Goal: Task Accomplishment & Management: Manage account settings

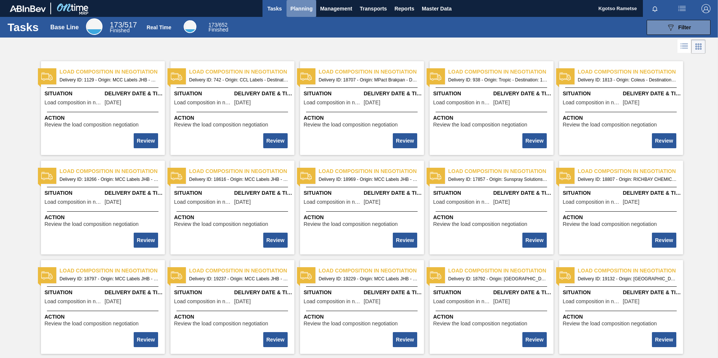
click at [303, 5] on span "Planning" at bounding box center [301, 8] width 22 height 9
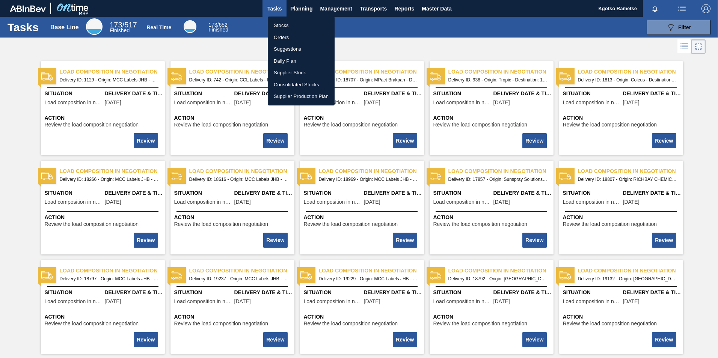
click at [292, 26] on li "Stocks" at bounding box center [301, 26] width 67 height 12
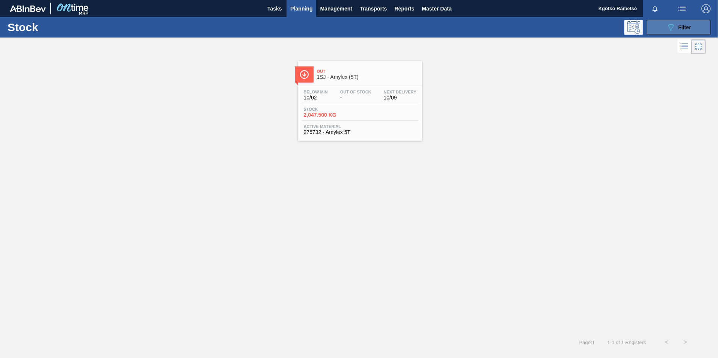
click at [680, 32] on button "089F7B8B-B2A5-4AFE-B5C0-19BA573D28AC Filter" at bounding box center [678, 27] width 64 height 15
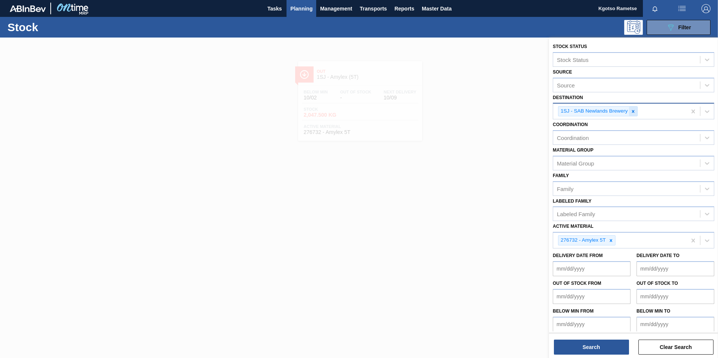
click at [633, 112] on icon at bounding box center [632, 111] width 5 height 5
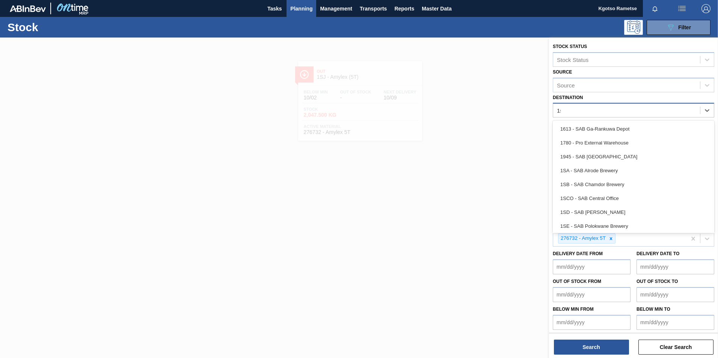
type input "1sd"
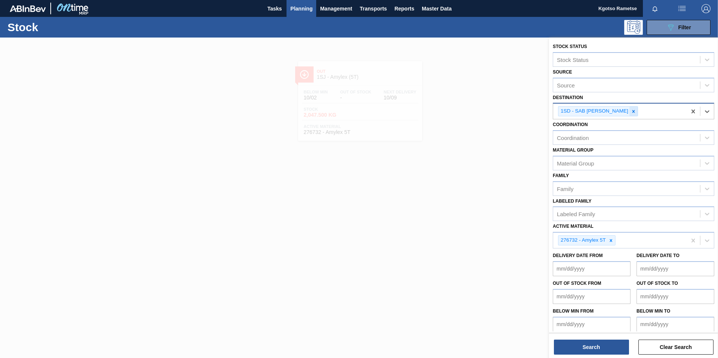
click at [632, 111] on icon at bounding box center [633, 111] width 3 height 3
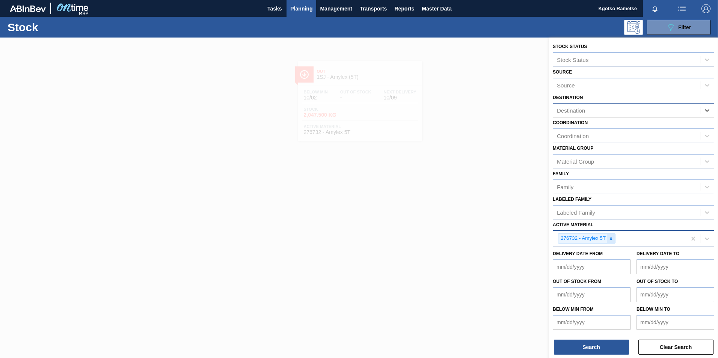
click at [611, 243] on div at bounding box center [611, 238] width 8 height 9
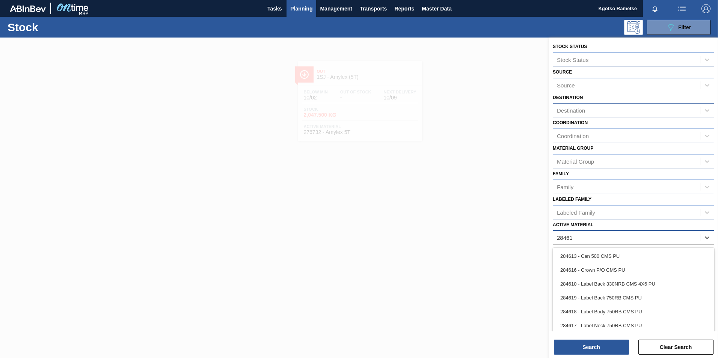
type Material "284613"
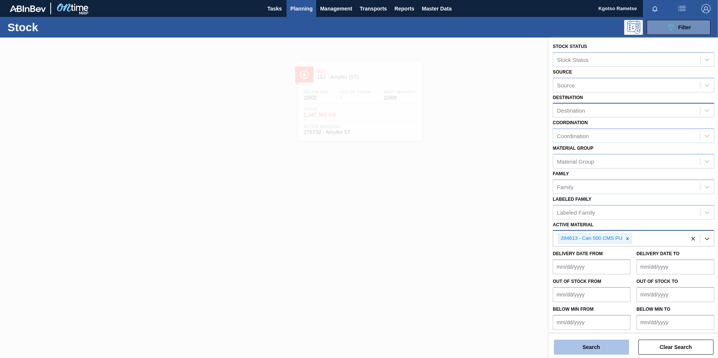
click at [583, 343] on button "Search" at bounding box center [591, 347] width 75 height 15
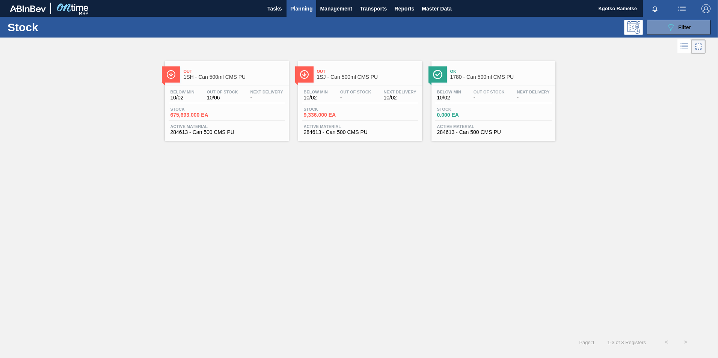
click at [350, 88] on div "Below Min 10/02 Out Of Stock - Next Delivery 10/02 Stock 9,336.000 EA Active Ma…" at bounding box center [360, 111] width 124 height 51
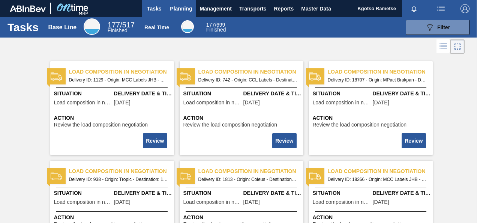
click at [171, 12] on span "Planning" at bounding box center [181, 8] width 22 height 9
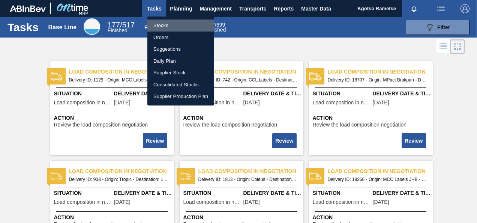
click at [164, 25] on li "Stocks" at bounding box center [181, 26] width 67 height 12
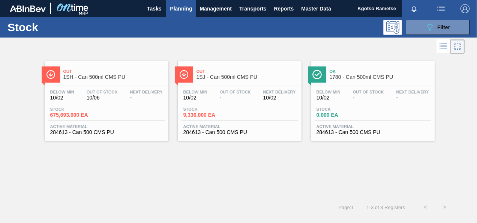
click at [179, 6] on span "Planning" at bounding box center [181, 8] width 22 height 9
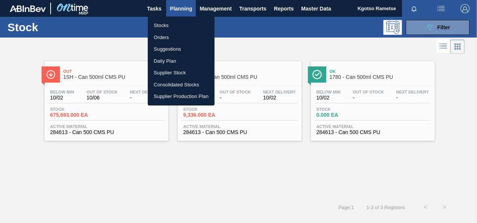
click at [167, 37] on li "Orders" at bounding box center [181, 38] width 67 height 12
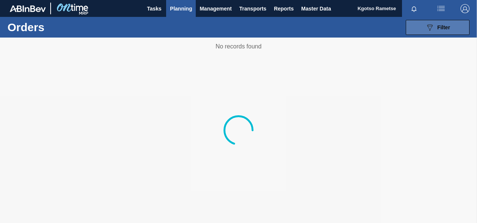
click at [420, 22] on button "089F7B8B-B2A5-4AFE-B5C0-19BA573D28AC Filter" at bounding box center [438, 27] width 64 height 15
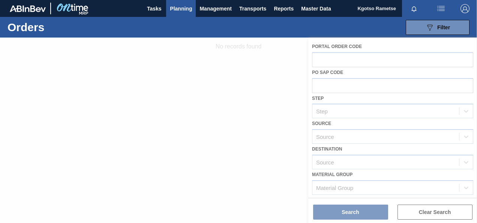
click at [337, 60] on div at bounding box center [238, 130] width 477 height 185
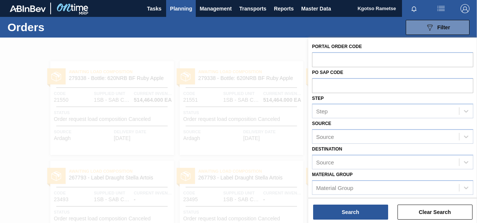
click at [337, 60] on input "text" at bounding box center [392, 59] width 161 height 14
type input "32324"
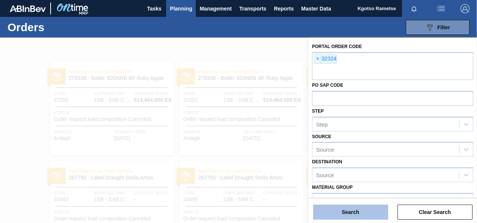
click at [330, 209] on button "Search" at bounding box center [350, 212] width 75 height 15
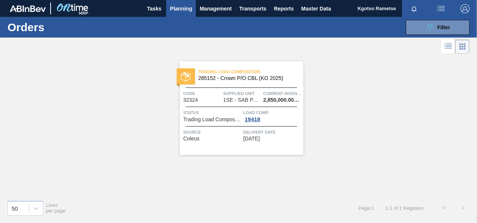
click at [227, 77] on span "285152 - Crown P/O CBL (KO 2025)" at bounding box center [248, 78] width 99 height 6
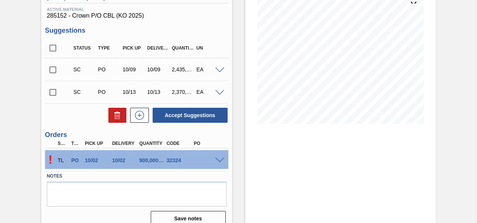
scroll to position [106, 0]
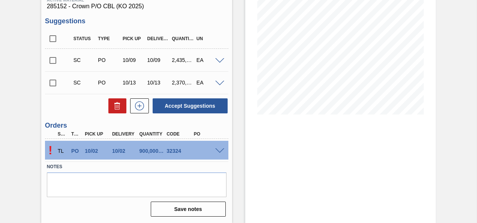
click at [220, 149] on span at bounding box center [219, 151] width 9 height 6
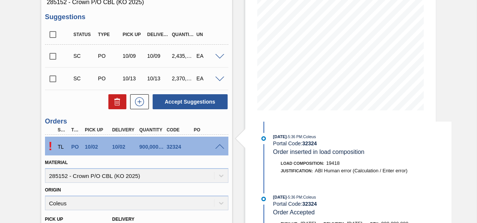
scroll to position [0, 0]
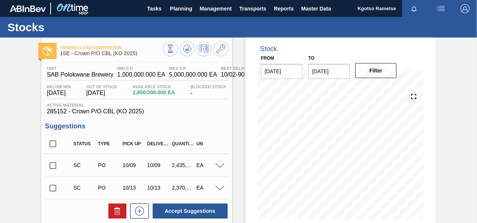
click at [464, 13] on button "button" at bounding box center [465, 8] width 24 height 17
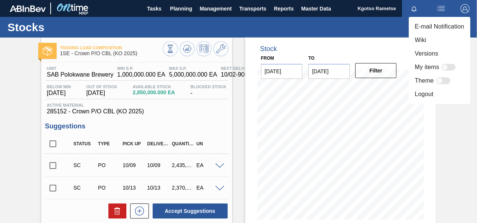
click at [426, 90] on li "Logout" at bounding box center [440, 94] width 62 height 14
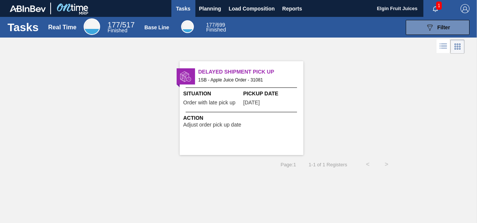
click at [461, 7] on img "button" at bounding box center [465, 8] width 9 height 9
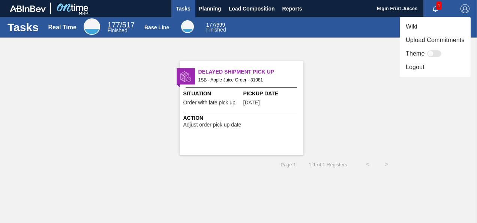
click at [429, 74] on li "Logout" at bounding box center [435, 67] width 71 height 14
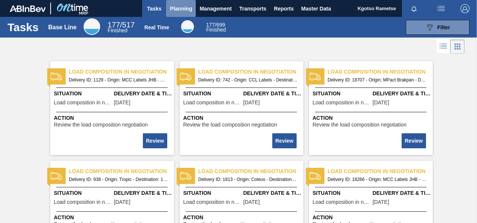
click at [180, 0] on button "Planning" at bounding box center [181, 8] width 30 height 17
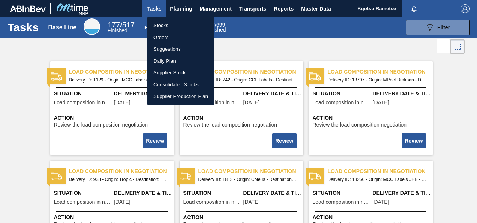
click at [331, 8] on div at bounding box center [238, 111] width 477 height 223
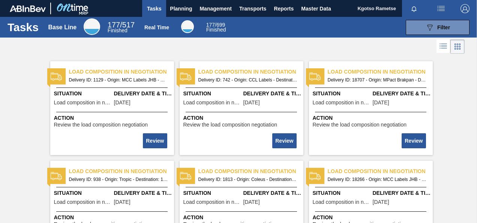
click at [318, 0] on body "Tasks Planning Management Transports Reports Master Data Kgotso Rametse Mark al…" at bounding box center [238, 0] width 477 height 0
click at [309, 9] on span "Master Data" at bounding box center [316, 8] width 30 height 9
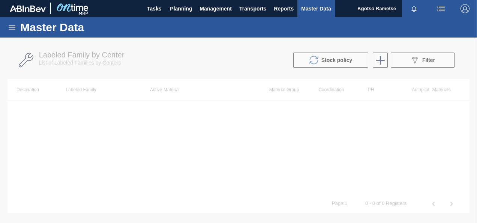
click at [12, 29] on icon at bounding box center [12, 27] width 9 height 9
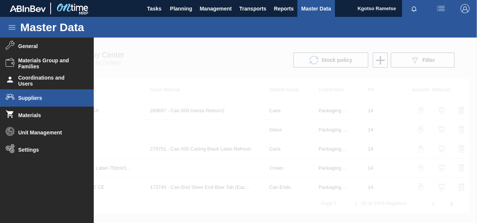
click at [37, 102] on li "Suppliers" at bounding box center [47, 97] width 94 height 17
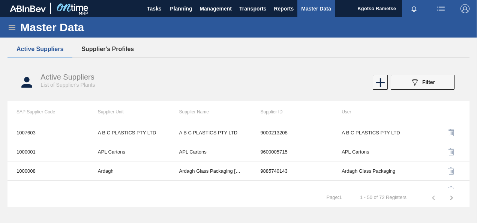
click at [119, 54] on button "Supplier's Profiles" at bounding box center [107, 49] width 71 height 16
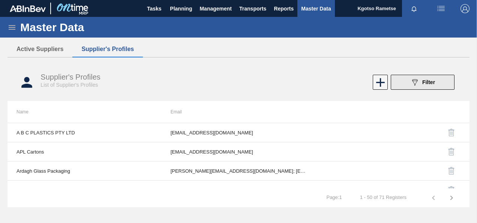
click at [440, 83] on button "089F7B8B-B2A5-4AFE-B5C0-19BA573D28AC Filter" at bounding box center [423, 82] width 64 height 15
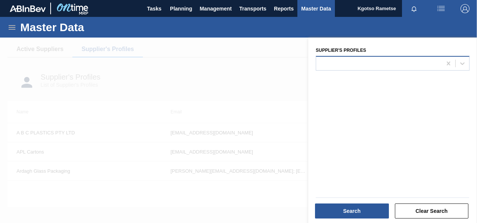
click at [329, 65] on div at bounding box center [379, 63] width 126 height 11
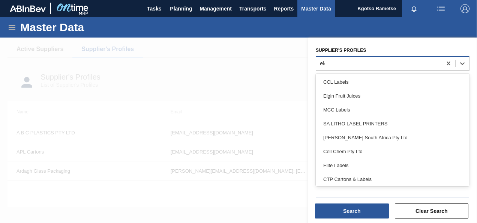
type Profiles "elgi"
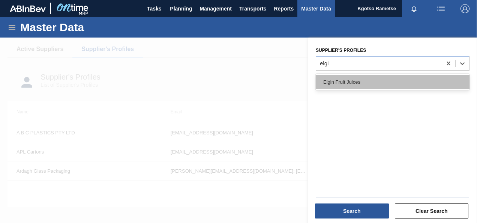
click at [332, 76] on div "Elgin Fruit Juices" at bounding box center [393, 82] width 154 height 14
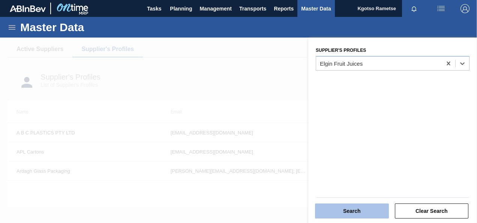
click at [349, 213] on button "Search" at bounding box center [352, 210] width 74 height 15
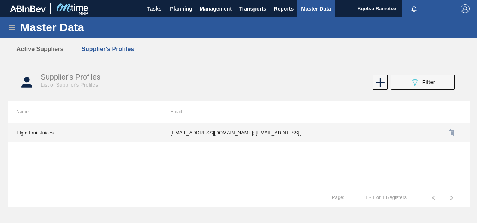
click at [269, 135] on td "mariev@efj.co.za; celestel@afp.co.za; clesch@wcfp.co.za; asteenkamp@wcfp.co.za;…" at bounding box center [239, 132] width 154 height 19
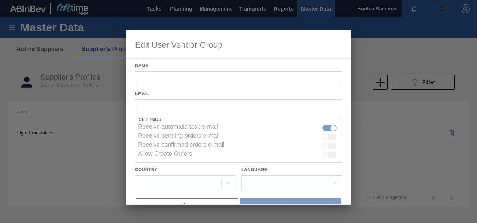
type input "Elgin Fruit Juices"
checkbox input "true"
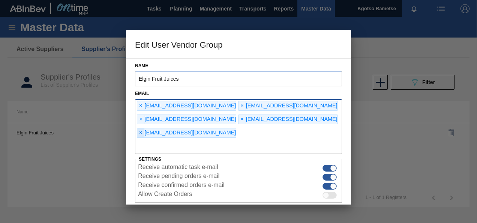
click at [145, 128] on span "×" at bounding box center [140, 132] width 7 height 9
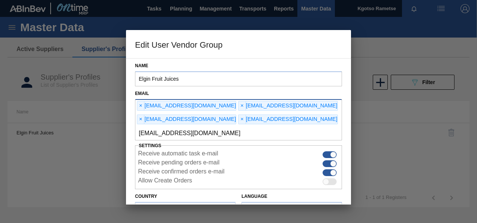
type input "[EMAIL_ADDRESS][DOMAIN_NAME]"
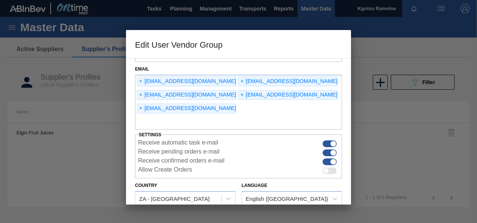
scroll to position [44, 0]
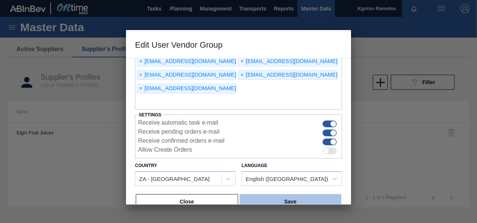
click at [273, 194] on button "Save" at bounding box center [291, 201] width 102 height 15
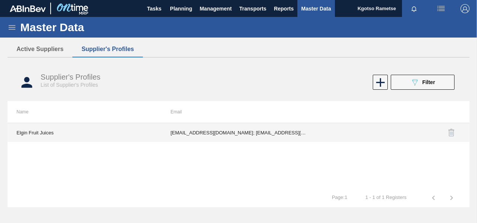
click at [245, 127] on td "mariev@efj.co.za; celestel@afp.co.za; clesch@wcfp.co.za; asteenkamp@wcfp.co.za;…" at bounding box center [239, 132] width 154 height 19
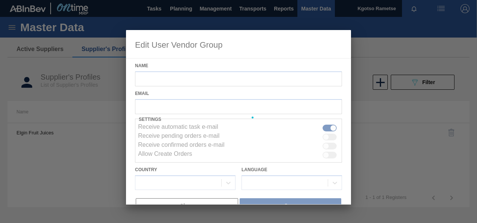
type input "Elgin Fruit Juices"
checkbox input "true"
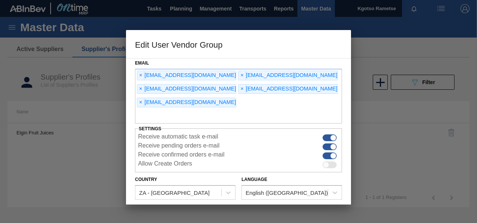
scroll to position [38, 0]
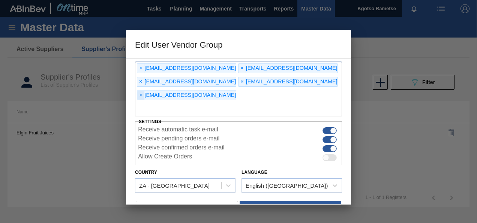
click at [145, 91] on span "×" at bounding box center [140, 95] width 7 height 9
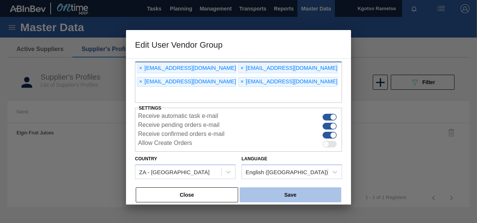
click at [276, 187] on button "Save" at bounding box center [291, 194] width 102 height 15
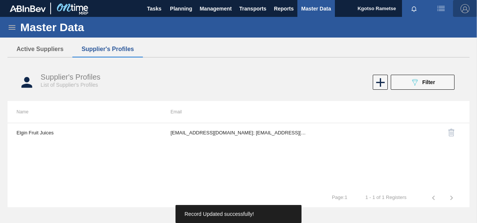
click at [464, 9] on img "button" at bounding box center [465, 8] width 9 height 9
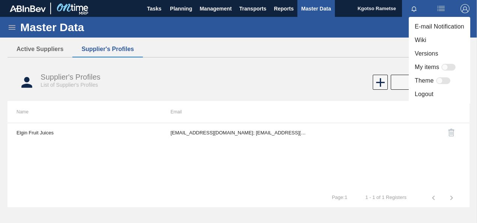
click at [249, 22] on div at bounding box center [238, 111] width 477 height 223
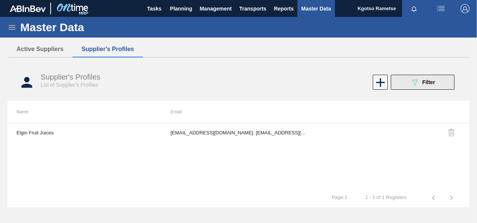
click at [403, 80] on button "089F7B8B-B2A5-4AFE-B5C0-19BA573D28AC Filter" at bounding box center [423, 82] width 64 height 15
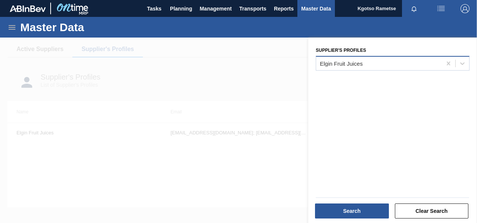
click at [353, 70] on div "Elgin Fruit Juices" at bounding box center [393, 63] width 154 height 15
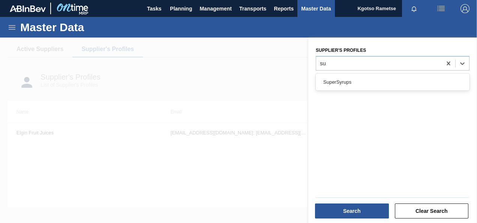
type Profiles "s"
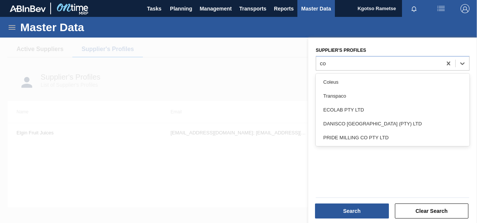
type Profiles "col"
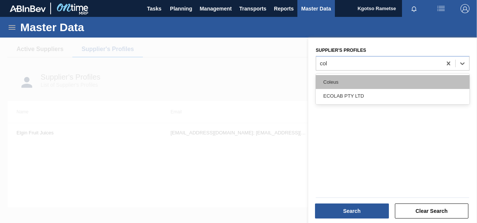
click at [333, 87] on div "Coleus" at bounding box center [393, 82] width 154 height 14
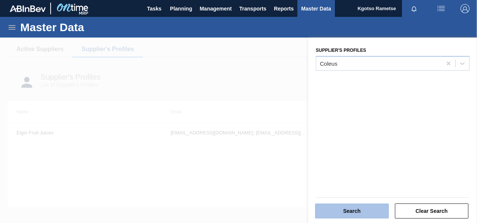
click at [326, 210] on button "Search" at bounding box center [352, 210] width 74 height 15
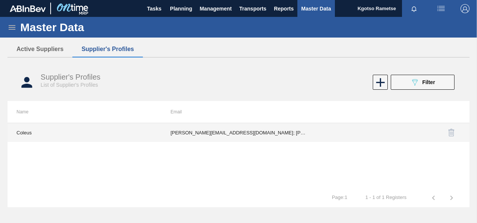
click at [214, 135] on td "edmond.nyathi@coleus.co.za; Shawin.Betchoo@coleus.co.za; vitordolabela@gmail.co…" at bounding box center [239, 132] width 154 height 19
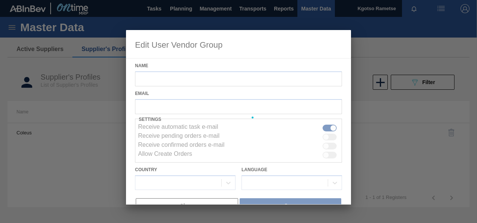
type input "Coleus"
checkbox input "true"
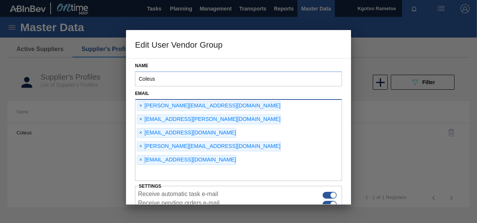
click at [205, 167] on input "text" at bounding box center [238, 174] width 207 height 14
type input "kgotso.rametse201@gmail.com"
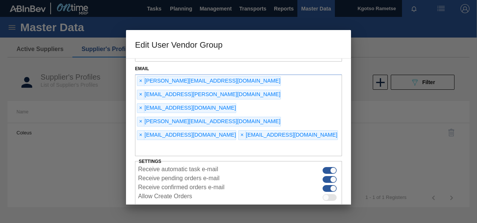
scroll to position [57, 0]
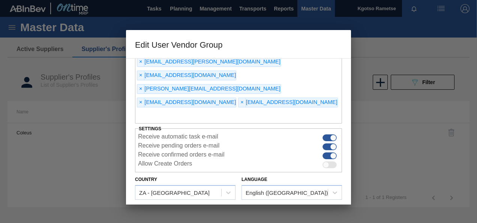
click at [256, 208] on button "Save" at bounding box center [291, 215] width 102 height 15
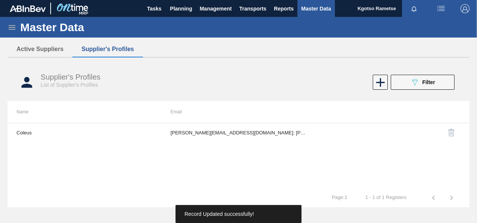
click at [465, 9] on img "button" at bounding box center [465, 8] width 9 height 9
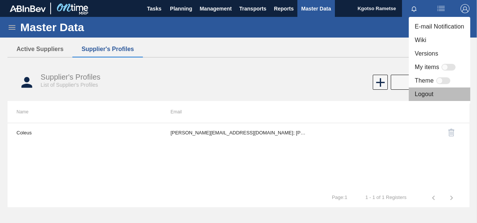
click at [443, 89] on li "Logout" at bounding box center [440, 94] width 62 height 14
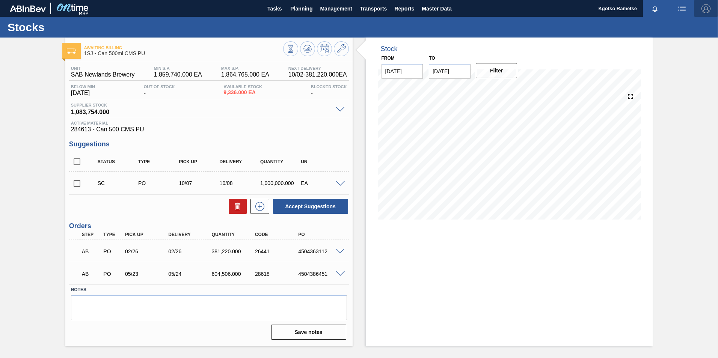
click at [700, 10] on span "button" at bounding box center [706, 8] width 18 height 9
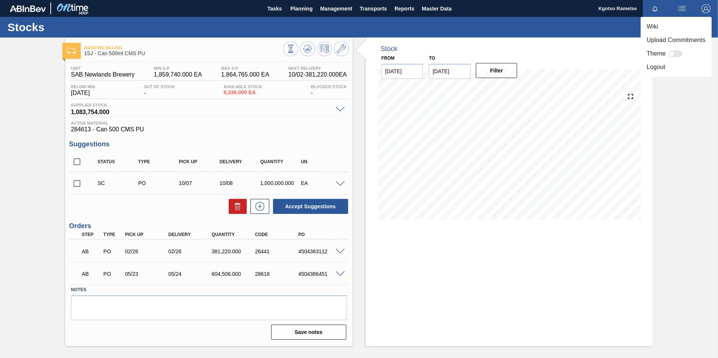
click at [667, 62] on li "Logout" at bounding box center [675, 67] width 71 height 14
click at [683, 90] on div at bounding box center [359, 179] width 718 height 358
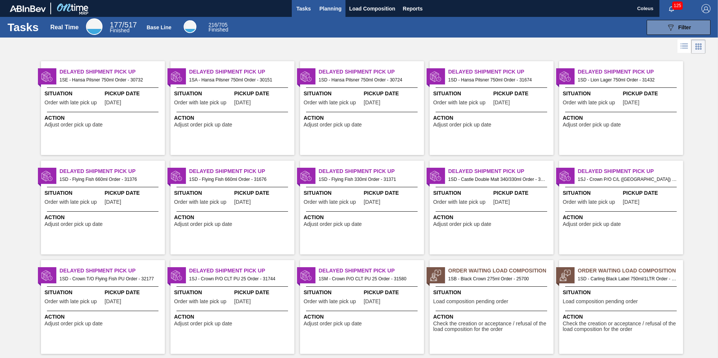
click at [330, 14] on button "Planning" at bounding box center [331, 8] width 30 height 17
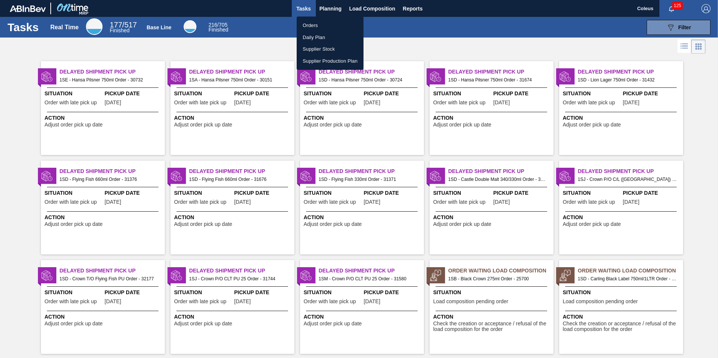
click at [331, 27] on li "Orders" at bounding box center [330, 26] width 67 height 12
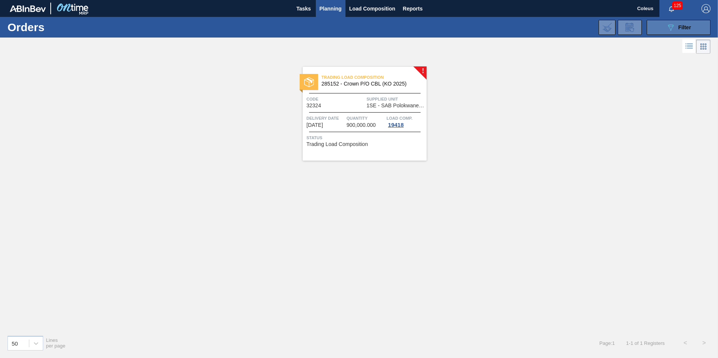
click at [681, 30] on div "089F7B8B-B2A5-4AFE-B5C0-19BA573D28AC Filter" at bounding box center [678, 27] width 25 height 9
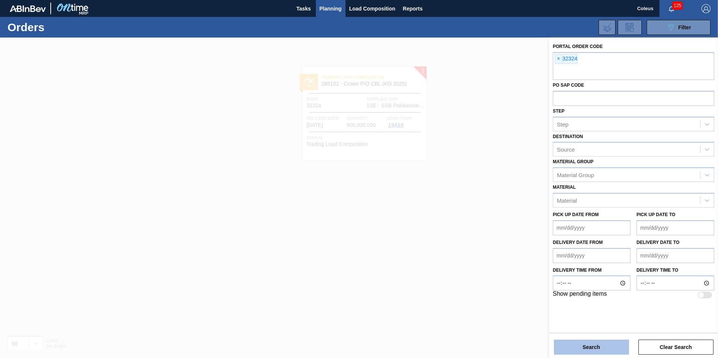
click at [593, 348] on button "Search" at bounding box center [591, 347] width 75 height 15
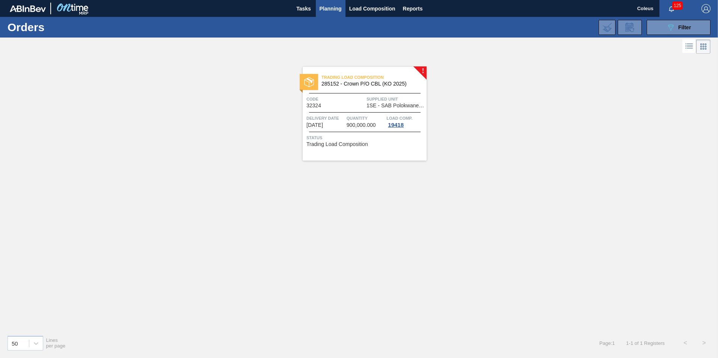
click at [380, 99] on span "Supplied Unit" at bounding box center [395, 99] width 58 height 8
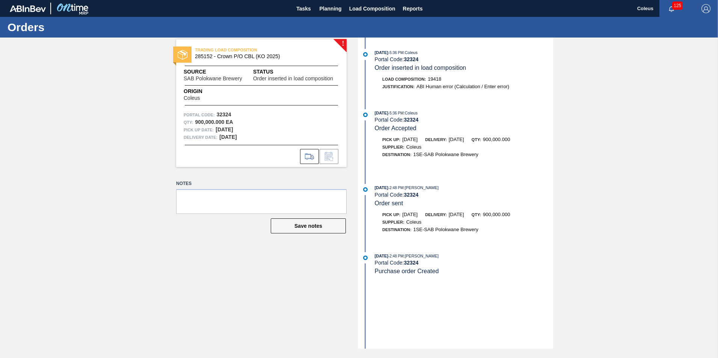
click at [422, 58] on div "Portal Code: 32324" at bounding box center [464, 59] width 178 height 6
drag, startPoint x: 421, startPoint y: 60, endPoint x: 406, endPoint y: 61, distance: 15.4
click at [406, 61] on div "Portal Code: 32324" at bounding box center [464, 59] width 178 height 6
drag, startPoint x: 406, startPoint y: 61, endPoint x: 428, endPoint y: 80, distance: 29.0
click at [428, 80] on div "Load Composition : 19418" at bounding box center [464, 79] width 178 height 8
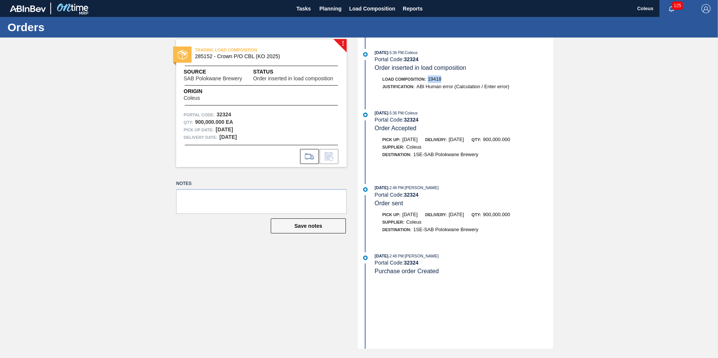
copy span "19418"
click at [350, 9] on span "Load Composition" at bounding box center [372, 8] width 46 height 9
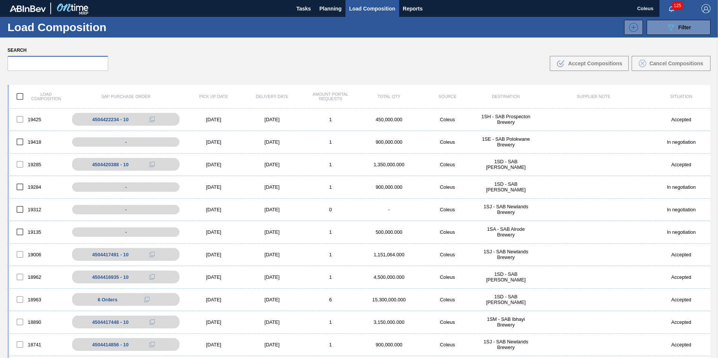
click at [69, 65] on input "text" at bounding box center [58, 63] width 101 height 15
paste input "19418"
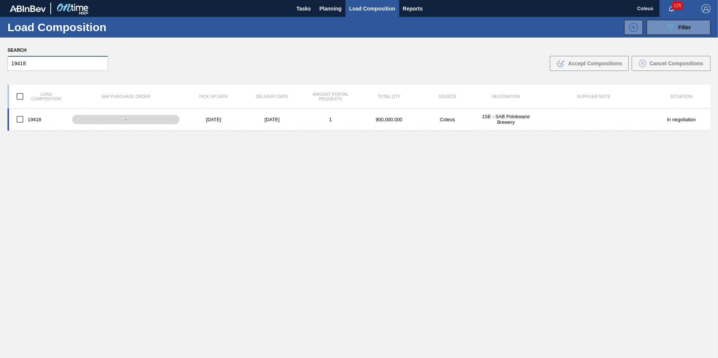
type input "19418"
click at [21, 119] on input "checkbox" at bounding box center [20, 119] width 16 height 16
click at [588, 65] on span "Accept Compositions" at bounding box center [595, 63] width 54 height 6
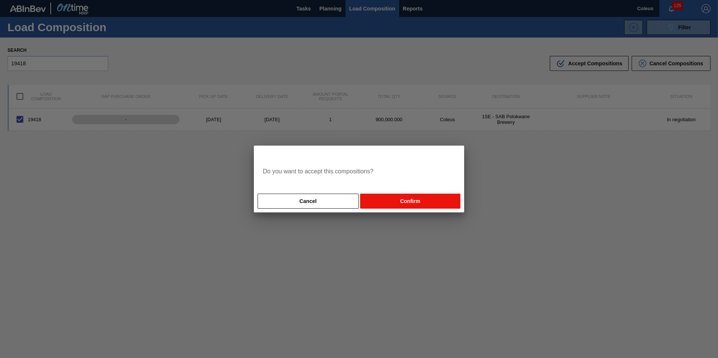
click at [436, 200] on button "Confirm" at bounding box center [410, 201] width 100 height 15
checkbox input "false"
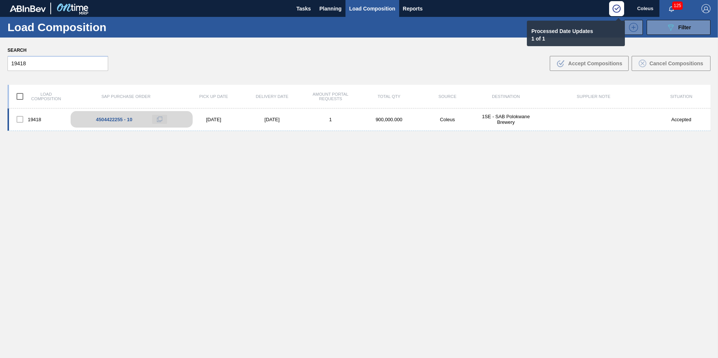
click at [158, 119] on icon at bounding box center [159, 119] width 5 height 5
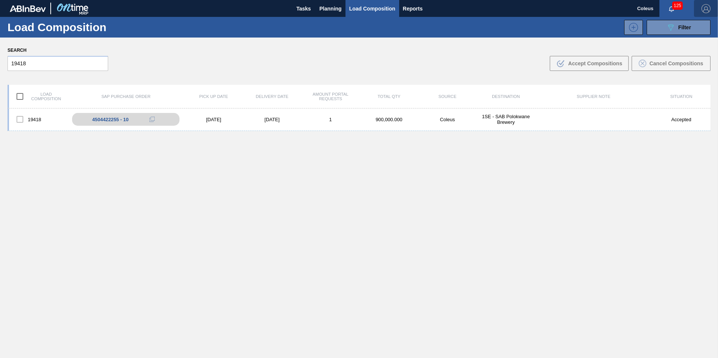
click at [705, 9] on img "button" at bounding box center [705, 8] width 9 height 9
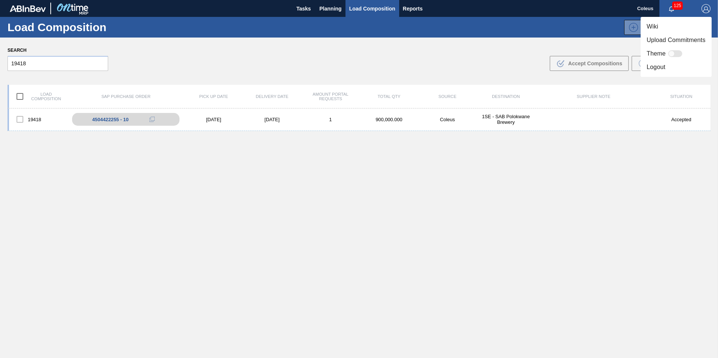
click at [670, 67] on li "Logout" at bounding box center [675, 67] width 71 height 14
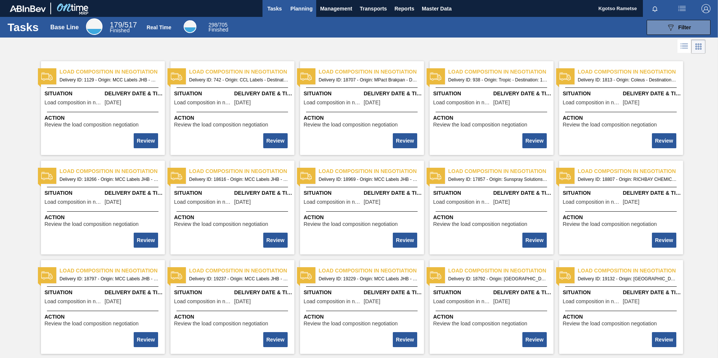
click at [310, 5] on span "Planning" at bounding box center [301, 8] width 22 height 9
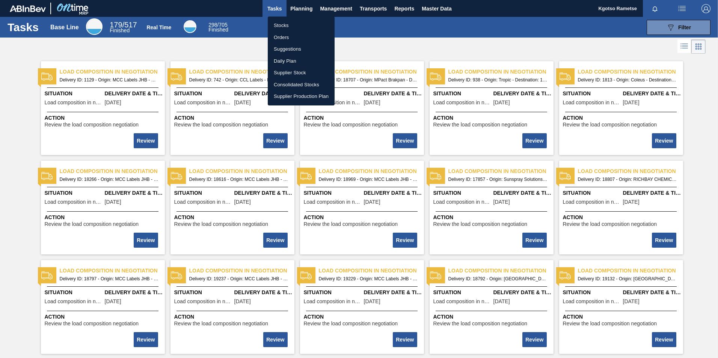
click at [431, 9] on div at bounding box center [359, 179] width 718 height 358
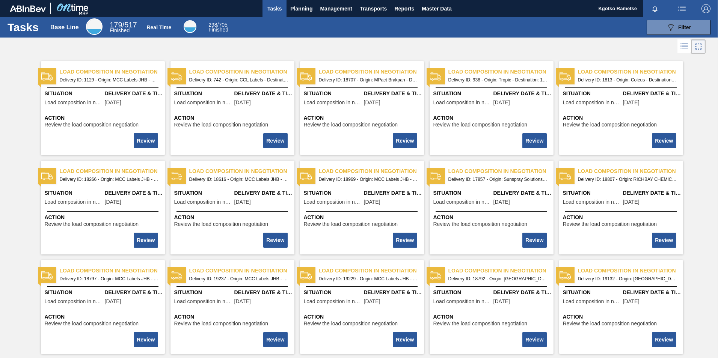
click at [431, 9] on div "Stocks Orders Suggestions Daily Plan Supplier Stock Consolidated Stocks Supplie…" at bounding box center [359, 179] width 718 height 358
click at [431, 9] on span "Master Data" at bounding box center [436, 8] width 30 height 9
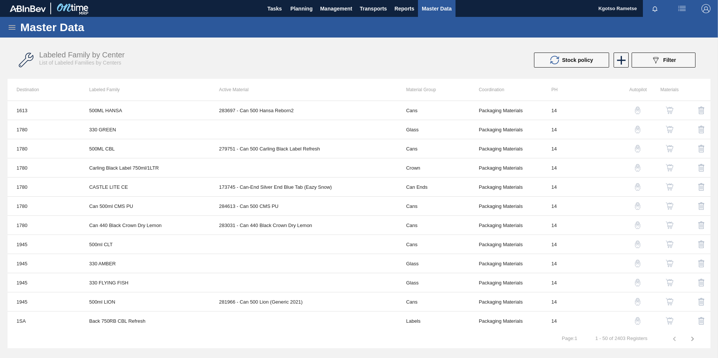
click at [14, 29] on icon at bounding box center [12, 27] width 9 height 9
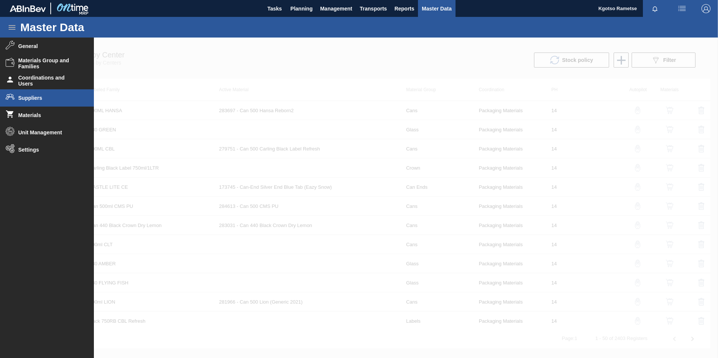
click at [35, 102] on li "Suppliers" at bounding box center [47, 97] width 94 height 17
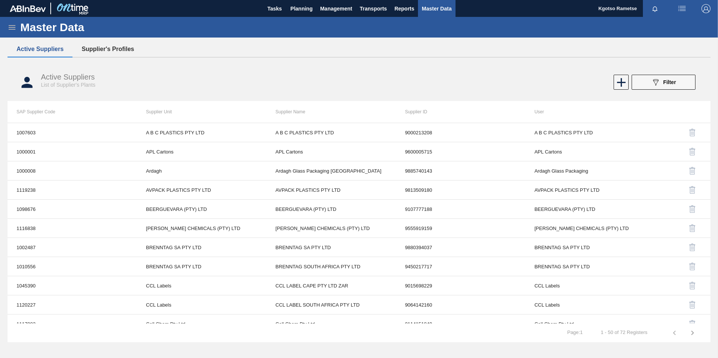
click at [108, 53] on button "Supplier's Profiles" at bounding box center [107, 49] width 71 height 16
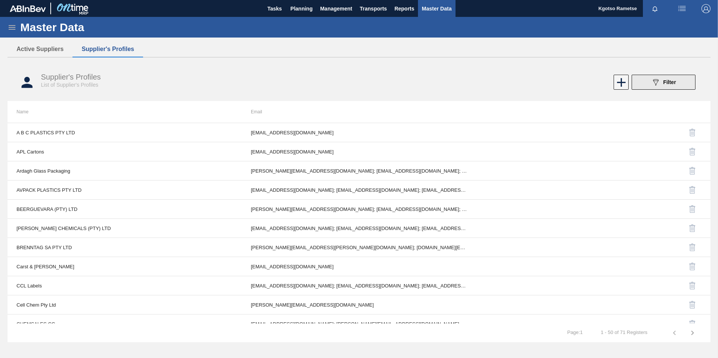
click at [669, 89] on button "089F7B8B-B2A5-4AFE-B5C0-19BA573D28AC Filter" at bounding box center [663, 82] width 64 height 15
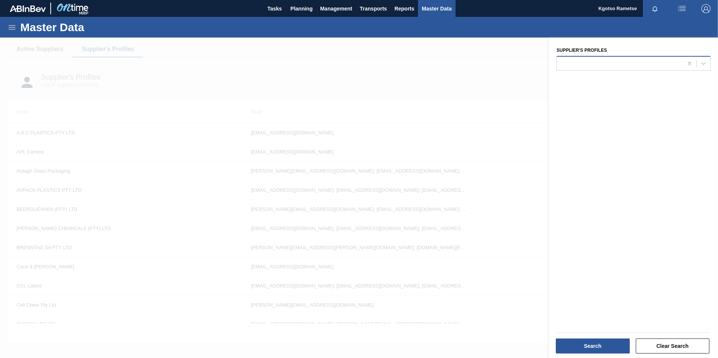
click at [606, 68] on div at bounding box center [620, 63] width 126 height 11
type Profiles "cole"
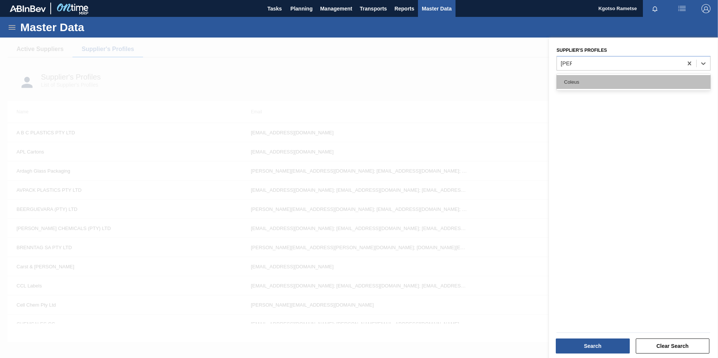
click at [601, 75] on div "Coleus" at bounding box center [633, 82] width 154 height 14
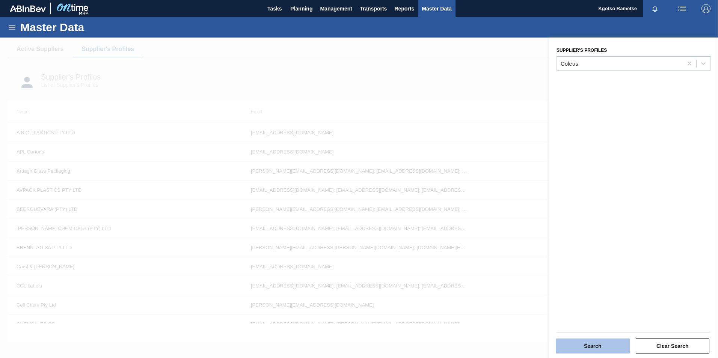
click at [580, 342] on button "Search" at bounding box center [592, 346] width 74 height 15
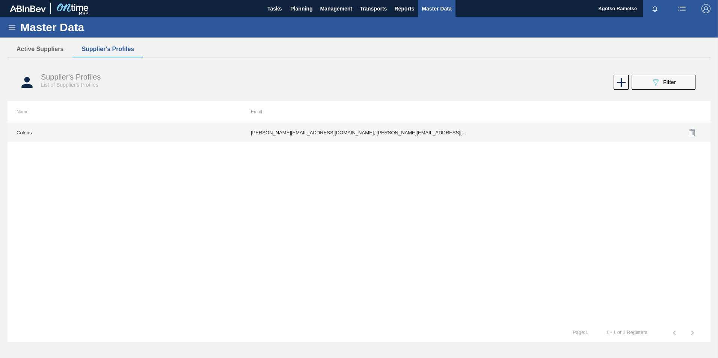
click at [293, 130] on td "edmond.nyathi@coleus.co.za; Shawin.Betchoo@coleus.co.za; vitordolabela@gmail.co…" at bounding box center [359, 132] width 234 height 19
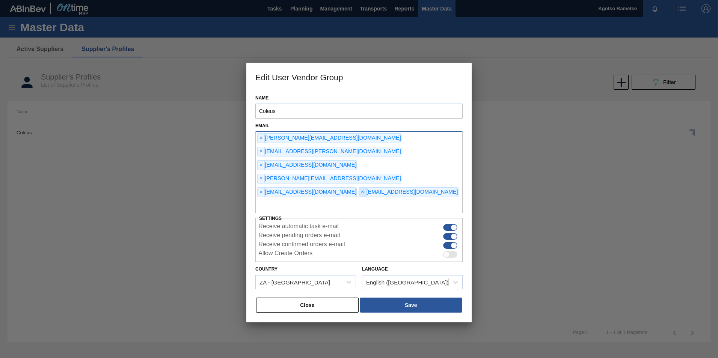
click at [359, 188] on span "×" at bounding box center [362, 192] width 7 height 9
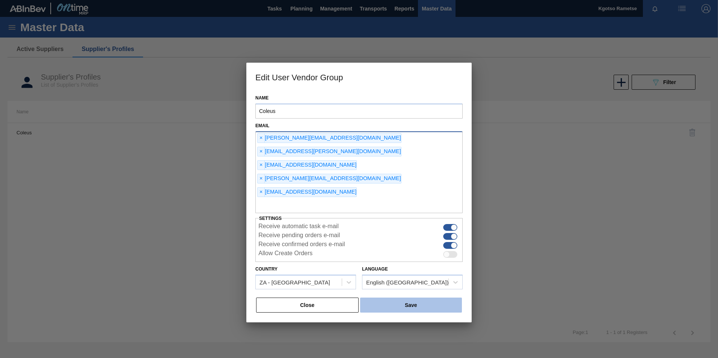
click at [417, 298] on button "Save" at bounding box center [411, 305] width 102 height 15
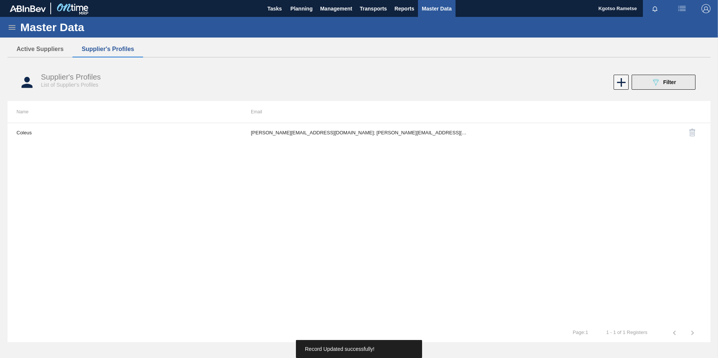
click at [680, 79] on button "089F7B8B-B2A5-4AFE-B5C0-19BA573D28AC Filter" at bounding box center [663, 82] width 64 height 15
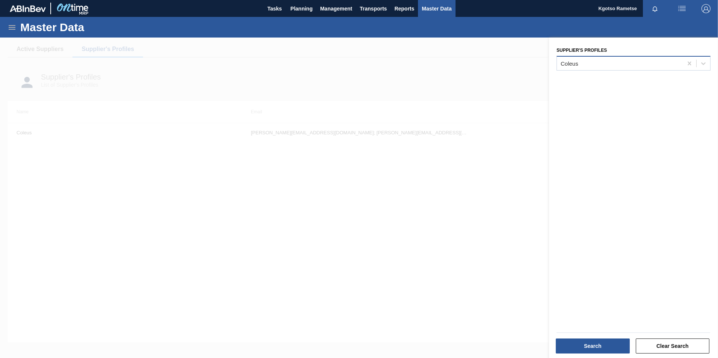
click at [570, 70] on div "Coleus" at bounding box center [633, 63] width 154 height 15
type Profiles "bre"
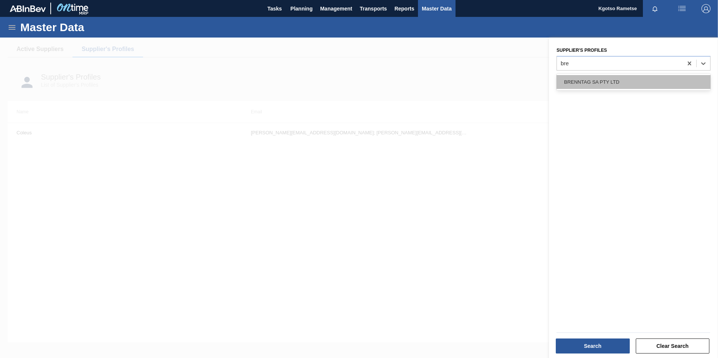
click at [574, 81] on div "BRENNTAG SA PTY LTD" at bounding box center [633, 82] width 154 height 14
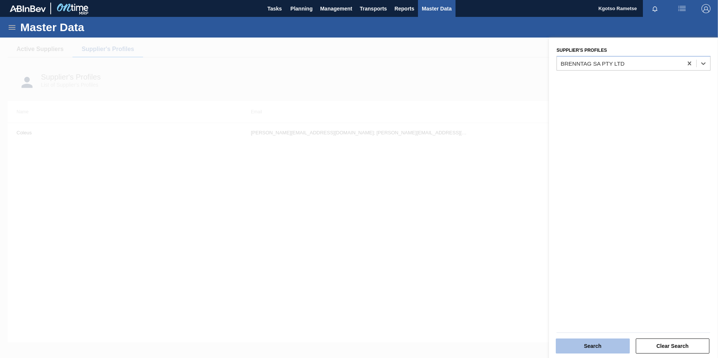
click at [572, 345] on button "Search" at bounding box center [592, 346] width 74 height 15
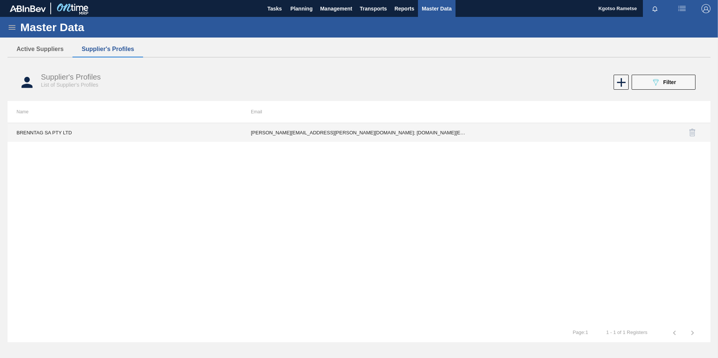
click at [316, 136] on td "madeleine.schoeman@brenntag.co.za; lindsay.lovemore@brenntag.com; Sue.Jepps@bre…" at bounding box center [359, 132] width 234 height 19
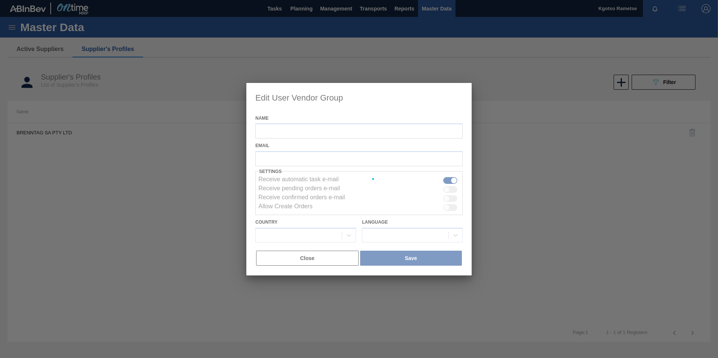
type input "BRENNTAG SA PTY LTD"
checkbox input "true"
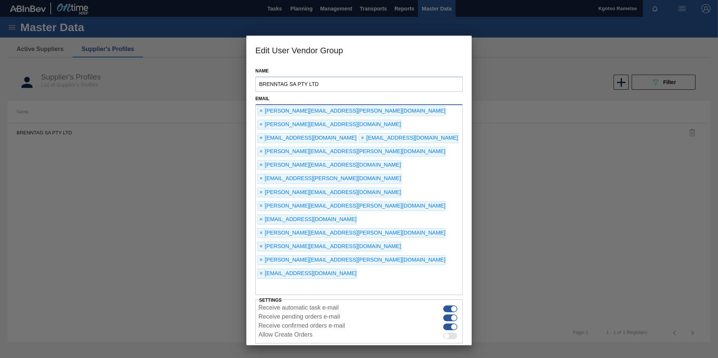
click at [324, 281] on input "text" at bounding box center [358, 288] width 207 height 14
type input "kgotso.rametse201@gmail.com"
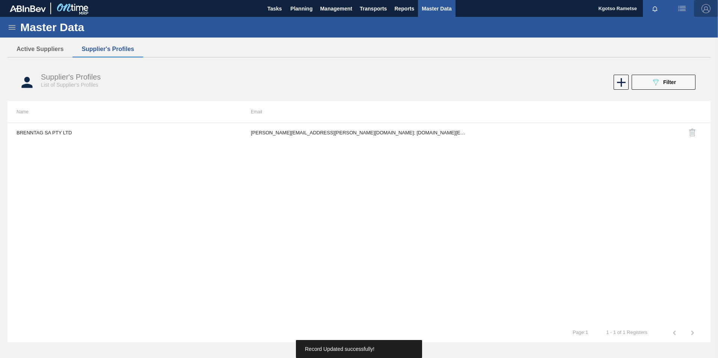
click at [708, 9] on img "button" at bounding box center [705, 8] width 9 height 9
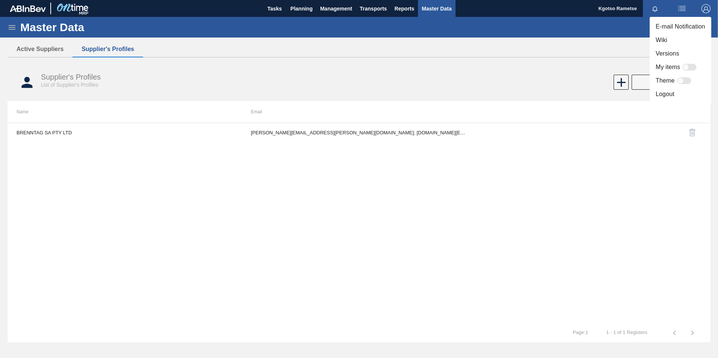
click at [670, 93] on li "Logout" at bounding box center [680, 94] width 62 height 14
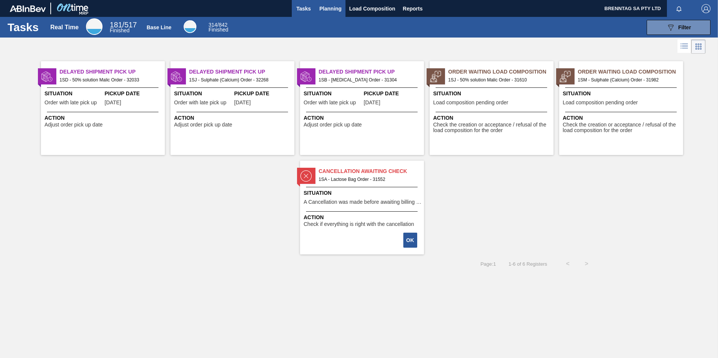
click at [335, 17] on button "Planning" at bounding box center [331, 8] width 30 height 17
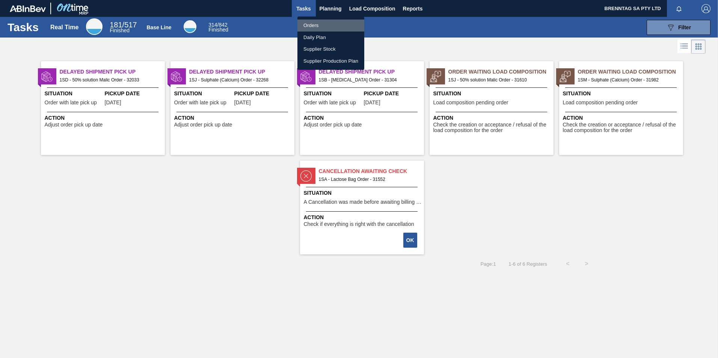
click at [331, 24] on li "Orders" at bounding box center [330, 26] width 67 height 12
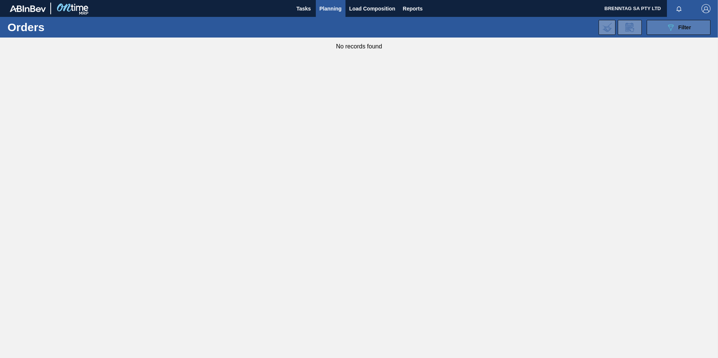
click at [680, 30] on span "Filter" at bounding box center [684, 27] width 13 height 6
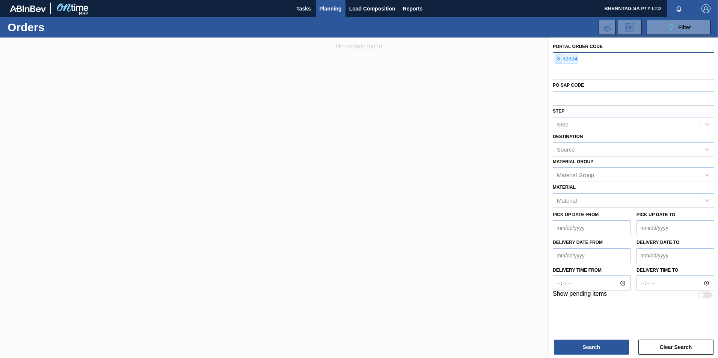
click at [557, 60] on span "×" at bounding box center [558, 58] width 7 height 9
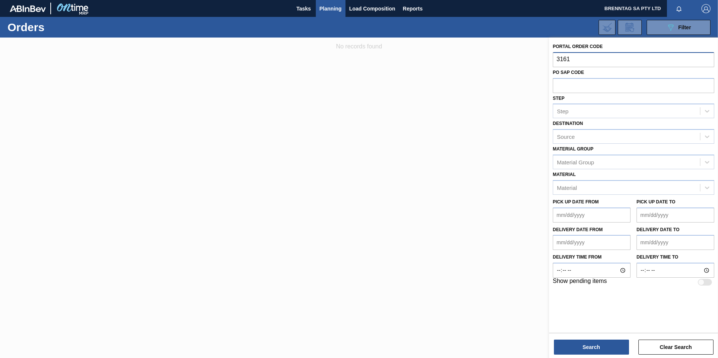
type input "31610"
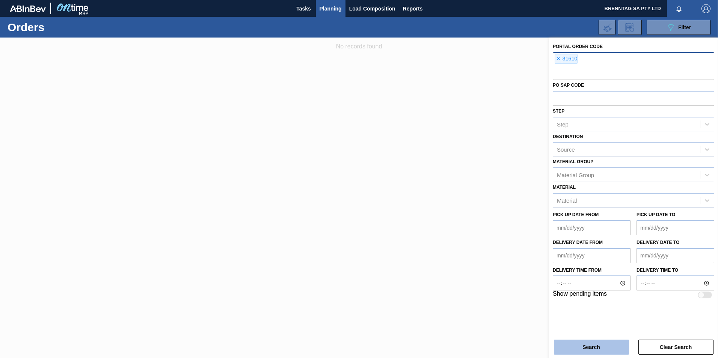
click at [578, 354] on button "Search" at bounding box center [591, 347] width 75 height 15
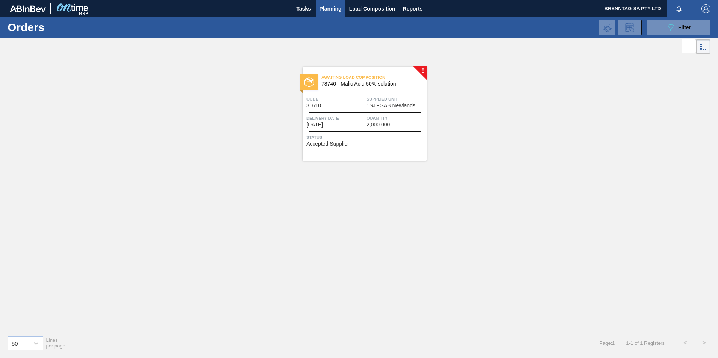
click at [360, 114] on span "Delivery Date" at bounding box center [335, 118] width 58 height 8
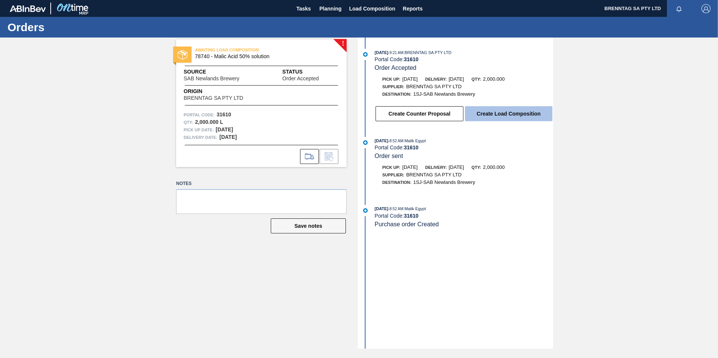
click at [503, 113] on button "Create Load Composition" at bounding box center [508, 113] width 87 height 15
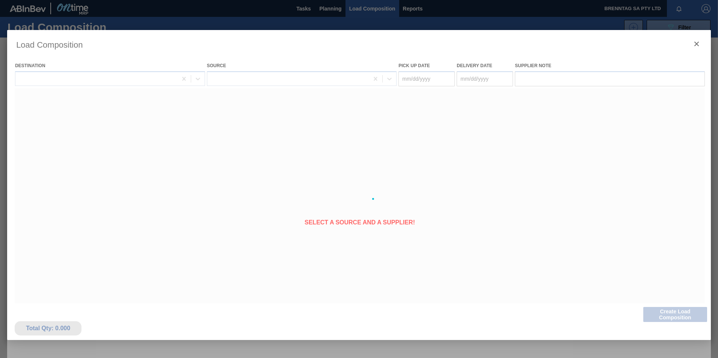
type Date "[DATE]"
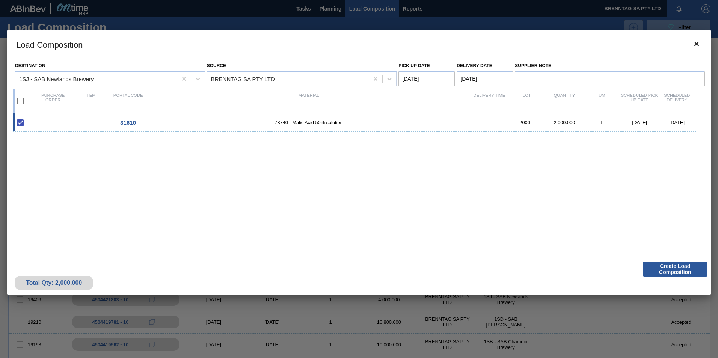
click at [432, 82] on Date "[DATE]" at bounding box center [426, 78] width 56 height 15
click at [456, 170] on div "2" at bounding box center [456, 169] width 10 height 10
type Date "[DATE]"
click at [473, 72] on Date "[DATE]" at bounding box center [484, 78] width 56 height 15
click at [523, 169] on div "3" at bounding box center [526, 169] width 10 height 10
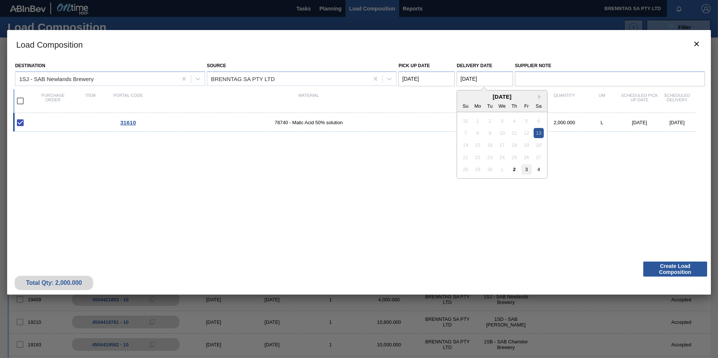
type Date "[DATE]"
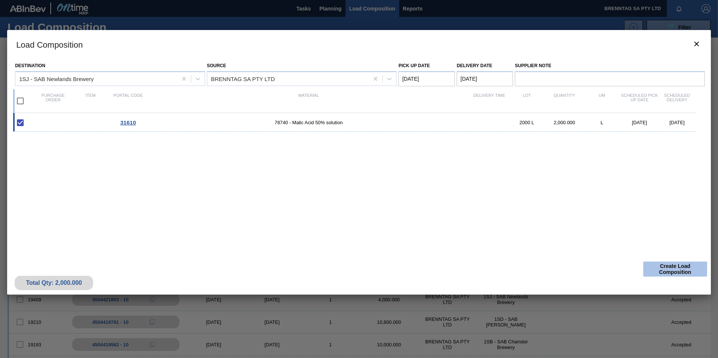
click at [680, 269] on button "Create Load Composition" at bounding box center [675, 269] width 64 height 15
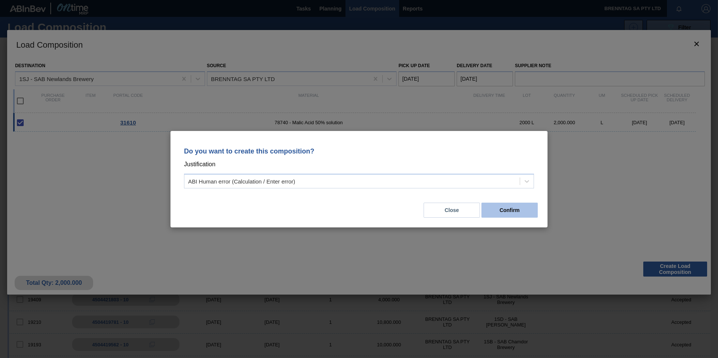
click at [493, 215] on button "Confirm" at bounding box center [509, 210] width 56 height 15
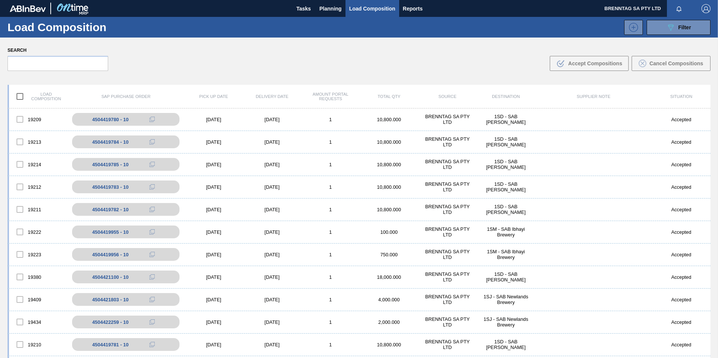
click at [359, 7] on span "Load Composition" at bounding box center [372, 8] width 46 height 9
click at [336, 6] on span "Planning" at bounding box center [330, 8] width 22 height 9
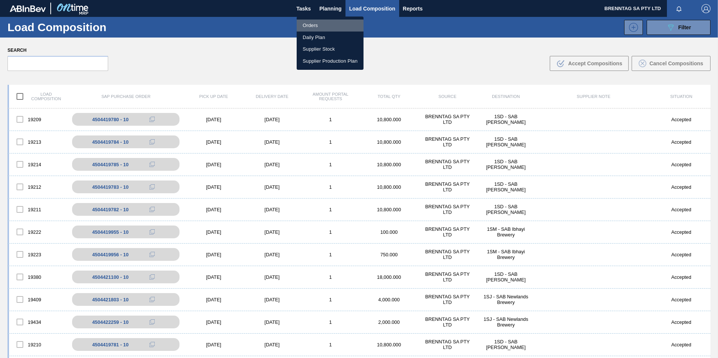
click at [317, 26] on li "Orders" at bounding box center [330, 26] width 67 height 12
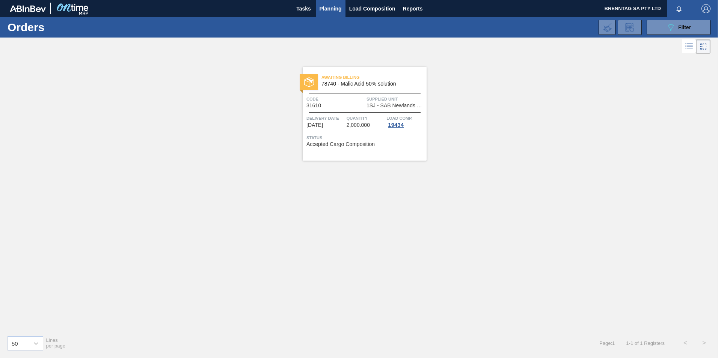
click at [347, 84] on span "78740 - Malic Acid 50% solution" at bounding box center [370, 84] width 99 height 6
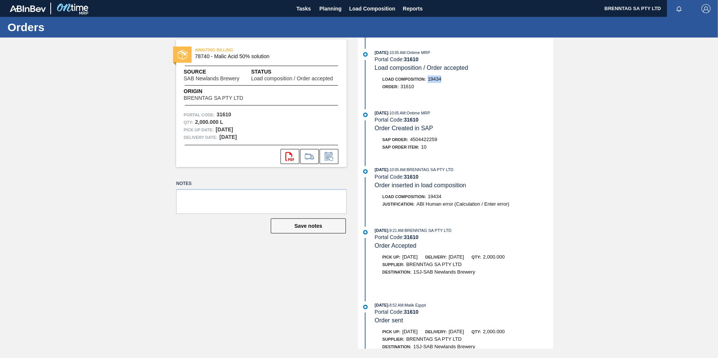
drag, startPoint x: 428, startPoint y: 79, endPoint x: 443, endPoint y: 80, distance: 15.1
click at [443, 80] on div "Load Composition : 19434" at bounding box center [464, 79] width 178 height 8
copy span "19434"
click at [361, 7] on span "Load Composition" at bounding box center [372, 8] width 46 height 9
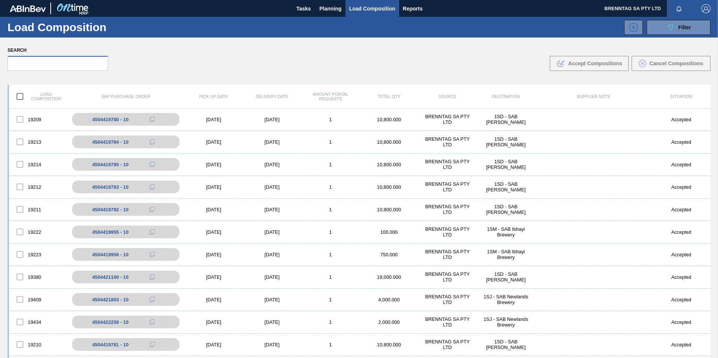
click at [94, 63] on input "text" at bounding box center [58, 63] width 101 height 15
paste input "19434"
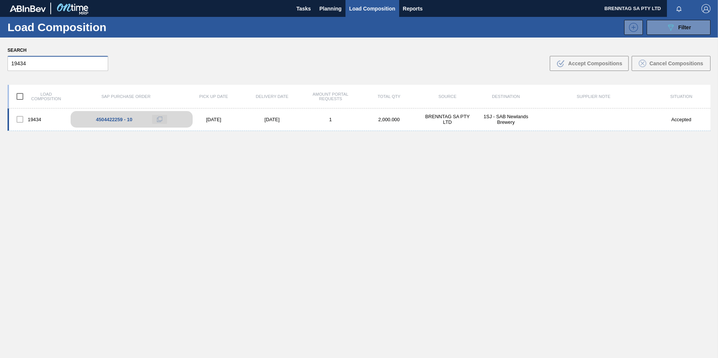
type input "19434"
click at [161, 118] on icon at bounding box center [159, 119] width 5 height 5
click at [704, 8] on img "button" at bounding box center [705, 8] width 9 height 9
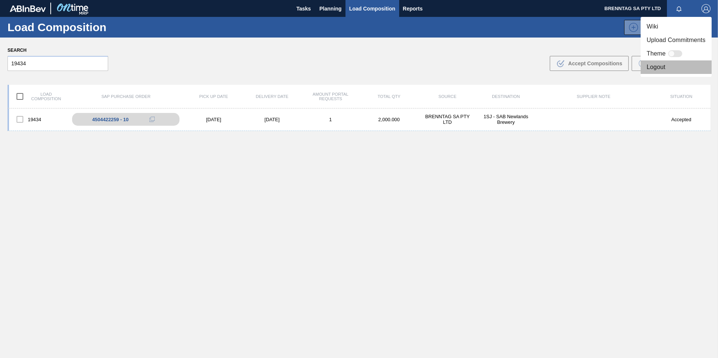
drag, startPoint x: 673, startPoint y: 66, endPoint x: 671, endPoint y: 62, distance: 5.0
click at [671, 62] on li "Logout" at bounding box center [675, 67] width 71 height 14
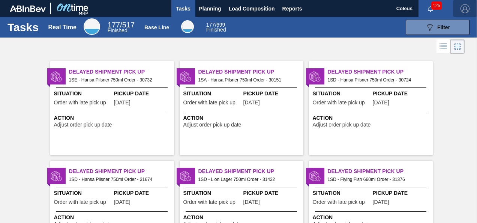
click at [465, 9] on img "button" at bounding box center [465, 8] width 9 height 9
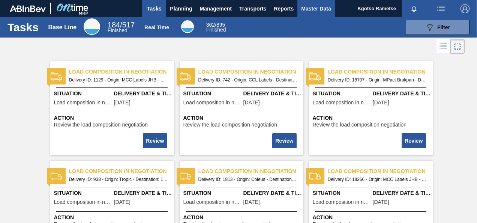
click at [313, 6] on span "Master Data" at bounding box center [316, 8] width 30 height 9
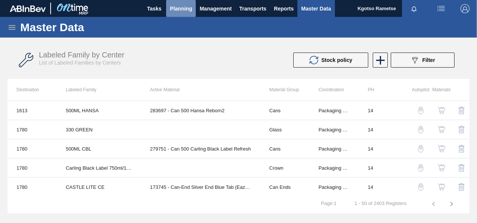
click at [186, 3] on button "Planning" at bounding box center [181, 8] width 30 height 17
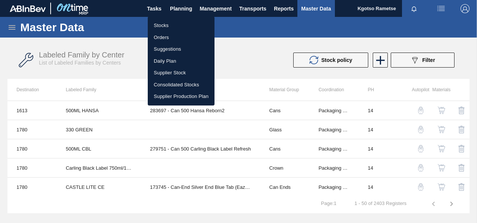
click at [157, 23] on li "Stocks" at bounding box center [181, 26] width 67 height 12
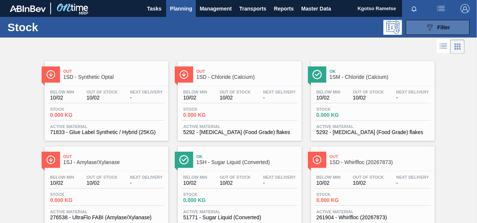
click at [429, 26] on icon at bounding box center [431, 27] width 6 height 6
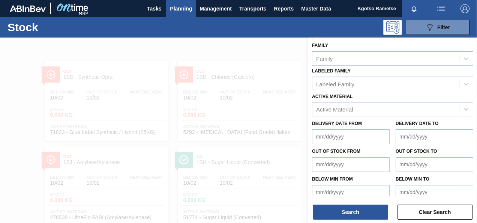
scroll to position [134, 0]
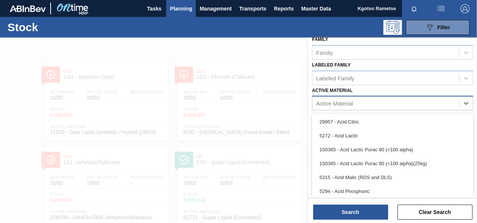
click at [342, 105] on div "Active Material" at bounding box center [334, 103] width 37 height 6
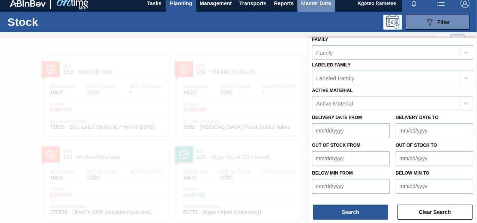
click at [318, 9] on button "Master Data" at bounding box center [316, 3] width 37 height 17
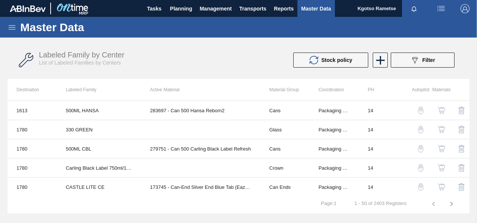
click at [9, 27] on icon at bounding box center [12, 27] width 7 height 5
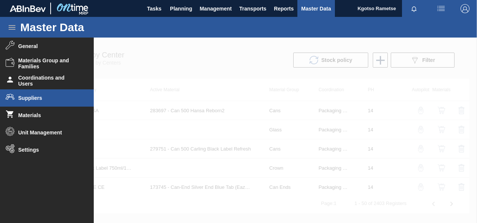
click at [36, 96] on span "Suppliers" at bounding box center [49, 98] width 62 height 6
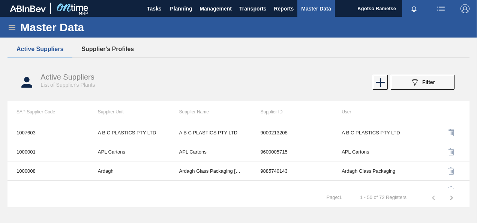
click at [93, 50] on button "Supplier's Profiles" at bounding box center [107, 49] width 71 height 16
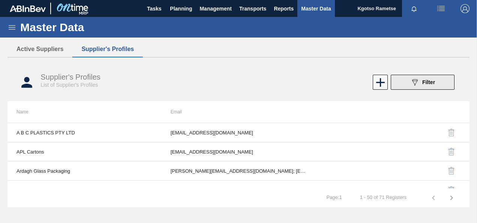
click at [407, 89] on button "089F7B8B-B2A5-4AFE-B5C0-19BA573D28AC Filter" at bounding box center [423, 82] width 64 height 15
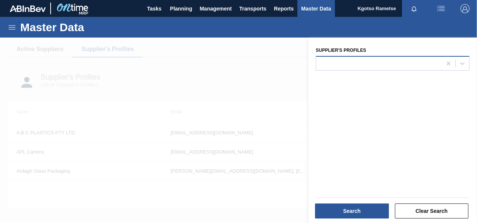
click at [341, 62] on div at bounding box center [379, 63] width 126 height 11
type Profiles "cole"
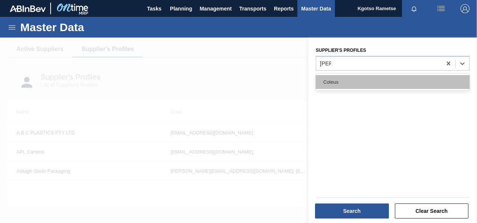
click at [337, 84] on div "Coleus" at bounding box center [393, 82] width 154 height 14
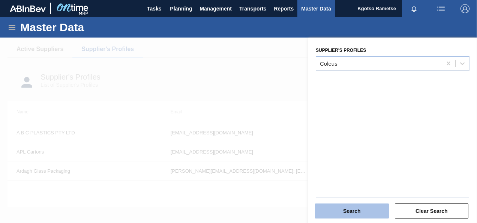
click at [347, 211] on button "Search" at bounding box center [352, 210] width 74 height 15
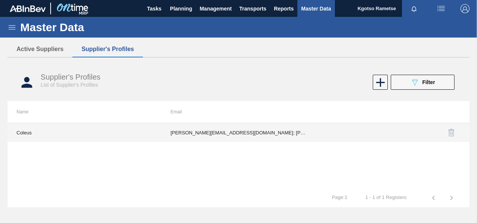
click at [207, 132] on td "edmond.nyathi@coleus.co.za; Shawin.Betchoo@coleus.co.za; vitordolabela@gmail.co…" at bounding box center [239, 132] width 154 height 19
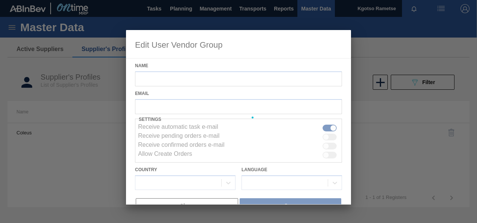
type input "Coleus"
checkbox input "true"
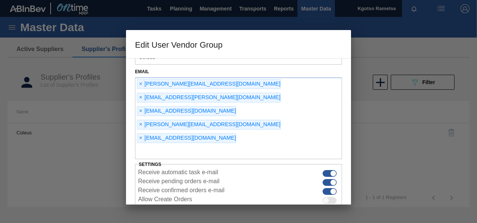
scroll to position [57, 0]
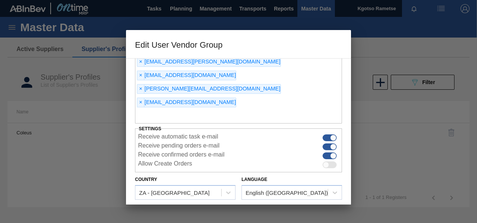
click at [213, 208] on button "Close" at bounding box center [187, 215] width 102 height 15
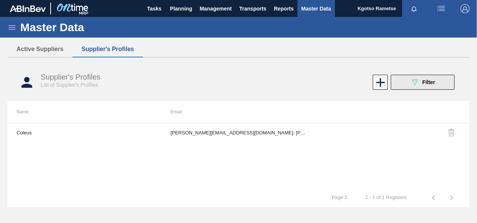
click at [432, 84] on span "Filter" at bounding box center [429, 82] width 13 height 6
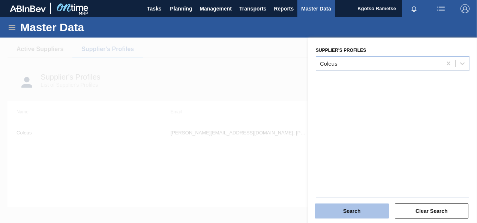
click at [335, 209] on button "Search" at bounding box center [352, 210] width 74 height 15
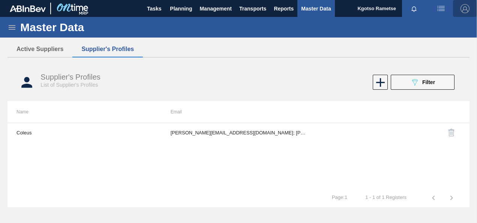
click at [465, 10] on img "button" at bounding box center [465, 8] width 9 height 9
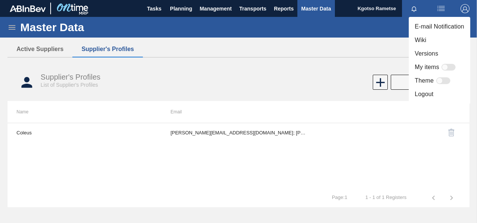
click at [361, 82] on div at bounding box center [238, 111] width 477 height 223
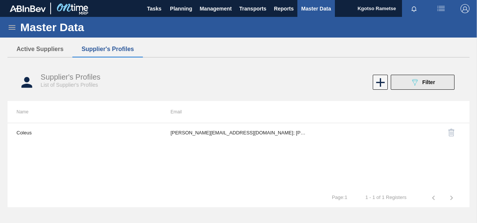
click at [412, 81] on icon "089F7B8B-B2A5-4AFE-B5C0-19BA573D28AC" at bounding box center [415, 82] width 9 height 9
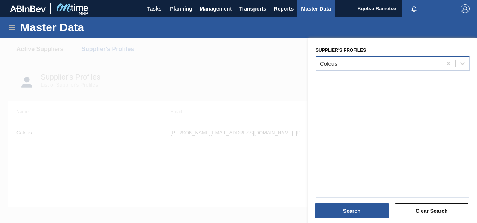
click at [381, 68] on div "Coleus" at bounding box center [379, 63] width 126 height 11
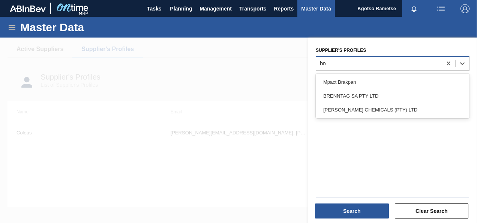
type Profiles "bren"
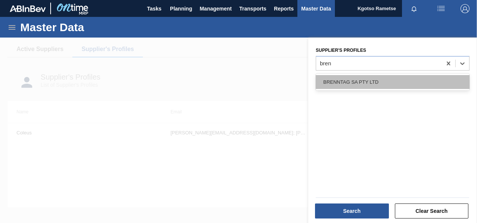
click at [397, 83] on div "BRENNTAG SA PTY LTD" at bounding box center [393, 82] width 154 height 14
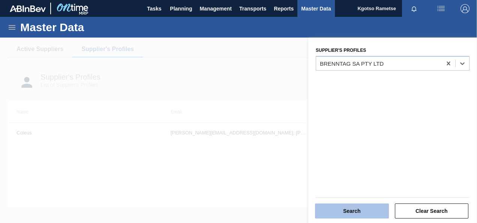
click at [360, 212] on button "Search" at bounding box center [352, 210] width 74 height 15
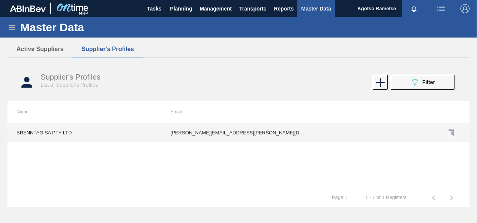
click at [206, 130] on td "madeleine.schoeman@brenntag.co.za; lindsay.lovemore@brenntag.com; Sue.Jepps@bre…" at bounding box center [239, 132] width 154 height 19
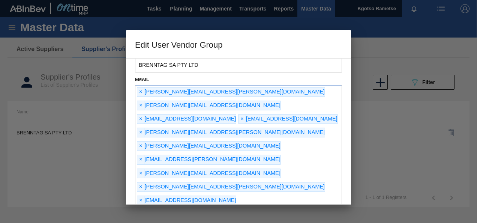
scroll to position [75, 0]
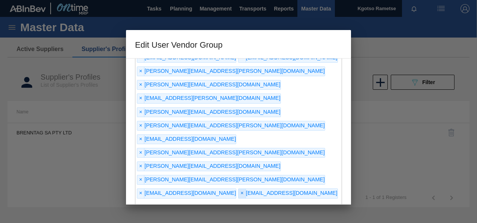
click at [239, 189] on span "×" at bounding box center [242, 193] width 7 height 9
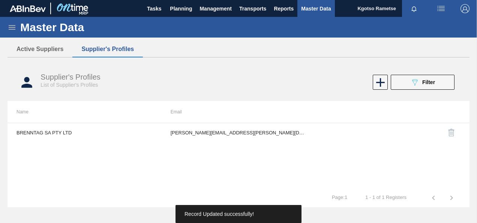
click at [431, 74] on div "Supplier's Profiles List of Supplier's Profiles 089F7B8B-B2A5-4AFE-B5C0-19BA573…" at bounding box center [239, 82] width 462 height 28
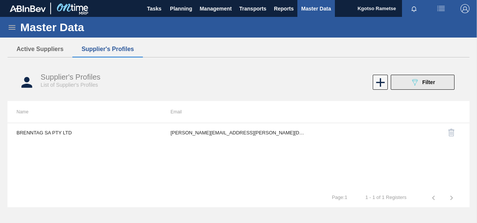
click at [429, 79] on div "089F7B8B-B2A5-4AFE-B5C0-19BA573D28AC Filter" at bounding box center [423, 82] width 25 height 9
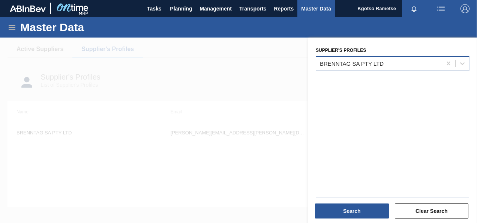
click at [348, 70] on div "BRENNTAG SA PTY LTD" at bounding box center [393, 63] width 154 height 15
type Profiles "ccl"
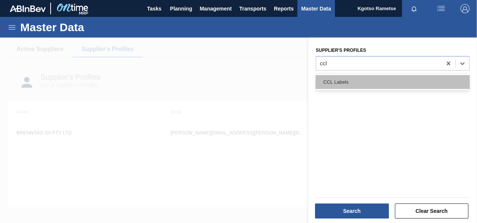
click at [333, 84] on div "CCL Labels" at bounding box center [393, 82] width 154 height 14
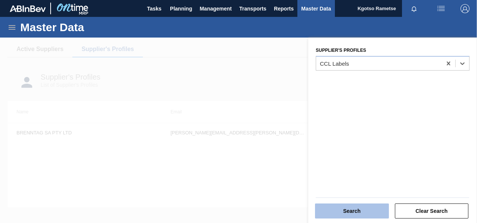
click at [334, 209] on button "Search" at bounding box center [352, 210] width 74 height 15
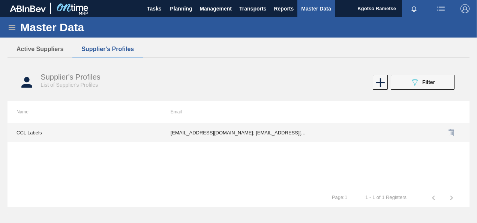
click at [271, 135] on td "lgermer1994@gmail.com; nnaidoo@cclind.com; PMolefe@cclind.com; SReddy@cclind.co…" at bounding box center [239, 132] width 154 height 19
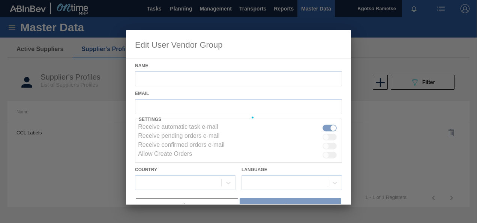
type input "CCL Labels"
checkbox input "true"
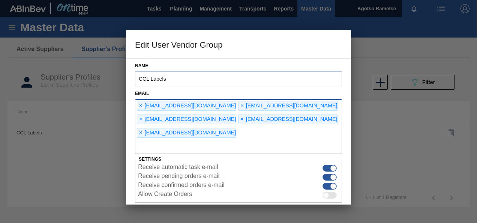
click at [198, 140] on input "text" at bounding box center [238, 147] width 207 height 14
type input "kgotso.rametse201@gmail.com"
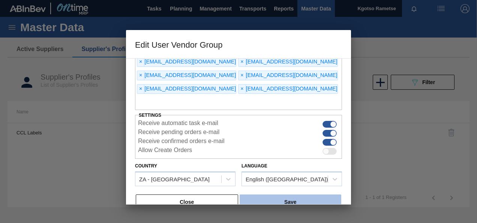
scroll to position [44, 0]
click at [281, 194] on button "Save" at bounding box center [291, 201] width 102 height 15
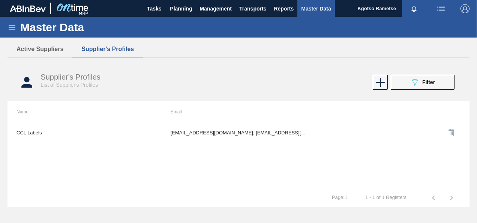
click at [459, 5] on span "button" at bounding box center [465, 8] width 18 height 9
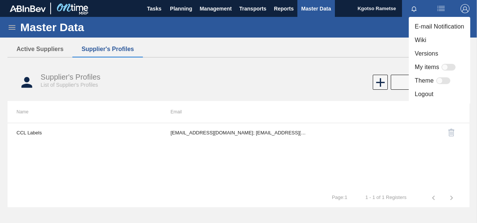
click at [417, 97] on li "Logout" at bounding box center [440, 94] width 62 height 14
click at [436, 96] on li "Logout" at bounding box center [440, 94] width 62 height 14
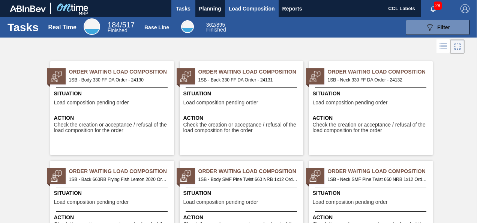
click at [251, 12] on span "Load Composition" at bounding box center [252, 8] width 46 height 9
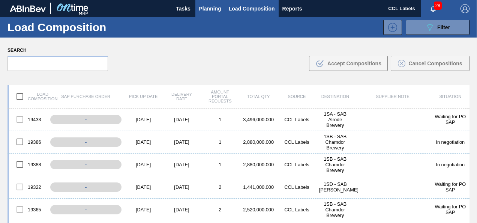
click at [221, 9] on button "Planning" at bounding box center [211, 8] width 30 height 17
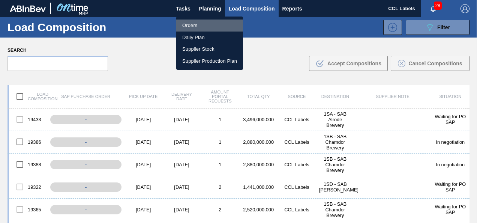
click at [194, 24] on li "Orders" at bounding box center [209, 26] width 67 height 12
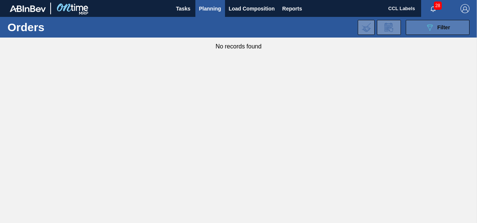
click at [435, 28] on div "089F7B8B-B2A5-4AFE-B5C0-19BA573D28AC Filter" at bounding box center [438, 27] width 25 height 9
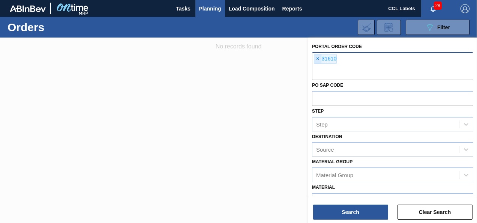
click at [315, 63] on span "×" at bounding box center [318, 58] width 7 height 9
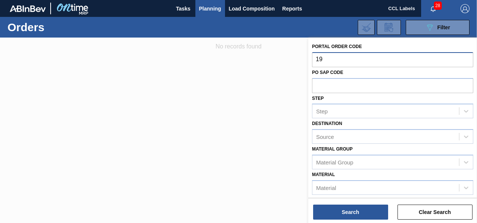
type input "1"
type input "2"
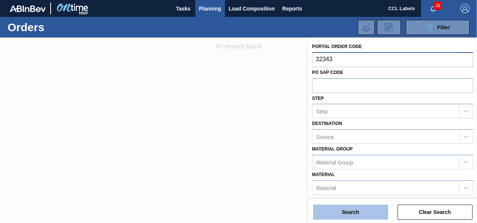
type input "32343"
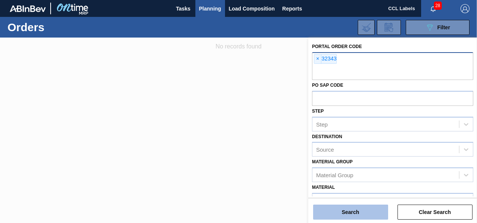
click at [366, 209] on button "Search" at bounding box center [350, 212] width 75 height 15
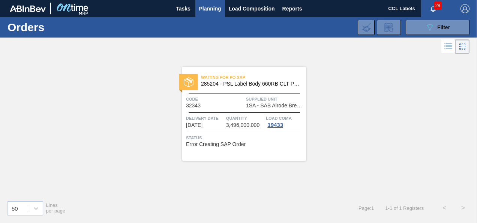
click at [241, 83] on span "285204 - PSL Label Body 660RB CLT PU 25" at bounding box center [250, 84] width 99 height 6
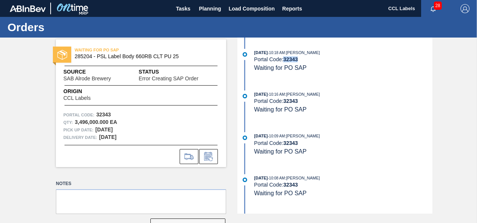
drag, startPoint x: 298, startPoint y: 60, endPoint x: 285, endPoint y: 63, distance: 13.4
click at [285, 63] on div "10/02/2025 - 10:18 AM : Thabo Radinne Portal Code: 32343 Waiting for PO SAP" at bounding box center [343, 60] width 178 height 23
copy strong "32343"
click at [464, 9] on img "button" at bounding box center [465, 8] width 9 height 9
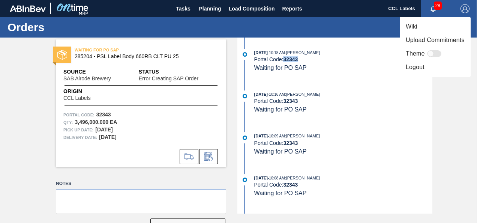
click at [415, 71] on li "Logout" at bounding box center [435, 67] width 71 height 14
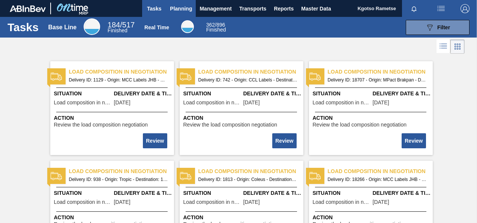
click at [182, 14] on button "Planning" at bounding box center [181, 8] width 30 height 17
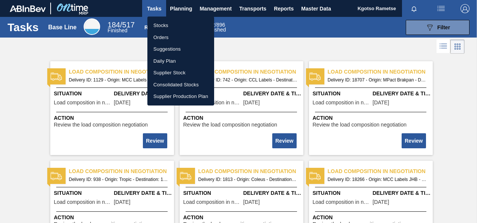
click at [174, 28] on li "Stocks" at bounding box center [181, 26] width 67 height 12
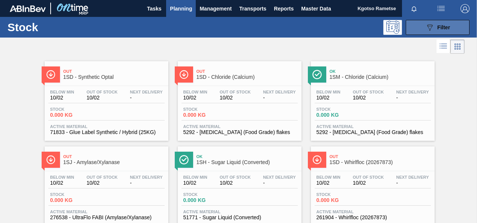
click at [434, 29] on div "089F7B8B-B2A5-4AFE-B5C0-19BA573D28AC Filter" at bounding box center [438, 27] width 25 height 9
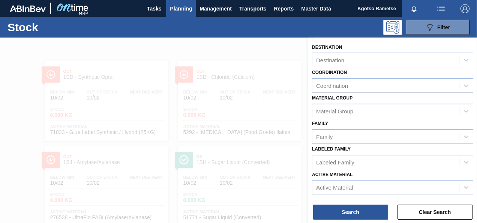
scroll to position [134, 0]
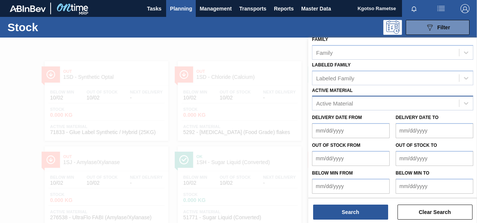
drag, startPoint x: 342, startPoint y: 110, endPoint x: 340, endPoint y: 106, distance: 4.7
click at [342, 110] on div "Delivery Date from Delivery Date to" at bounding box center [392, 124] width 167 height 28
click at [339, 103] on div "Active Material" at bounding box center [334, 103] width 37 height 6
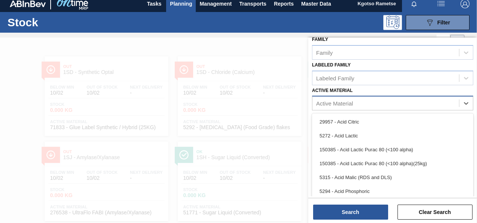
scroll to position [5, 0]
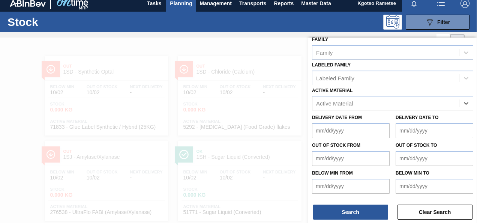
paste Material "285204"
type Material "285204"
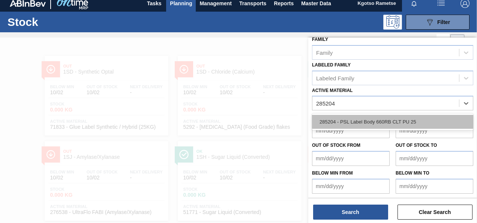
click at [336, 117] on div "285204 - PSL Label Body 660RB CLT PU 25" at bounding box center [392, 122] width 161 height 14
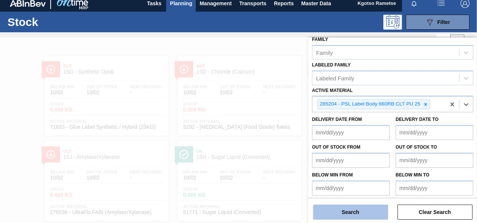
click at [336, 210] on button "Search" at bounding box center [350, 212] width 75 height 15
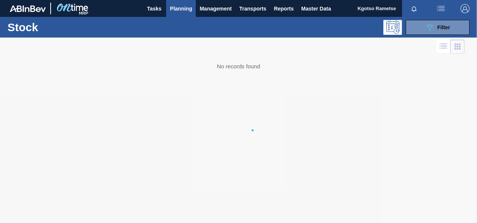
scroll to position [0, 0]
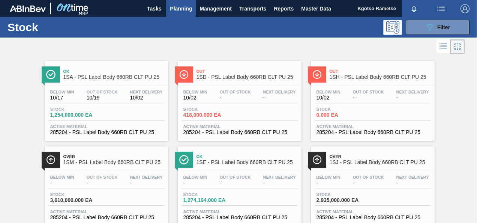
click at [122, 105] on div "Below Min 10/17 Out Of Stock 10/19 Next Delivery 10/02 Stock 1,254,000.000 EA A…" at bounding box center [107, 111] width 124 height 51
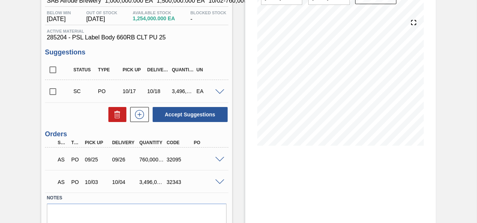
scroll to position [106, 0]
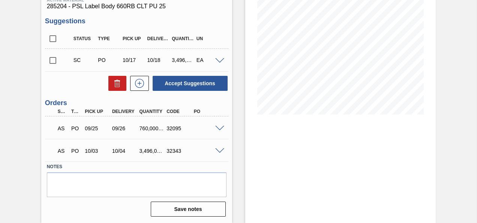
click at [221, 126] on span at bounding box center [219, 129] width 9 height 6
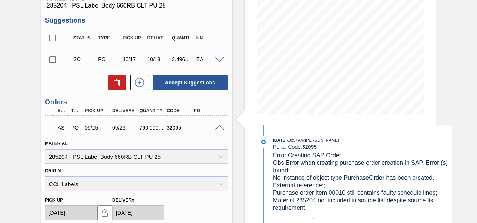
click at [221, 126] on span at bounding box center [219, 128] width 9 height 6
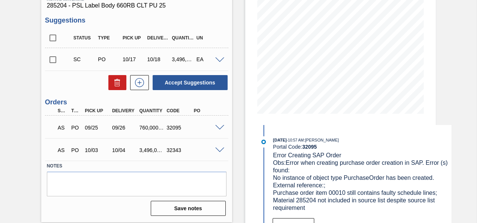
click at [218, 149] on span at bounding box center [219, 151] width 9 height 6
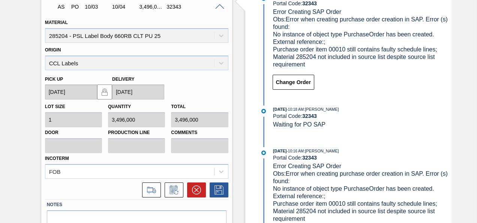
scroll to position [254, 0]
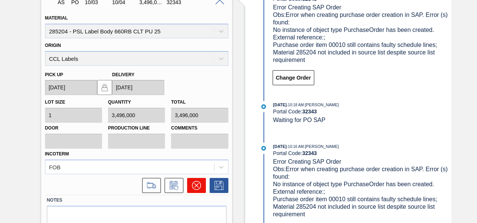
click at [193, 179] on button at bounding box center [196, 185] width 19 height 15
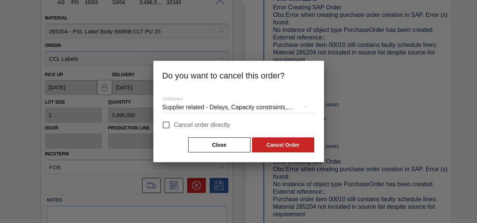
click at [169, 124] on input "Cancel order directly" at bounding box center [166, 125] width 16 height 16
checkbox input "true"
click at [255, 144] on button "Cancel Order" at bounding box center [283, 144] width 62 height 15
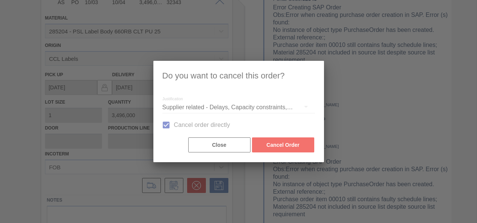
scroll to position [100, 0]
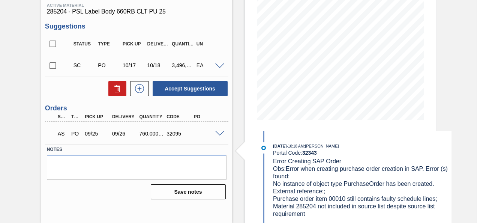
click at [218, 68] on span at bounding box center [219, 66] width 9 height 6
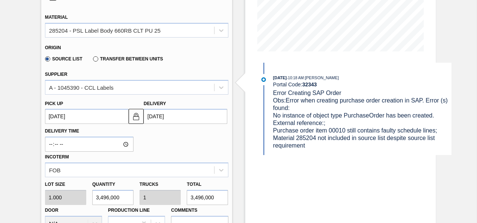
scroll to position [0, 0]
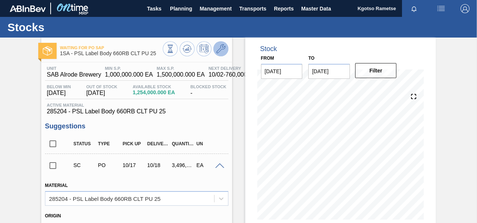
click at [220, 48] on icon at bounding box center [221, 48] width 9 height 9
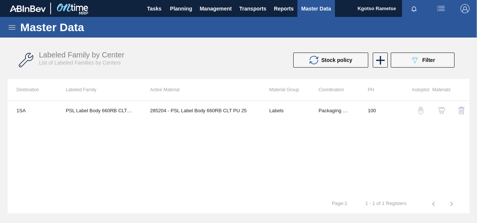
click at [438, 110] on img "button" at bounding box center [442, 111] width 8 height 8
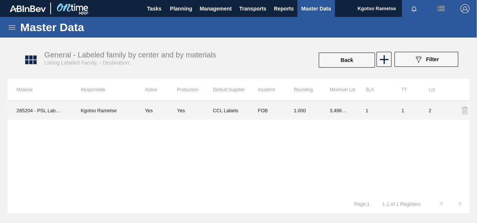
click at [215, 114] on td "CCL Labels" at bounding box center [231, 110] width 36 height 19
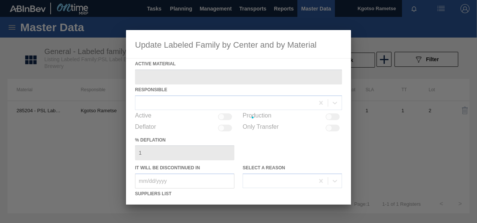
type Material "285204 - PSL Label Body 660RB CLT PU 25"
checkbox input "true"
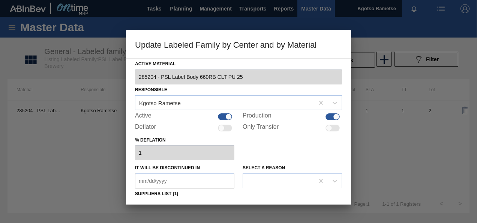
click at [261, 151] on div "% deflation 1" at bounding box center [238, 148] width 207 height 26
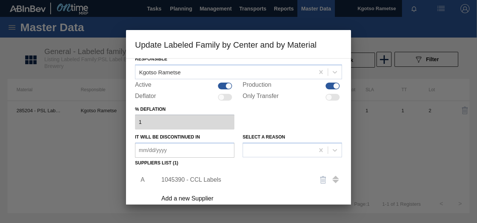
scroll to position [115, 0]
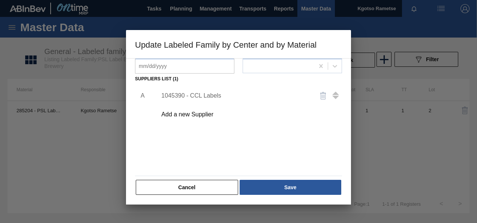
drag, startPoint x: 322, startPoint y: 95, endPoint x: 316, endPoint y: 99, distance: 6.9
click at [322, 95] on img "button" at bounding box center [323, 95] width 9 height 9
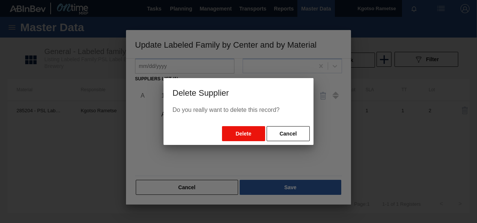
click at [240, 128] on button "Delete" at bounding box center [243, 133] width 43 height 15
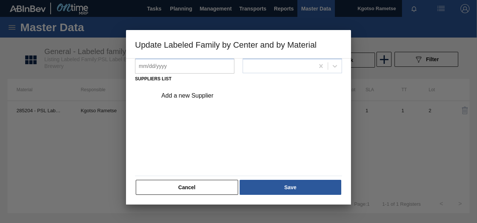
click at [202, 98] on div "Add a new Supplier" at bounding box center [234, 95] width 147 height 7
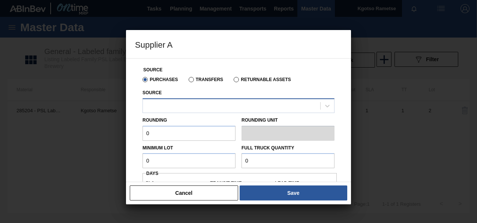
click at [200, 99] on div at bounding box center [239, 105] width 192 height 15
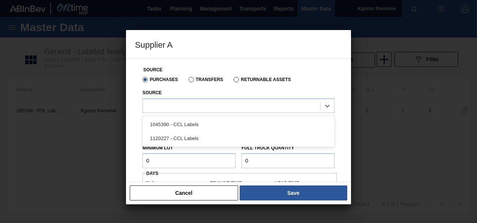
click at [200, 140] on div "1120227 - CCL Labels" at bounding box center [239, 138] width 192 height 14
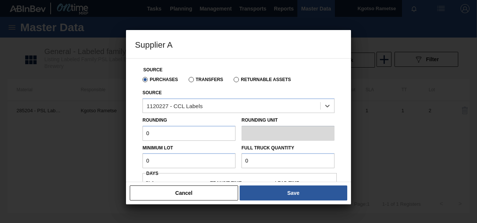
drag, startPoint x: 188, startPoint y: 136, endPoint x: 53, endPoint y: 139, distance: 134.8
click at [53, 139] on div "Supplier A Source Purchases Transfers Returnable Assets Source option 1120227 -…" at bounding box center [238, 111] width 477 height 223
type input "1"
drag, startPoint x: 155, startPoint y: 160, endPoint x: 130, endPoint y: 157, distance: 25.1
click at [136, 160] on div "Source Purchases Transfers Returnable Assets Source 1120227 - CCL Labels Roundi…" at bounding box center [238, 194] width 207 height 271
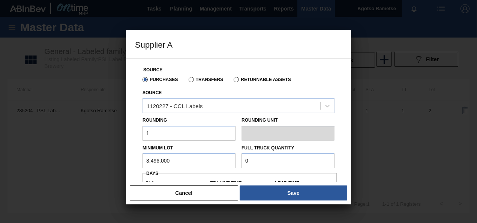
click at [161, 163] on input "3,496,000" at bounding box center [189, 160] width 93 height 15
type input "3,496,000"
click at [245, 158] on input "0" at bounding box center [288, 160] width 93 height 15
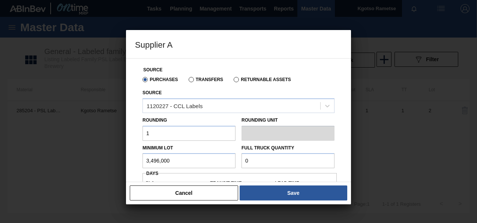
paste input "3,496,00"
type input "3,496,000"
click at [134, 142] on div "Source Purchases Transfers Returnable Assets Source 1120227 - CCL Labels Roundi…" at bounding box center [238, 120] width 225 height 124
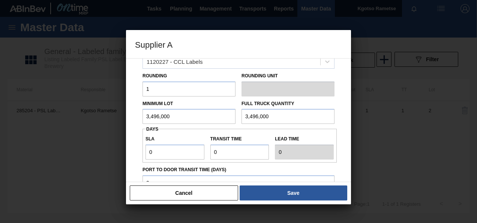
scroll to position [45, 0]
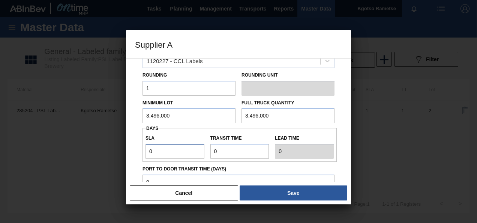
drag, startPoint x: 161, startPoint y: 155, endPoint x: 84, endPoint y: 136, distance: 78.6
click at [84, 136] on div "Supplier A Source Purchases Transfers Returnable Assets Source 1120227 - CCL La…" at bounding box center [238, 111] width 477 height 223
type input "1"
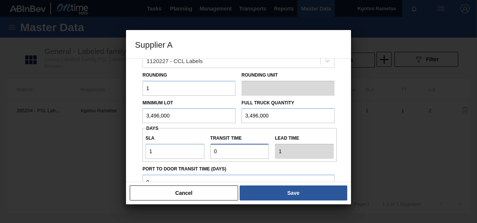
drag, startPoint x: 216, startPoint y: 147, endPoint x: 157, endPoint y: 143, distance: 59.4
click at [211, 147] on input "Transit time" at bounding box center [240, 151] width 59 height 15
type input "1"
type input "2"
type input "1"
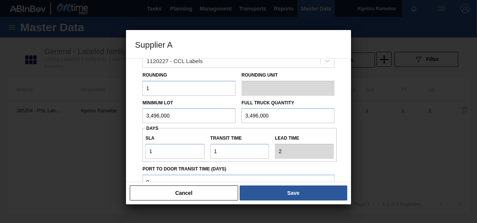
click at [129, 164] on div "Source Purchases Transfers Returnable Assets Source 1120227 - CCL Labels Roundi…" at bounding box center [238, 120] width 225 height 124
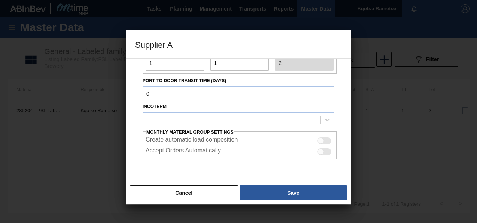
scroll to position [150, 0]
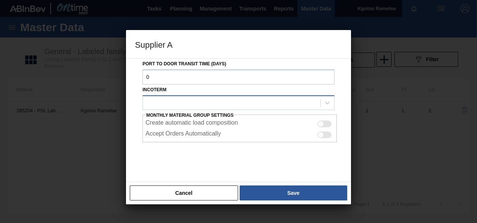
click at [190, 98] on div at bounding box center [232, 102] width 178 height 11
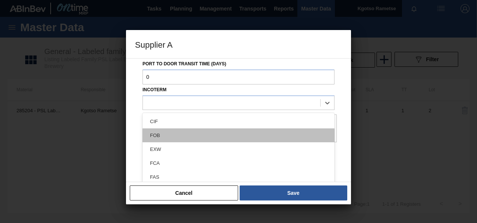
click at [170, 131] on div "FOB" at bounding box center [239, 135] width 192 height 14
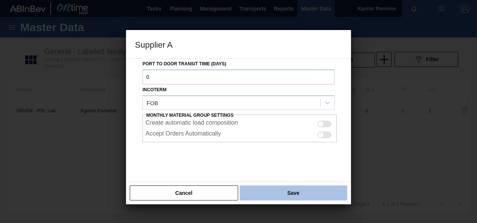
click at [282, 192] on button "Save" at bounding box center [294, 192] width 108 height 15
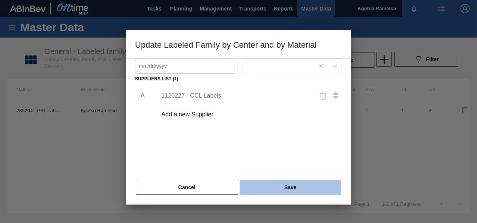
click at [277, 185] on button "Save" at bounding box center [291, 187] width 102 height 15
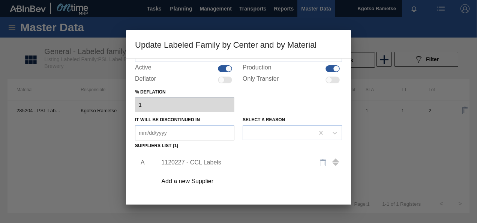
scroll to position [115, 0]
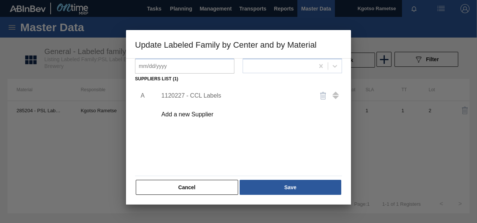
click at [187, 95] on div "1120227 - CCL Labels" at bounding box center [234, 95] width 147 height 7
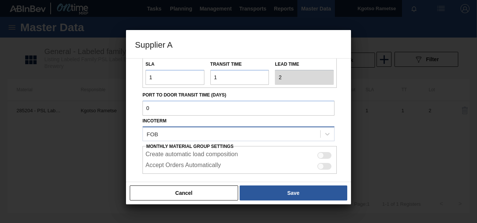
scroll to position [0, 0]
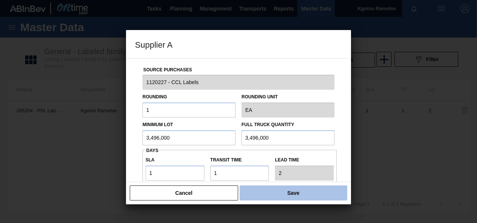
click at [262, 196] on button "Save" at bounding box center [294, 192] width 108 height 15
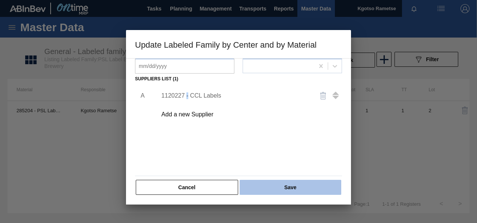
click at [258, 191] on button "Save" at bounding box center [291, 187] width 102 height 15
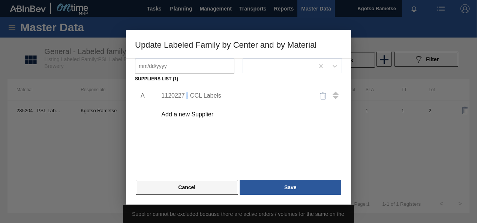
click at [212, 187] on button "Cancel" at bounding box center [187, 187] width 102 height 15
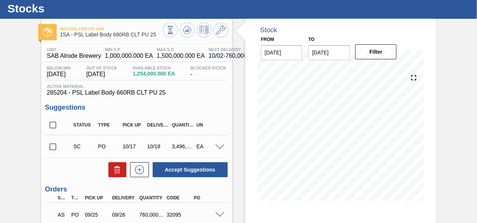
scroll to position [75, 0]
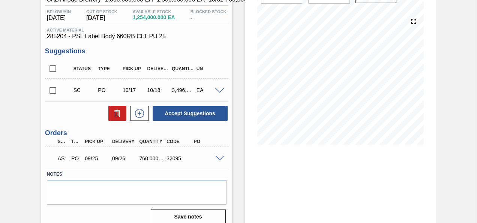
click at [219, 159] on span at bounding box center [219, 159] width 9 height 6
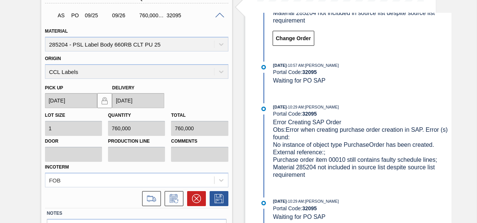
scroll to position [265, 0]
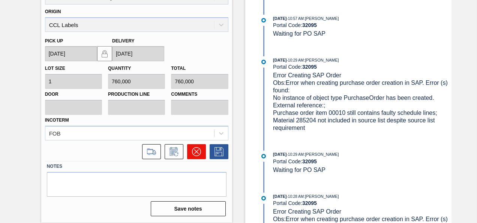
click at [201, 155] on button at bounding box center [196, 151] width 19 height 15
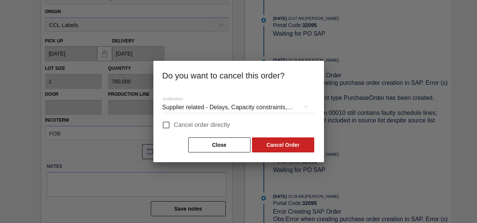
click at [168, 125] on input "Cancel order directly" at bounding box center [166, 125] width 16 height 16
checkbox input "true"
click at [286, 146] on button "Cancel Order" at bounding box center [283, 144] width 62 height 15
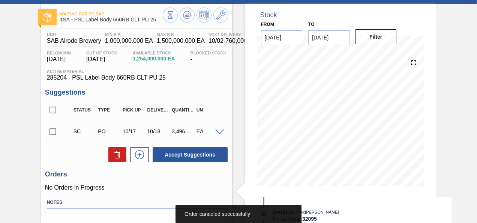
scroll to position [0, 0]
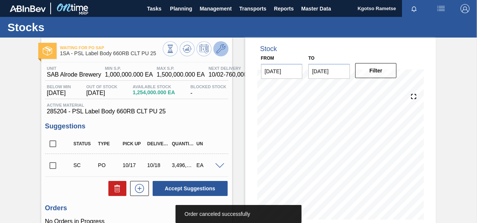
click at [217, 51] on icon at bounding box center [221, 48] width 9 height 9
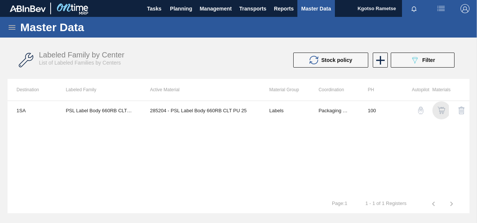
click at [442, 109] on img "button" at bounding box center [442, 111] width 8 height 8
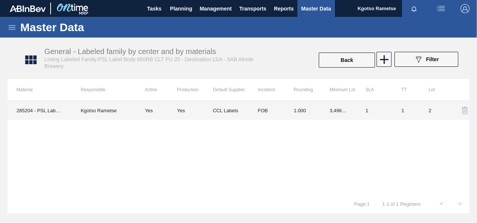
click at [230, 112] on td "CCL Labels" at bounding box center [231, 110] width 36 height 19
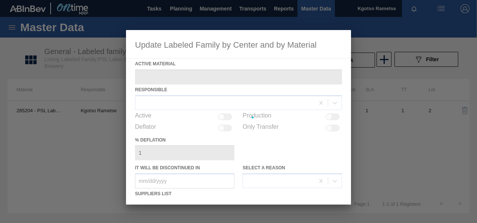
type Material "285204 - PSL Label Body 660RB CLT PU 25"
checkbox input "true"
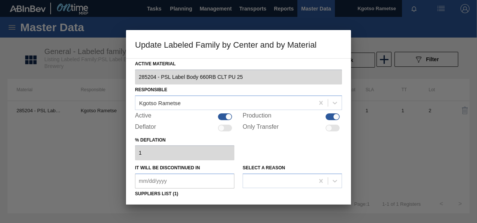
scroll to position [113, 0]
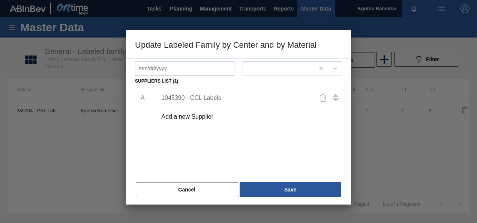
click at [215, 97] on div "1045390 - CCL Labels" at bounding box center [234, 98] width 147 height 7
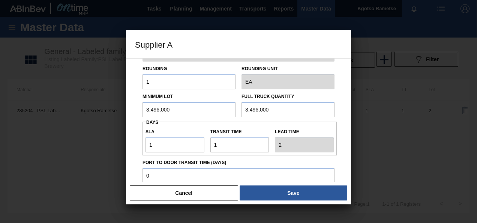
scroll to position [0, 0]
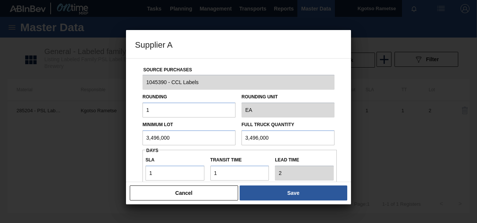
drag, startPoint x: 195, startPoint y: 131, endPoint x: 0, endPoint y: 134, distance: 195.2
click at [0, 0] on html "Tasks Planning Management Transports Reports Master Data Kgotso Rametse Mark al…" at bounding box center [238, 0] width 477 height 0
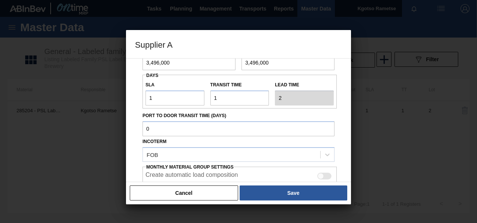
scroll to position [133, 0]
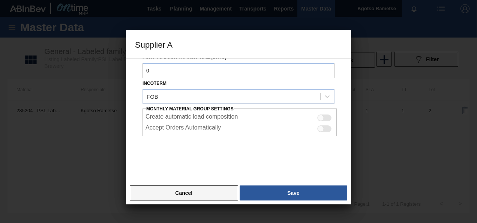
click at [220, 191] on button "Cancel" at bounding box center [184, 192] width 108 height 15
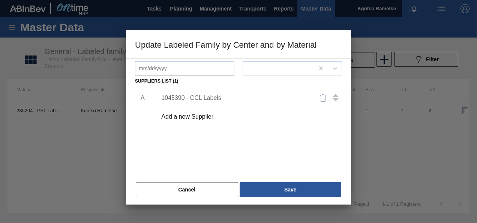
click at [321, 101] on img "button" at bounding box center [323, 97] width 9 height 9
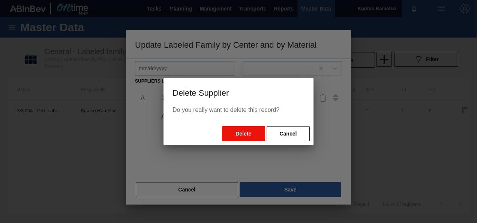
drag, startPoint x: 240, startPoint y: 134, endPoint x: 225, endPoint y: 131, distance: 15.4
click at [240, 134] on button "Delete" at bounding box center [243, 133] width 43 height 15
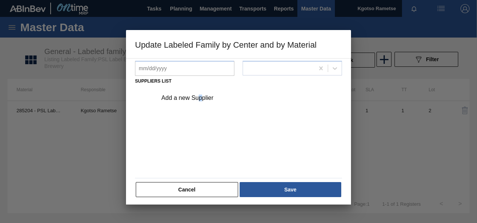
click at [200, 95] on div "Add a new Supplier" at bounding box center [234, 98] width 147 height 7
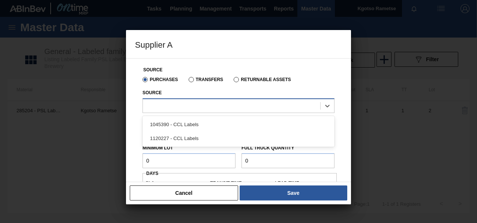
drag, startPoint x: 200, startPoint y: 95, endPoint x: 191, endPoint y: 109, distance: 16.9
click at [191, 109] on div at bounding box center [232, 105] width 178 height 11
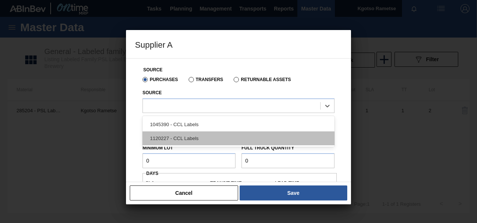
click at [182, 141] on div "1120227 - CCL Labels" at bounding box center [239, 138] width 192 height 14
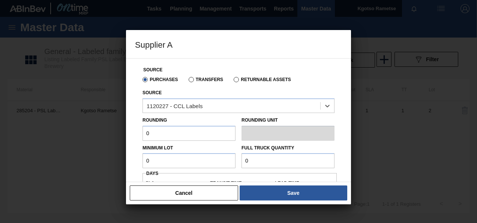
click at [118, 138] on div "Supplier A Source Purchases Transfers Returnable Assets Source option 1120227 -…" at bounding box center [238, 111] width 477 height 223
type input "1"
drag, startPoint x: 154, startPoint y: 158, endPoint x: 105, endPoint y: 161, distance: 48.9
click at [108, 162] on div "Supplier A Source Purchases Transfers Returnable Assets Source 1120227 - CCL La…" at bounding box center [238, 111] width 477 height 223
paste input "3,496,00"
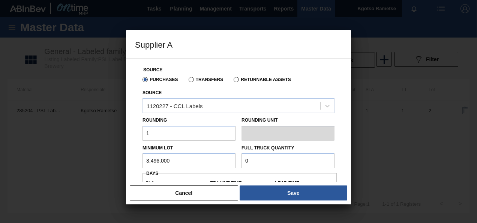
type input "3,496,000"
drag, startPoint x: 235, startPoint y: 160, endPoint x: 214, endPoint y: 158, distance: 20.7
click at [232, 159] on div "Minimum Lot 3,496,000 Full Truck Quantity 0" at bounding box center [239, 155] width 198 height 28
paste input "3,496,00"
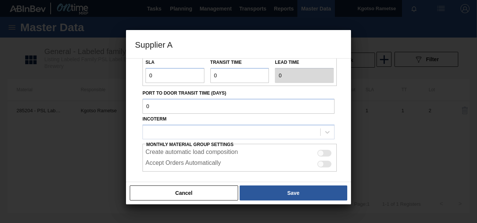
scroll to position [75, 0]
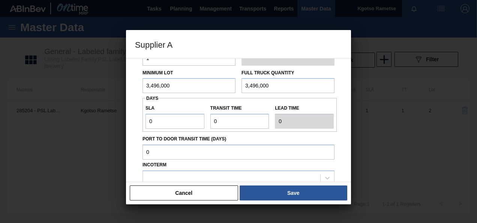
type input "3,496,000"
drag, startPoint x: 162, startPoint y: 126, endPoint x: 98, endPoint y: 125, distance: 63.8
click at [101, 125] on div "Supplier A Source Purchases Transfers Returnable Assets Source 1120227 - CCL La…" at bounding box center [238, 111] width 477 height 223
type input "1"
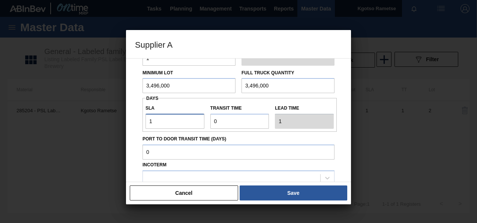
type input "1"
drag, startPoint x: 216, startPoint y: 123, endPoint x: 202, endPoint y: 124, distance: 14.3
click at [203, 123] on div "SLA 1 Transit time Lead time 1" at bounding box center [240, 115] width 194 height 28
type input "1"
type input "2"
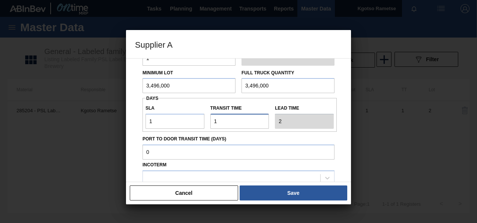
type input "1"
drag, startPoint x: 158, startPoint y: 124, endPoint x: 66, endPoint y: 133, distance: 92.8
click at [66, 133] on div "Supplier A Source Purchases Transfers Returnable Assets Source 1120227 - CCL La…" at bounding box center [238, 111] width 477 height 223
type input "0"
type input "1"
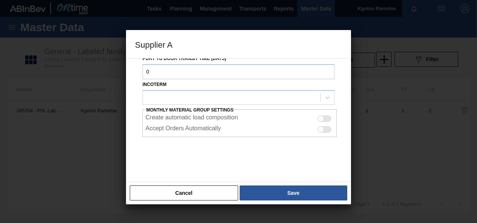
scroll to position [157, 0]
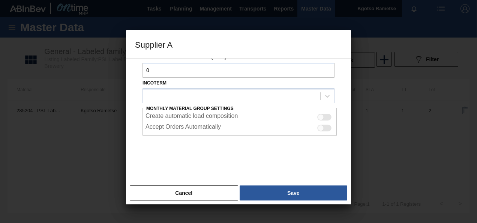
type input "0"
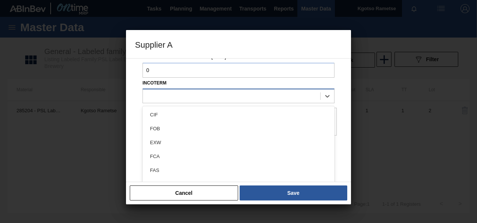
click at [207, 96] on div at bounding box center [232, 95] width 178 height 11
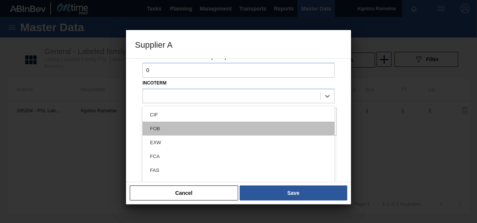
click at [193, 133] on div "FOB" at bounding box center [239, 129] width 192 height 14
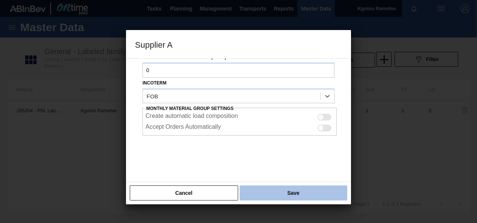
click at [260, 192] on button "Save" at bounding box center [294, 192] width 108 height 15
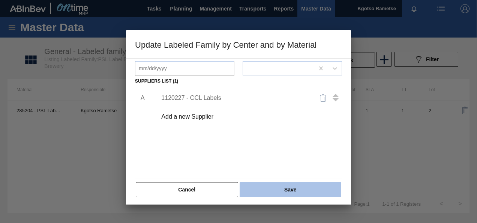
click at [254, 182] on div "Cancel Save" at bounding box center [238, 189] width 207 height 17
click at [283, 190] on button "Save" at bounding box center [291, 189] width 102 height 15
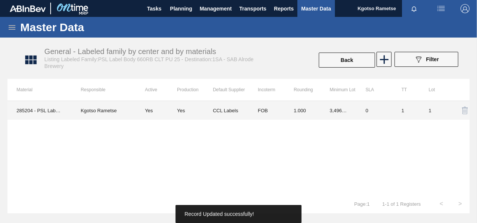
click at [256, 106] on td "FOB" at bounding box center [267, 110] width 36 height 19
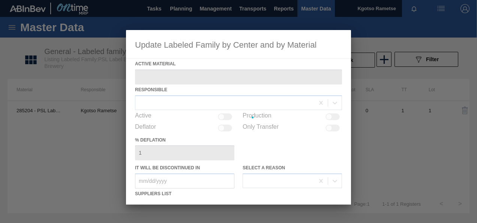
type Material "285204 - PSL Label Body 660RB CLT PU 25"
checkbox input "true"
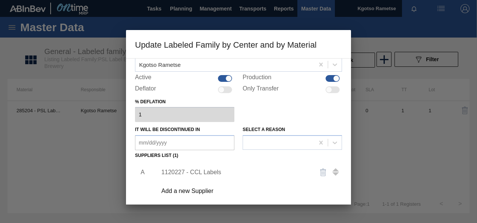
scroll to position [113, 0]
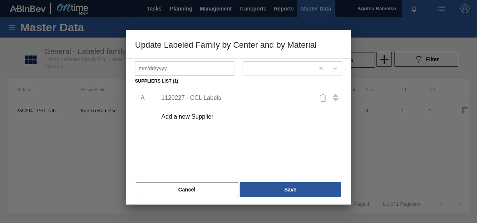
click at [218, 101] on div "1120227 - CCL Labels" at bounding box center [234, 98] width 147 height 7
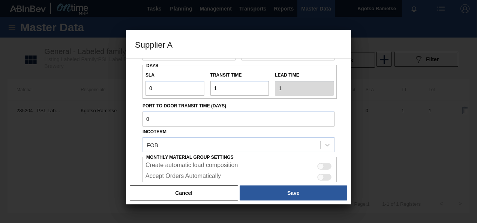
scroll to position [133, 0]
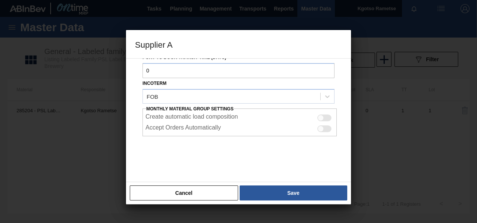
click at [322, 119] on div at bounding box center [321, 117] width 6 height 6
checkbox input "true"
click at [322, 128] on div at bounding box center [321, 128] width 6 height 6
checkbox input "true"
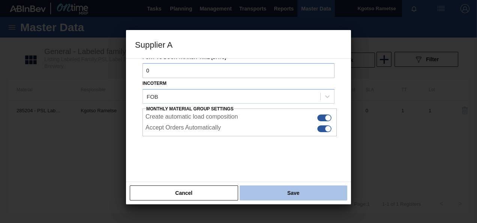
click at [297, 186] on button "Save" at bounding box center [294, 192] width 108 height 15
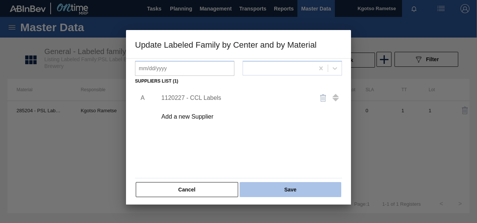
click at [276, 185] on button "Save" at bounding box center [291, 189] width 102 height 15
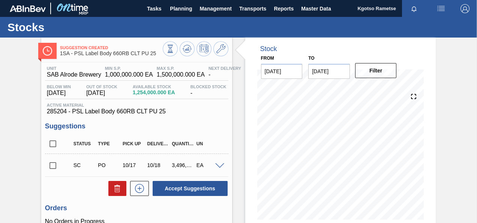
click at [185, 47] on icon at bounding box center [187, 48] width 9 height 9
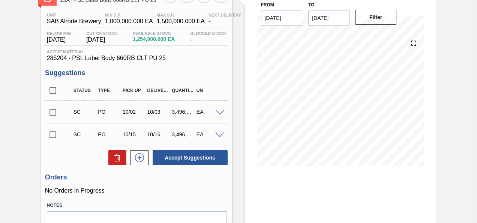
scroll to position [25, 0]
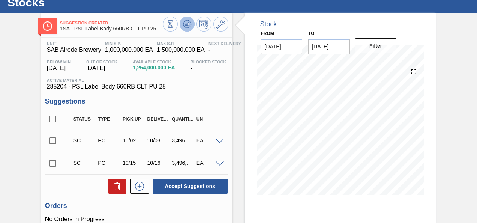
click at [189, 23] on icon at bounding box center [187, 24] width 9 height 9
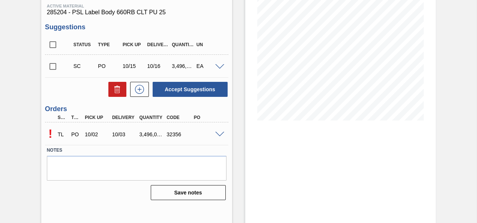
scroll to position [100, 0]
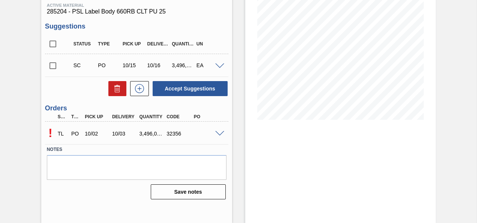
click at [220, 135] on span at bounding box center [219, 134] width 9 height 6
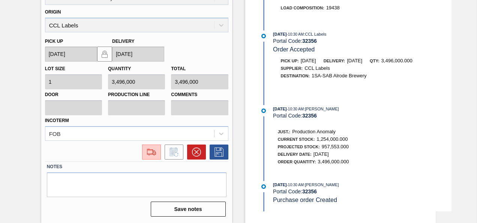
scroll to position [0, 0]
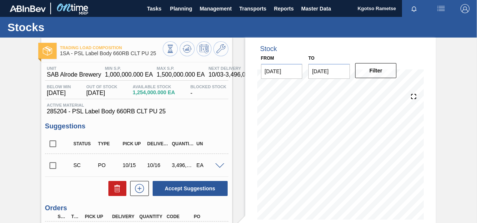
click at [465, 12] on img "button" at bounding box center [465, 8] width 9 height 9
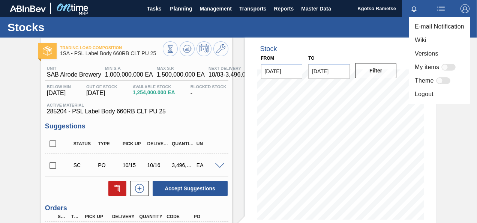
click at [445, 101] on ul "E-mail Notification Wiki Versions My items Theme Logout" at bounding box center [440, 60] width 62 height 87
click at [443, 98] on li "Logout" at bounding box center [440, 94] width 62 height 14
click at [438, 93] on li "Logout" at bounding box center [440, 94] width 62 height 14
click at [430, 97] on li "Logout" at bounding box center [440, 94] width 62 height 14
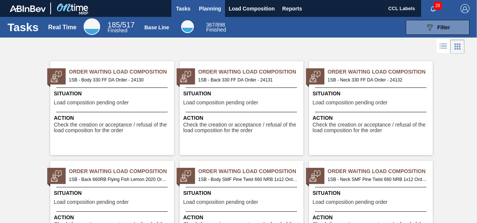
click at [212, 11] on span "Planning" at bounding box center [210, 8] width 22 height 9
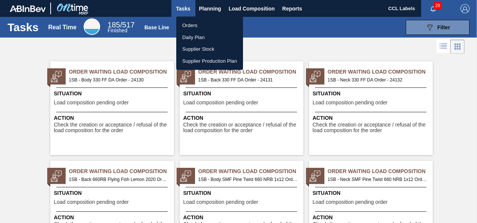
click at [203, 27] on li "Orders" at bounding box center [209, 26] width 67 height 12
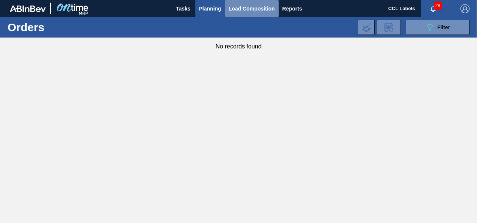
drag, startPoint x: 251, startPoint y: 7, endPoint x: 242, endPoint y: 15, distance: 11.7
click at [250, 7] on span "Load Composition" at bounding box center [252, 8] width 46 height 9
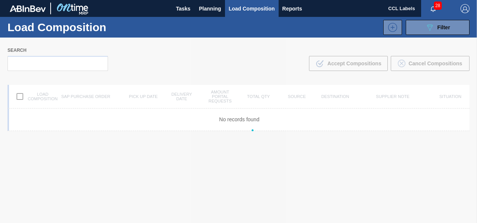
click at [90, 62] on div at bounding box center [238, 130] width 477 height 185
click at [199, 11] on span "Planning" at bounding box center [210, 8] width 22 height 9
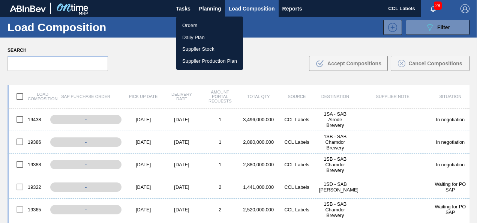
click at [191, 25] on li "Orders" at bounding box center [209, 26] width 67 height 12
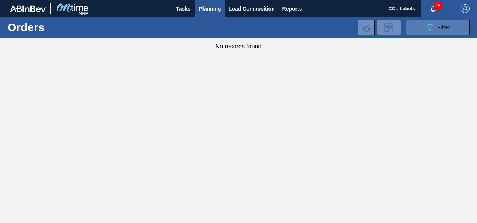
click at [412, 30] on button "089F7B8B-B2A5-4AFE-B5C0-19BA573D28AC Filter" at bounding box center [438, 27] width 64 height 15
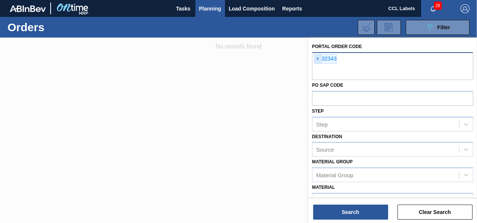
click at [317, 57] on span "×" at bounding box center [318, 58] width 7 height 9
click at [317, 55] on span "×" at bounding box center [318, 58] width 7 height 9
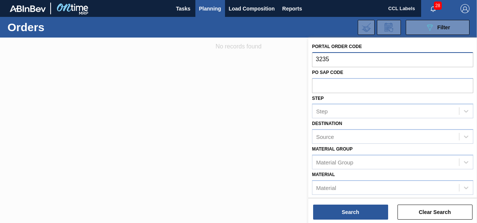
type input "32356"
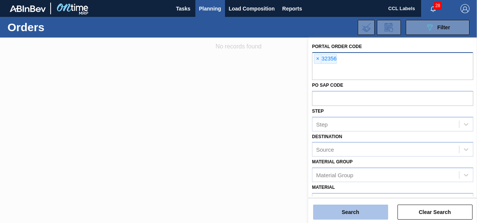
click at [328, 212] on button "Search" at bounding box center [350, 212] width 75 height 15
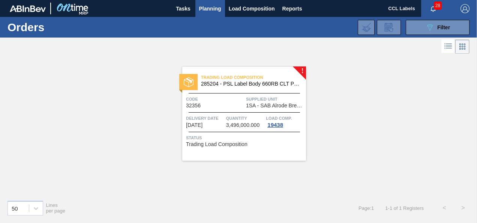
click at [246, 110] on div "Trading Load Composition 285204 - PSL Label Body 660RB CLT PU 25 Code 32356 Sup…" at bounding box center [244, 114] width 124 height 94
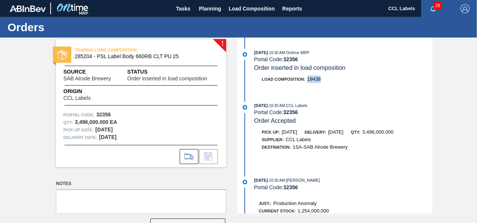
drag, startPoint x: 309, startPoint y: 80, endPoint x: 322, endPoint y: 81, distance: 13.9
click at [322, 81] on div "Load Composition : 19438" at bounding box center [343, 79] width 178 height 8
click at [249, 8] on span "Load Composition" at bounding box center [252, 8] width 46 height 9
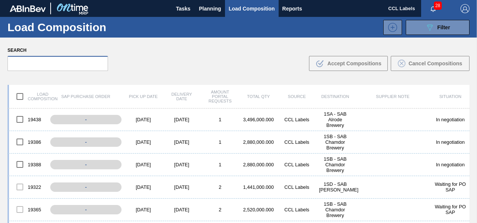
click at [95, 66] on input "text" at bounding box center [58, 63] width 101 height 15
paste input "19438"
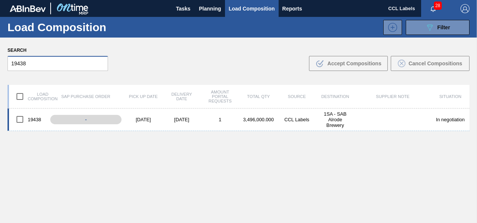
type input "19438"
click at [20, 119] on input "checkbox" at bounding box center [20, 119] width 16 height 16
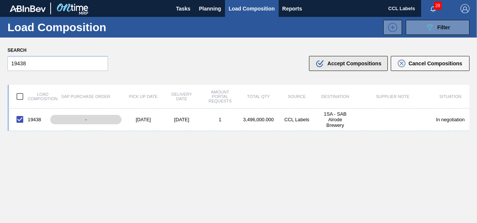
click at [342, 65] on span "Accept Compositions" at bounding box center [355, 63] width 54 height 6
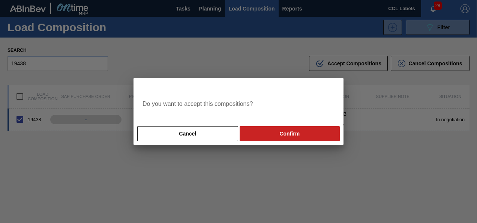
click at [254, 130] on button "Confirm" at bounding box center [290, 133] width 100 height 15
checkbox input "false"
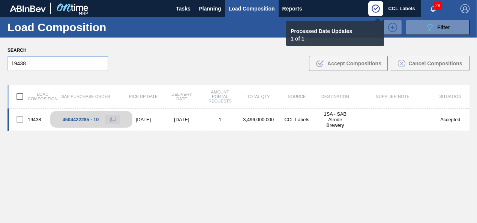
click at [111, 118] on icon at bounding box center [112, 119] width 5 height 5
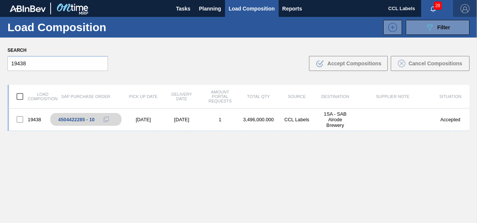
click at [466, 9] on img "button" at bounding box center [465, 8] width 9 height 9
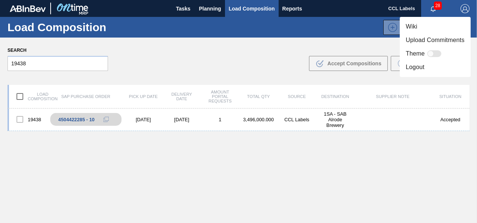
click at [423, 68] on li "Logout" at bounding box center [435, 67] width 71 height 14
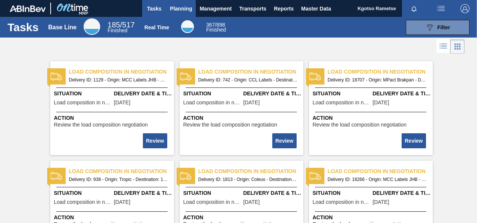
click at [188, 5] on span "Planning" at bounding box center [181, 8] width 22 height 9
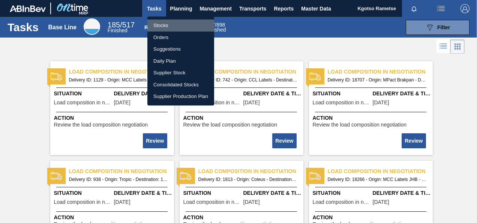
click at [182, 29] on li "Stocks" at bounding box center [181, 26] width 67 height 12
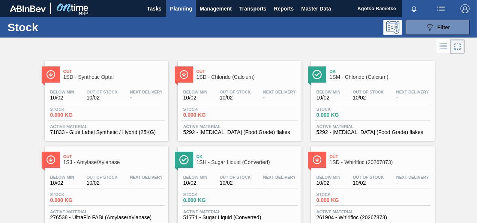
click at [188, 5] on span "Planning" at bounding box center [181, 8] width 22 height 9
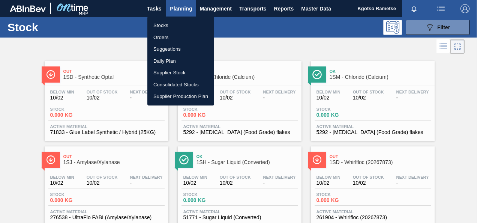
click at [186, 37] on li "Orders" at bounding box center [181, 38] width 67 height 12
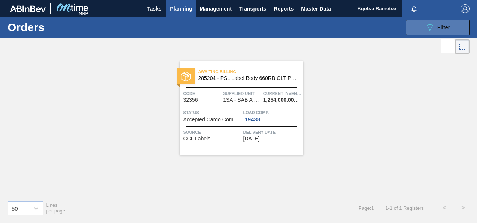
drag, startPoint x: 443, startPoint y: 26, endPoint x: 437, endPoint y: 29, distance: 6.6
click at [442, 26] on span "Filter" at bounding box center [444, 27] width 13 height 6
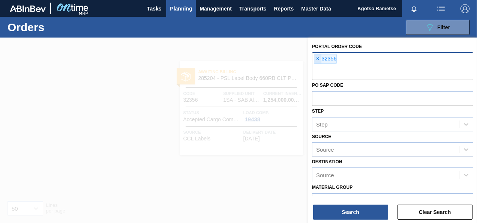
click at [320, 59] on span "×" at bounding box center [318, 58] width 7 height 9
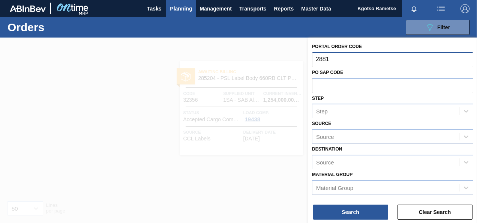
type input "28814"
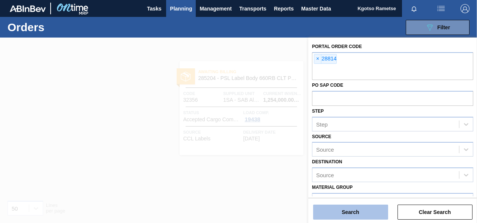
click at [341, 214] on button "Search" at bounding box center [350, 212] width 75 height 15
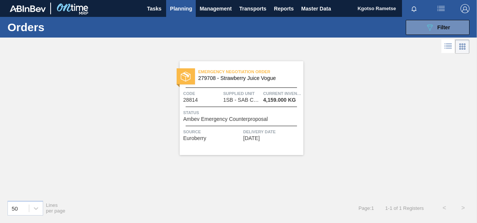
click at [227, 74] on span "Emergency Negotiation Order" at bounding box center [251, 72] width 105 height 8
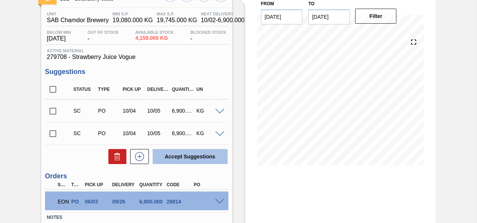
scroll to position [106, 0]
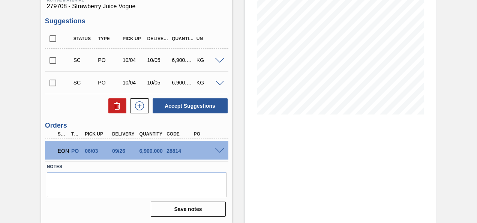
click at [218, 149] on span at bounding box center [219, 151] width 9 height 6
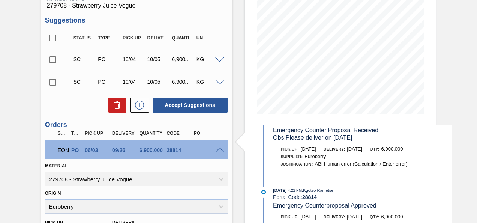
scroll to position [0, 0]
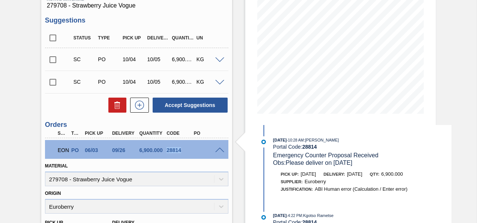
drag, startPoint x: 184, startPoint y: 151, endPoint x: 167, endPoint y: 155, distance: 17.3
click at [167, 155] on div "EON PO 06/03 09/26 6,900.000 28814" at bounding box center [135, 149] width 164 height 15
copy div "28814"
click at [222, 84] on span at bounding box center [219, 83] width 9 height 6
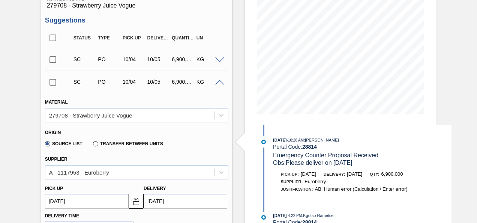
click at [222, 84] on span at bounding box center [219, 83] width 9 height 6
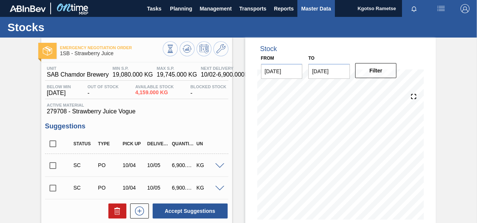
click at [329, 9] on span "Master Data" at bounding box center [316, 8] width 30 height 9
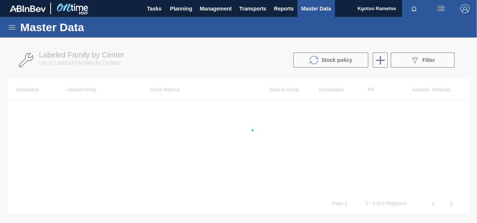
click at [12, 26] on icon at bounding box center [12, 27] width 9 height 9
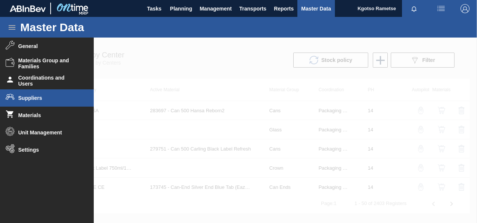
click at [38, 99] on span "Suppliers" at bounding box center [49, 98] width 62 height 6
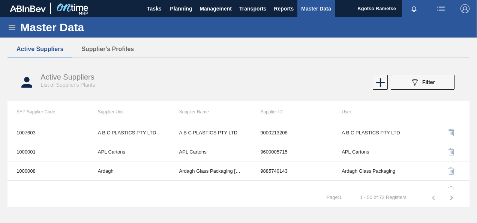
click at [68, 50] on button "Active Suppliers" at bounding box center [40, 49] width 65 height 16
click at [94, 47] on button "Supplier's Profiles" at bounding box center [107, 49] width 71 height 16
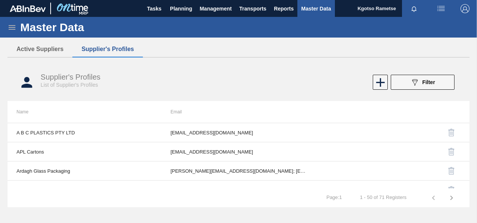
click at [409, 83] on button "089F7B8B-B2A5-4AFE-B5C0-19BA573D28AC Filter" at bounding box center [423, 82] width 64 height 15
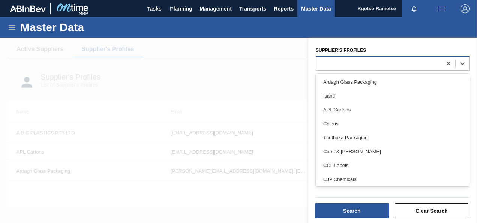
click at [354, 68] on div at bounding box center [379, 63] width 126 height 11
type Profiles "cc"
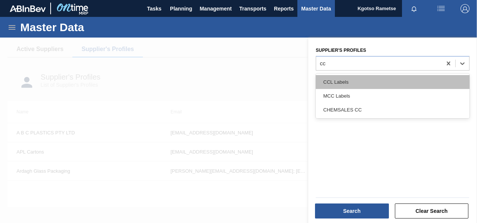
click at [349, 83] on div "CCL Labels" at bounding box center [393, 82] width 154 height 14
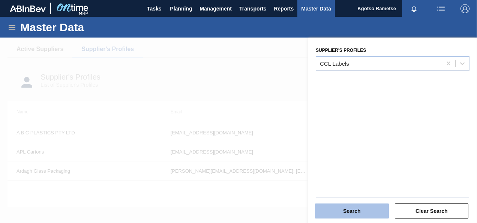
click at [358, 212] on button "Search" at bounding box center [352, 210] width 74 height 15
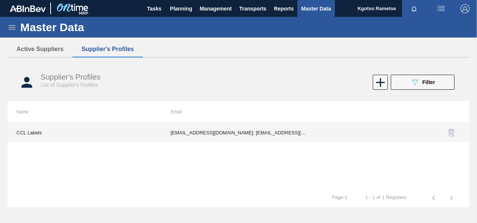
click at [230, 130] on td "lgermer1994@gmail.com; nnaidoo@cclind.com; PMolefe@cclind.com; SReddy@cclind.co…" at bounding box center [239, 132] width 154 height 19
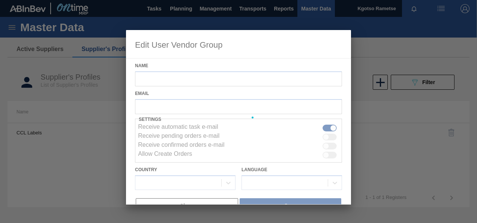
type input "CCL Labels"
checkbox input "true"
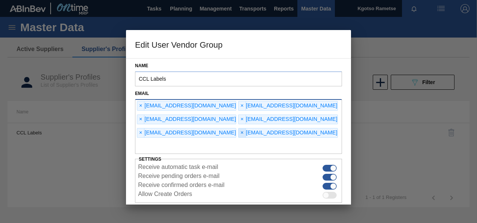
click at [246, 128] on span "×" at bounding box center [242, 132] width 7 height 9
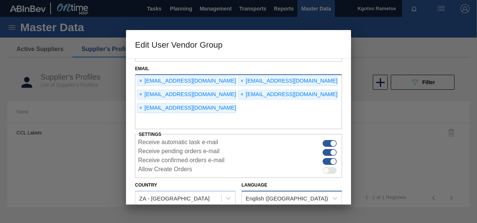
scroll to position [44, 0]
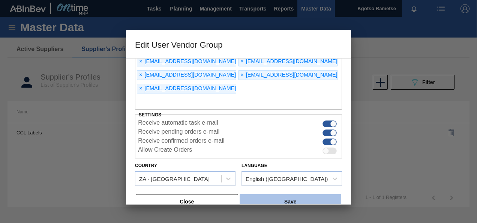
click at [285, 194] on button "Save" at bounding box center [291, 201] width 102 height 15
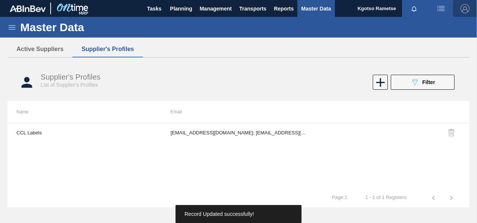
click at [465, 10] on img "button" at bounding box center [465, 8] width 9 height 9
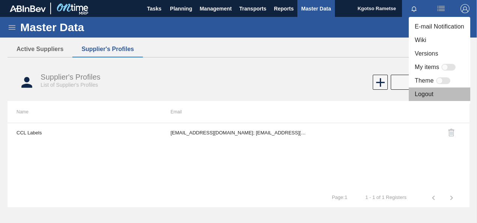
click at [429, 100] on li "Logout" at bounding box center [440, 94] width 62 height 14
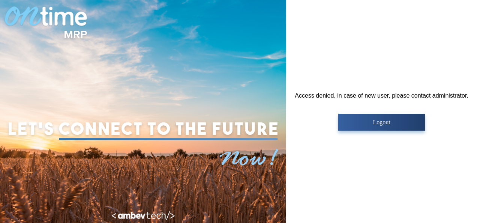
click at [369, 121] on p "Logout" at bounding box center [382, 122] width 82 height 7
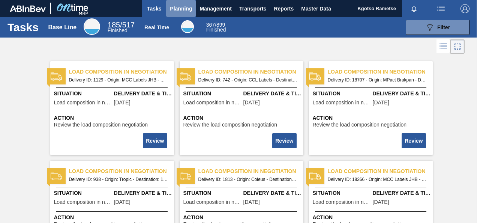
click at [180, 8] on span "Planning" at bounding box center [181, 8] width 22 height 9
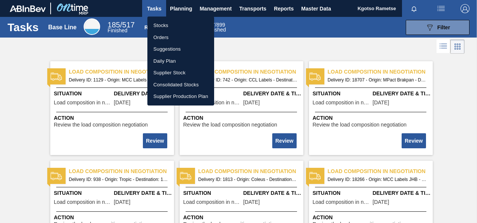
click at [313, 11] on div at bounding box center [238, 111] width 477 height 223
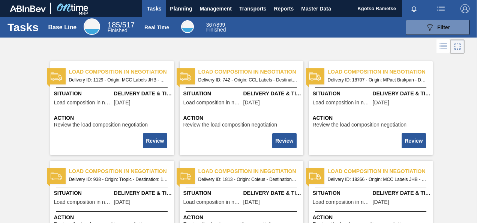
click at [311, 10] on div "Stocks Orders Suggestions Daily Plan Supplier Stock Consolidated Stocks Supplie…" at bounding box center [238, 111] width 477 height 223
click at [310, 9] on span "Master Data" at bounding box center [316, 8] width 30 height 9
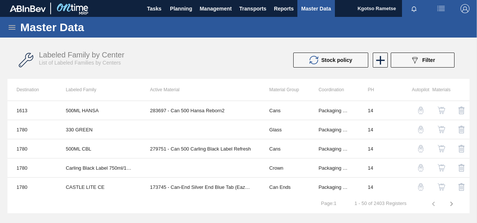
click at [14, 26] on icon at bounding box center [12, 27] width 9 height 9
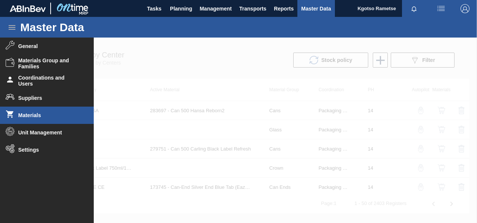
click at [42, 110] on li "Materials" at bounding box center [47, 115] width 94 height 17
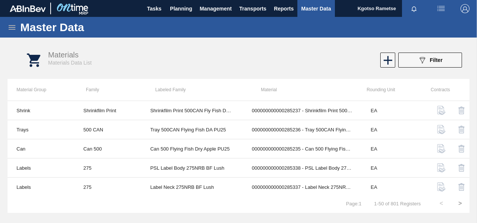
click at [10, 23] on icon at bounding box center [12, 27] width 9 height 9
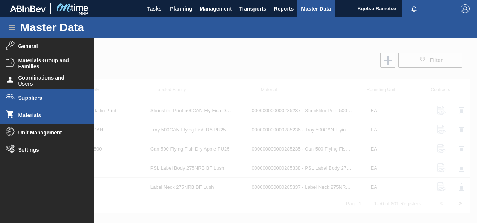
click at [30, 97] on span "Suppliers" at bounding box center [49, 98] width 62 height 6
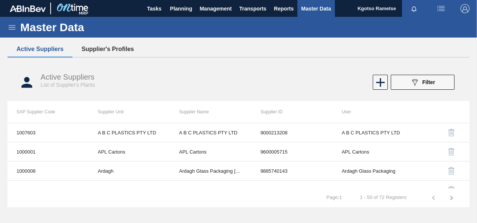
click at [104, 49] on button "Supplier's Profiles" at bounding box center [107, 49] width 71 height 16
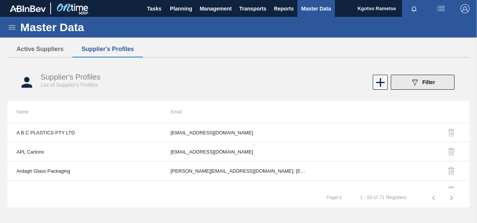
click at [407, 81] on button "089F7B8B-B2A5-4AFE-B5C0-19BA573D28AC Filter" at bounding box center [423, 82] width 64 height 15
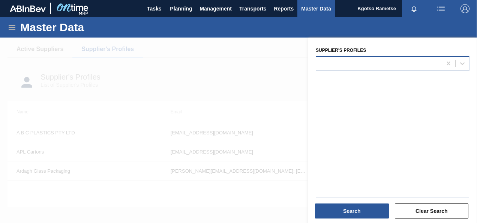
click at [341, 68] on div at bounding box center [379, 63] width 126 height 11
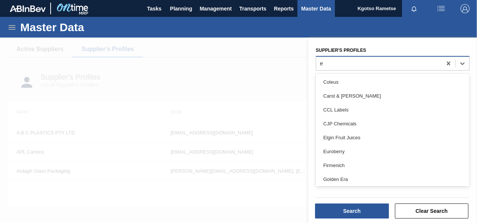
type Profiles "eu"
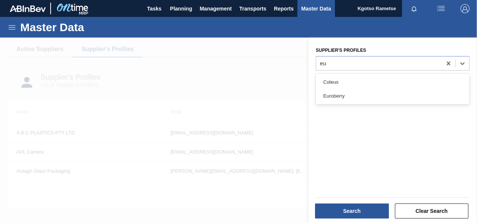
click at [348, 96] on div "Euroberry" at bounding box center [393, 96] width 154 height 14
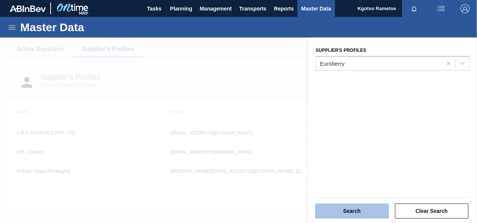
click at [340, 209] on button "Search" at bounding box center [352, 210] width 74 height 15
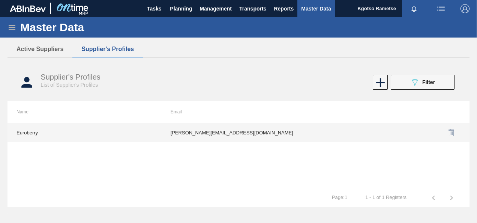
click at [217, 133] on td "[PERSON_NAME][EMAIL_ADDRESS][DOMAIN_NAME]" at bounding box center [239, 132] width 154 height 19
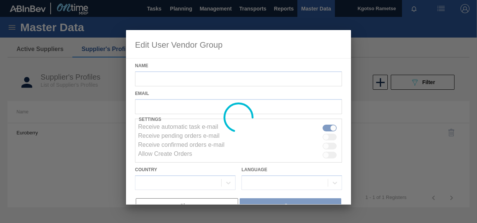
type input "Euroberry"
checkbox input "true"
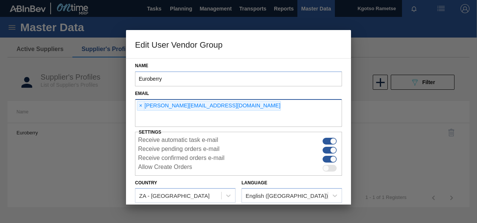
click at [191, 120] on input "text" at bounding box center [238, 120] width 207 height 14
type input "[EMAIL_ADDRESS][DOMAIN_NAME]"
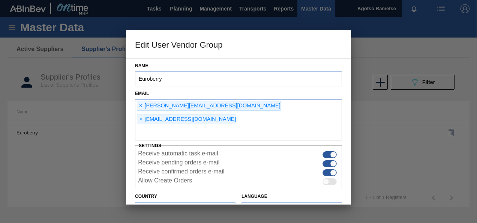
scroll to position [31, 0]
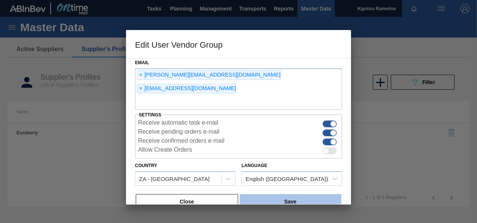
click at [263, 194] on button "Save" at bounding box center [291, 201] width 102 height 15
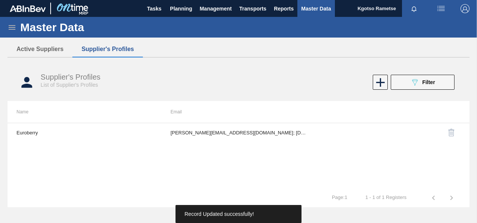
click at [459, 5] on span "button" at bounding box center [465, 8] width 18 height 9
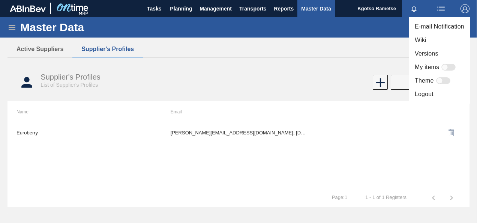
click at [437, 96] on li "Logout" at bounding box center [440, 94] width 62 height 14
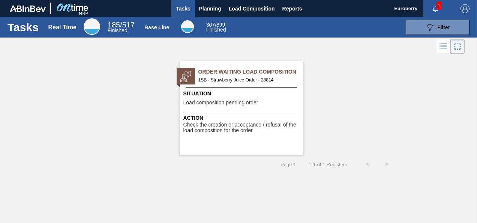
click at [242, 100] on span "Load composition pending order" at bounding box center [221, 103] width 75 height 6
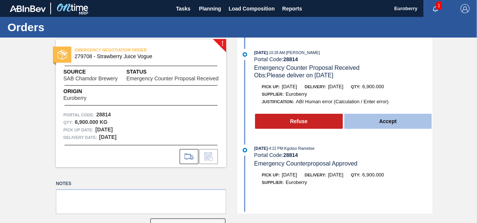
click at [370, 125] on button "Accept" at bounding box center [389, 121] width 88 height 15
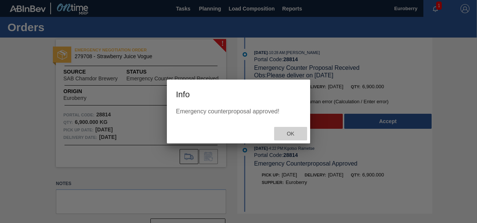
click at [292, 135] on span "Ok" at bounding box center [291, 134] width 20 height 6
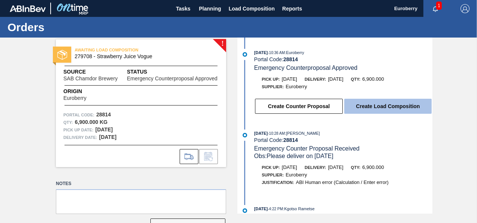
click at [393, 108] on button "Create Load Composition" at bounding box center [388, 106] width 87 height 15
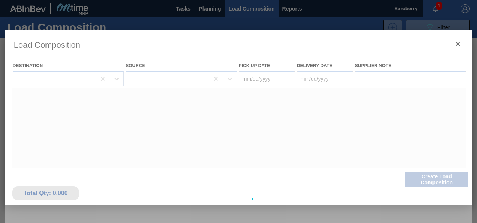
type Date "[DATE]"
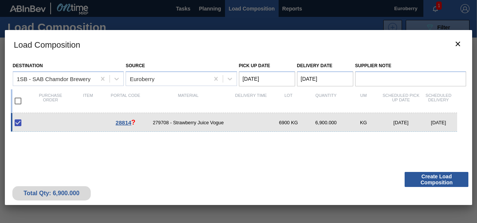
click at [269, 80] on Date "[DATE]" at bounding box center [267, 78] width 56 height 15
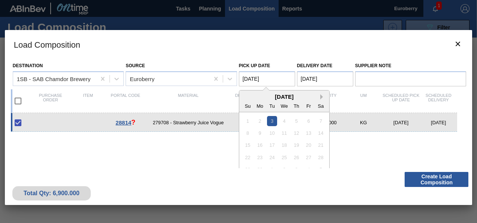
click at [322, 97] on button "Next Month" at bounding box center [323, 96] width 5 height 5
click at [323, 96] on button "Next Month" at bounding box center [323, 96] width 5 height 5
click at [300, 119] on div "2" at bounding box center [297, 121] width 10 height 10
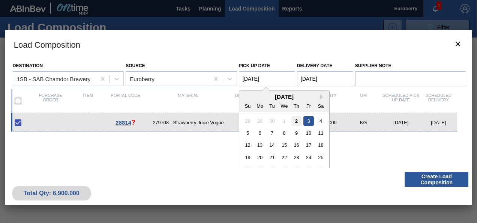
type Date "[DATE]"
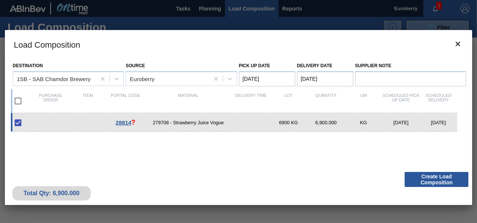
click at [390, 179] on div "Total Qty: 6,900.000 Create Load Composition" at bounding box center [239, 186] width 468 height 37
click at [417, 178] on button "Create Load Composition" at bounding box center [437, 179] width 64 height 15
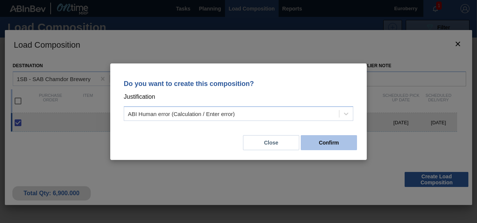
click at [328, 146] on button "Confirm" at bounding box center [329, 142] width 56 height 15
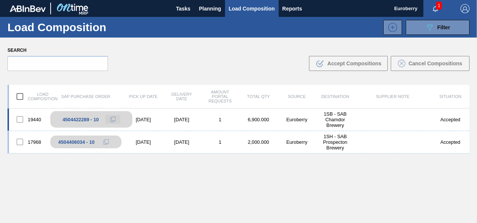
click at [109, 119] on button at bounding box center [112, 119] width 15 height 9
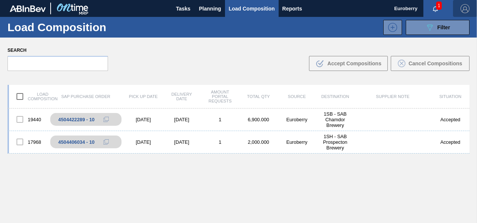
click at [462, 7] on img "button" at bounding box center [465, 8] width 9 height 9
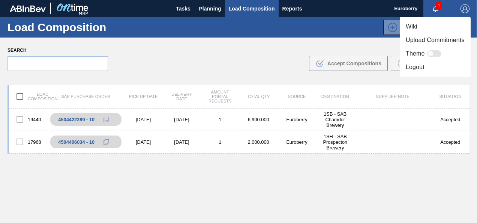
click at [426, 73] on li "Logout" at bounding box center [435, 67] width 71 height 14
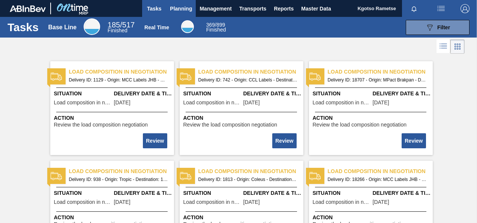
click at [180, 4] on span "Planning" at bounding box center [181, 8] width 22 height 9
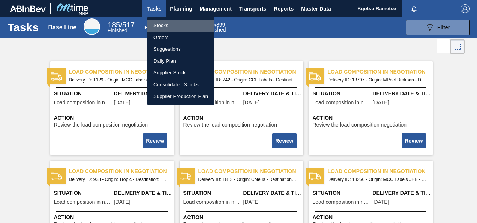
click at [175, 23] on li "Stocks" at bounding box center [181, 26] width 67 height 12
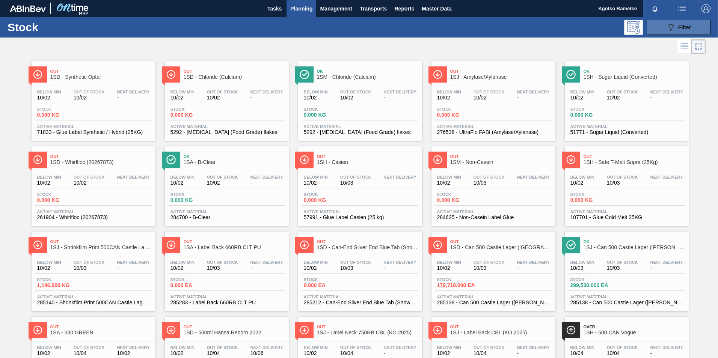
click at [477, 28] on span "Filter" at bounding box center [684, 27] width 13 height 6
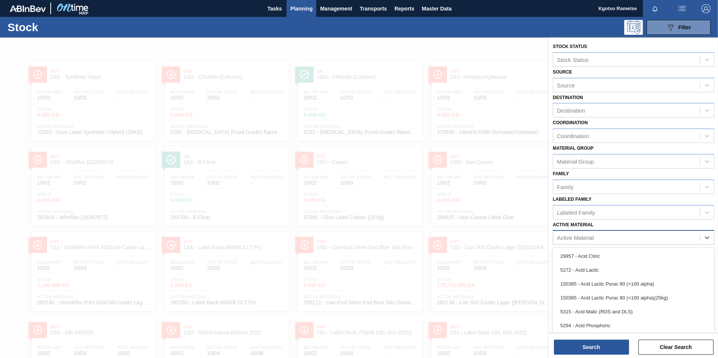
click at [477, 223] on div "Active Material" at bounding box center [575, 238] width 37 height 6
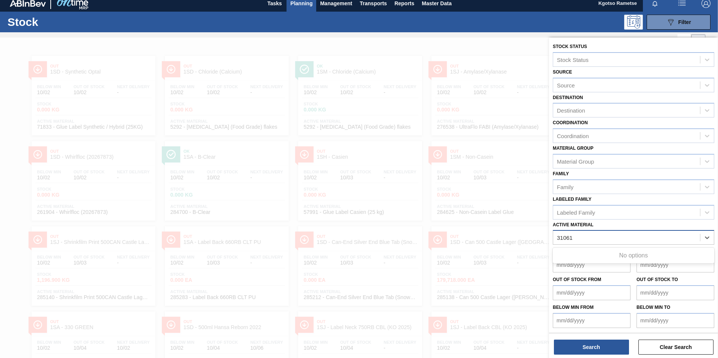
type Material "31061"
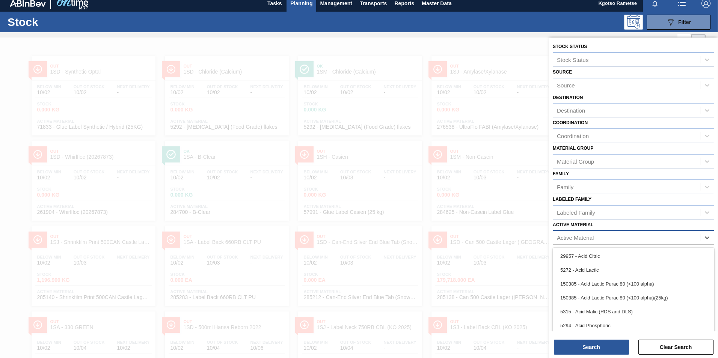
click at [477, 223] on div "Active Material" at bounding box center [632, 237] width 161 height 15
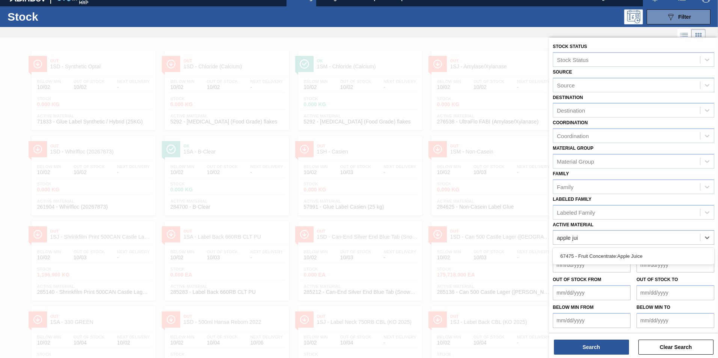
type Material "apple jui"
click at [401, 114] on div at bounding box center [359, 217] width 718 height 358
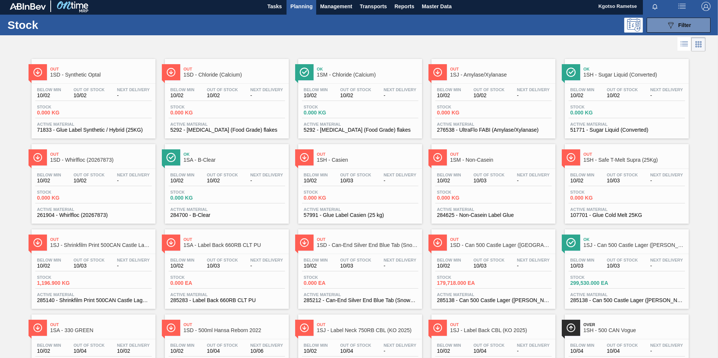
scroll to position [0, 0]
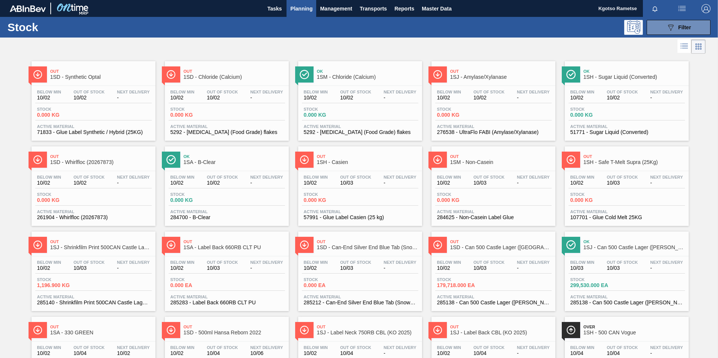
click at [297, 8] on span "Planning" at bounding box center [301, 8] width 22 height 9
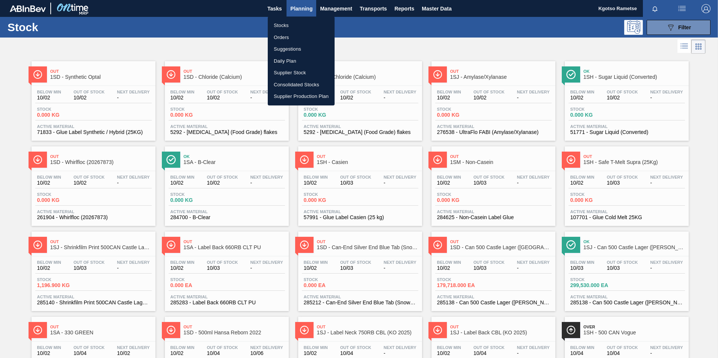
click at [289, 36] on li "Orders" at bounding box center [301, 38] width 67 height 12
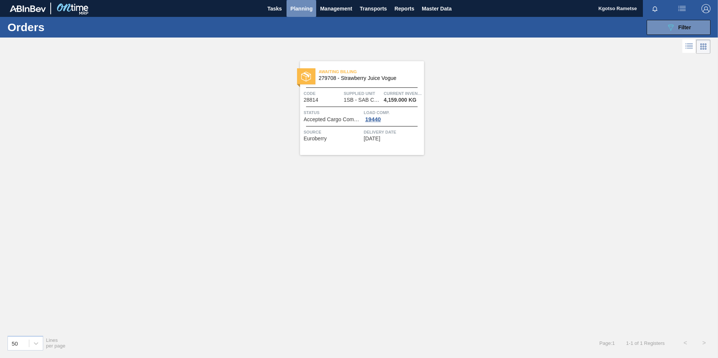
click at [302, 8] on span "Planning" at bounding box center [301, 8] width 22 height 9
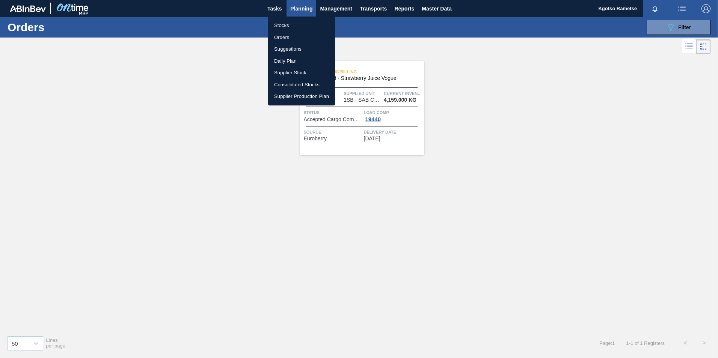
click at [296, 37] on li "Orders" at bounding box center [301, 38] width 67 height 12
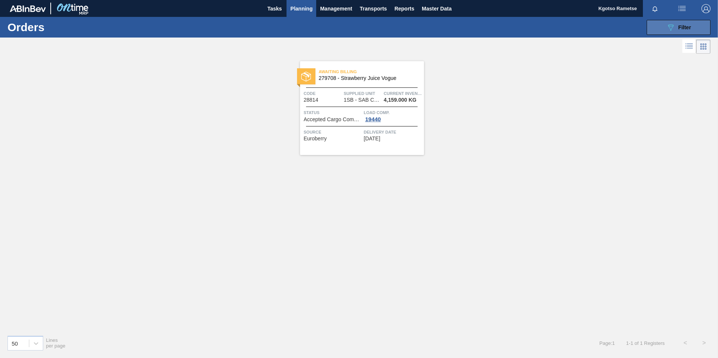
click at [477, 25] on span "Filter" at bounding box center [684, 27] width 13 height 6
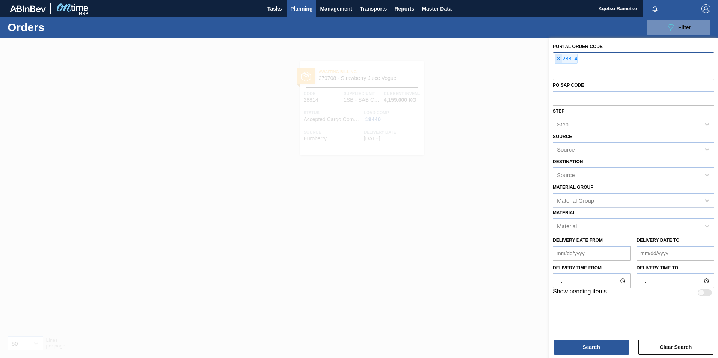
click at [477, 58] on span "×" at bounding box center [558, 58] width 7 height 9
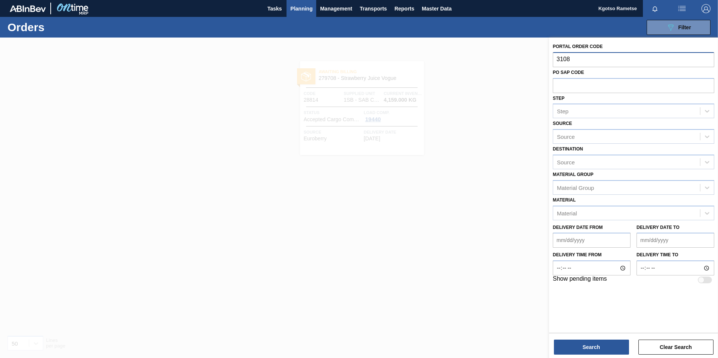
type input "31081"
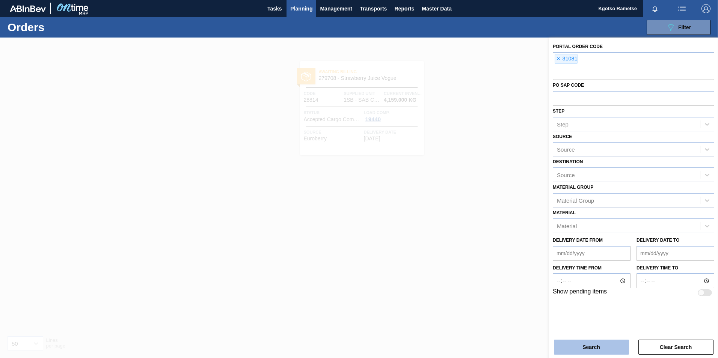
click at [477, 223] on button "Search" at bounding box center [591, 347] width 75 height 15
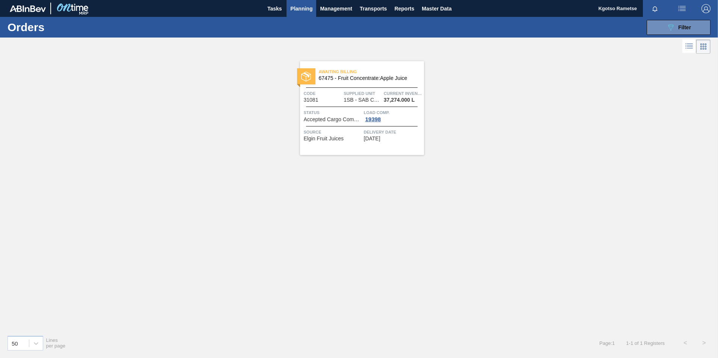
click at [367, 98] on span "1SB - SAB Chamdor Brewery" at bounding box center [362, 100] width 38 height 6
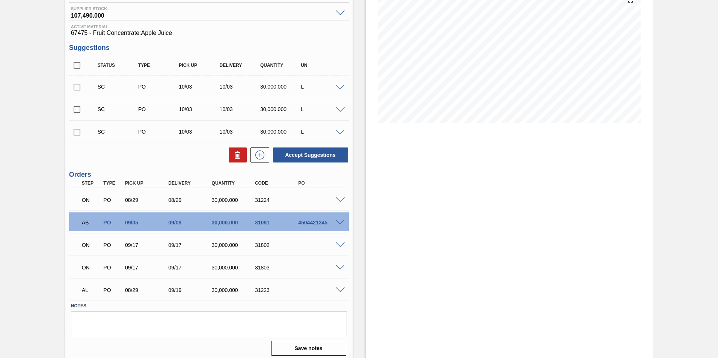
scroll to position [98, 0]
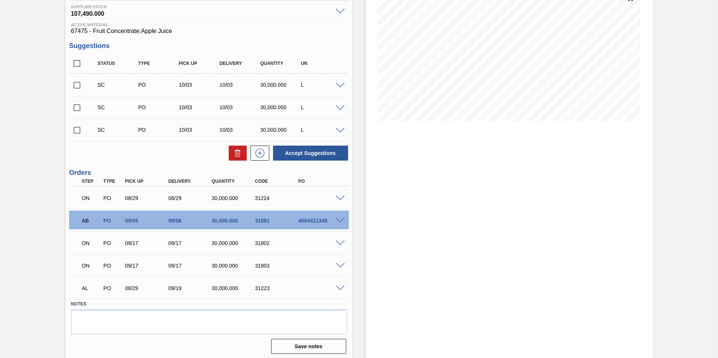
click at [339, 223] on span at bounding box center [340, 244] width 9 height 6
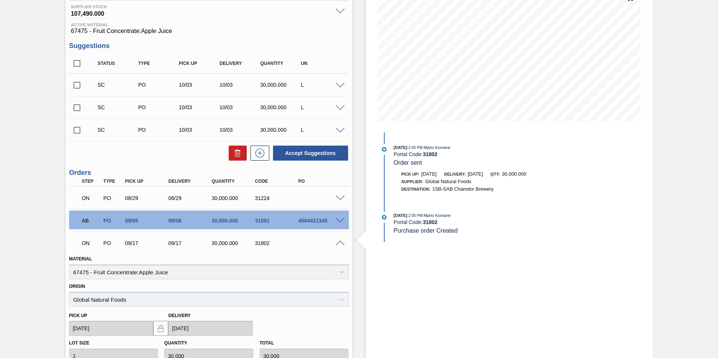
click at [339, 223] on span at bounding box center [340, 244] width 9 height 6
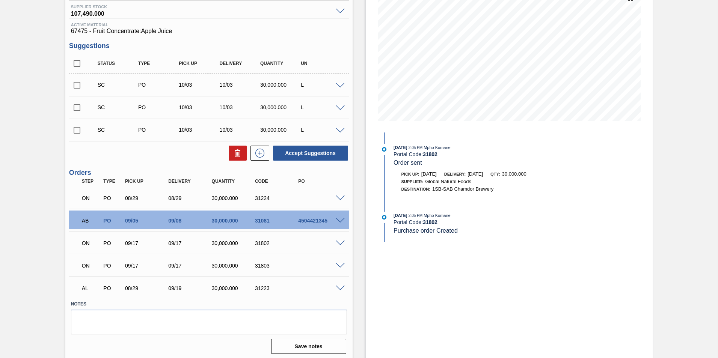
click at [341, 218] on span at bounding box center [340, 221] width 9 height 6
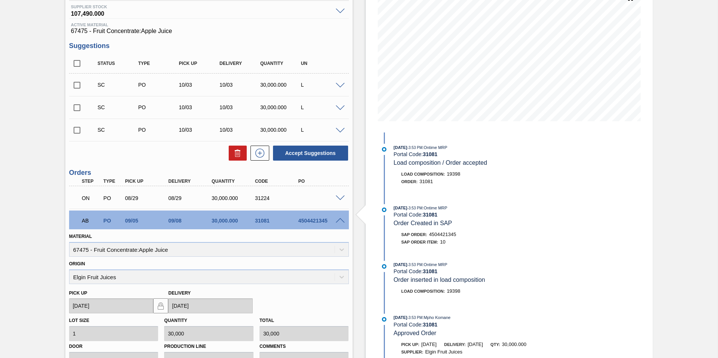
click at [341, 218] on span at bounding box center [340, 221] width 9 height 6
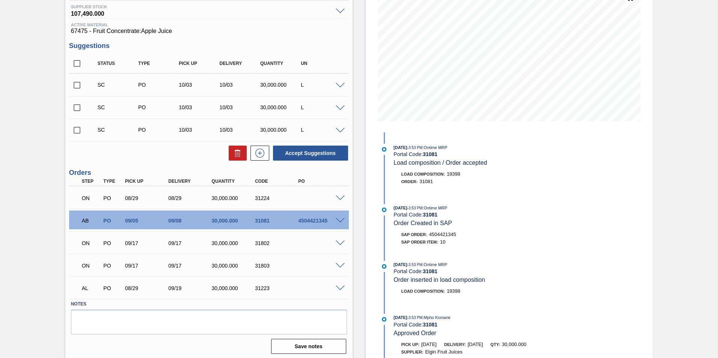
click at [337, 223] on span at bounding box center [340, 244] width 9 height 6
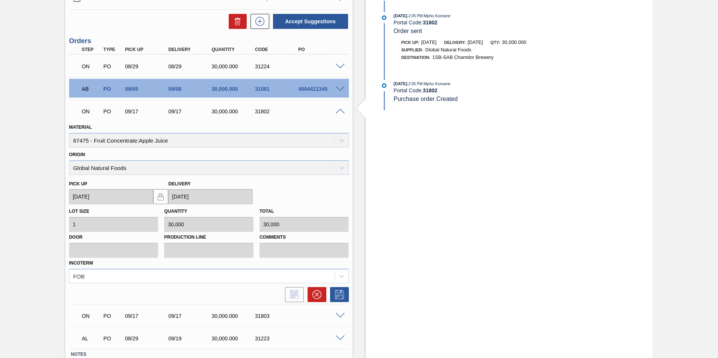
scroll to position [238, 0]
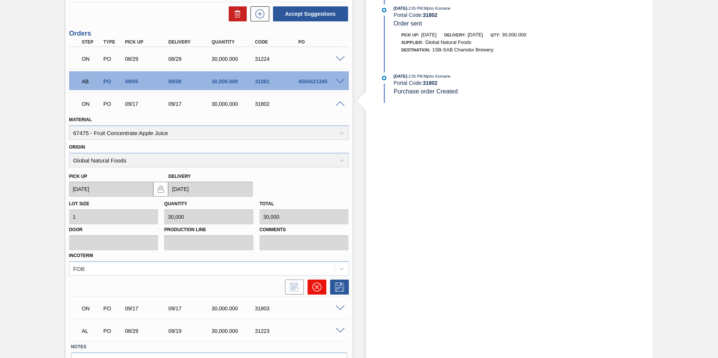
click at [315, 223] on icon at bounding box center [316, 287] width 9 height 9
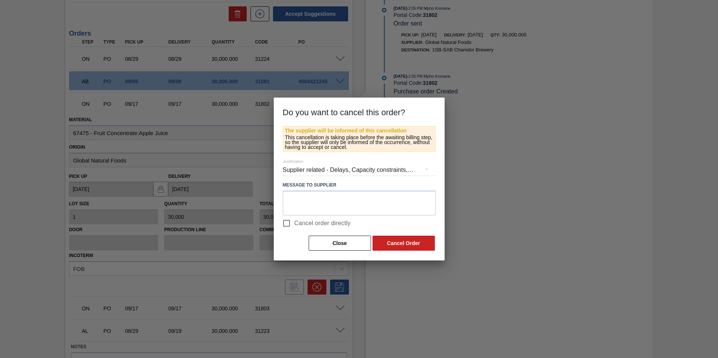
click at [284, 220] on input "Cancel order directly" at bounding box center [286, 223] width 16 height 16
checkbox input "true"
click at [384, 223] on button "Cancel Order" at bounding box center [403, 243] width 62 height 15
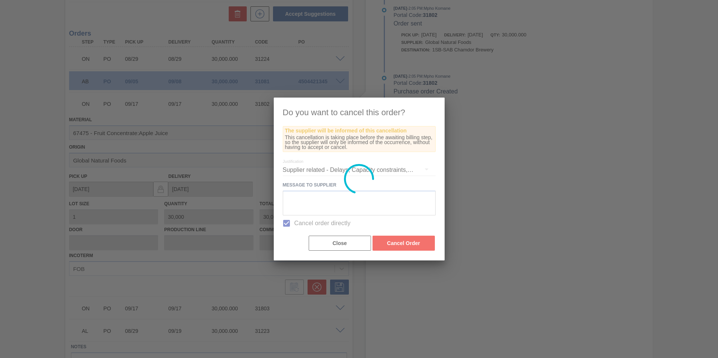
scroll to position [78, 0]
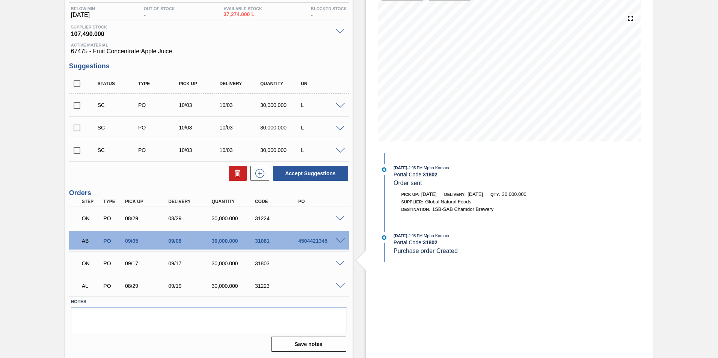
click at [336, 223] on div "AL PO 08/29 09/19 30,000.000 31223" at bounding box center [209, 285] width 280 height 19
click at [340, 223] on span at bounding box center [340, 286] width 9 height 6
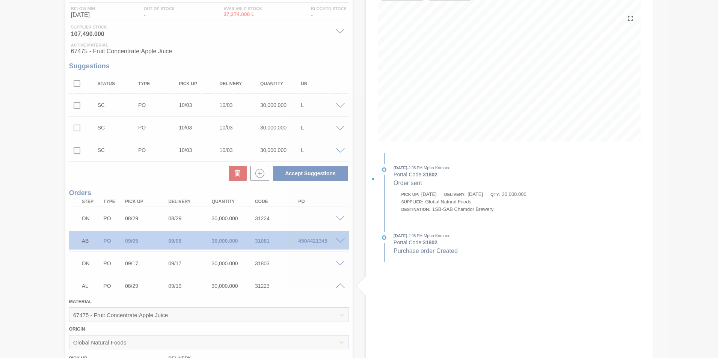
scroll to position [238, 0]
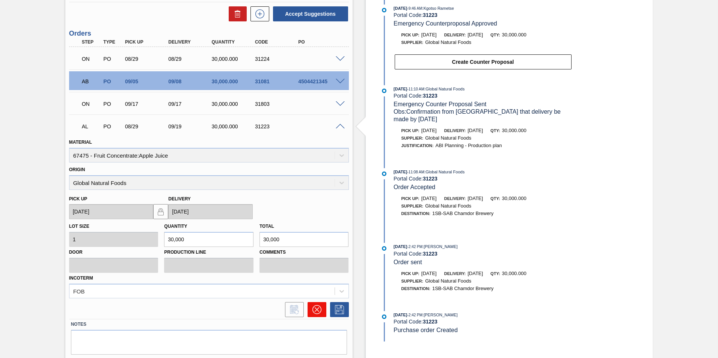
click at [314, 223] on icon at bounding box center [316, 309] width 9 height 9
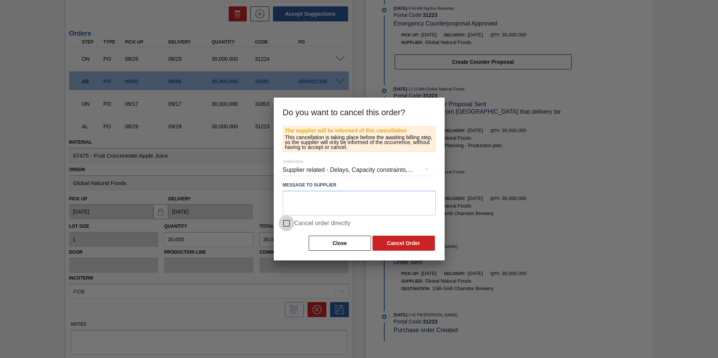
click at [284, 223] on input "Cancel order directly" at bounding box center [286, 223] width 16 height 16
checkbox input "true"
click at [378, 223] on div "Close Cancel Order" at bounding box center [359, 243] width 153 height 17
click at [381, 223] on button "Cancel Order" at bounding box center [403, 243] width 62 height 15
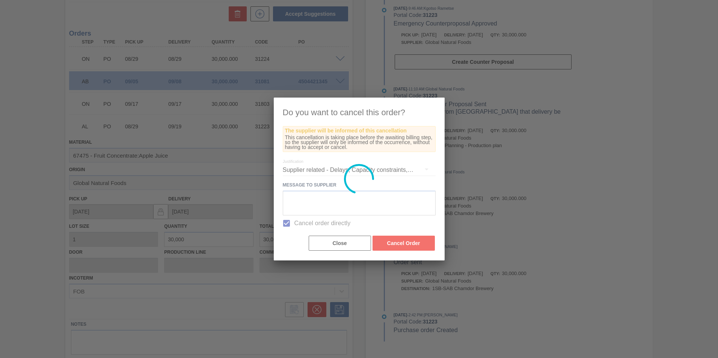
scroll to position [56, 0]
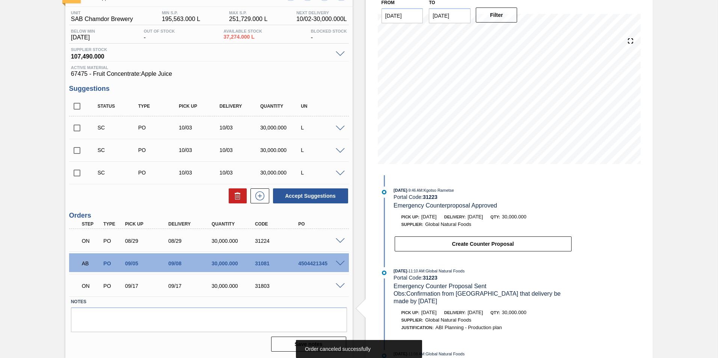
click at [340, 223] on span at bounding box center [340, 286] width 9 height 6
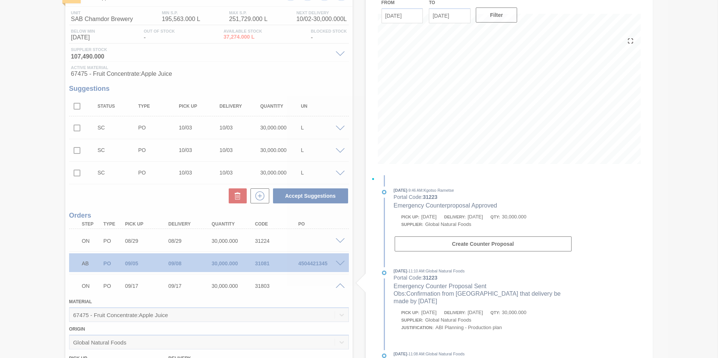
scroll to position [238, 0]
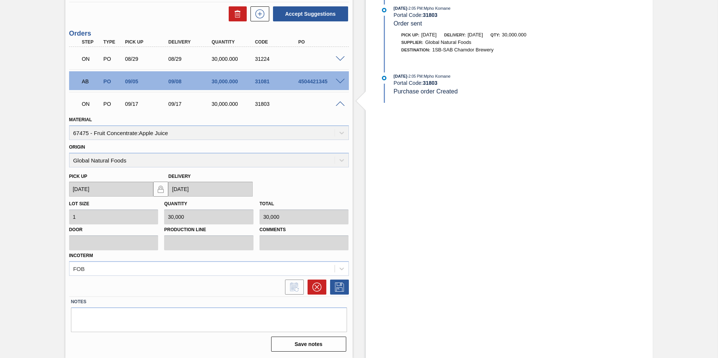
click at [319, 113] on div "Material 67475 - Fruit Concentrate:Apple Juice" at bounding box center [209, 126] width 286 height 27
click at [317, 223] on icon at bounding box center [316, 287] width 9 height 9
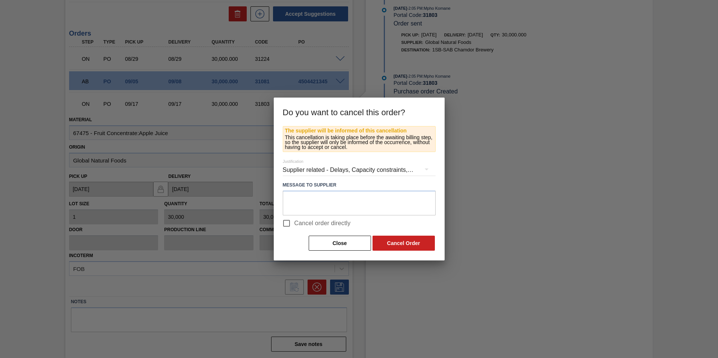
click at [288, 221] on input "Cancel order directly" at bounding box center [286, 223] width 16 height 16
click at [288, 223] on input "Cancel order directly" at bounding box center [286, 223] width 16 height 16
checkbox input "true"
click at [409, 223] on button "Cancel Order" at bounding box center [403, 243] width 62 height 15
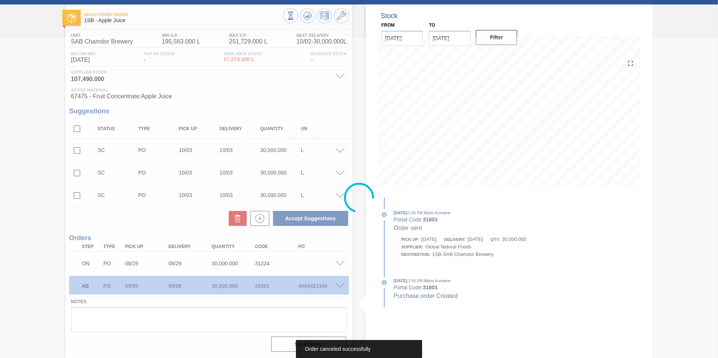
scroll to position [33, 0]
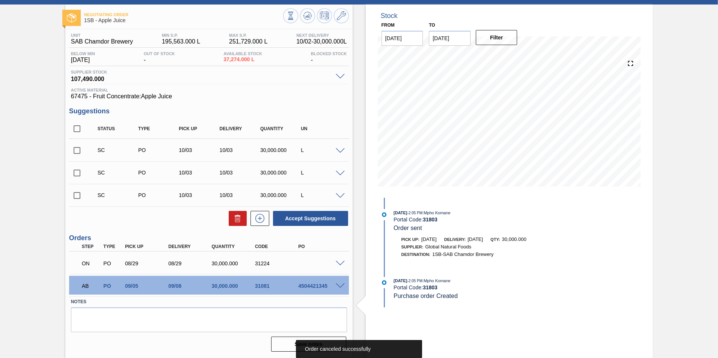
click at [338, 223] on div at bounding box center [341, 263] width 15 height 6
click at [338, 223] on span at bounding box center [340, 264] width 9 height 6
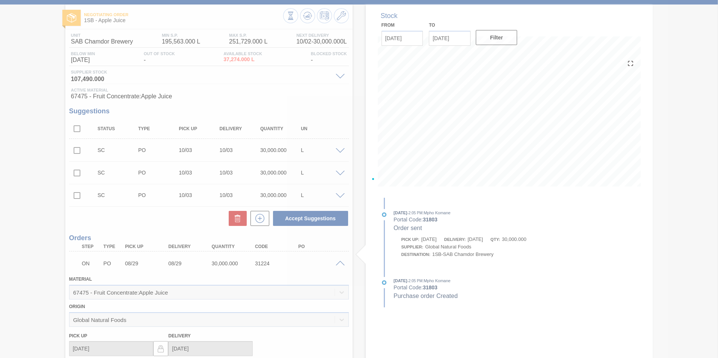
scroll to position [215, 0]
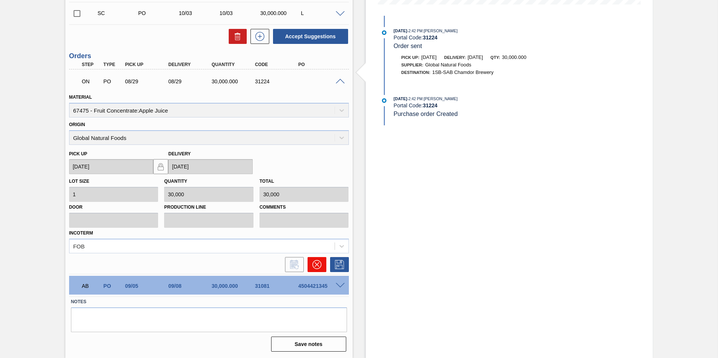
click at [313, 223] on icon at bounding box center [316, 264] width 9 height 9
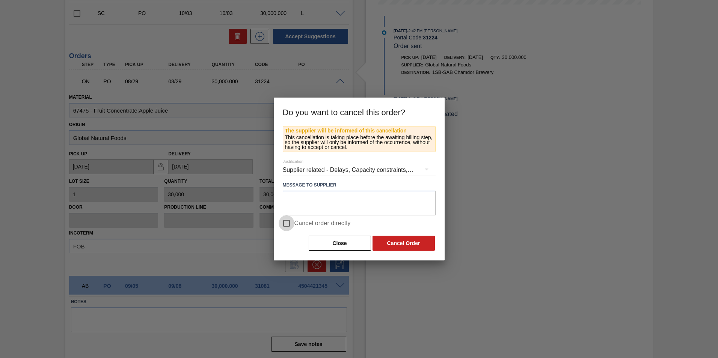
click at [289, 223] on input "Cancel order directly" at bounding box center [286, 223] width 16 height 16
checkbox input "true"
click at [397, 223] on button "Cancel Order" at bounding box center [403, 243] width 62 height 15
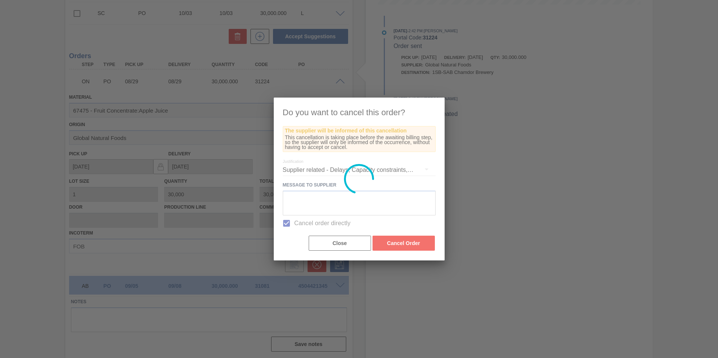
scroll to position [11, 0]
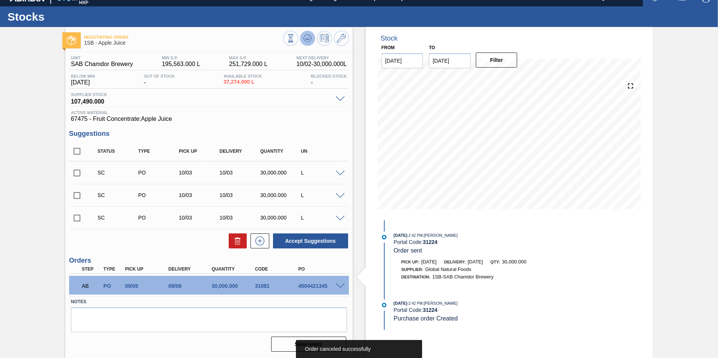
click at [306, 41] on icon at bounding box center [307, 38] width 9 height 9
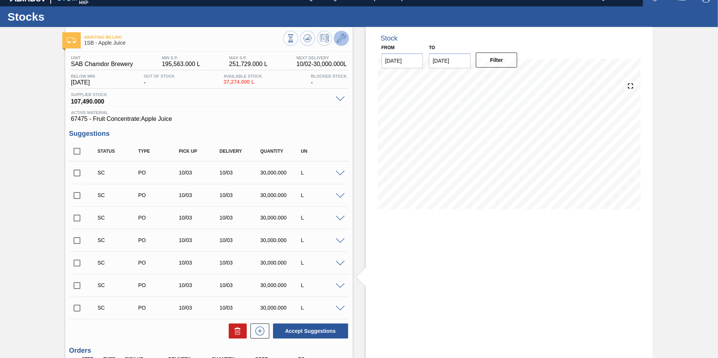
click at [337, 39] on icon at bounding box center [341, 38] width 9 height 9
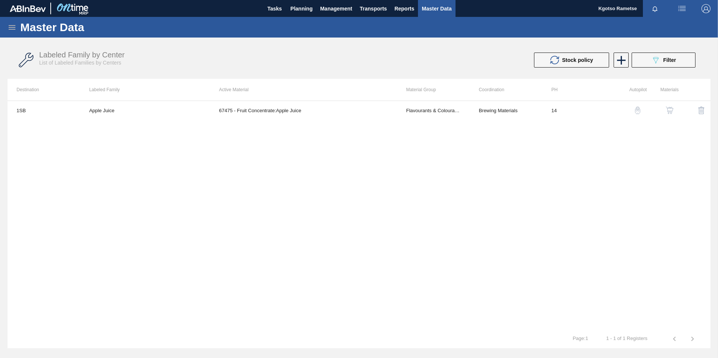
click at [477, 108] on img "button" at bounding box center [669, 111] width 8 height 8
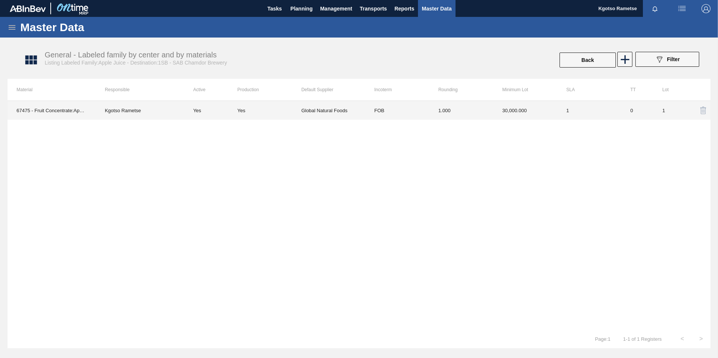
click at [373, 113] on td "FOB" at bounding box center [397, 110] width 64 height 19
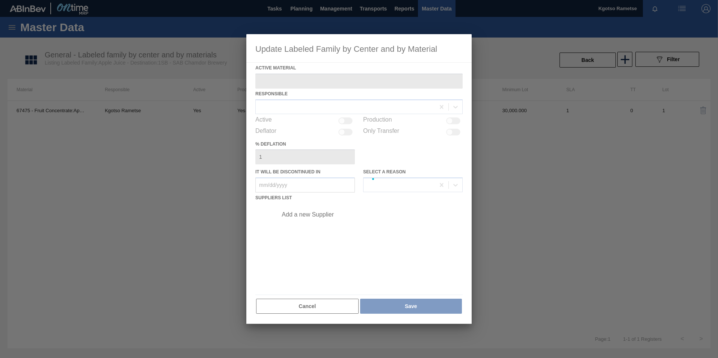
type Material "67475 - Fruit Concentrate:Apple Juice"
checkbox input "true"
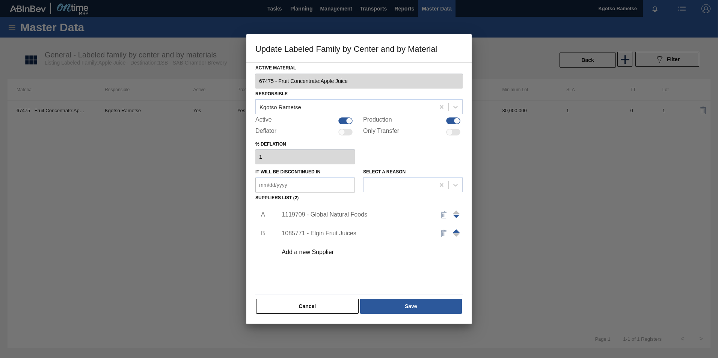
click at [310, 214] on div "1119709 - Global Natural Foods" at bounding box center [354, 214] width 147 height 7
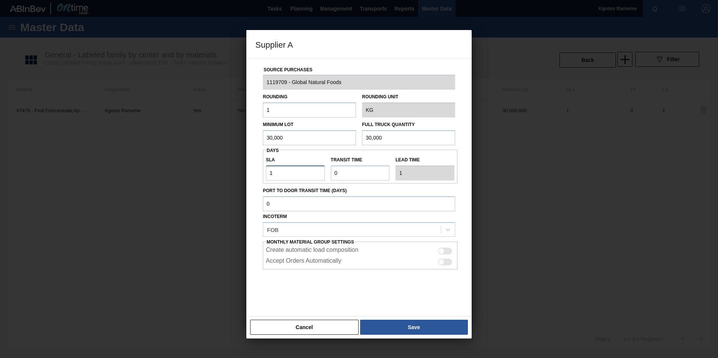
drag, startPoint x: 293, startPoint y: 173, endPoint x: 238, endPoint y: 172, distance: 54.8
click at [238, 172] on div "Supplier A Source Purchases 1119709 - Global Natural Foods Rounding 1 Rounding …" at bounding box center [359, 179] width 718 height 358
click at [308, 223] on button "Cancel" at bounding box center [304, 327] width 108 height 15
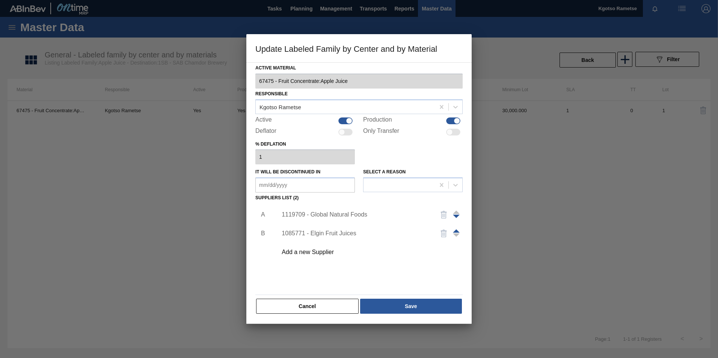
click at [309, 223] on div "Active Material 67475 - Fruit Concentrate:Apple Juice Responsible Kgotso Ramets…" at bounding box center [358, 189] width 207 height 252
click at [309, 223] on button "Cancel" at bounding box center [307, 306] width 102 height 15
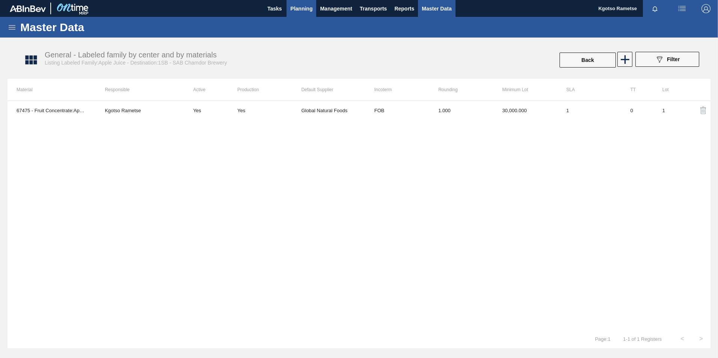
click at [309, 12] on span "Planning" at bounding box center [301, 8] width 22 height 9
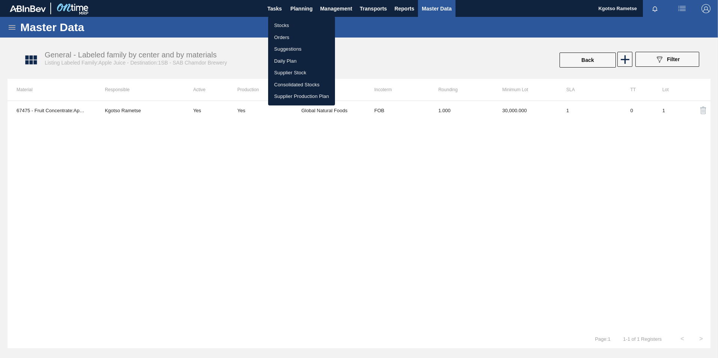
click at [301, 23] on li "Stocks" at bounding box center [301, 26] width 67 height 12
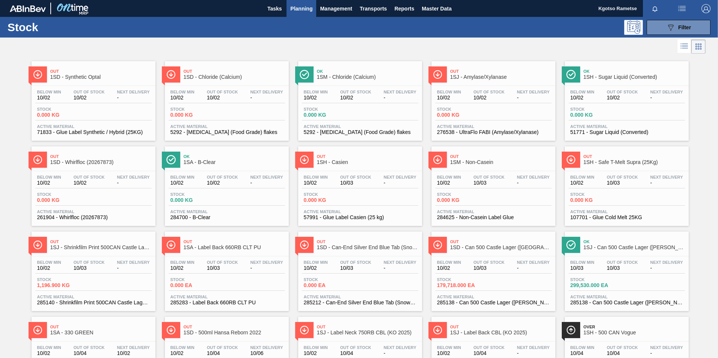
click at [305, 6] on span "Planning" at bounding box center [301, 8] width 22 height 9
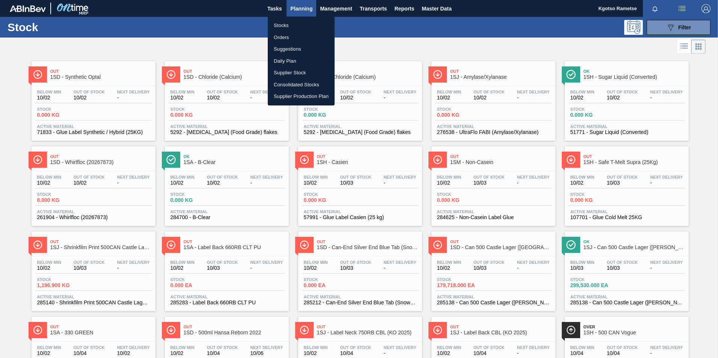
click at [295, 33] on li "Orders" at bounding box center [301, 38] width 67 height 12
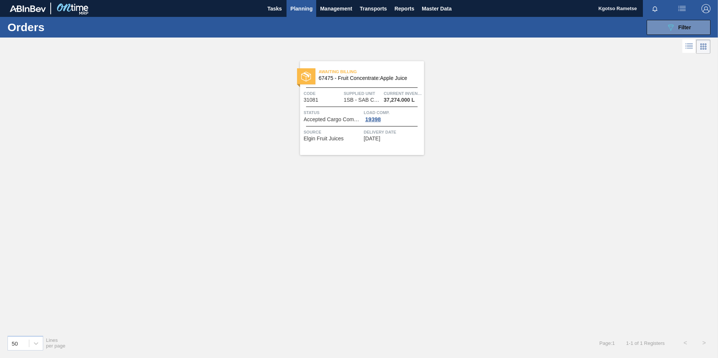
click at [350, 82] on div "Awaiting Billing 67475 - Fruit Concentrate:Apple Juice" at bounding box center [362, 75] width 124 height 17
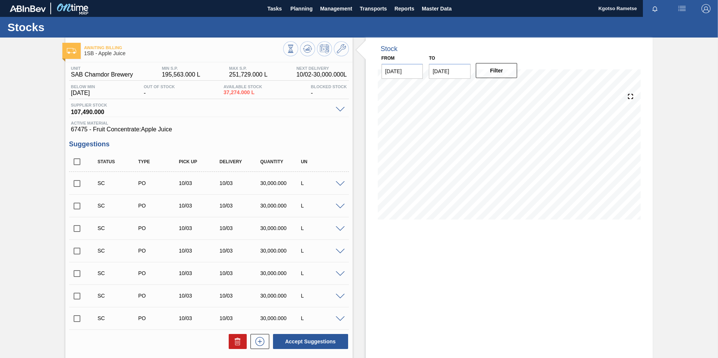
click at [349, 51] on div "Awaiting Billing 1SB - Apple Juice" at bounding box center [208, 49] width 287 height 17
click at [340, 48] on icon at bounding box center [341, 48] width 9 height 9
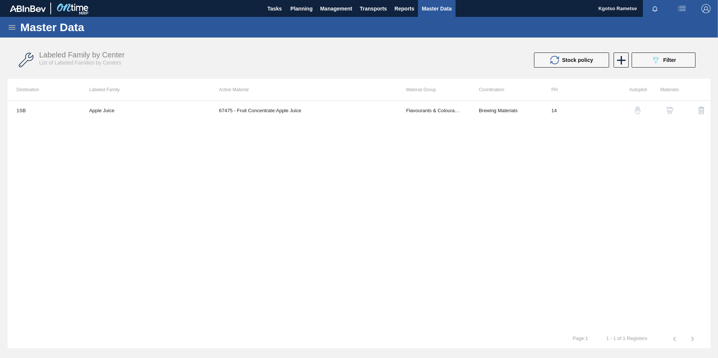
click at [477, 105] on button "button" at bounding box center [669, 110] width 18 height 18
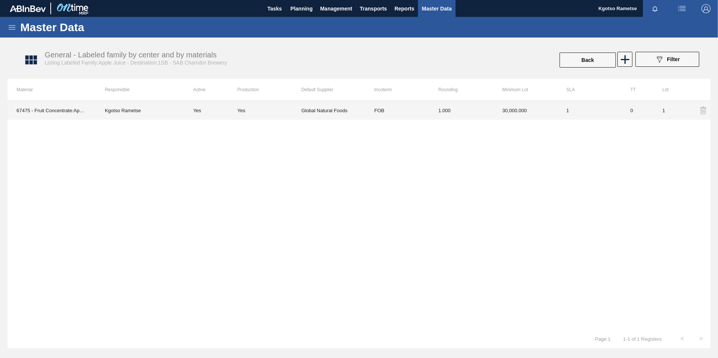
click at [459, 113] on td "1.000" at bounding box center [461, 110] width 64 height 19
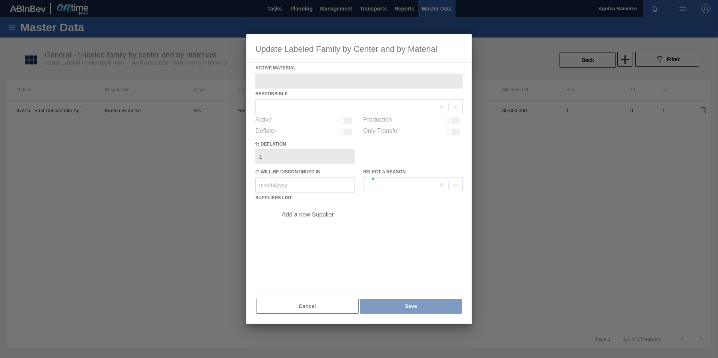
type Material "67475 - Fruit Concentrate:Apple Juice"
checkbox input "true"
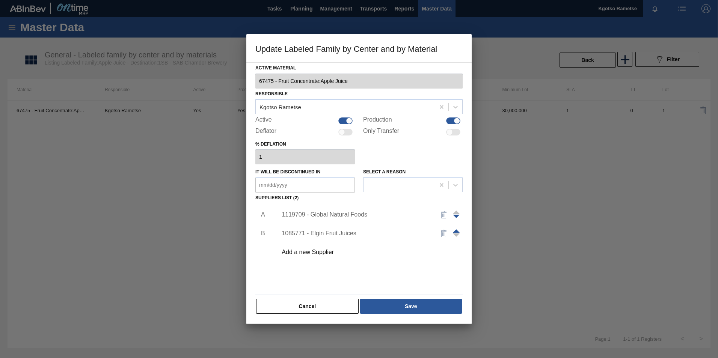
click at [340, 215] on div "1119709 - Global Natural Foods" at bounding box center [354, 214] width 147 height 7
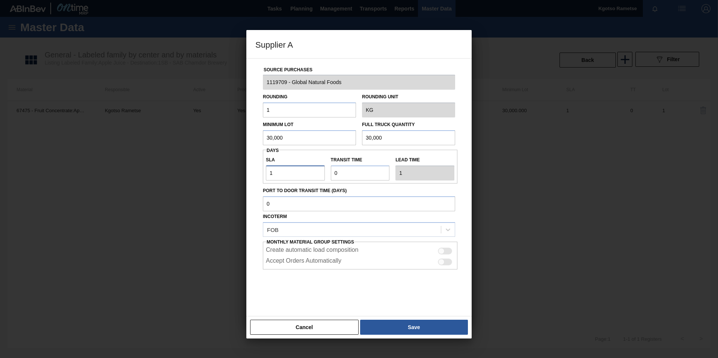
drag, startPoint x: 272, startPoint y: 170, endPoint x: 226, endPoint y: 181, distance: 47.8
click at [226, 181] on div "Supplier A Source Purchases 1119709 - Global Natural Foods Rounding 1 Rounding …" at bounding box center [359, 179] width 718 height 358
type input "13"
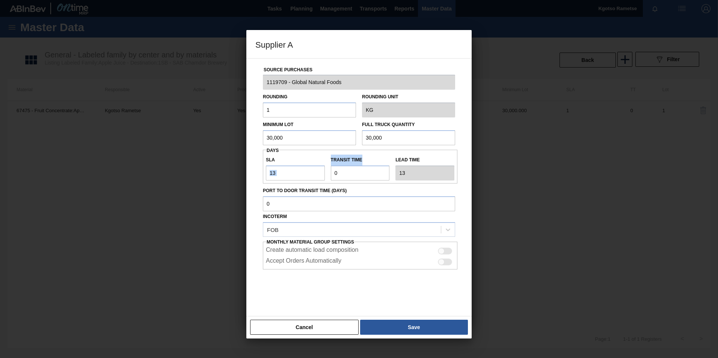
drag, startPoint x: 349, startPoint y: 182, endPoint x: 316, endPoint y: 170, distance: 35.3
click at [316, 170] on div "SLA 13 Transit time Lead time 13" at bounding box center [360, 167] width 194 height 34
click at [337, 175] on input "Transit time" at bounding box center [360, 173] width 59 height 15
type input "1"
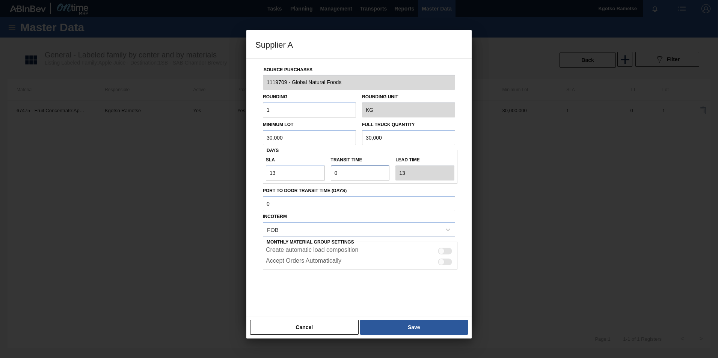
type input "14"
type input "1"
click at [367, 223] on button "Save" at bounding box center [414, 327] width 108 height 15
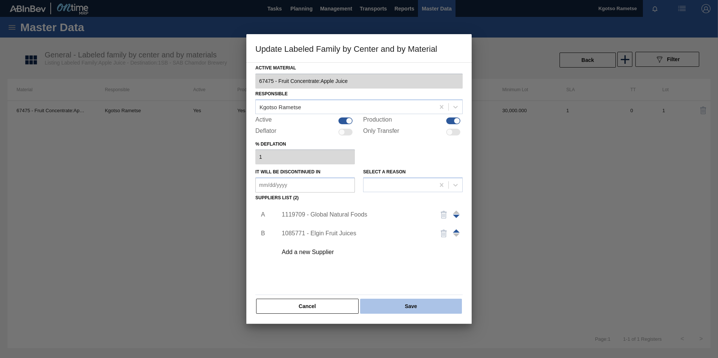
click at [376, 223] on button "Save" at bounding box center [411, 306] width 102 height 15
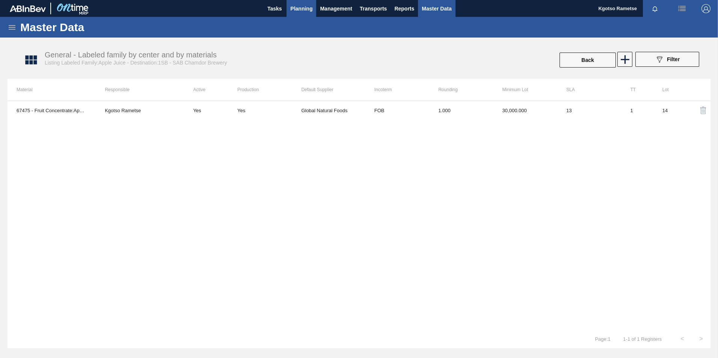
click at [290, 10] on span "Planning" at bounding box center [301, 8] width 22 height 9
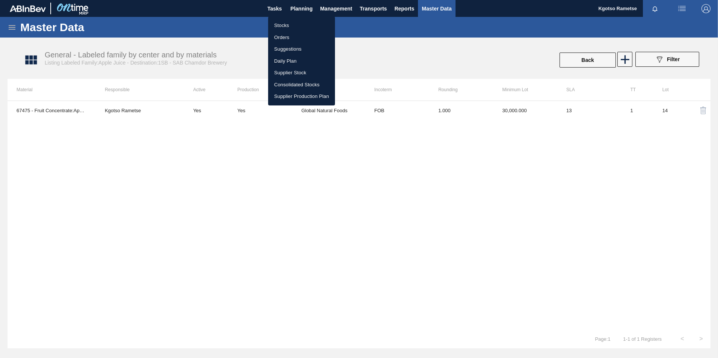
click at [286, 25] on li "Stocks" at bounding box center [301, 26] width 67 height 12
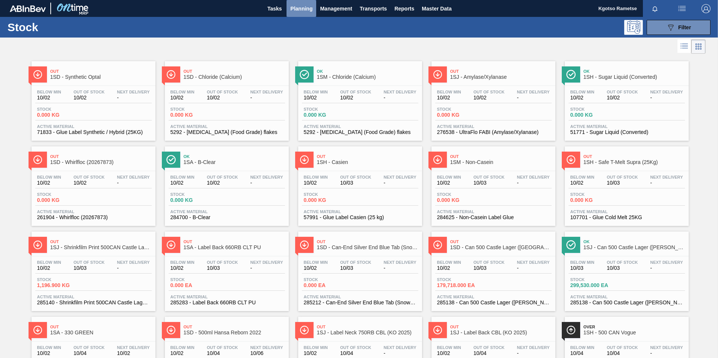
click at [298, 9] on span "Planning" at bounding box center [301, 8] width 22 height 9
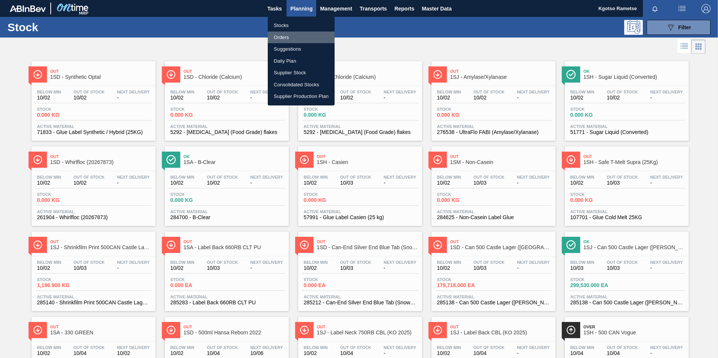
click at [291, 36] on li "Orders" at bounding box center [301, 38] width 67 height 12
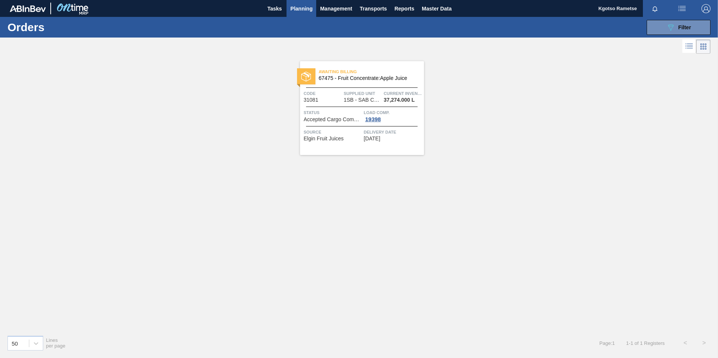
click at [353, 80] on span "67475 - Fruit Concentrate:Apple Juice" at bounding box center [368, 78] width 99 height 6
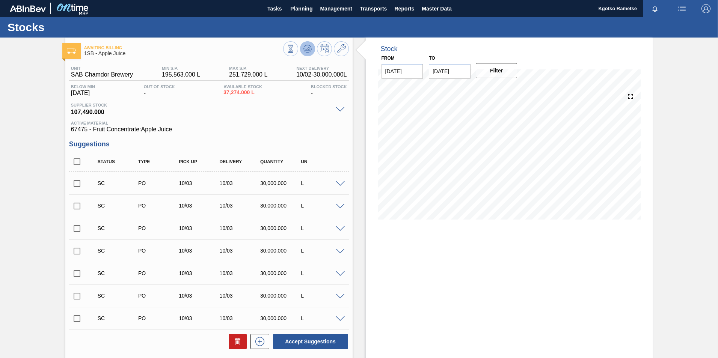
click at [306, 51] on icon at bounding box center [307, 48] width 9 height 9
click at [340, 50] on icon at bounding box center [341, 48] width 9 height 9
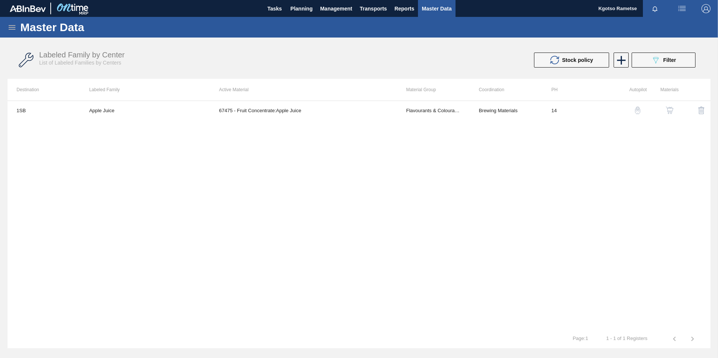
click at [477, 109] on img "button" at bounding box center [669, 111] width 8 height 8
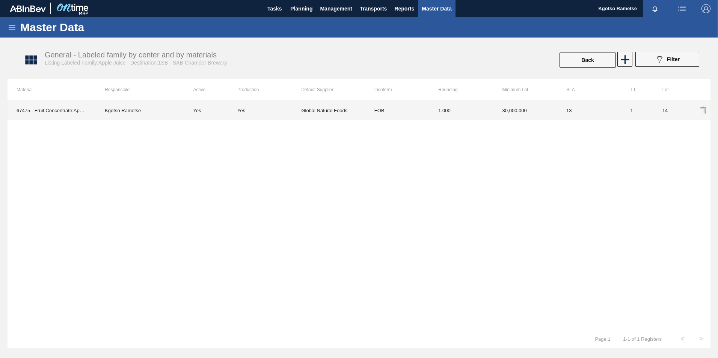
click at [477, 109] on td "30,000.000" at bounding box center [525, 110] width 64 height 19
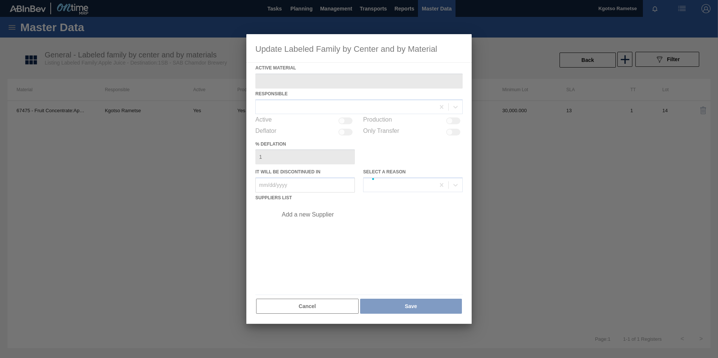
type Material "67475 - Fruit Concentrate:Apple Juice"
checkbox input "true"
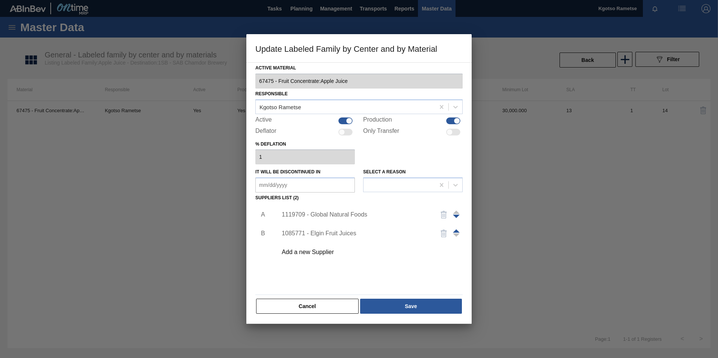
click at [340, 214] on div "1119709 - Global Natural Foods" at bounding box center [354, 214] width 147 height 7
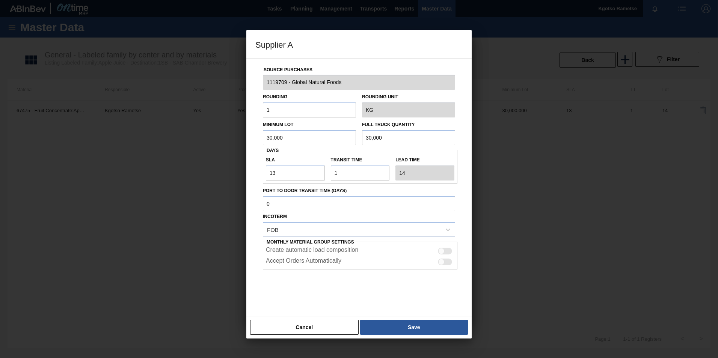
click at [448, 223] on div at bounding box center [445, 251] width 14 height 7
checkbox input "true"
click at [444, 223] on div at bounding box center [445, 262] width 14 height 7
checkbox input "true"
click at [417, 223] on button "Save" at bounding box center [414, 327] width 108 height 15
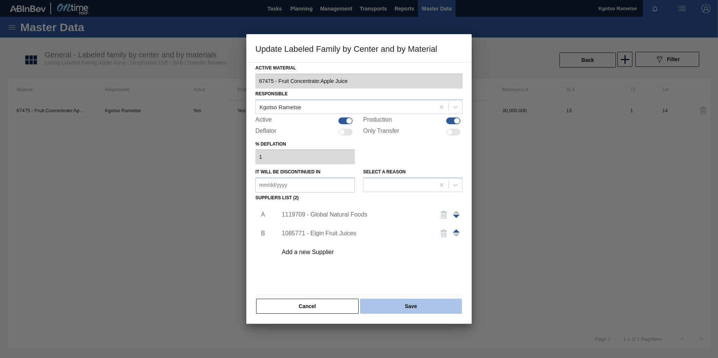
click at [415, 223] on button "Save" at bounding box center [411, 306] width 102 height 15
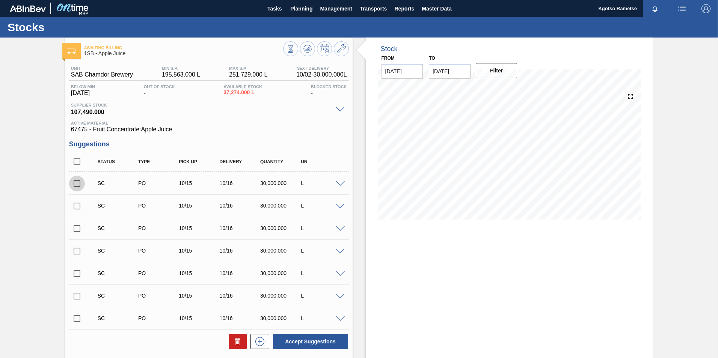
click at [77, 184] on input "checkbox" at bounding box center [77, 184] width 16 height 16
click at [301, 223] on button "Accept Suggestions" at bounding box center [310, 341] width 75 height 15
checkbox input "false"
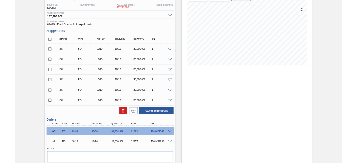
scroll to position [101, 0]
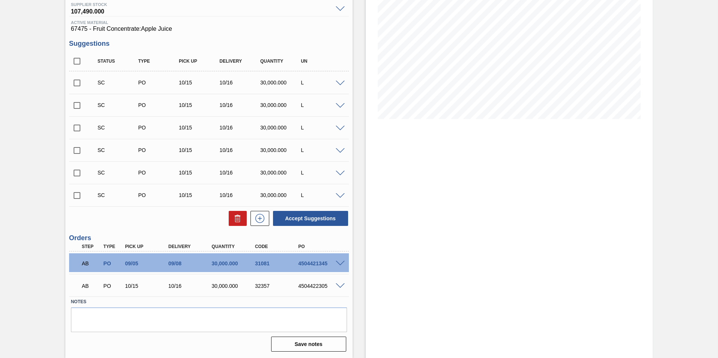
click at [339, 223] on span at bounding box center [340, 286] width 9 height 6
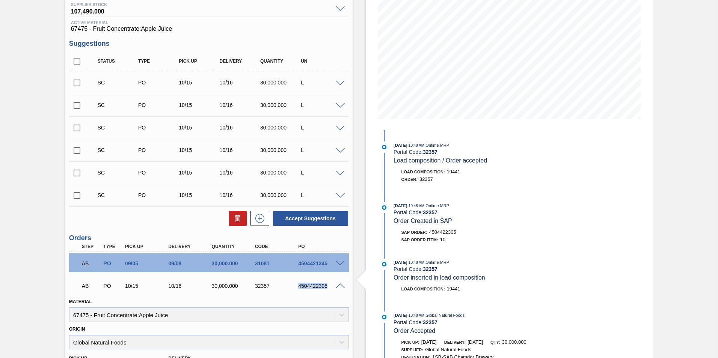
drag, startPoint x: 326, startPoint y: 285, endPoint x: 294, endPoint y: 287, distance: 31.6
click at [294, 223] on div "4504422305" at bounding box center [314, 286] width 43 height 6
copy div "4504422305"
click at [339, 223] on span at bounding box center [340, 286] width 9 height 6
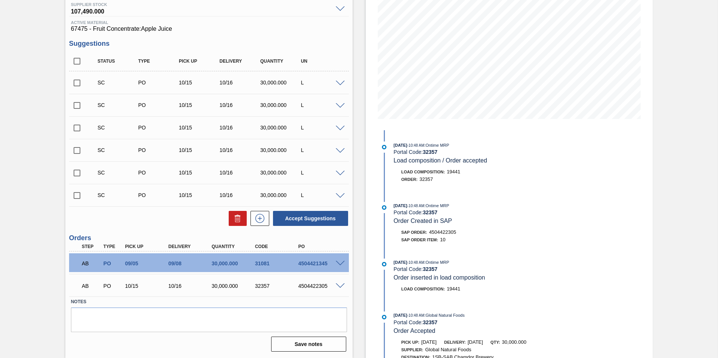
click at [75, 81] on input "checkbox" at bounding box center [77, 83] width 16 height 16
click at [292, 218] on button "Accept Suggestions" at bounding box center [310, 218] width 75 height 15
checkbox input "false"
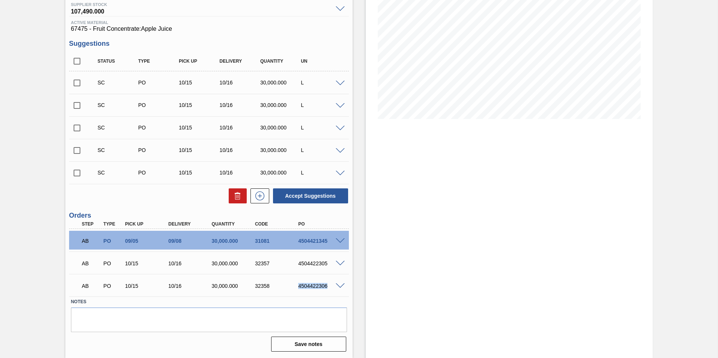
drag, startPoint x: 327, startPoint y: 286, endPoint x: 295, endPoint y: 282, distance: 31.8
click at [295, 223] on div "AB PO 10/15 10/16 30,000.000 32358 4504422306" at bounding box center [207, 285] width 260 height 15
copy div "4504422306"
click at [74, 84] on input "checkbox" at bounding box center [77, 83] width 16 height 16
click at [307, 196] on button "Accept Suggestions" at bounding box center [310, 195] width 75 height 15
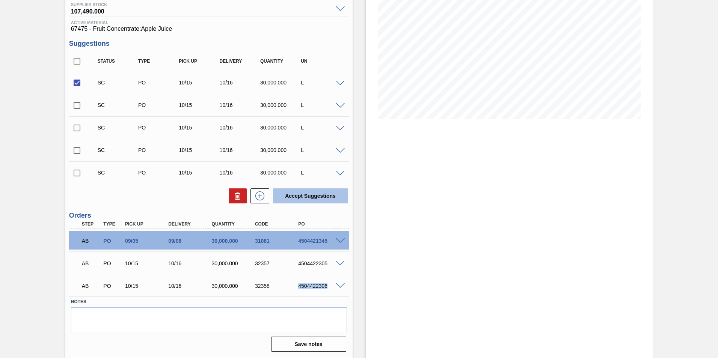
checkbox input "false"
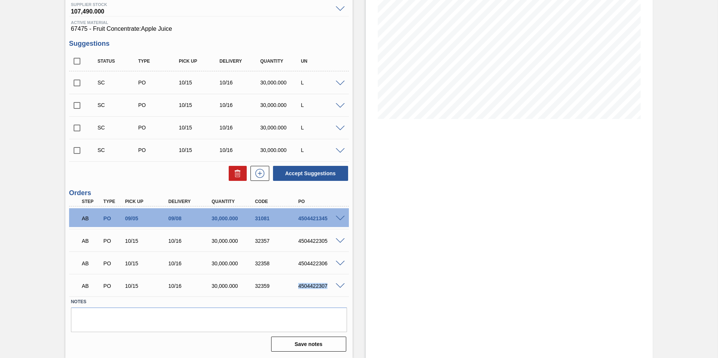
drag, startPoint x: 326, startPoint y: 285, endPoint x: 299, endPoint y: 285, distance: 27.4
click at [299, 223] on div "4504422307" at bounding box center [320, 286] width 48 height 6
copy div "4504422307"
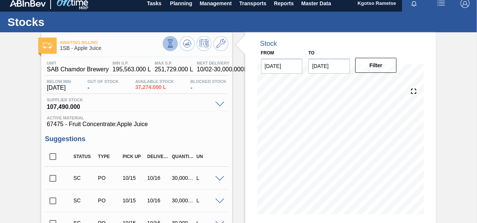
scroll to position [0, 0]
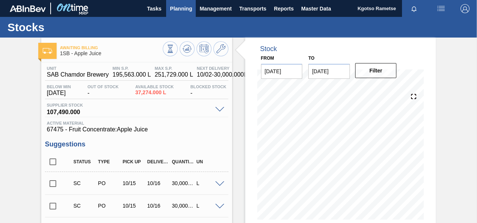
click at [177, 6] on span "Planning" at bounding box center [181, 8] width 22 height 9
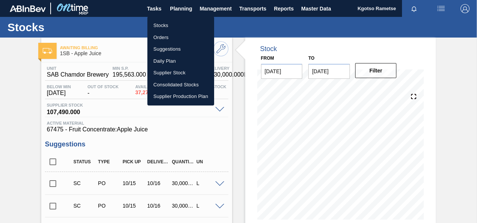
click at [172, 27] on li "Stocks" at bounding box center [181, 26] width 67 height 12
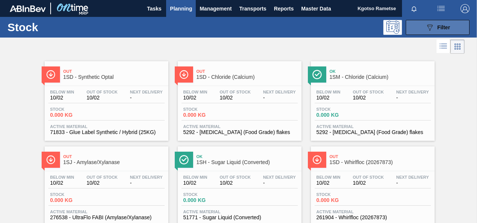
click at [418, 27] on button "089F7B8B-B2A5-4AFE-B5C0-19BA573D28AC Filter" at bounding box center [438, 27] width 64 height 15
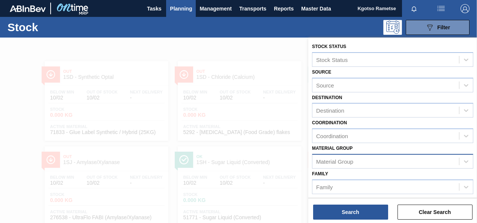
scroll to position [134, 0]
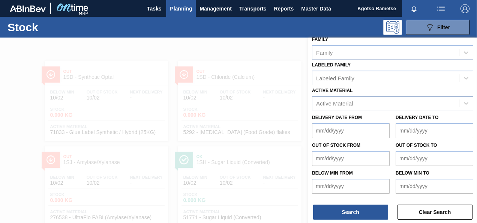
click at [347, 102] on div "Active Material" at bounding box center [334, 103] width 37 height 6
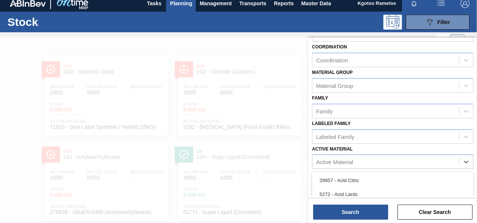
scroll to position [22, 0]
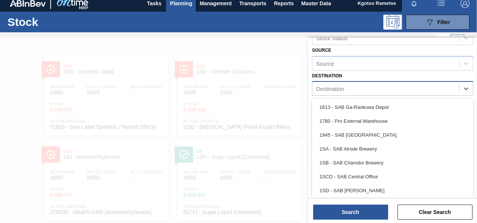
click at [327, 83] on div "Destination" at bounding box center [386, 88] width 147 height 11
type input "1sa"
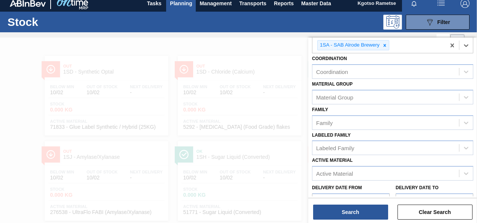
scroll to position [97, 0]
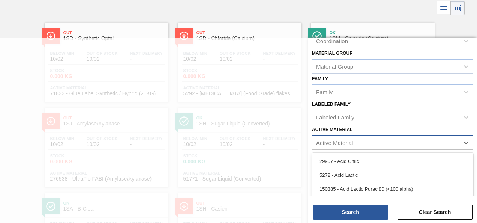
click at [331, 137] on div "Active Material" at bounding box center [386, 142] width 147 height 11
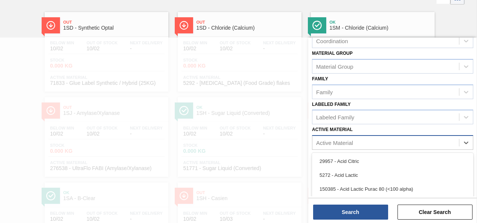
scroll to position [50, 0]
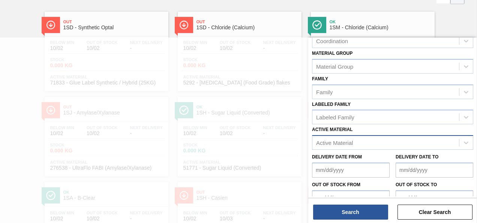
click at [328, 142] on div "Active Material" at bounding box center [334, 143] width 37 height 6
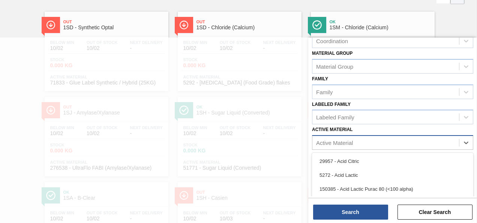
scroll to position [94, 0]
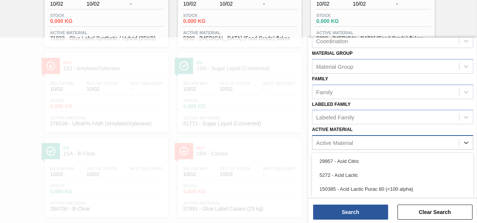
paste Material "279747"
type Material "279747"
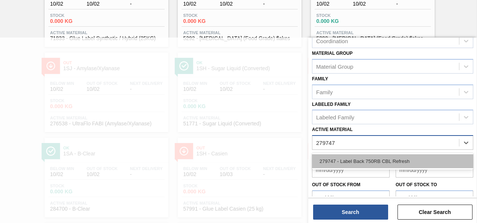
click at [327, 167] on div "279747 - Label Back 750RB CBL Refresh" at bounding box center [392, 161] width 161 height 17
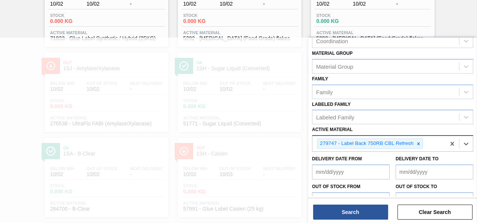
click at [442, 145] on div "279747 - Label Back 750RB CBL Refresh" at bounding box center [379, 143] width 133 height 15
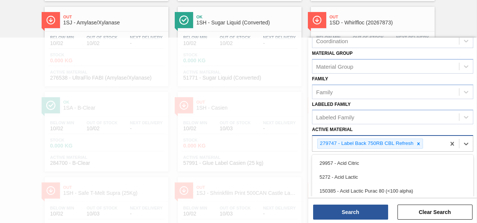
paste Material "279748"
type Material "279748"
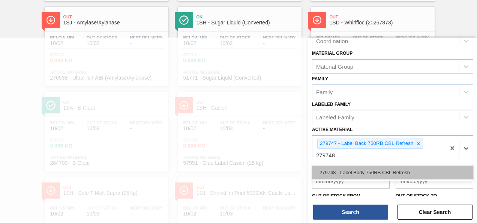
drag, startPoint x: 384, startPoint y: 167, endPoint x: 370, endPoint y: 184, distance: 21.6
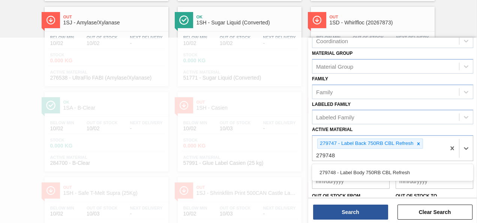
click at [384, 167] on div "279748 - Label Body 750RB CBL Refresh" at bounding box center [392, 173] width 161 height 14
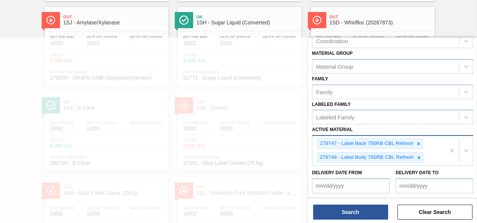
click at [427, 157] on div "279747 - Label Back 750RB CBL Refresh 279748 - Label Body 750RB CBL Refresh" at bounding box center [379, 150] width 133 height 29
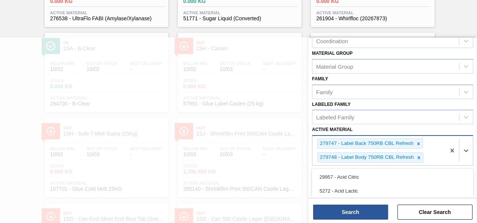
paste Material "279750"
type Material "279750"
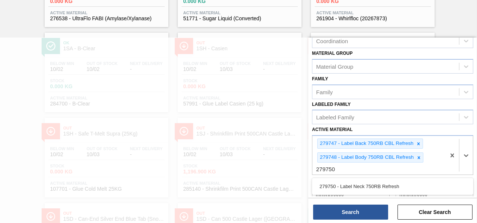
click at [402, 178] on div "279750 - Label Neck 750RB Refresh" at bounding box center [392, 186] width 161 height 17
click at [402, 180] on div "279750 - Label Neck 750RB Refresh" at bounding box center [392, 186] width 161 height 14
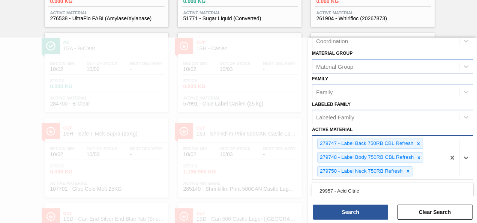
click at [425, 169] on div "279747 - Label Back 750RB CBL Refresh 279748 - Label Body 750RB CBL Refresh 279…" at bounding box center [379, 157] width 133 height 43
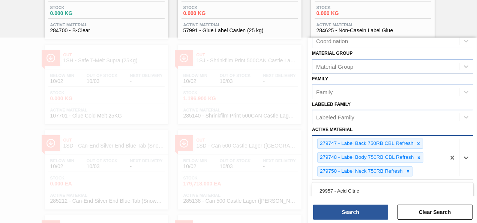
paste Material "284715"
type Material "284715"
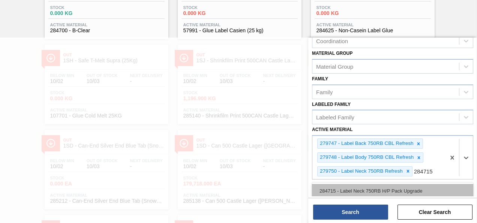
click at [413, 190] on div "284715 - Label Neck 750RB H/P Pack Upgrade" at bounding box center [392, 191] width 161 height 14
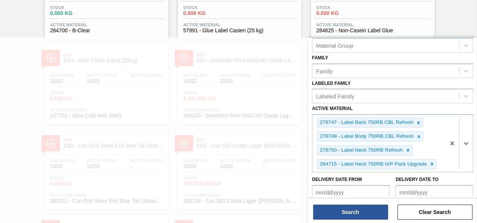
scroll to position [134, 0]
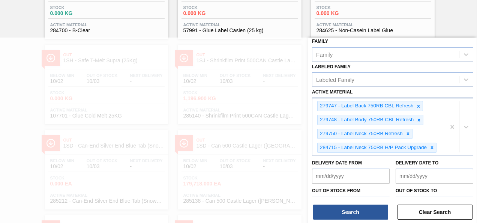
click at [440, 147] on div "279747 - Label Back 750RB CBL Refresh 279748 - Label Body 750RB CBL Refresh 279…" at bounding box center [379, 126] width 133 height 57
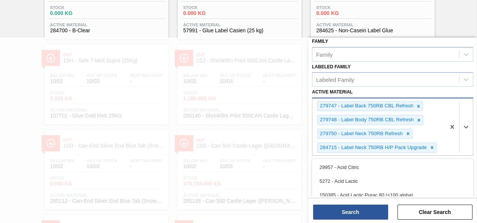
scroll to position [321, 0]
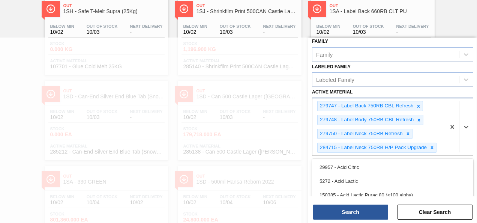
paste Material "284716"
type Material "284716"
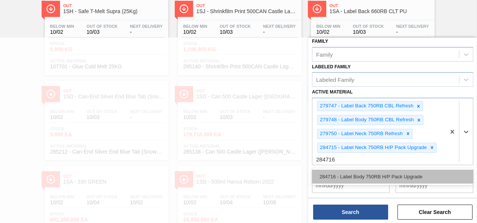
click at [415, 175] on div "284716 - Label Body 750RB H/P Pack Upgrade" at bounding box center [392, 177] width 161 height 14
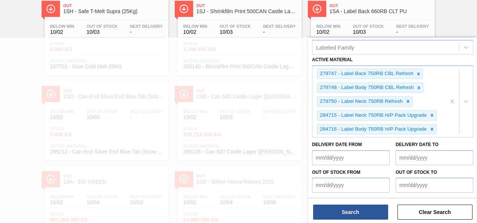
scroll to position [192, 0]
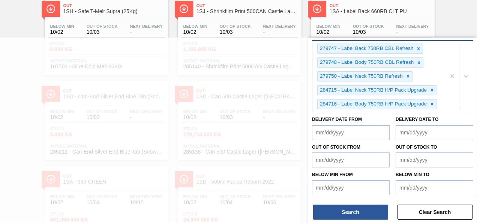
drag, startPoint x: 445, startPoint y: 98, endPoint x: 439, endPoint y: 105, distance: 8.8
click at [440, 104] on div "279747 - Label Back 750RB CBL Refresh 279748 - Label Body 750RB CBL Refresh 279…" at bounding box center [379, 76] width 133 height 71
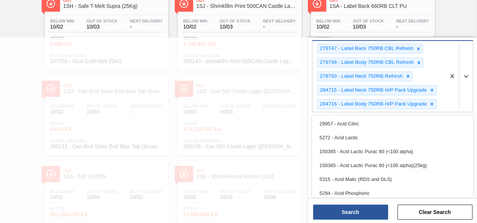
paste Material "284918"
type Material "284918"
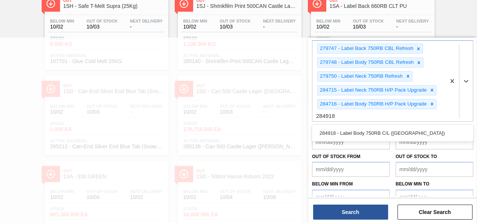
click at [401, 129] on div "284918 - Label Body 750RB C/L ([GEOGRAPHIC_DATA])" at bounding box center [392, 133] width 161 height 14
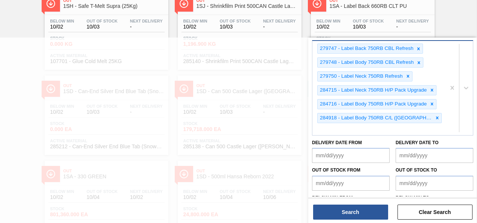
drag, startPoint x: 433, startPoint y: 118, endPoint x: 429, endPoint y: 117, distance: 4.0
click at [433, 118] on div "279747 - Label Back 750RB CBL Refresh 279748 - Label Body 750RB CBL Refresh 279…" at bounding box center [379, 88] width 133 height 94
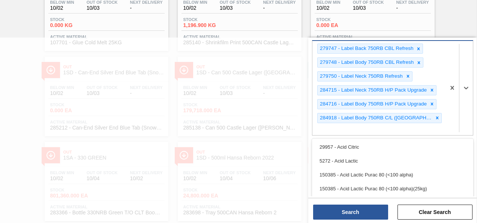
paste Material "284919"
type Material "284919"
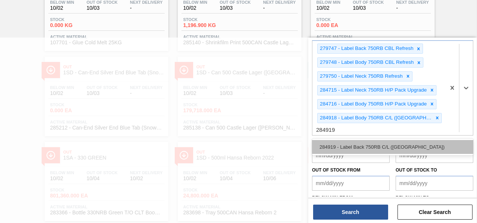
click at [404, 142] on div "284919 - Label Back 750RB C/L ([GEOGRAPHIC_DATA])" at bounding box center [392, 147] width 161 height 14
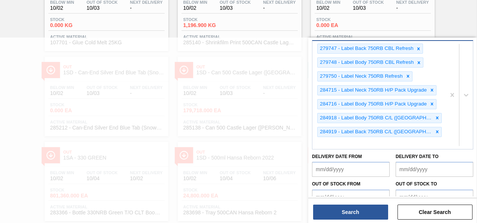
click at [432, 133] on div "279747 - Label Back 750RB CBL Refresh 279748 - Label Body 750RB CBL Refresh 279…" at bounding box center [379, 95] width 133 height 108
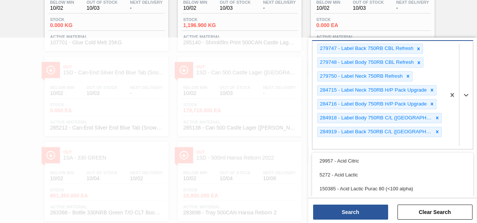
scroll to position [378, 0]
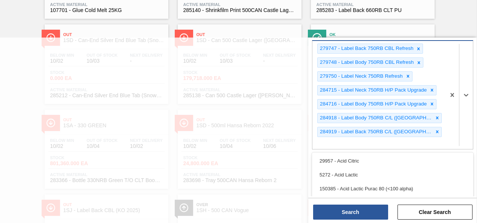
paste Material "284924"
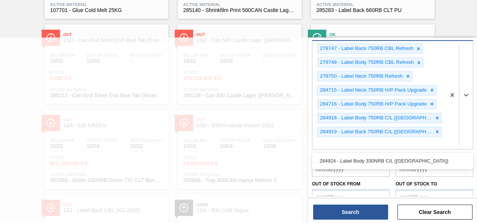
type Material "284924"
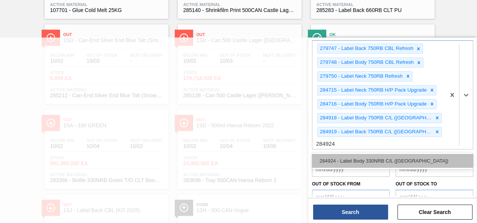
click at [428, 154] on div "284924 - Label Body 330NRB C/L ([GEOGRAPHIC_DATA])" at bounding box center [392, 161] width 161 height 14
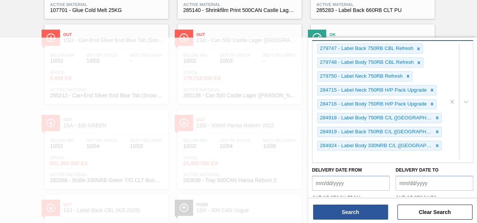
click at [434, 136] on div "279747 - Label Back 750RB CBL Refresh 279748 - Label Body 750RB CBL Refresh 279…" at bounding box center [379, 102] width 133 height 122
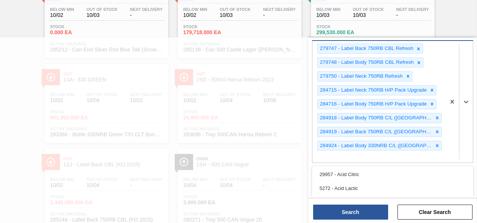
paste Material "285203"
type Material "285203"
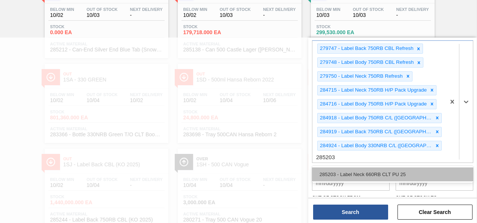
click at [428, 172] on div "285203 - Label Neck 660RB CLT PU 25" at bounding box center [392, 174] width 161 height 14
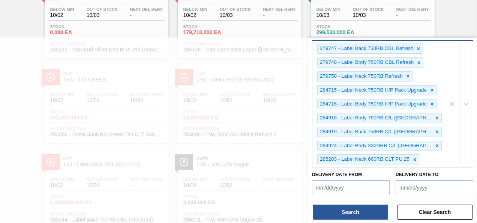
click at [437, 163] on div "279747 - Label Back 750RB CBL Refresh 279748 - Label Body 750RB CBL Refresh 279…" at bounding box center [379, 104] width 133 height 126
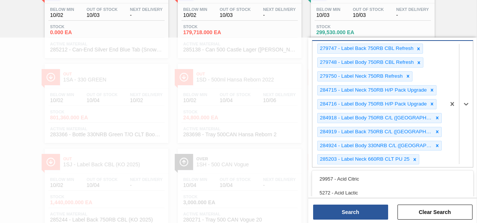
scroll to position [483, 0]
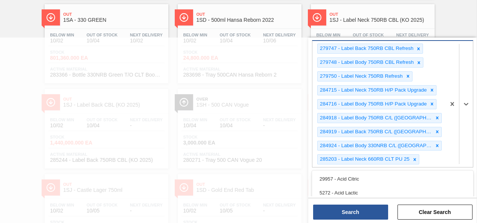
paste Material "285283"
type Material "285283"
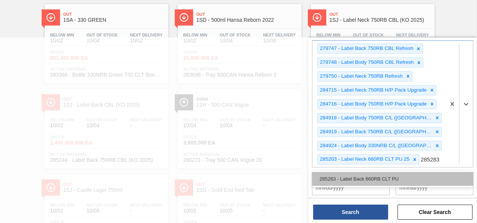
click at [395, 173] on div "285283 - Label Back 660RB CLT PU" at bounding box center [392, 179] width 161 height 14
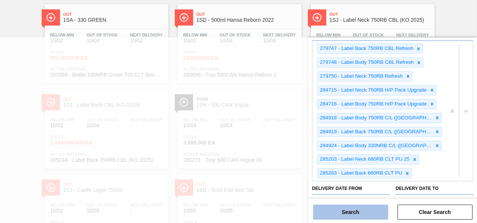
click at [367, 217] on button "Search" at bounding box center [350, 212] width 75 height 15
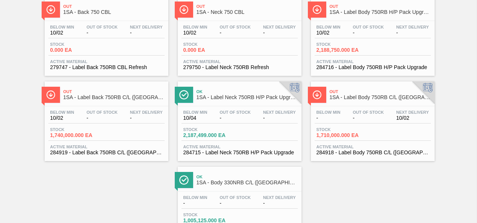
scroll to position [188, 0]
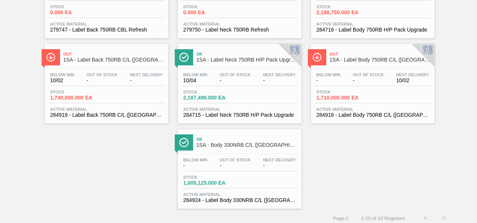
click at [115, 20] on div "Below Min 10/02 Out Of Stock - Next Delivery - Stock 0.000 EA Active Material 2…" at bounding box center [107, 8] width 124 height 51
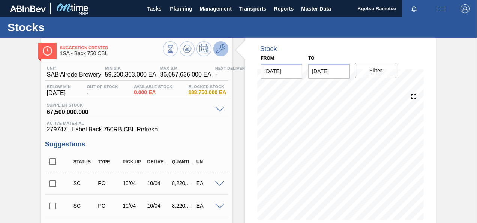
click at [214, 45] on button at bounding box center [221, 48] width 15 height 15
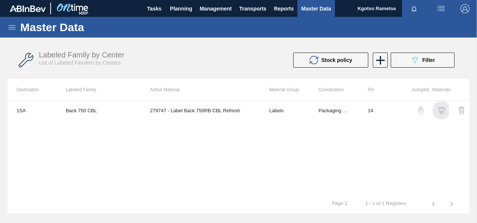
click at [443, 108] on img "button" at bounding box center [442, 111] width 8 height 8
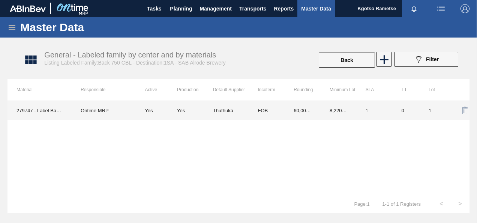
click at [264, 109] on td "FOB" at bounding box center [267, 110] width 36 height 19
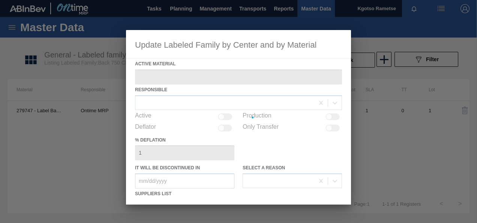
type Material "279747 - Label Back 750RB CBL Refresh"
checkbox input "true"
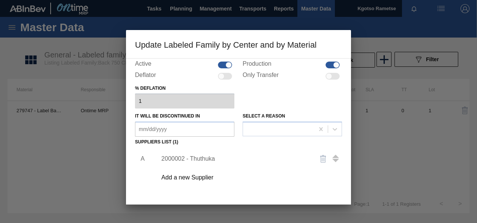
scroll to position [113, 0]
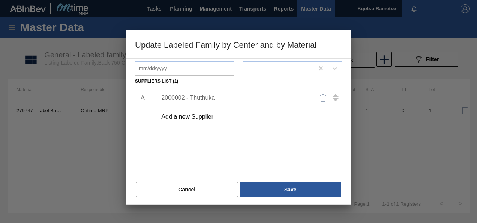
click at [184, 98] on div "2000002 - Thuthuka" at bounding box center [234, 98] width 147 height 7
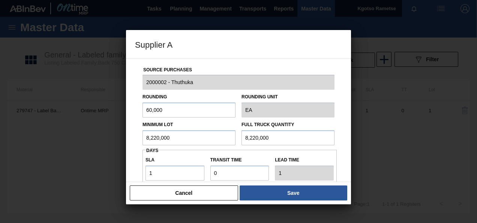
drag, startPoint x: 174, startPoint y: 133, endPoint x: 138, endPoint y: 134, distance: 36.0
click at [143, 135] on input "8,220,000" at bounding box center [189, 137] width 93 height 15
drag, startPoint x: 173, startPoint y: 133, endPoint x: 111, endPoint y: 147, distance: 63.2
click at [110, 149] on div "Supplier A Source Purchases 2000002 - Thuthuka Rounding 60,000 Rounding Unit EA…" at bounding box center [238, 111] width 477 height 223
type input "12,900,000"
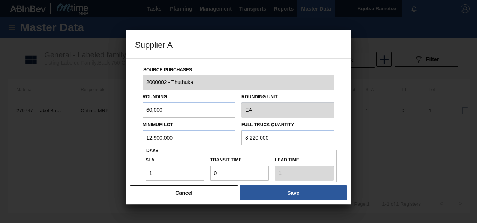
click at [263, 140] on input "8,220,000" at bounding box center [288, 137] width 93 height 15
drag, startPoint x: 255, startPoint y: 139, endPoint x: 167, endPoint y: 139, distance: 87.8
click at [192, 139] on div "Minimum Lot 12,900,000 Full Truck Quantity 8,220,000" at bounding box center [239, 131] width 198 height 28
paste input "12,90"
type input "12,900,000"
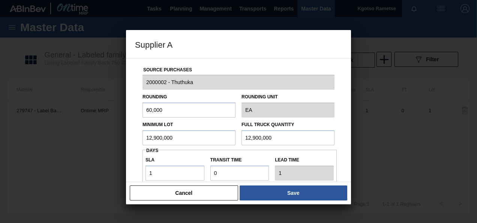
click at [271, 185] on div "Cancel Save" at bounding box center [238, 193] width 225 height 23
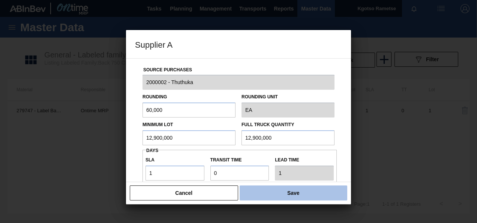
click at [271, 187] on button "Save" at bounding box center [294, 192] width 108 height 15
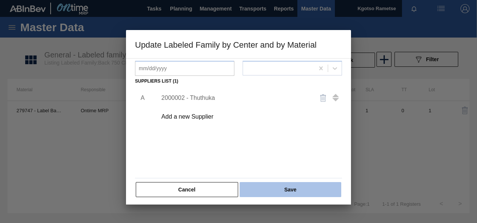
click at [268, 182] on button "Save" at bounding box center [291, 189] width 102 height 15
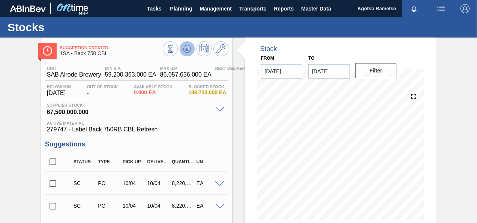
click at [185, 50] on icon at bounding box center [187, 48] width 5 height 3
click at [177, 7] on span "Planning" at bounding box center [181, 8] width 22 height 9
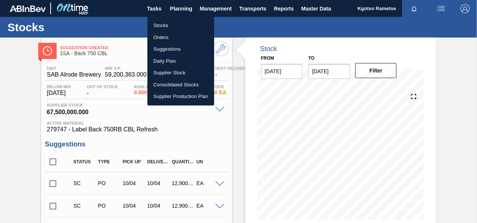
click at [172, 22] on li "Stocks" at bounding box center [181, 26] width 67 height 12
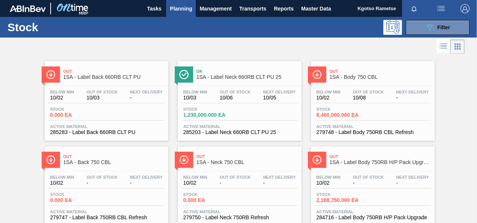
scroll to position [38, 0]
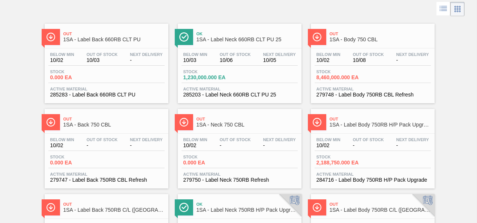
click at [363, 84] on div "Below Min 10/02 Out Of Stock 10/08 Next Delivery - Stock 8,460,000.000 EA Activ…" at bounding box center [373, 73] width 124 height 51
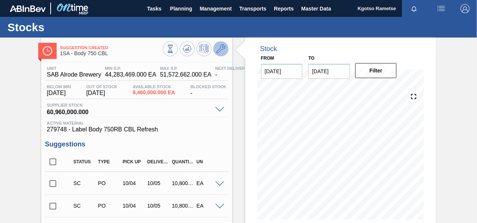
click at [221, 48] on icon at bounding box center [221, 48] width 9 height 9
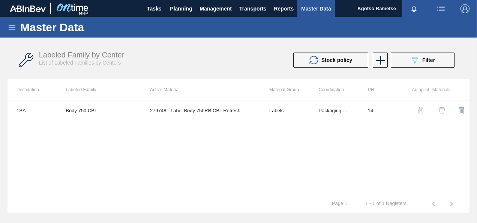
click at [443, 110] on img "button" at bounding box center [442, 111] width 8 height 8
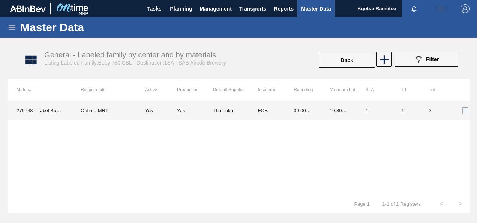
click at [287, 114] on td "30,000.000" at bounding box center [303, 110] width 36 height 19
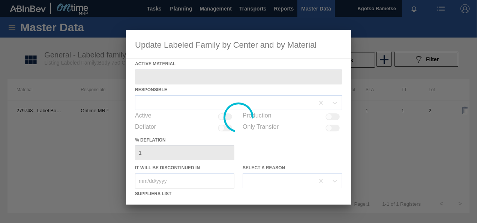
type Material "279748 - Label Body 750RB CBL Refresh"
checkbox input "true"
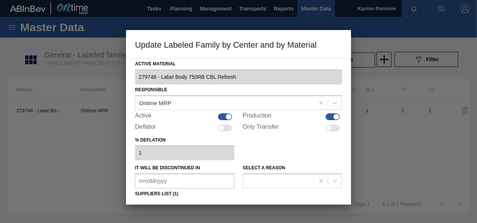
scroll to position [75, 0]
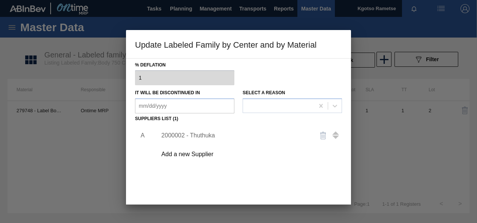
click at [187, 133] on div "2000002 - Thuthuka" at bounding box center [234, 135] width 147 height 7
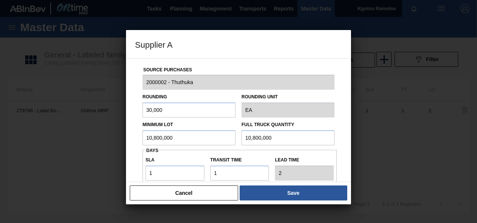
drag, startPoint x: 179, startPoint y: 136, endPoint x: 119, endPoint y: 142, distance: 60.0
click at [130, 141] on div "Source Purchases 2000002 - Thuthuka Rounding 30,000 Rounding Unit EA Minimum Lo…" at bounding box center [238, 120] width 225 height 124
drag, startPoint x: 183, startPoint y: 136, endPoint x: 96, endPoint y: 137, distance: 87.1
click at [96, 137] on div "Supplier A Source Purchases 2000002 - Thuthuka Rounding 30,000 Rounding Unit EA…" at bounding box center [238, 111] width 477 height 223
type input "13,140,000"
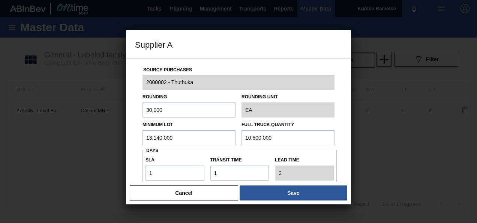
drag, startPoint x: 265, startPoint y: 140, endPoint x: 185, endPoint y: 142, distance: 80.0
click at [188, 143] on div "Minimum Lot 13,140,000 Full Truck Quantity 10,800,000" at bounding box center [239, 131] width 198 height 28
paste input "3,14"
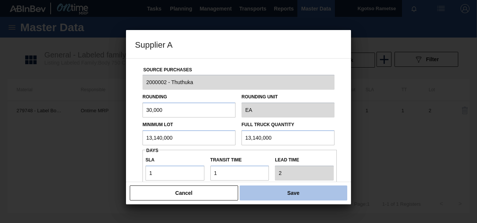
type input "13,140,000"
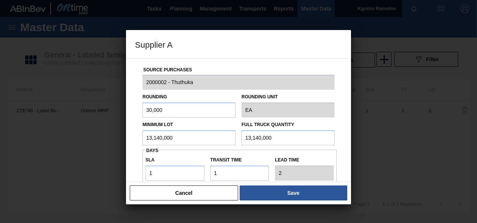
click at [279, 191] on button "Save" at bounding box center [294, 192] width 108 height 15
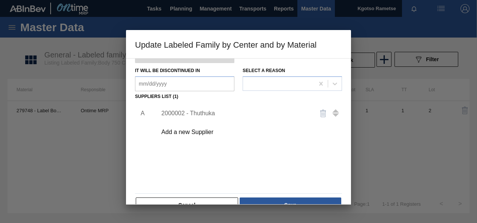
scroll to position [115, 0]
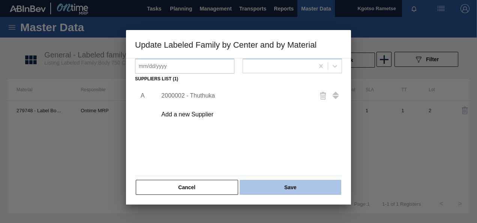
click at [261, 188] on button "Save" at bounding box center [291, 187] width 102 height 15
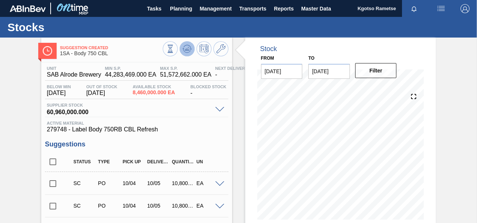
click at [184, 52] on icon at bounding box center [187, 48] width 9 height 9
click at [169, 11] on button "Planning" at bounding box center [181, 8] width 30 height 17
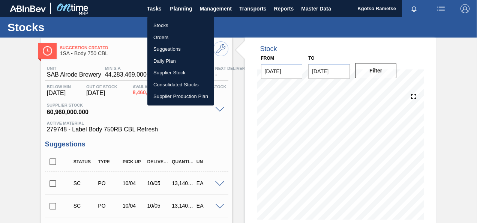
click at [166, 34] on li "Orders" at bounding box center [181, 38] width 67 height 12
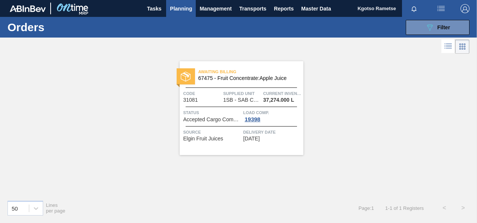
click at [182, 11] on span "Planning" at bounding box center [181, 8] width 22 height 9
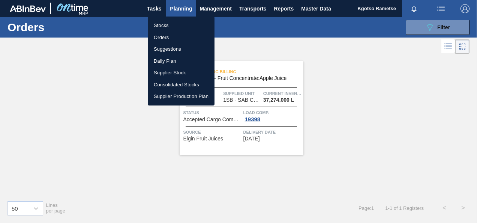
click at [173, 32] on li "Orders" at bounding box center [181, 38] width 67 height 12
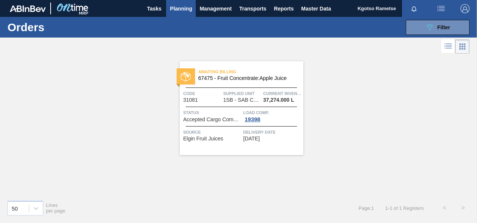
drag, startPoint x: 173, startPoint y: 11, endPoint x: 170, endPoint y: 19, distance: 8.4
click at [173, 12] on span "Planning" at bounding box center [181, 8] width 22 height 9
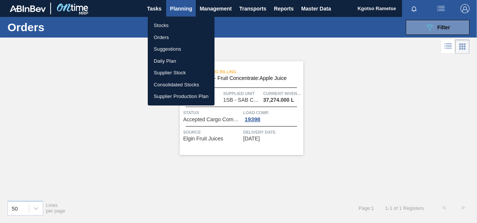
click at [167, 26] on li "Stocks" at bounding box center [181, 26] width 67 height 12
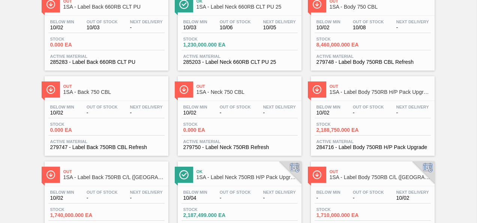
scroll to position [75, 0]
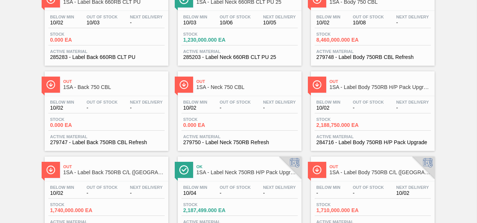
click at [208, 98] on div "Below Min 10/02 Out Of Stock - Next Delivery - Stock 0.000 EA Active Material 2…" at bounding box center [240, 121] width 124 height 51
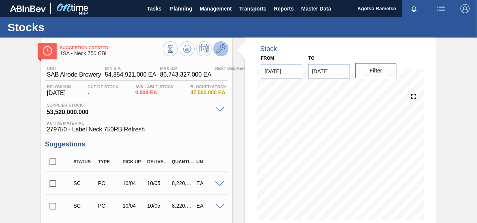
click at [225, 52] on button at bounding box center [221, 48] width 15 height 15
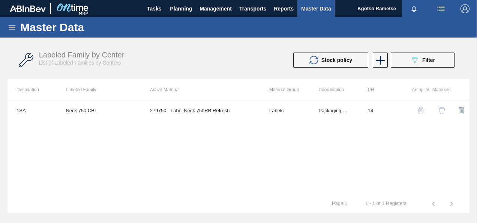
click at [444, 111] on img "button" at bounding box center [442, 111] width 8 height 8
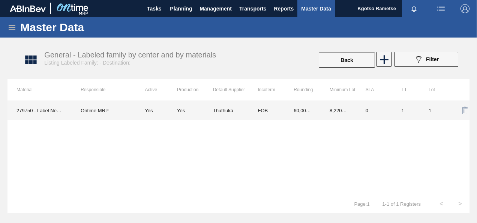
click at [314, 105] on td "60,000.000" at bounding box center [303, 110] width 36 height 19
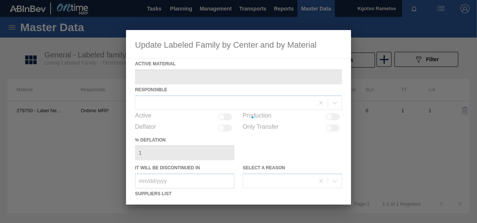
type Material "279750 - Label Neck 750RB Refresh"
checkbox input "true"
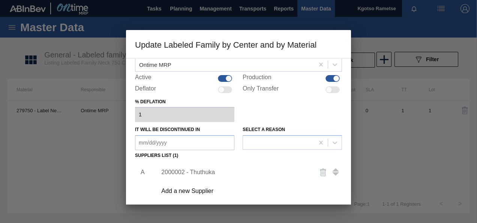
scroll to position [75, 0]
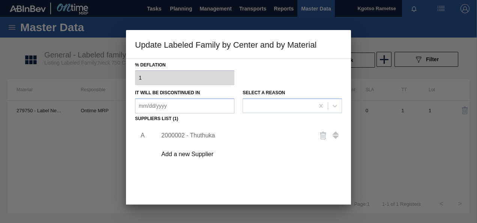
click at [196, 138] on div "2000002 - Thuthuka" at bounding box center [234, 135] width 147 height 7
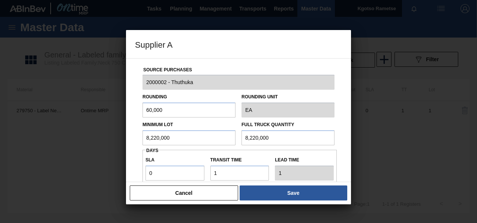
drag, startPoint x: 182, startPoint y: 135, endPoint x: 34, endPoint y: 138, distance: 147.9
click at [33, 138] on div "Supplier A Source Purchases 2000002 - Thuthuka Rounding 60,000 Rounding Unit EA…" at bounding box center [238, 111] width 477 height 223
drag, startPoint x: 192, startPoint y: 137, endPoint x: 83, endPoint y: 140, distance: 108.5
click at [89, 141] on div "Supplier A Source Purchases 2000002 - Thuthuka Rounding 60,000 Rounding Unit EA…" at bounding box center [238, 111] width 477 height 223
type input "12,900,000"
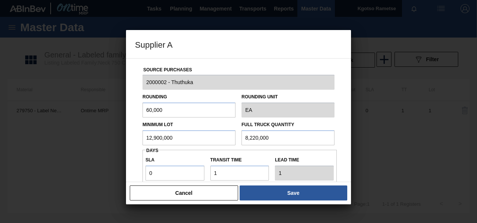
drag, startPoint x: 290, startPoint y: 141, endPoint x: 111, endPoint y: 144, distance: 179.1
click at [125, 146] on div "Supplier A Source Purchases 2000002 - Thuthuka Rounding 60,000 Rounding Unit EA…" at bounding box center [238, 111] width 477 height 223
paste input "12,90"
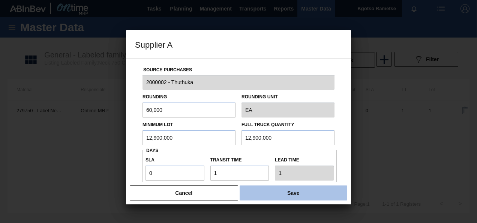
type input "12,900,000"
click at [258, 193] on button "Save" at bounding box center [294, 192] width 108 height 15
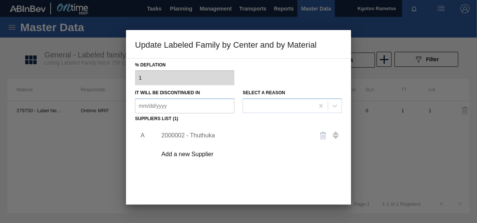
click at [261, 187] on div "A 2000002 - Thuthuka Add a new Supplier" at bounding box center [238, 168] width 207 height 88
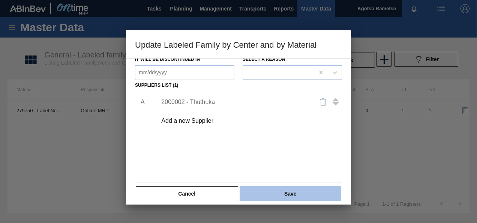
scroll to position [115, 0]
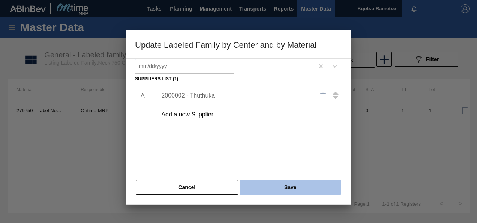
click at [258, 188] on button "Save" at bounding box center [291, 187] width 102 height 15
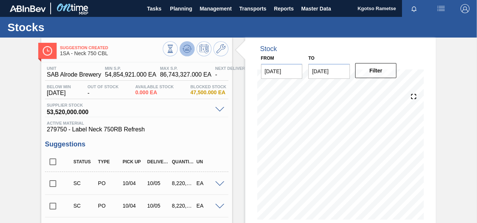
click at [186, 51] on icon at bounding box center [187, 48] width 9 height 9
click at [175, 13] on button "Planning" at bounding box center [181, 8] width 30 height 17
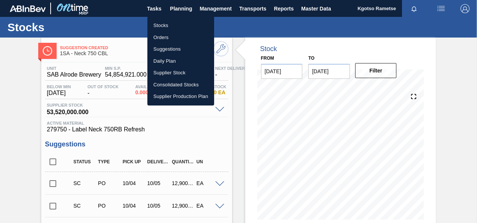
click at [175, 28] on li "Stocks" at bounding box center [181, 26] width 67 height 12
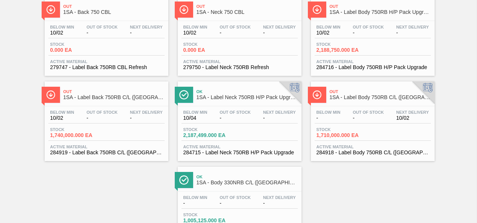
scroll to position [188, 0]
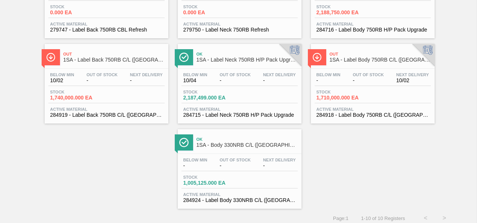
click at [248, 82] on span "-" at bounding box center [235, 81] width 31 height 6
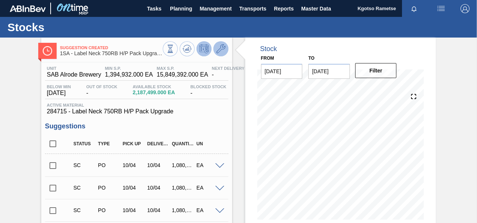
click at [220, 48] on icon at bounding box center [221, 48] width 9 height 9
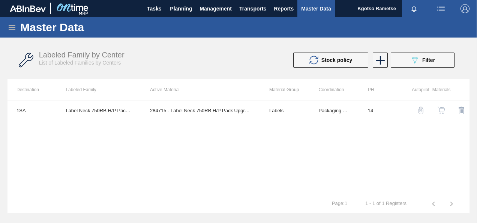
click at [443, 109] on img "button" at bounding box center [442, 111] width 8 height 8
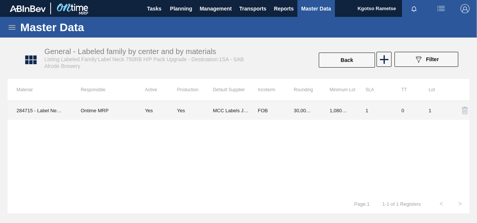
click at [274, 107] on td "FOB" at bounding box center [267, 110] width 36 height 19
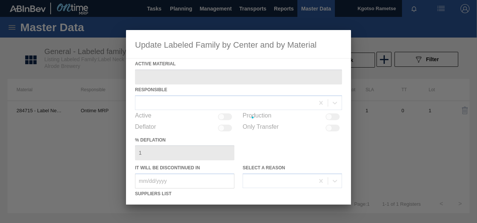
type Material "284715 - Label Neck 750RB H/P Pack Upgrade"
checkbox input "true"
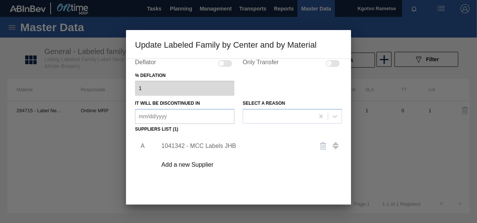
scroll to position [115, 0]
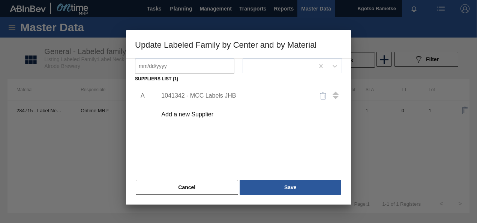
click at [193, 95] on div "1041342 - MCC Labels JHB" at bounding box center [234, 95] width 147 height 7
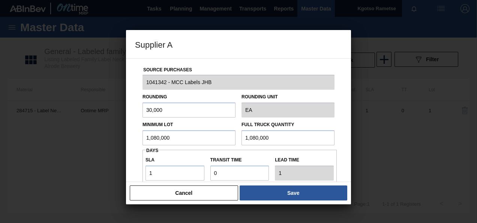
drag, startPoint x: 176, startPoint y: 135, endPoint x: 111, endPoint y: 137, distance: 65.0
click at [127, 138] on div "Source Purchases 1041342 - MCC Labels JHB Rounding 30,000 Rounding Unit EA Mini…" at bounding box center [238, 120] width 225 height 124
drag, startPoint x: 188, startPoint y: 140, endPoint x: 45, endPoint y: 145, distance: 142.4
click at [51, 145] on div "Supplier A Source Purchases 1041342 - MCC Labels JHB Rounding 30,000 Rounding U…" at bounding box center [238, 111] width 477 height 223
type input "1,620,000"
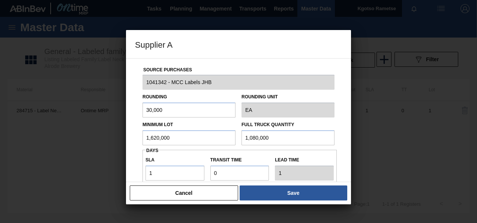
drag, startPoint x: 288, startPoint y: 132, endPoint x: 191, endPoint y: 137, distance: 96.9
click at [214, 136] on div "Minimum Lot 1,620,000 Full Truck Quantity 1,080,000" at bounding box center [239, 131] width 198 height 28
paste input "62"
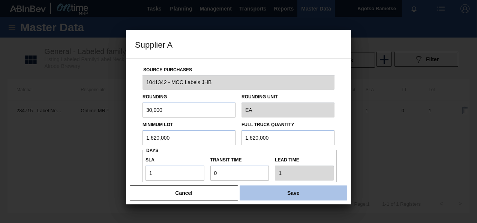
type input "1,620,000"
click at [278, 192] on button "Save" at bounding box center [294, 192] width 108 height 15
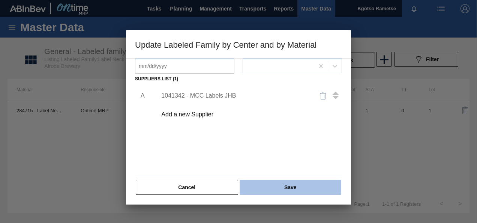
click at [272, 183] on button "Save" at bounding box center [291, 187] width 102 height 15
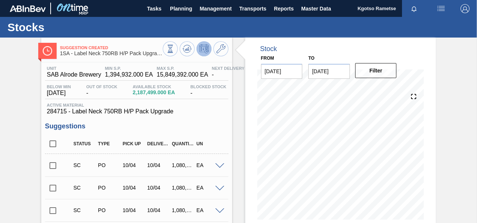
click at [180, 41] on div "Suggestion Created 1SA - Label Neck 750RB H/P Pack Upgrade" at bounding box center [136, 48] width 191 height 21
click at [185, 46] on icon at bounding box center [187, 48] width 9 height 9
click at [179, 12] on span "Planning" at bounding box center [181, 8] width 22 height 9
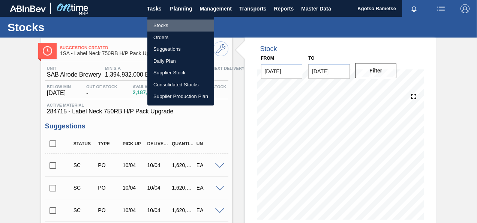
click at [179, 24] on li "Stocks" at bounding box center [181, 26] width 67 height 12
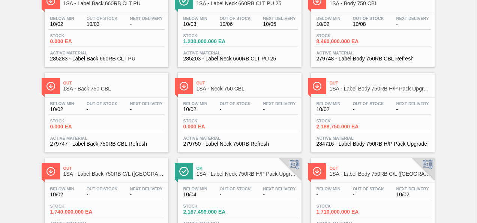
scroll to position [113, 0]
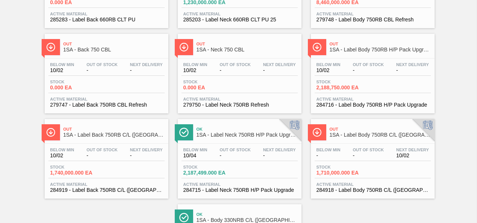
click at [334, 84] on span "Stock" at bounding box center [343, 82] width 53 height 5
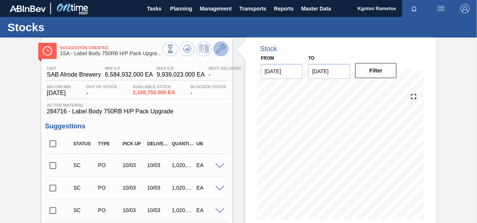
click at [215, 50] on button at bounding box center [221, 48] width 15 height 15
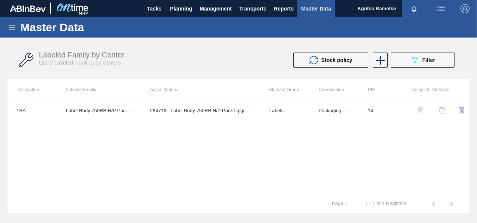
click at [441, 110] on img "button" at bounding box center [442, 111] width 8 height 8
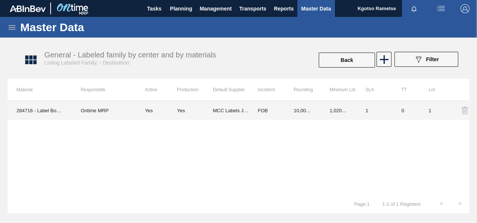
click at [237, 108] on td "MCC Labels JHB" at bounding box center [231, 110] width 36 height 19
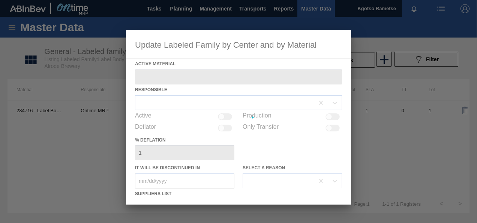
type Material "284716 - Label Body 750RB H/P Pack Upgrade"
checkbox input "true"
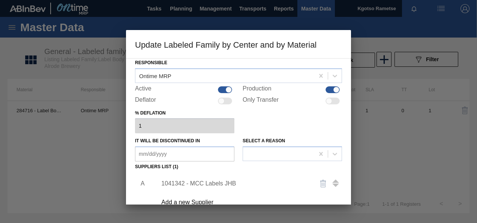
scroll to position [75, 0]
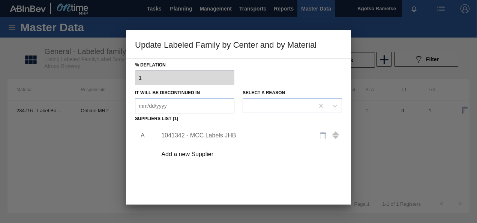
click at [181, 135] on div "1041342 - MCC Labels JHB" at bounding box center [234, 135] width 147 height 7
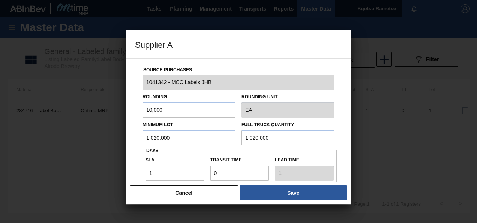
drag, startPoint x: 178, startPoint y: 132, endPoint x: 105, endPoint y: 135, distance: 73.6
click at [105, 135] on div "Supplier A Source Purchases 1041342 - MCC Labels JHB Rounding 10,000 Rounding U…" at bounding box center [238, 111] width 477 height 223
drag, startPoint x: 181, startPoint y: 135, endPoint x: 68, endPoint y: 141, distance: 113.1
click at [77, 141] on div "Supplier A Source Purchases 1041342 - MCC Labels JHB Rounding 10,000 Rounding U…" at bounding box center [238, 111] width 477 height 223
type input "1,620,000"
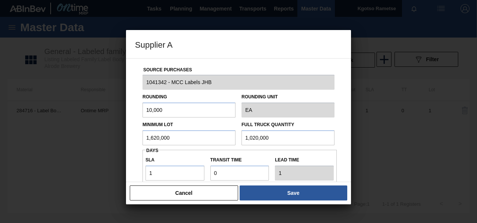
drag, startPoint x: 275, startPoint y: 134, endPoint x: 226, endPoint y: 139, distance: 49.0
click at [231, 140] on div "Minimum Lot 1,620,000 Full Truck Quantity 1,020,000" at bounding box center [239, 131] width 198 height 28
paste input "6"
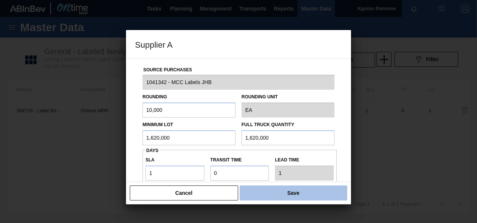
type input "1,620,000"
click at [289, 195] on button "Save" at bounding box center [294, 192] width 108 height 15
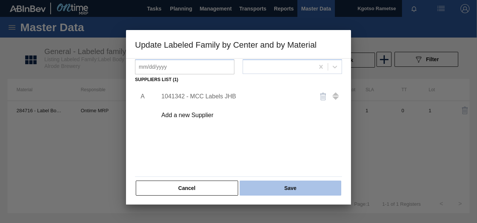
scroll to position [115, 0]
click at [279, 184] on button "Save" at bounding box center [291, 187] width 102 height 15
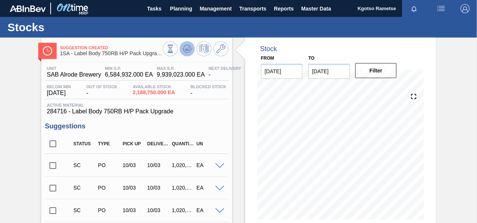
click at [186, 48] on icon at bounding box center [187, 48] width 9 height 9
click at [177, 8] on span "Planning" at bounding box center [181, 8] width 22 height 9
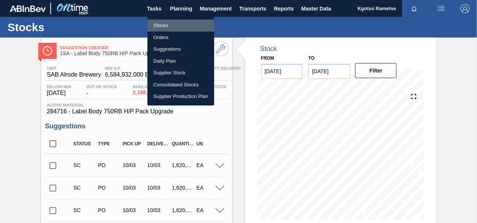
click at [172, 24] on li "Stocks" at bounding box center [181, 26] width 67 height 12
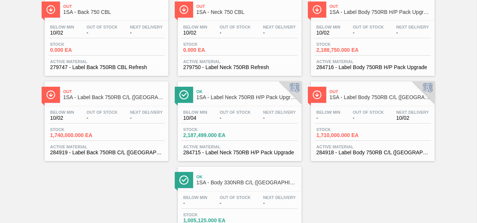
scroll to position [188, 0]
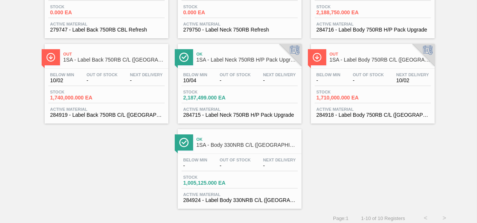
click at [357, 85] on div "Below Min - Out Of Stock - Next Delivery 10/02" at bounding box center [373, 79] width 116 height 14
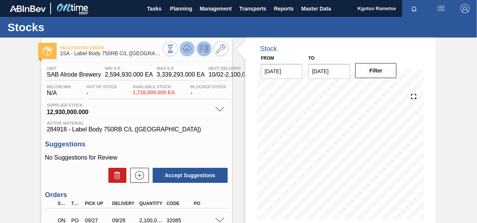
click at [187, 54] on button at bounding box center [187, 48] width 15 height 15
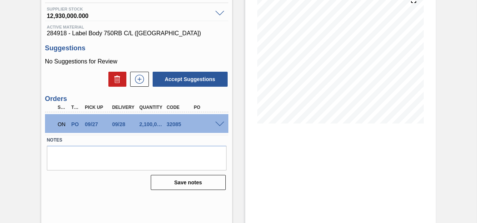
scroll to position [100, 0]
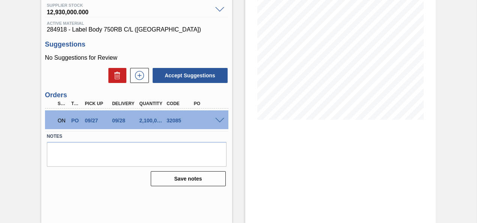
click at [217, 120] on span at bounding box center [219, 121] width 9 height 6
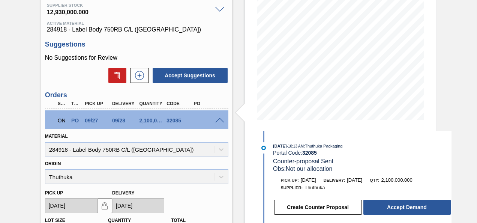
click at [217, 120] on span at bounding box center [219, 121] width 9 height 6
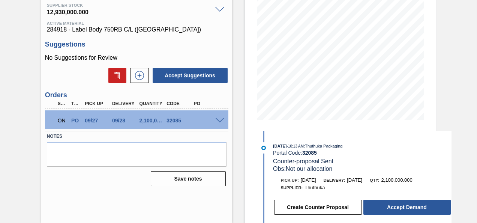
scroll to position [0, 0]
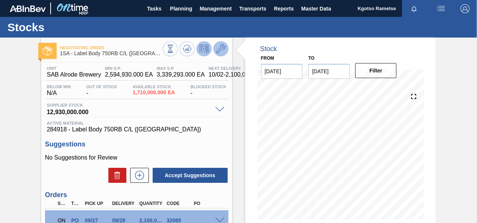
click at [224, 50] on icon at bounding box center [221, 48] width 9 height 9
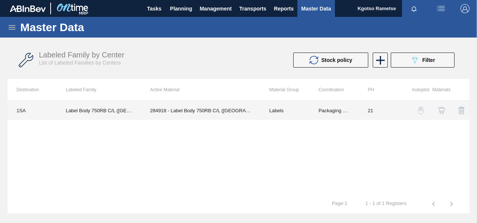
click at [189, 116] on td "284918 - Label Body 750RB C/L ([GEOGRAPHIC_DATA])" at bounding box center [200, 110] width 119 height 19
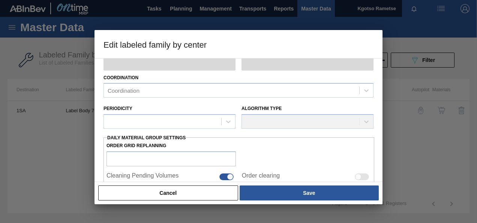
type input "Labels"
type input "750"
type input "Label Body 750RB C/L ([GEOGRAPHIC_DATA])"
type input "1SA - SAB Alrode Brewery"
type input "21"
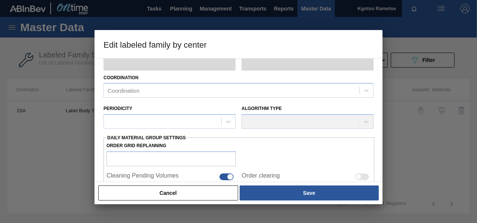
type input "2,594,930"
type input "3,339,293"
type input "100"
type input "3,339,293.000"
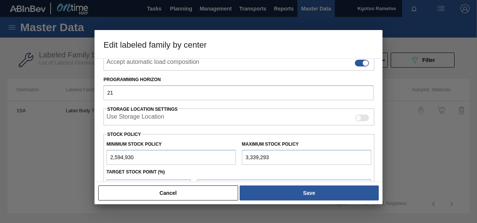
scroll to position [152, 0]
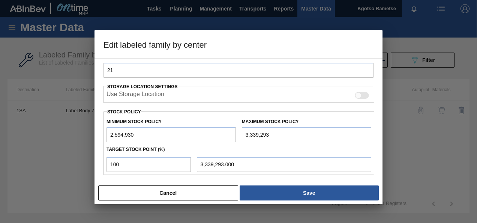
click at [111, 131] on input "2,594,930" at bounding box center [171, 134] width 129 height 15
type input "12,594,930"
click at [239, 133] on div "Minimum Stock Policy 12,594,930 Maximum Stock Policy 3,339,293" at bounding box center [239, 128] width 271 height 28
click at [242, 132] on input "3,339,293" at bounding box center [306, 134] width 129 height 15
type input "13,339,293"
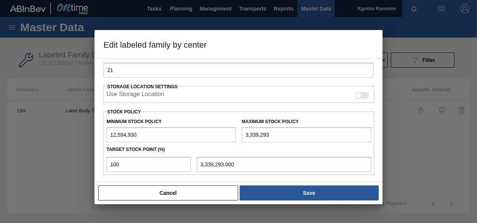
type input "13,339,293.000"
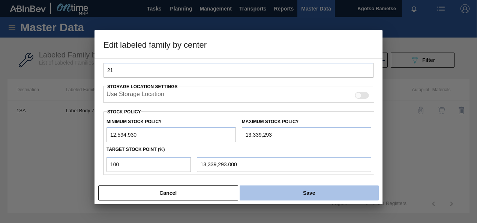
type input "13,339,293"
click at [265, 193] on button "Save" at bounding box center [309, 192] width 139 height 15
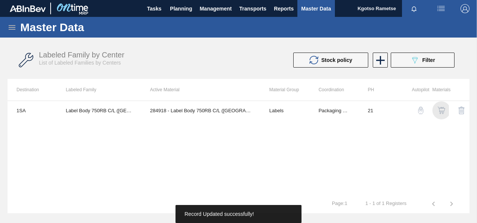
click at [438, 111] on img "button" at bounding box center [442, 111] width 8 height 8
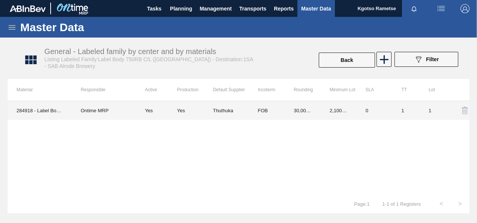
click at [189, 111] on div "Yes" at bounding box center [195, 111] width 36 height 6
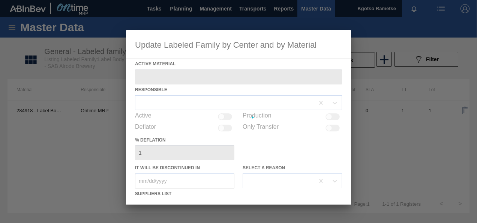
type Material "284918 - Label Body 750RB C/L ([GEOGRAPHIC_DATA])"
checkbox input "true"
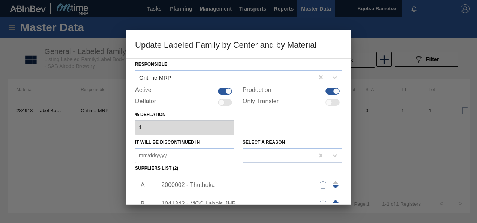
scroll to position [38, 0]
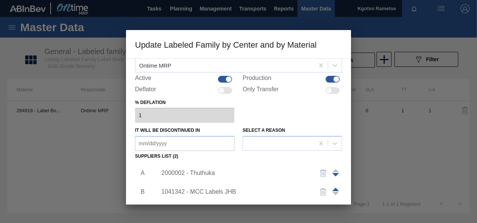
click at [183, 170] on div "2000002 - Thuthuka" at bounding box center [234, 173] width 147 height 7
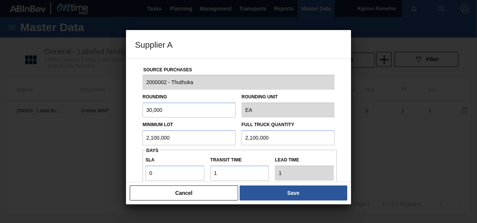
drag, startPoint x: 175, startPoint y: 140, endPoint x: 107, endPoint y: 138, distance: 67.6
click at [109, 139] on div "Supplier A Source Purchases 2000002 - Thuthuka Rounding 30,000 Rounding Unit EA…" at bounding box center [238, 111] width 477 height 223
drag, startPoint x: 169, startPoint y: 137, endPoint x: 39, endPoint y: 137, distance: 129.9
click at [39, 137] on div "Supplier A Source Purchases 2000002 - Thuthuka Rounding 30,000 Rounding Unit EA…" at bounding box center [238, 111] width 477 height 223
type input "2,910,000"
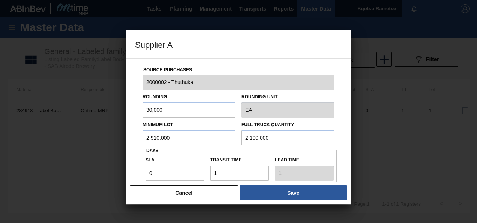
drag, startPoint x: 273, startPoint y: 142, endPoint x: 169, endPoint y: 140, distance: 104.0
click at [183, 140] on div "Minimum Lot 2,910,000 Full Truck Quantity 2,100,000" at bounding box center [239, 131] width 198 height 28
paste input "91"
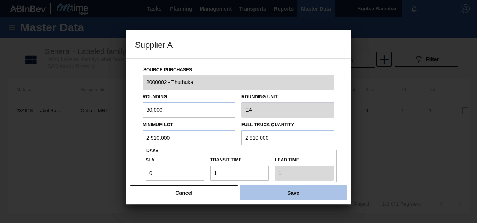
type input "2,910,000"
click at [254, 195] on button "Save" at bounding box center [294, 192] width 108 height 15
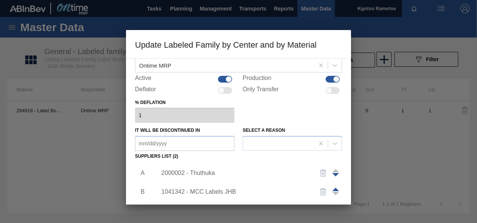
scroll to position [115, 0]
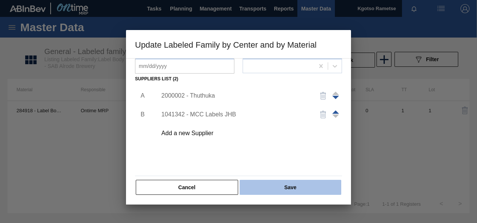
click at [261, 185] on button "Save" at bounding box center [291, 187] width 102 height 15
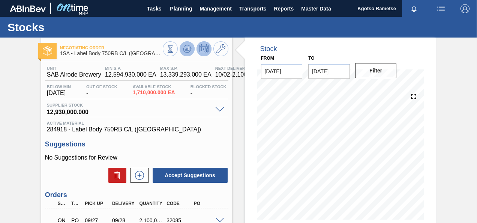
click at [186, 44] on button at bounding box center [187, 48] width 15 height 15
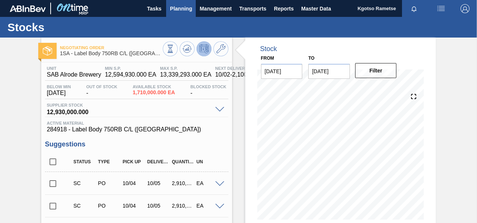
click at [182, 6] on span "Planning" at bounding box center [181, 8] width 22 height 9
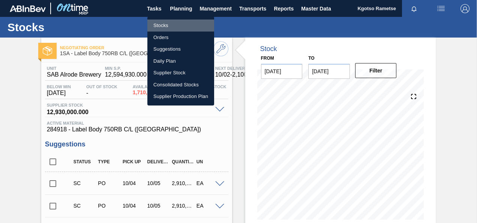
click at [169, 25] on li "Stocks" at bounding box center [181, 26] width 67 height 12
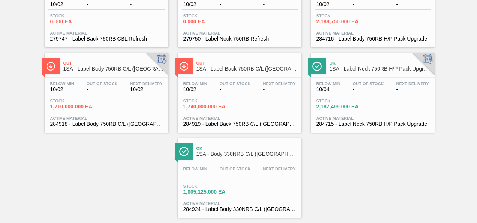
scroll to position [194, 0]
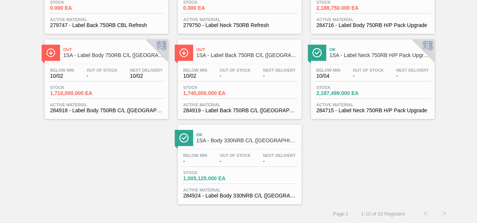
click at [354, 131] on div "Out 1SA - Label Back 660RB CLT PU Below Min 10/02 Out Of Stock 10/03 Next Deliv…" at bounding box center [238, 33] width 477 height 341
click at [358, 133] on div "Out 1SA - Label Back 660RB CLT PU Below Min 10/02 Out Of Stock 10/03 Next Deliv…" at bounding box center [238, 33] width 477 height 341
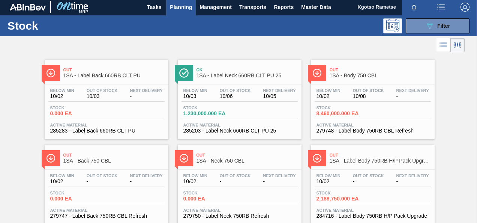
scroll to position [0, 0]
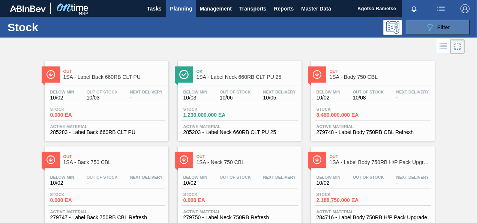
click at [436, 31] on div "089F7B8B-B2A5-4AFE-B5C0-19BA573D28AC Filter" at bounding box center [438, 27] width 25 height 9
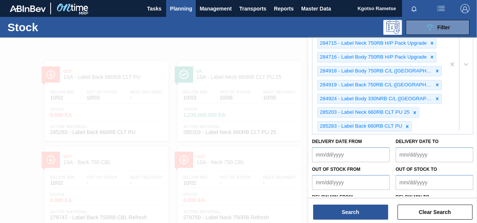
scroll to position [222, 0]
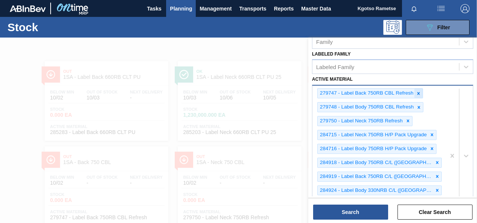
click at [420, 93] on icon at bounding box center [419, 93] width 3 height 3
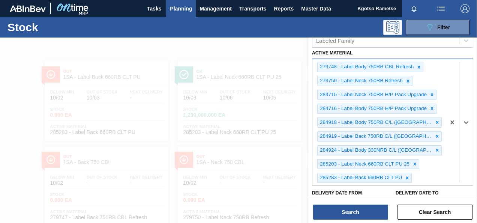
scroll to position [156, 0]
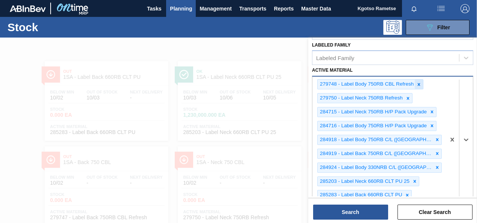
click at [419, 83] on icon at bounding box center [419, 84] width 3 height 3
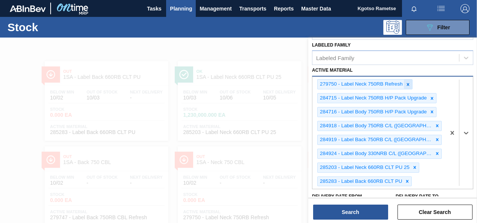
click at [408, 83] on icon at bounding box center [408, 84] width 3 height 3
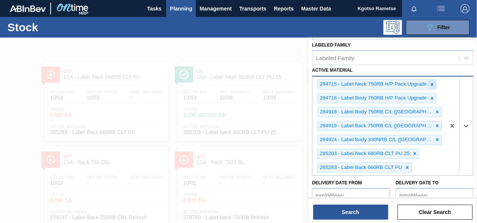
click at [434, 83] on icon at bounding box center [432, 84] width 5 height 5
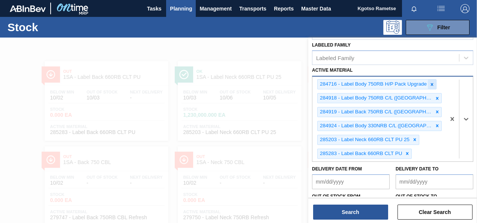
click at [431, 85] on icon at bounding box center [432, 84] width 5 height 5
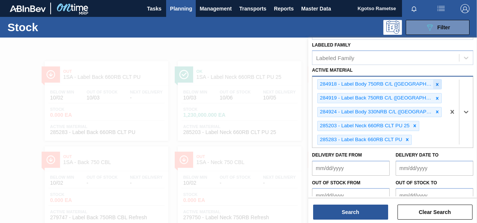
click at [434, 86] on div at bounding box center [438, 84] width 8 height 9
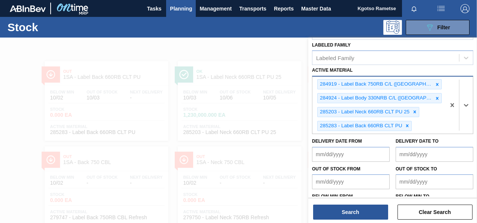
click at [424, 89] on div "284919 - Label Back 750RB C/L ([GEOGRAPHIC_DATA]) 284924 - Label Body 330NRB C/…" at bounding box center [379, 105] width 133 height 57
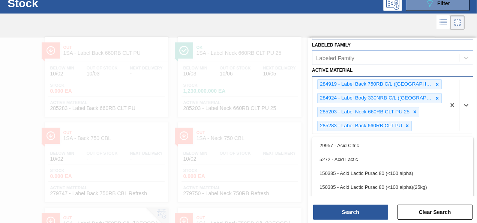
scroll to position [27, 0]
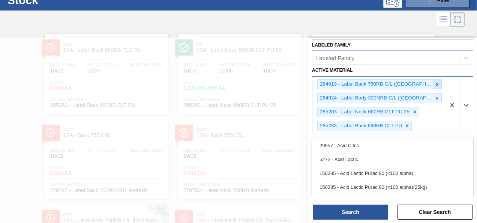
click at [437, 84] on icon at bounding box center [438, 84] width 3 height 3
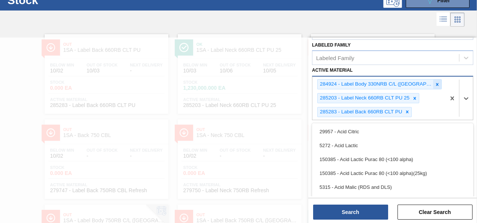
click at [437, 84] on icon at bounding box center [438, 84] width 3 height 3
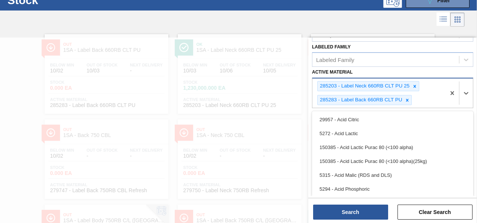
scroll to position [152, 0]
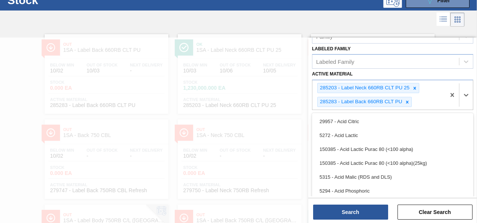
click at [413, 89] on div at bounding box center [415, 87] width 8 height 9
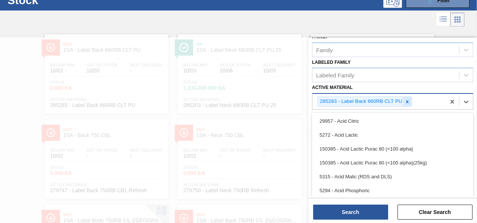
click at [406, 97] on div at bounding box center [407, 101] width 8 height 9
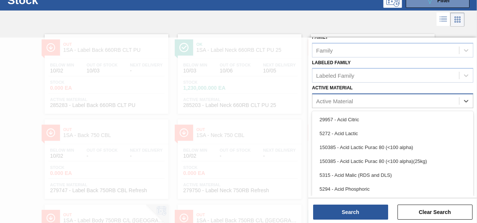
scroll to position [137, 0]
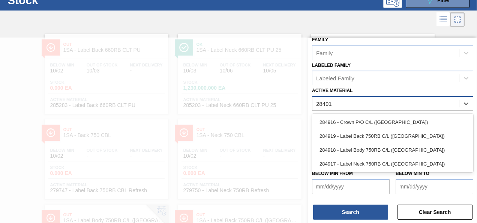
type Material "284918"
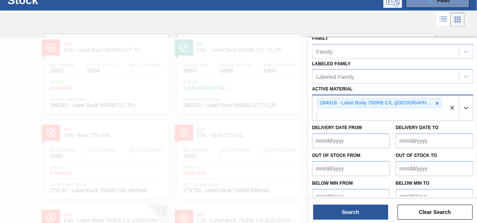
scroll to position [156, 0]
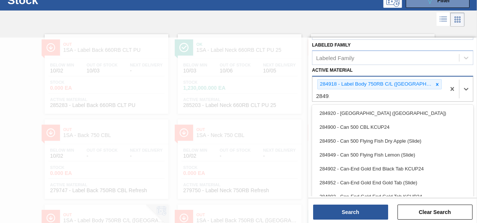
type Material "284919"
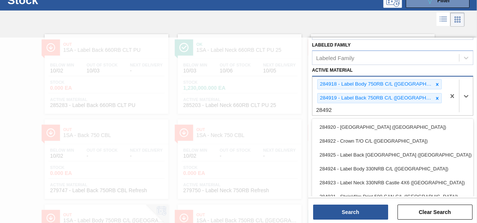
type Material "284924"
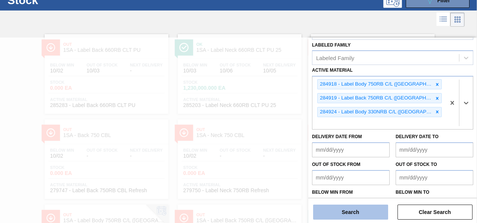
click at [350, 213] on button "Search" at bounding box center [350, 212] width 75 height 15
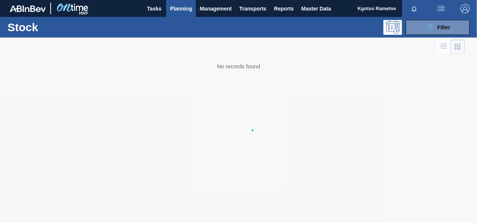
scroll to position [0, 0]
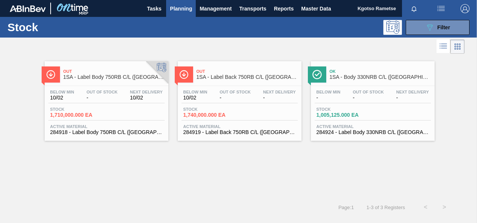
click at [128, 129] on div "Active Material 284918 - Label Body 750RB C/L ([GEOGRAPHIC_DATA])" at bounding box center [106, 129] width 116 height 11
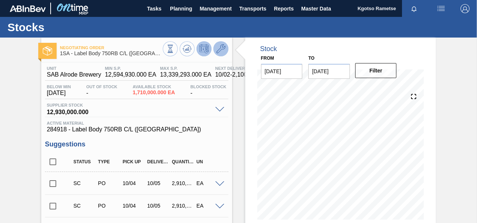
click at [214, 49] on button at bounding box center [221, 48] width 15 height 15
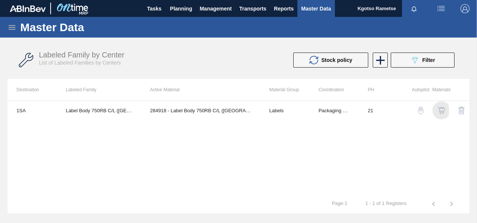
click at [439, 107] on img "button" at bounding box center [442, 111] width 8 height 8
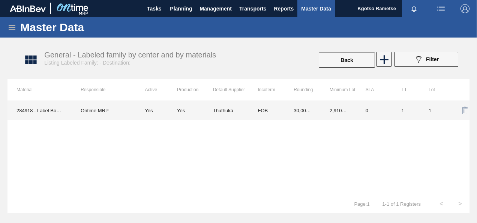
click at [202, 112] on div "Yes" at bounding box center [195, 111] width 36 height 6
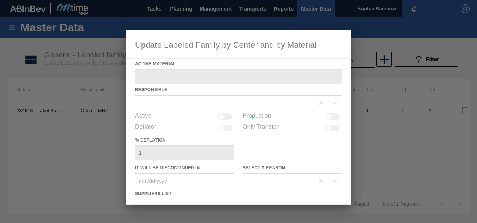
type Material "284918 - Label Body 750RB C/L ([GEOGRAPHIC_DATA])"
checkbox input "true"
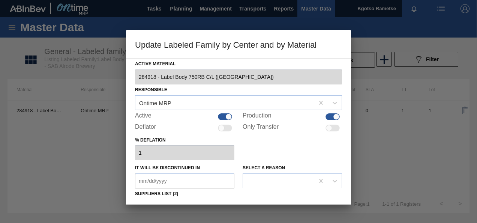
scroll to position [75, 0]
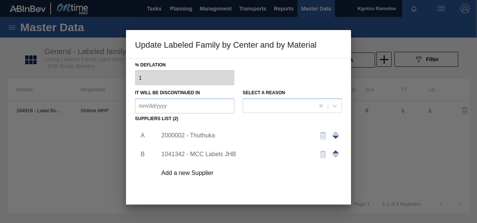
click at [199, 132] on div "2000002 - Thuthuka" at bounding box center [234, 135] width 147 height 7
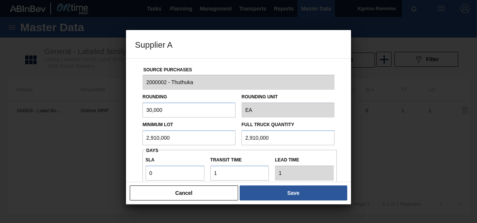
drag, startPoint x: 194, startPoint y: 138, endPoint x: 188, endPoint y: 138, distance: 5.3
click at [189, 138] on input "2,910,000" at bounding box center [189, 137] width 93 height 15
drag, startPoint x: 170, startPoint y: 138, endPoint x: 63, endPoint y: 146, distance: 107.7
click at [63, 146] on div "Supplier A Source Purchases 2000002 - Thuthuka Rounding 30,000 Rounding Unit EA…" at bounding box center [238, 111] width 477 height 223
click at [103, 139] on div "Supplier A Source Purchases 2000002 - Thuthuka Rounding 30,000 Rounding Unit EA…" at bounding box center [238, 111] width 477 height 223
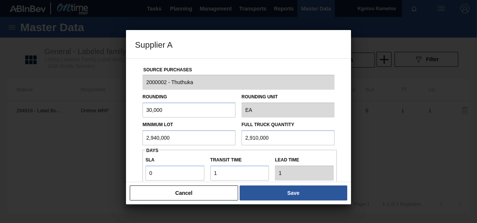
type input "2,940,000"
drag, startPoint x: 285, startPoint y: 142, endPoint x: 81, endPoint y: 140, distance: 204.6
click at [124, 141] on div "Supplier A Source Purchases 2000002 - Thuthuka Rounding 30,000 Rounding Unit EA…" at bounding box center [238, 111] width 477 height 223
paste input "4"
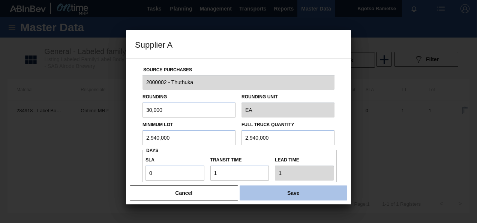
type input "2,940,000"
click at [278, 193] on button "Save" at bounding box center [294, 192] width 108 height 15
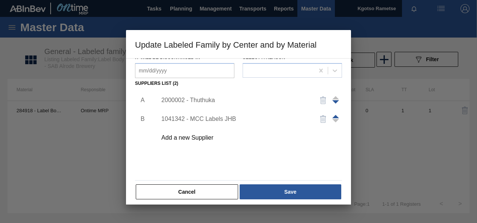
scroll to position [115, 0]
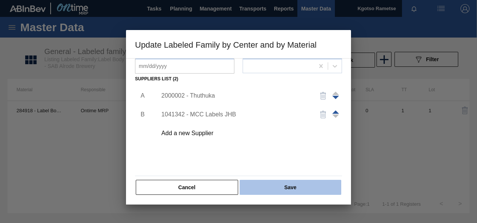
click at [269, 191] on button "Save" at bounding box center [291, 187] width 102 height 15
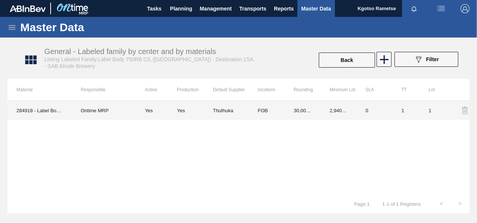
click at [120, 104] on td "Ontime MRP" at bounding box center [104, 110] width 64 height 19
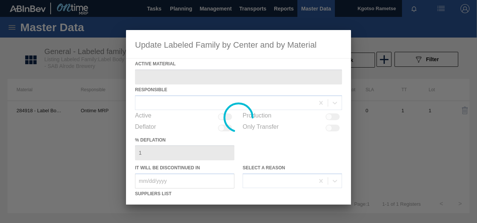
type Material "284918 - Label Body 750RB C/L ([GEOGRAPHIC_DATA])"
checkbox input "true"
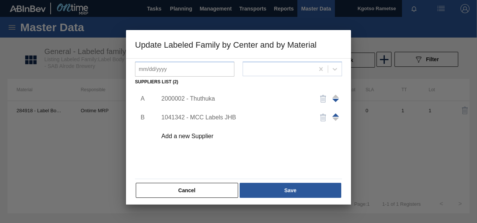
scroll to position [113, 0]
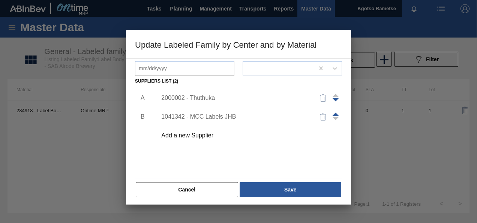
click at [186, 99] on div "2000002 - Thuthuka" at bounding box center [234, 98] width 147 height 7
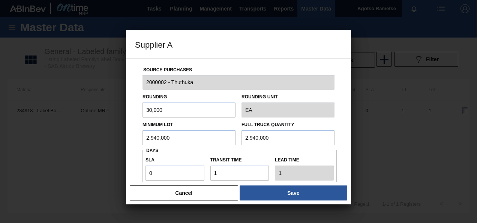
drag, startPoint x: 215, startPoint y: 141, endPoint x: 114, endPoint y: 141, distance: 101.7
click at [109, 143] on div "Supplier A Source Purchases 2000002 - Thuthuka Rounding 30,000 Rounding Unit EA…" at bounding box center [238, 111] width 477 height 223
drag, startPoint x: 166, startPoint y: 134, endPoint x: 122, endPoint y: 141, distance: 44.1
click at [124, 142] on div "Supplier A Source Purchases 2000002 - Thuthuka Rounding 30,000 Rounding Unit EA…" at bounding box center [238, 111] width 477 height 223
drag, startPoint x: 187, startPoint y: 140, endPoint x: 87, endPoint y: 140, distance: 99.8
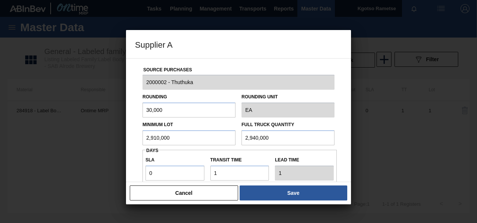
click at [86, 140] on div "Supplier A Source Purchases 2000002 - Thuthuka Rounding 30,000 Rounding Unit EA…" at bounding box center [238, 111] width 477 height 223
type input "2,910,000"
drag, startPoint x: 268, startPoint y: 137, endPoint x: 186, endPoint y: 139, distance: 82.2
click at [194, 140] on div "Minimum Lot 2,910,000 Full Truck Quantity 2,940,000" at bounding box center [239, 131] width 198 height 28
paste input "1"
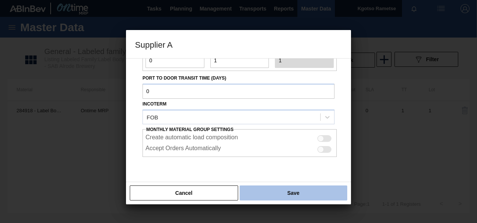
type input "2,910,000"
click at [258, 194] on button "Save" at bounding box center [294, 192] width 108 height 15
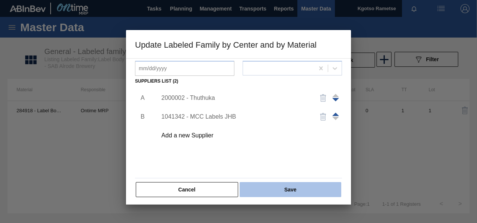
click at [257, 189] on button "Save" at bounding box center [291, 189] width 102 height 15
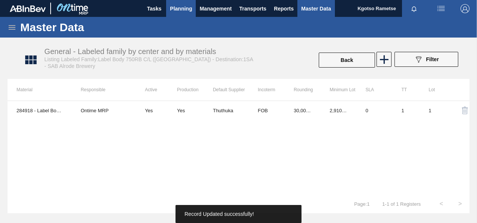
click at [185, 11] on span "Planning" at bounding box center [181, 8] width 22 height 9
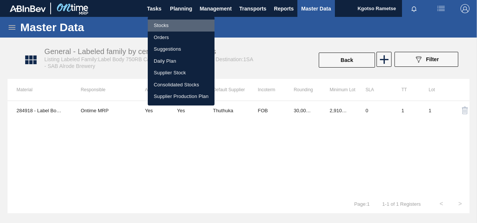
click at [169, 26] on li "Stocks" at bounding box center [181, 26] width 67 height 12
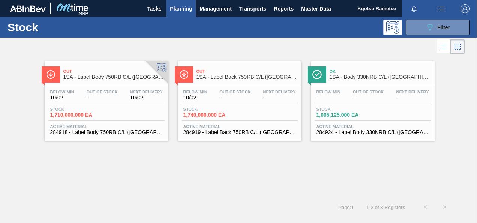
click at [230, 89] on div "Below Min 10/02 Out Of Stock - Next Delivery - Stock 1,740,000.000 EA Active Ma…" at bounding box center [240, 111] width 124 height 51
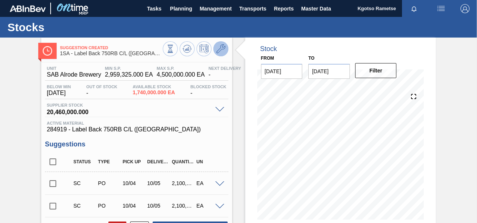
click at [219, 54] on button at bounding box center [221, 48] width 15 height 15
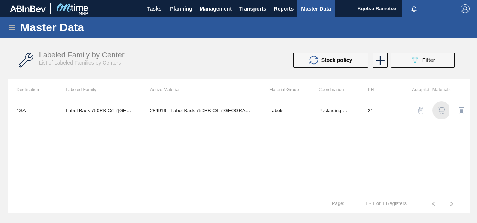
click at [440, 110] on img "button" at bounding box center [442, 111] width 8 height 8
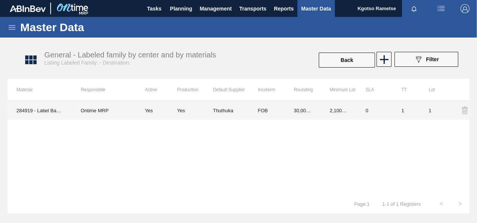
click at [248, 107] on td "Thuthuka" at bounding box center [231, 110] width 36 height 19
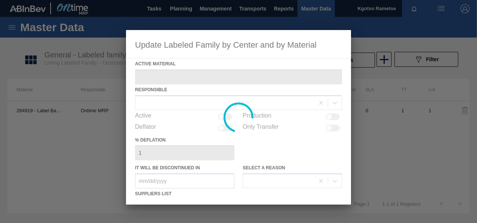
type Material "284919 - Label Back 750RB C/L ([GEOGRAPHIC_DATA])"
checkbox input "true"
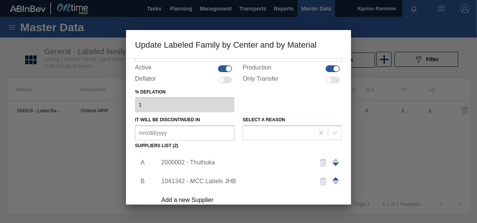
scroll to position [75, 0]
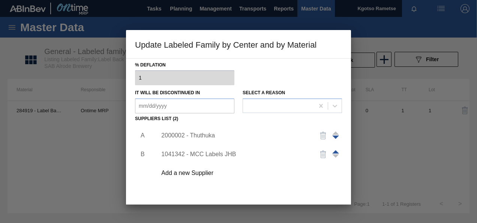
click at [176, 137] on div "2000002 - Thuthuka" at bounding box center [234, 135] width 147 height 7
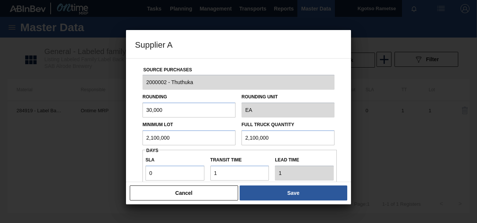
drag, startPoint x: 173, startPoint y: 143, endPoint x: 105, endPoint y: 143, distance: 67.6
click at [125, 144] on div "Supplier A Source Purchases 2000002 - Thuthuka Rounding 30,000 Rounding Unit EA…" at bounding box center [238, 111] width 477 height 223
type input "2,880,000"
drag, startPoint x: 188, startPoint y: 136, endPoint x: 72, endPoint y: 148, distance: 116.2
click at [93, 146] on div "Supplier A Source Purchases 2000002 - Thuthuka Rounding 30,000 Rounding Unit EA…" at bounding box center [238, 111] width 477 height 223
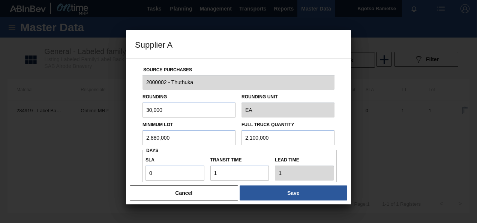
drag, startPoint x: 166, startPoint y: 140, endPoint x: 92, endPoint y: 139, distance: 73.6
click at [93, 140] on div "Supplier A Source Purchases 2000002 - Thuthuka Rounding 30,000 Rounding Unit EA…" at bounding box center [238, 111] width 477 height 223
type input "2,880,000"
drag, startPoint x: 265, startPoint y: 137, endPoint x: 155, endPoint y: 143, distance: 110.5
click at [155, 143] on div "Minimum Lot 2,880,000 Full Truck Quantity 2,100,000" at bounding box center [239, 131] width 198 height 28
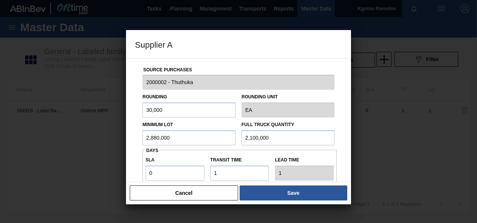
paste input "88"
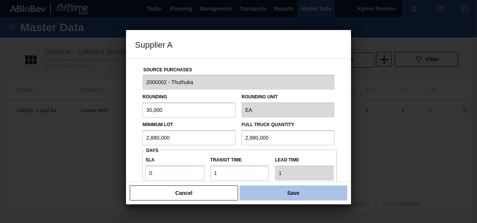
type input "2,880,000"
click at [259, 188] on button "Save" at bounding box center [294, 192] width 108 height 15
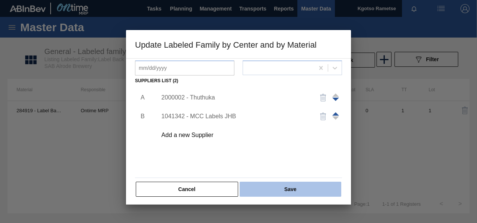
scroll to position [115, 0]
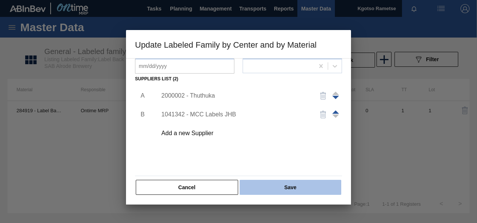
click at [274, 190] on button "Save" at bounding box center [291, 187] width 102 height 15
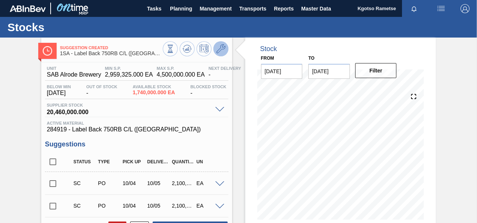
click at [218, 50] on icon at bounding box center [221, 48] width 9 height 9
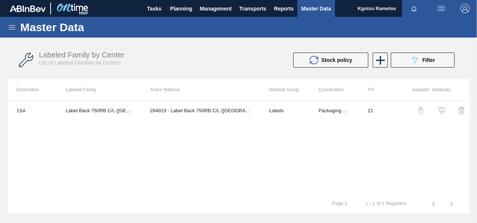
click at [441, 111] on img "button" at bounding box center [442, 111] width 8 height 8
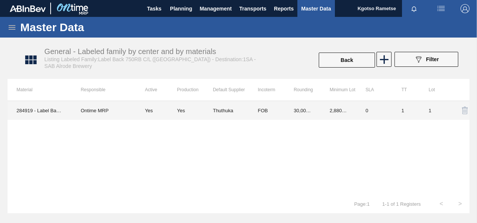
click at [197, 114] on td "Yes" at bounding box center [195, 110] width 36 height 19
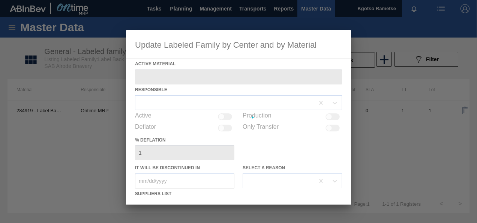
type Material "284919 - Label Back 750RB C/L ([GEOGRAPHIC_DATA])"
checkbox input "true"
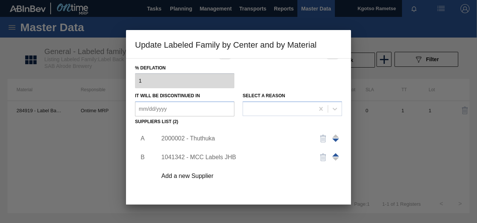
scroll to position [75, 0]
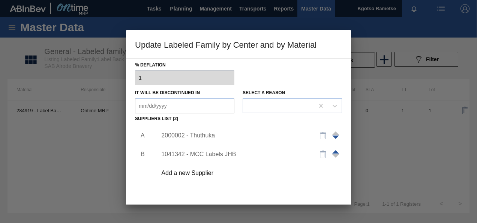
click at [196, 132] on div "2000002 - Thuthuka" at bounding box center [234, 135] width 147 height 7
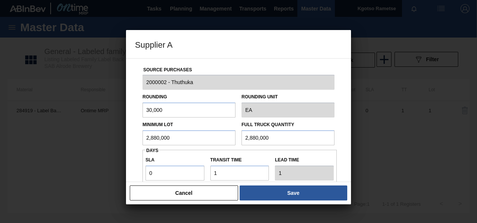
drag, startPoint x: 191, startPoint y: 137, endPoint x: 55, endPoint y: 145, distance: 136.9
click at [93, 143] on div "Supplier A Source Purchases 2000002 - Thuthuka Rounding 30,000 Rounding Unit EA…" at bounding box center [238, 111] width 477 height 223
drag, startPoint x: 181, startPoint y: 135, endPoint x: 75, endPoint y: 138, distance: 105.5
click at [81, 138] on div "Supplier A Source Purchases 2000002 - Thuthuka Rounding 30,000 Rounding Unit EA…" at bounding box center [238, 111] width 477 height 223
type input "2,940,000"
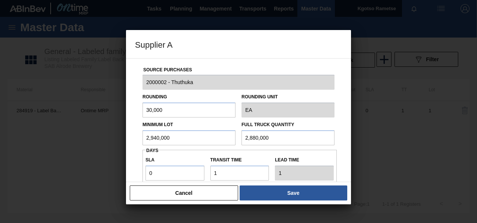
drag, startPoint x: 284, startPoint y: 134, endPoint x: 233, endPoint y: 137, distance: 50.8
click at [233, 137] on div "Minimum Lot 2,940,000 Full Truck Quantity 2,880,000" at bounding box center [239, 131] width 198 height 28
paste input "94"
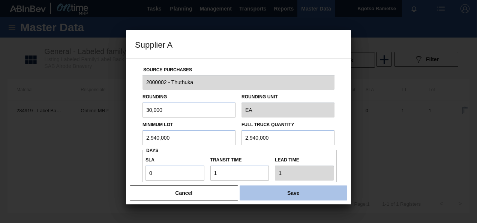
type input "2,940,000"
click at [281, 195] on button "Save" at bounding box center [294, 192] width 108 height 15
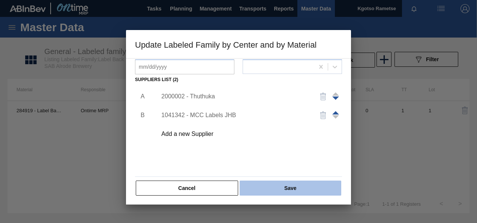
scroll to position [115, 0]
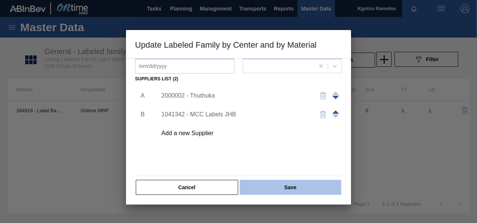
click at [275, 189] on button "Save" at bounding box center [291, 187] width 102 height 15
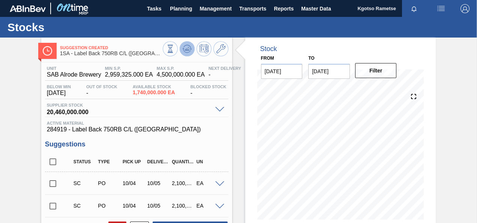
click at [185, 51] on icon at bounding box center [187, 48] width 9 height 9
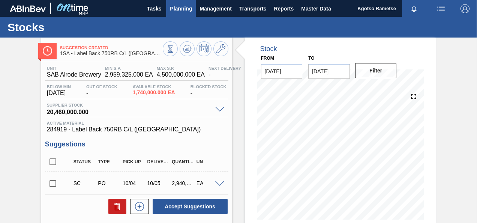
click at [178, 10] on span "Planning" at bounding box center [181, 8] width 22 height 9
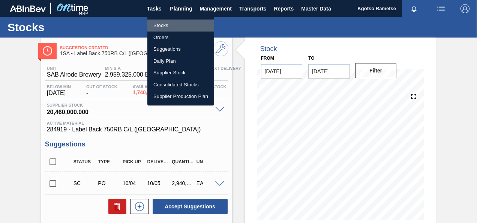
click at [172, 31] on li "Stocks" at bounding box center [181, 26] width 67 height 12
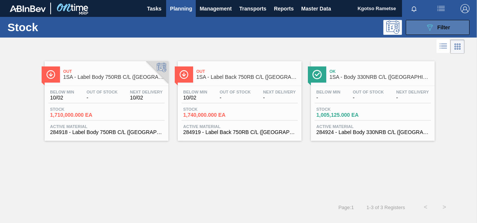
click at [440, 30] on span "Filter" at bounding box center [444, 27] width 13 height 6
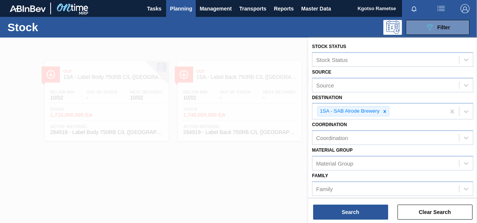
drag, startPoint x: 234, startPoint y: 41, endPoint x: 249, endPoint y: 58, distance: 22.8
click at [234, 41] on div at bounding box center [238, 149] width 477 height 223
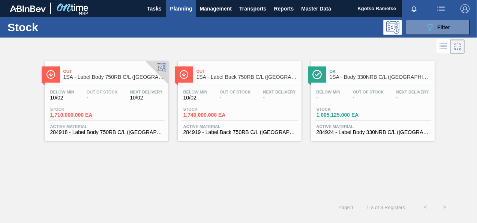
click at [368, 81] on div "Ok 1SA - Body 330NRB C/L ([GEOGRAPHIC_DATA])" at bounding box center [380, 74] width 101 height 17
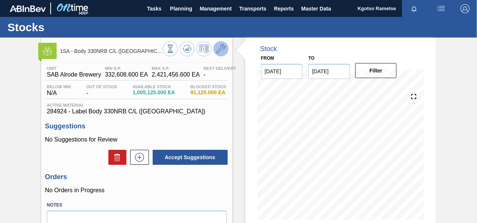
click at [219, 46] on icon at bounding box center [221, 48] width 9 height 9
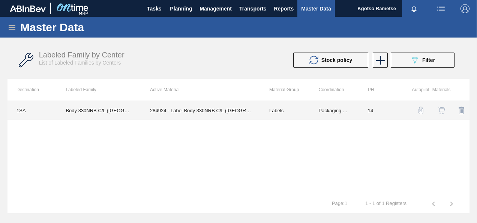
click at [213, 107] on td "284924 - Label Body 330NRB C/L ([GEOGRAPHIC_DATA])" at bounding box center [200, 110] width 119 height 19
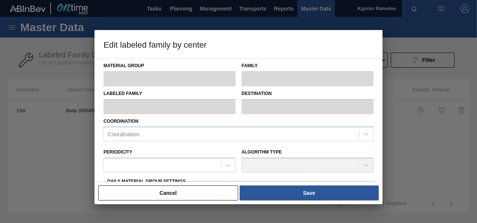
type input "Labels"
type input "330"
type input "Body 330NRB C/L ([GEOGRAPHIC_DATA])"
type input "1SA - SAB Alrode Brewery"
type input "14"
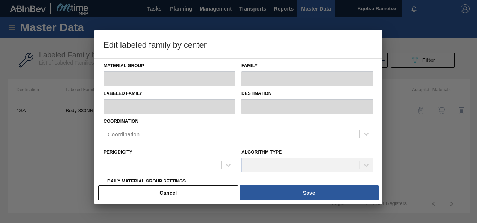
type input "332,608.6"
type input "2,421,456.6"
type input "0"
type input "332,608.600"
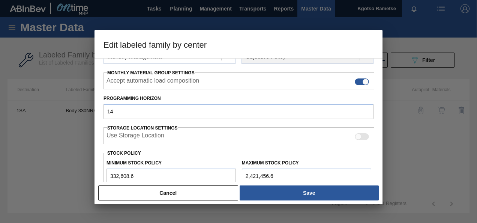
scroll to position [150, 0]
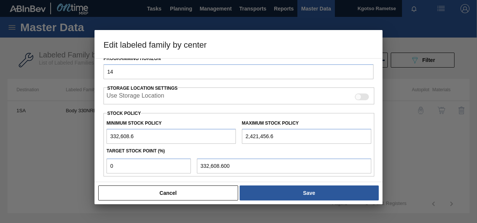
click at [108, 137] on input "332,608.6" at bounding box center [171, 136] width 129 height 15
type input "1,332,608.6"
type input "1,332,608.600"
drag, startPoint x: 113, startPoint y: 135, endPoint x: 107, endPoint y: 135, distance: 5.3
click at [109, 136] on input "1,332,608.6" at bounding box center [171, 136] width 129 height 15
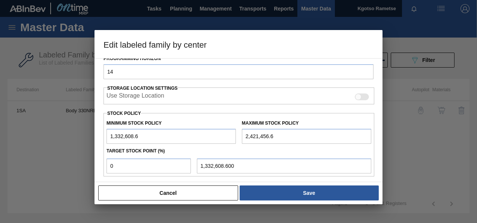
type input "5,332,608.6"
type input "5,332,608.600"
type input "5,332,608.6"
drag, startPoint x: 247, startPoint y: 133, endPoint x: 233, endPoint y: 136, distance: 14.5
click at [235, 136] on div "Minimum Stock Policy 5,332,608.6 Maximum Stock Policy 2,421,456.6" at bounding box center [239, 130] width 271 height 28
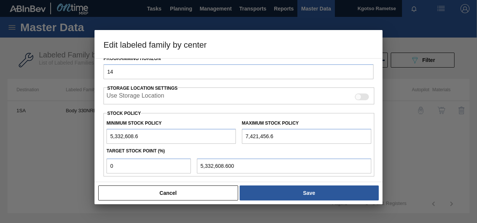
type input "7,421,456.6"
drag, startPoint x: 121, startPoint y: 166, endPoint x: 87, endPoint y: 166, distance: 33.8
click at [91, 166] on div "Edit labeled family by center Material Group Labels Family 330 Labeled Family B…" at bounding box center [238, 111] width 477 height 223
type input "1"
type input "5,353,497.080"
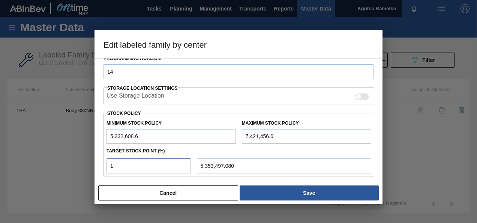
type input "10"
type input "5,541,493.400"
type input "100"
type input "7,421,456.600"
type input "100"
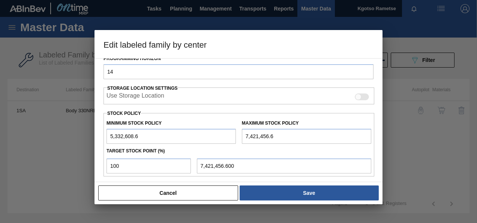
click at [321, 183] on div "Cancel Save" at bounding box center [239, 193] width 288 height 23
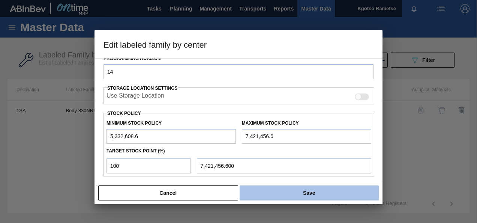
click at [319, 187] on button "Save" at bounding box center [309, 192] width 139 height 15
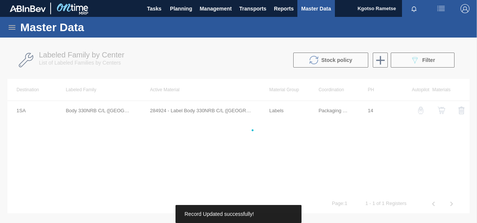
click at [299, 185] on div "1SA Body 330NRB C/L ([GEOGRAPHIC_DATA]) 284924 - Label Body 330NRB C/L ([GEOGRA…" at bounding box center [239, 148] width 462 height 94
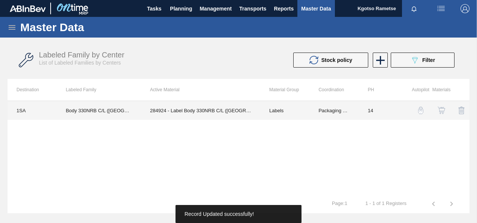
click at [238, 107] on td "284924 - Label Body 330NRB C/L ([GEOGRAPHIC_DATA])" at bounding box center [200, 110] width 119 height 19
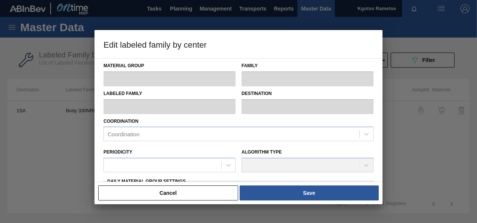
type input "Labels"
type input "330"
type input "Body 330NRB C/L ([GEOGRAPHIC_DATA])"
type input "1SA - SAB Alrode Brewery"
type input "14"
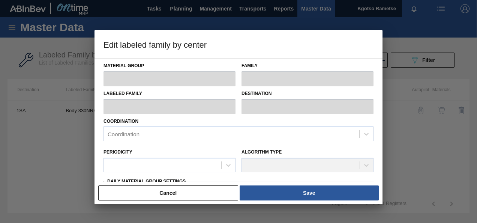
type input "5,332,608.6"
type input "7,421,456.6"
type input "100"
type input "7,421,456.600"
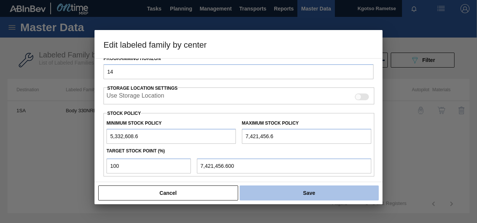
click at [267, 192] on button "Save" at bounding box center [309, 192] width 139 height 15
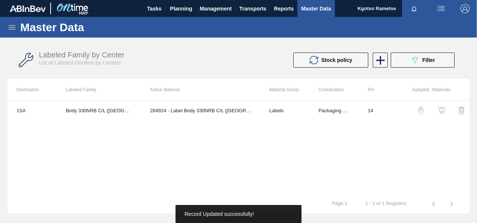
click at [438, 110] on button "button" at bounding box center [442, 110] width 18 height 18
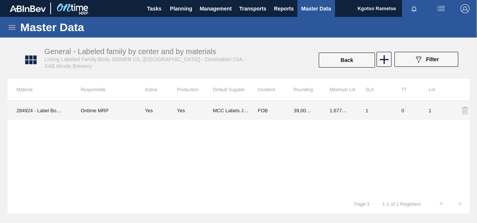
click at [307, 118] on td "39,000.000" at bounding box center [303, 110] width 36 height 19
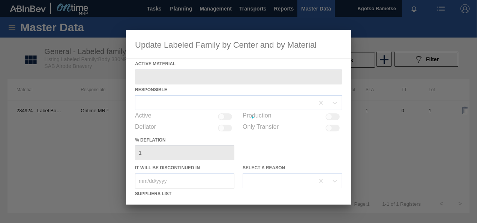
type Material "284924 - Label Body 330NRB C/L ([GEOGRAPHIC_DATA])"
checkbox input "true"
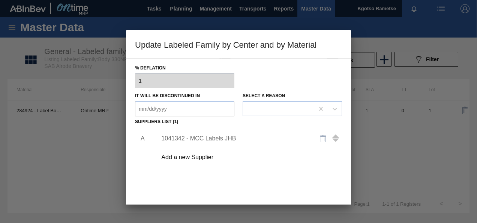
scroll to position [75, 0]
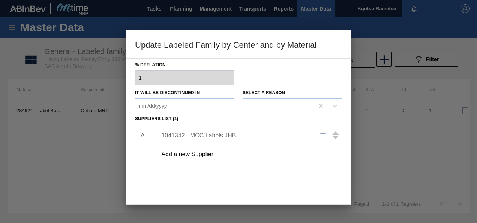
click at [195, 137] on div "1041342 - MCC Labels JHB" at bounding box center [234, 135] width 147 height 7
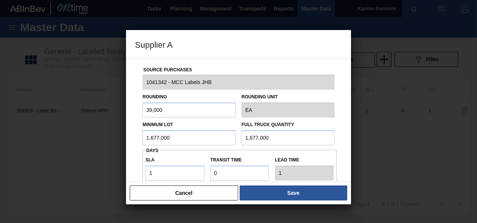
click at [185, 138] on input "1,677,000" at bounding box center [189, 137] width 93 height 15
click at [191, 134] on input "2,880,000" at bounding box center [189, 137] width 93 height 15
click at [146, 137] on input "2,880,000" at bounding box center [189, 137] width 93 height 15
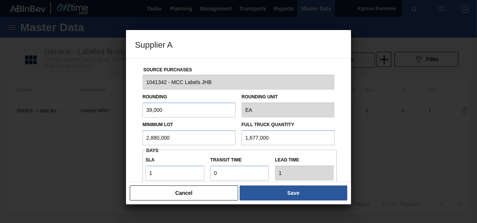
type input "2,880,000"
click at [250, 137] on input "1,677,000" at bounding box center [288, 137] width 93 height 15
paste input "2,880"
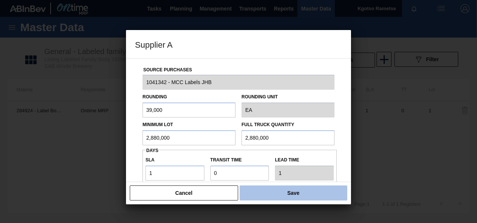
type input "2,880,000"
click at [285, 187] on button "Save" at bounding box center [294, 192] width 108 height 15
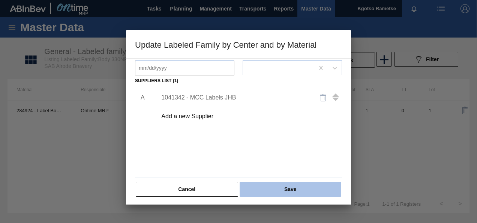
scroll to position [115, 0]
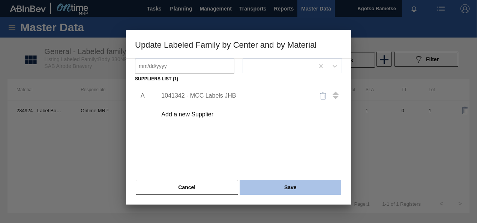
click at [291, 193] on button "Save" at bounding box center [291, 187] width 102 height 15
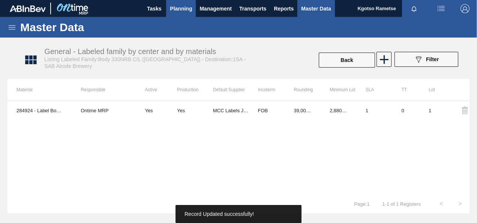
click at [190, 9] on span "Planning" at bounding box center [181, 8] width 22 height 9
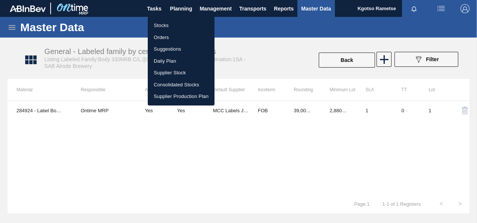
click at [168, 23] on li "Stocks" at bounding box center [181, 26] width 67 height 12
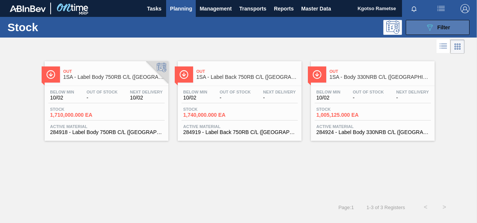
click at [439, 26] on span "Filter" at bounding box center [444, 27] width 13 height 6
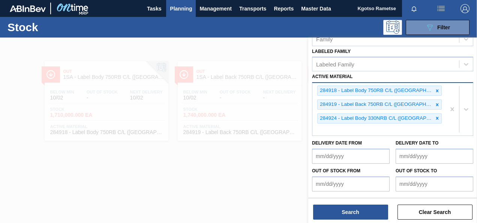
scroll to position [150, 0]
click at [434, 93] on div at bounding box center [438, 90] width 8 height 9
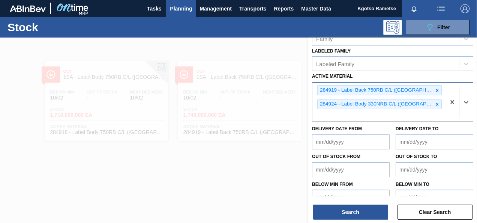
click at [423, 101] on div "284924 - Label Body 330NRB C/L ([GEOGRAPHIC_DATA])" at bounding box center [376, 103] width 116 height 9
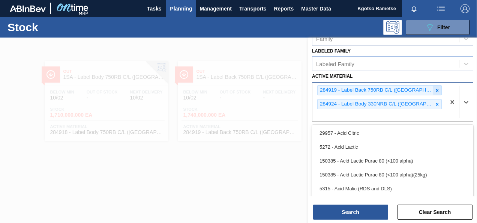
click at [435, 90] on icon at bounding box center [437, 90] width 5 height 5
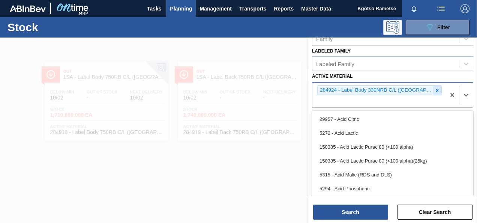
click at [434, 92] on div at bounding box center [438, 90] width 8 height 9
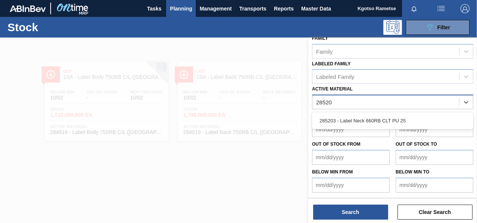
type Material "285203"
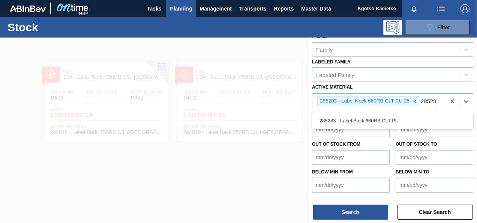
scroll to position [137, 0]
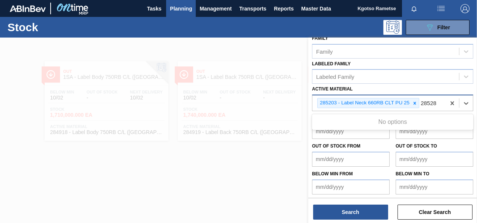
type Material "285283"
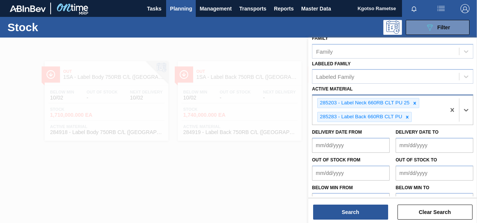
scroll to position [150, 0]
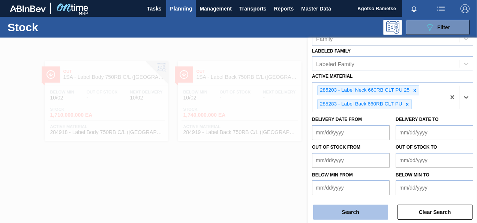
click at [363, 214] on button "Search" at bounding box center [350, 212] width 75 height 15
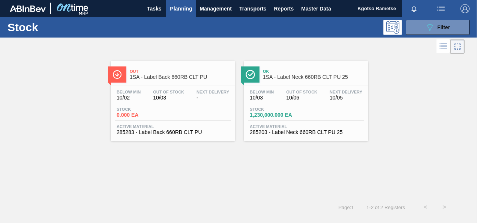
click at [145, 100] on div "Below Min 10/02 Out Of Stock 10/03 Next Delivery -" at bounding box center [173, 97] width 116 height 14
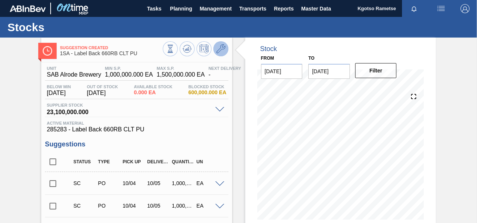
click at [221, 48] on icon at bounding box center [221, 48] width 9 height 9
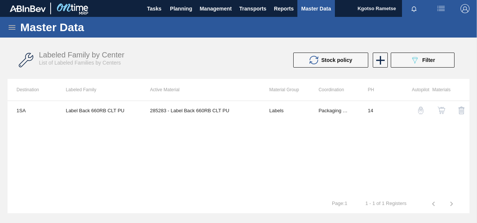
click at [440, 108] on img "button" at bounding box center [442, 111] width 8 height 8
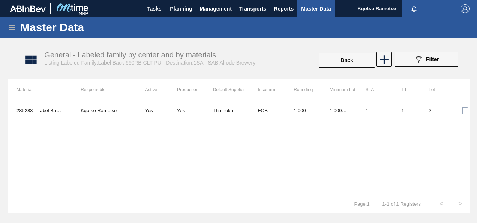
click at [235, 119] on div "285283 - Label Back 660RB CLT PU Kgotso Rametse Yes Yes Thuthuka FOB 1.000 1,00…" at bounding box center [239, 148] width 462 height 94
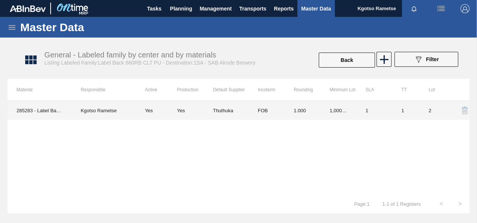
click at [219, 111] on td "Thuthuka" at bounding box center [231, 110] width 36 height 19
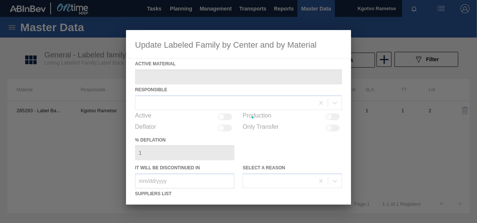
type Material "285283 - Label Back 660RB CLT PU"
checkbox input "true"
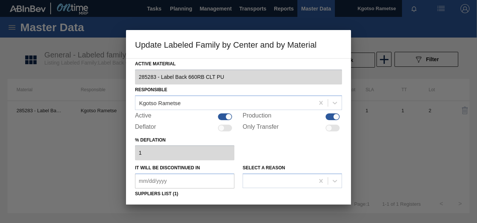
click at [252, 138] on div "% deflation 1" at bounding box center [238, 148] width 207 height 26
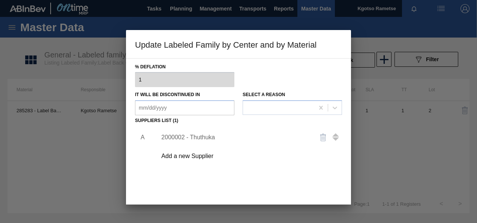
scroll to position [105, 0]
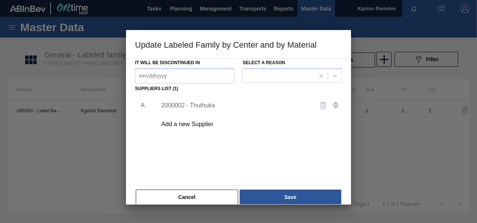
click at [164, 104] on div "2000002 - Thuthuka" at bounding box center [234, 105] width 147 height 7
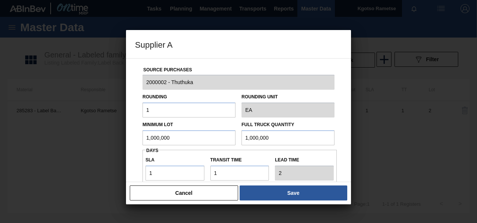
click at [165, 140] on input "1,000,000" at bounding box center [189, 137] width 93 height 15
click at [165, 140] on input "3,750,000" at bounding box center [189, 137] width 93 height 15
type input "3,750,000"
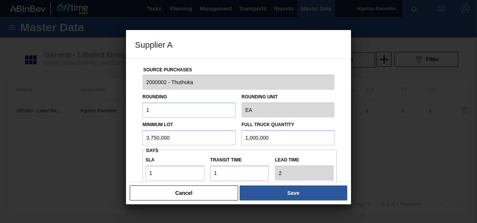
click at [248, 132] on input "1,000,000" at bounding box center [288, 137] width 93 height 15
paste input "3,75"
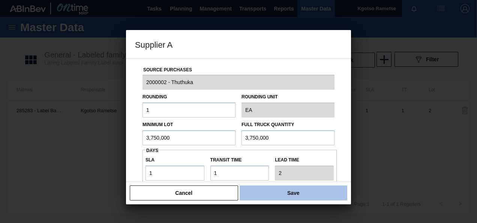
type input "3,750,000"
click at [282, 195] on button "Save" at bounding box center [294, 192] width 108 height 15
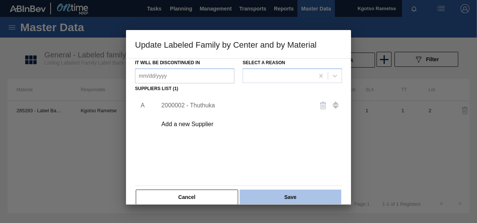
click at [272, 199] on button "Save" at bounding box center [291, 197] width 102 height 15
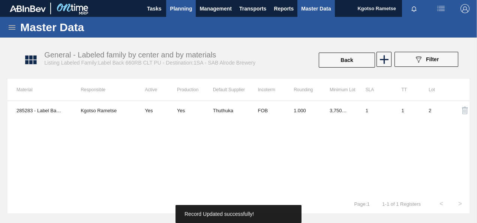
click at [177, 10] on span "Planning" at bounding box center [181, 8] width 22 height 9
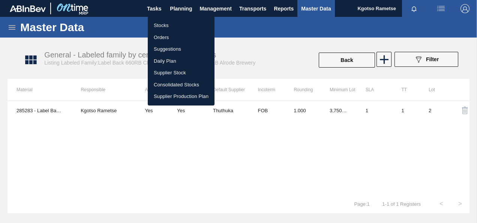
click at [171, 26] on li "Stocks" at bounding box center [181, 26] width 67 height 12
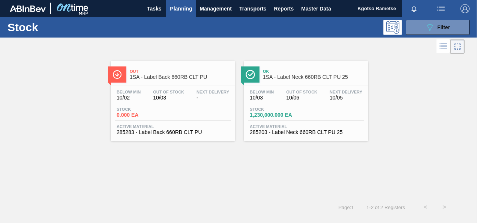
click at [185, 111] on div "Stock 0.000 EA" at bounding box center [173, 114] width 116 height 14
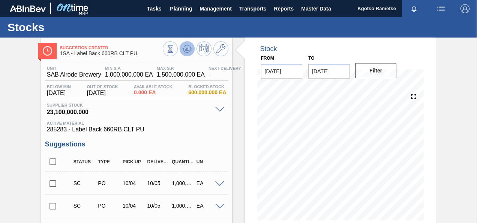
click at [190, 53] on icon at bounding box center [187, 48] width 9 height 9
click at [218, 50] on icon at bounding box center [221, 48] width 9 height 9
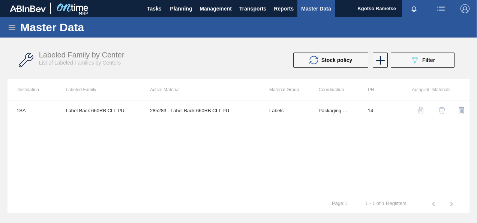
click at [440, 109] on img "button" at bounding box center [442, 111] width 8 height 8
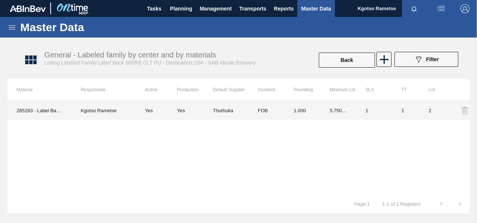
click at [287, 117] on td "1.000" at bounding box center [303, 110] width 36 height 19
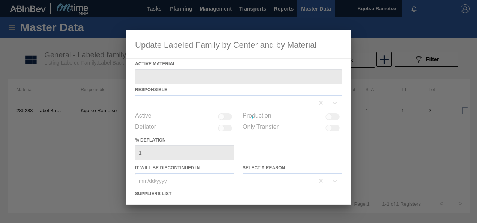
type Material "285283 - Label Back 660RB CLT PU"
checkbox input "true"
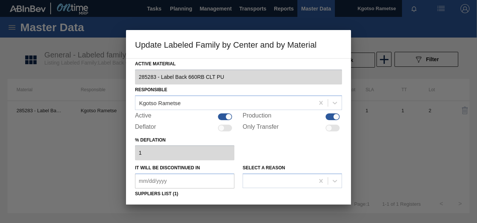
click at [248, 151] on div "% deflation 1" at bounding box center [238, 148] width 207 height 26
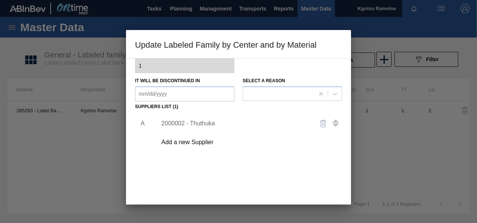
scroll to position [90, 0]
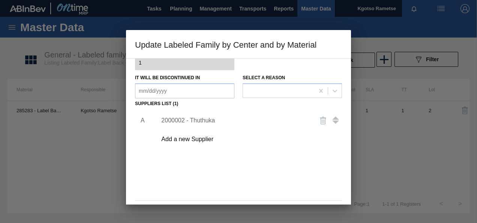
click at [199, 122] on div "2000002 - Thuthuka" at bounding box center [234, 120] width 147 height 7
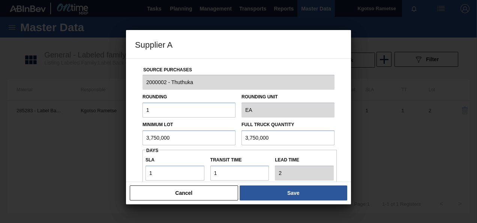
click at [175, 133] on input "3,750,000" at bounding box center [189, 137] width 93 height 15
click at [175, 133] on input "4,980,000" at bounding box center [189, 137] width 93 height 15
type input "4,980,000"
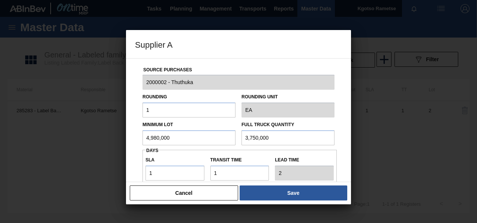
click at [260, 134] on input "3,750,000" at bounding box center [288, 137] width 93 height 15
paste input "4,98"
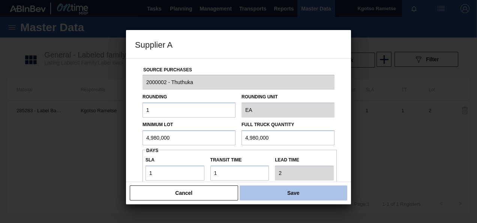
type input "4,980,000"
click at [272, 199] on button "Save" at bounding box center [294, 192] width 108 height 15
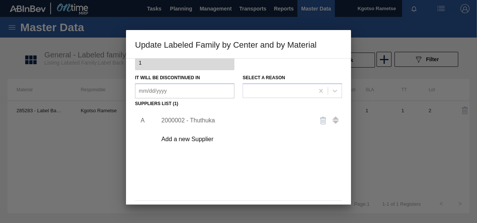
click at [273, 185] on div "A 2000002 - Thuthuka Add a new Supplier" at bounding box center [238, 153] width 207 height 88
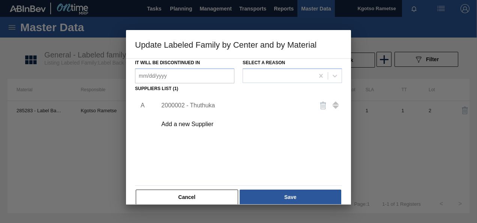
scroll to position [115, 0]
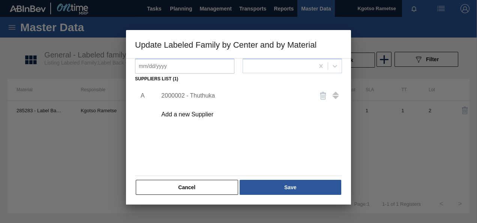
click at [273, 185] on button "Save" at bounding box center [291, 187] width 102 height 15
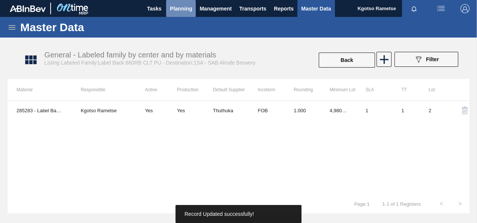
click at [169, 11] on button "Planning" at bounding box center [181, 8] width 30 height 17
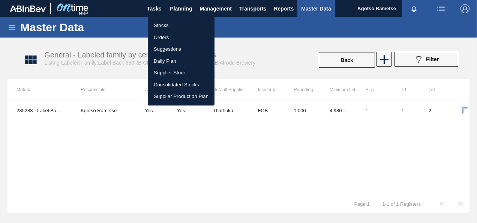
click at [169, 23] on li "Stocks" at bounding box center [181, 26] width 67 height 12
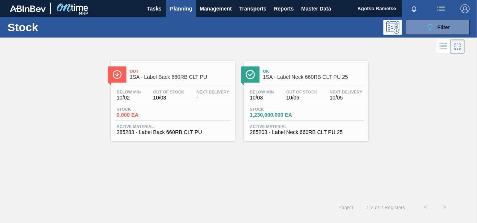
click at [258, 96] on span "10/03" at bounding box center [262, 98] width 24 height 6
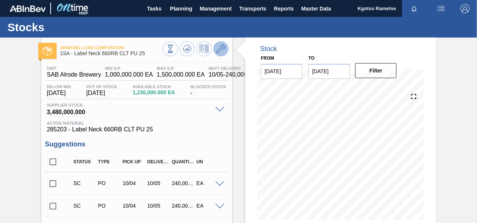
click at [222, 50] on icon at bounding box center [221, 48] width 9 height 9
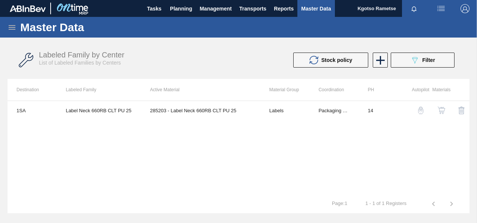
click at [439, 112] on img "button" at bounding box center [442, 111] width 8 height 8
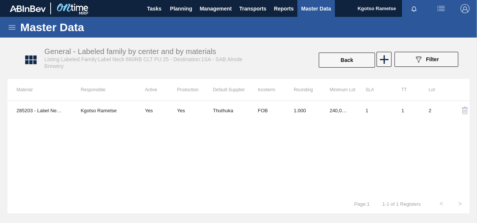
click at [298, 121] on div "285203 - Label Neck 660RB CLT PU 25 Kgotso Rametse Yes Yes Thuthuka FOB 1.000 2…" at bounding box center [239, 148] width 462 height 94
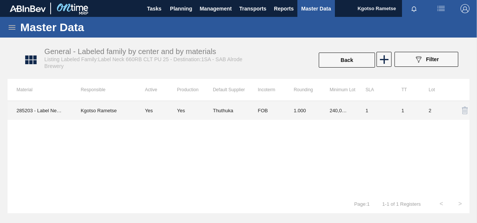
click at [289, 110] on td "1.000" at bounding box center [303, 110] width 36 height 19
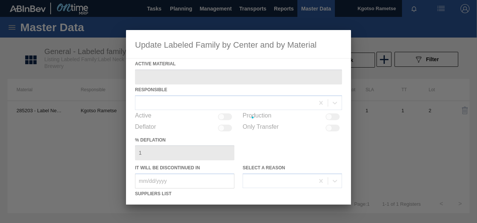
type Material "285203 - Label Neck 660RB CLT PU 25"
checkbox input "true"
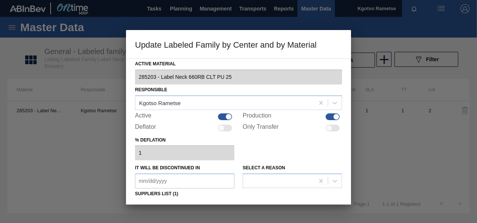
click at [272, 157] on div "% deflation 1" at bounding box center [238, 148] width 207 height 26
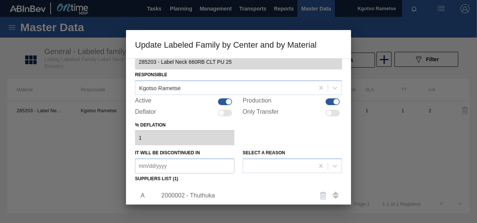
scroll to position [60, 0]
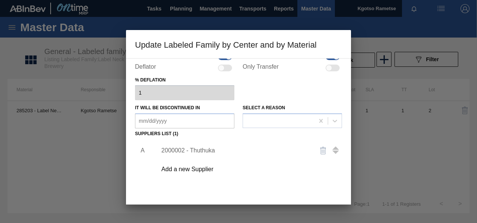
click at [206, 151] on div "2000002 - Thuthuka" at bounding box center [234, 150] width 147 height 7
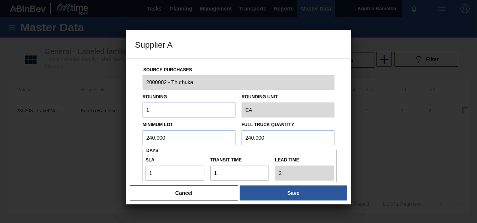
click at [174, 138] on input "240,000" at bounding box center [189, 137] width 93 height 15
click at [174, 138] on input "3,750,000" at bounding box center [189, 137] width 93 height 15
type input "3,750,000"
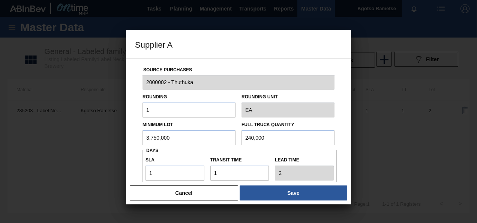
click at [257, 132] on input "240,000" at bounding box center [288, 137] width 93 height 15
paste input "3,75"
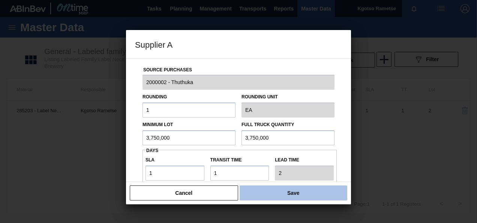
type input "3,750,000"
click at [283, 196] on button "Save" at bounding box center [294, 192] width 108 height 15
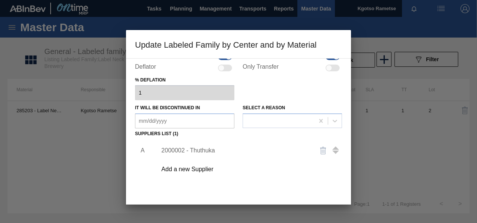
click at [250, 182] on div "A 2000002 - Thuthuka Add a new Supplier" at bounding box center [238, 183] width 207 height 88
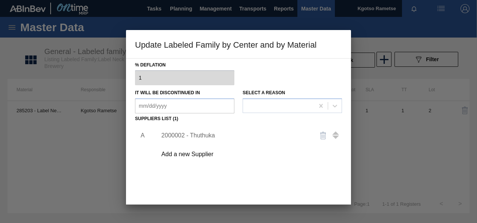
scroll to position [115, 0]
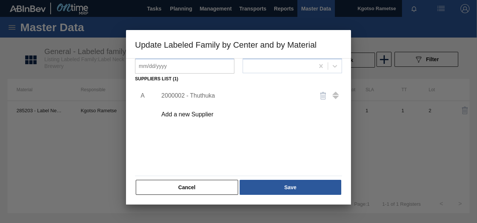
click at [250, 182] on button "Save" at bounding box center [291, 187] width 102 height 15
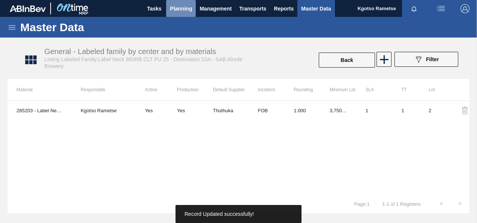
click at [180, 6] on span "Planning" at bounding box center [181, 8] width 22 height 9
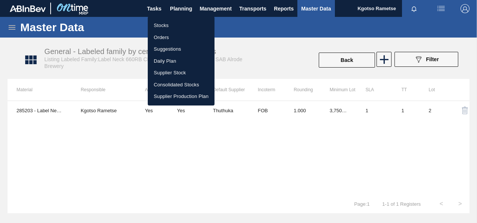
click at [177, 21] on li "Stocks" at bounding box center [181, 26] width 67 height 12
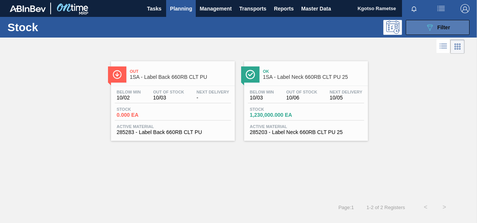
click at [446, 25] on span "Filter" at bounding box center [444, 27] width 13 height 6
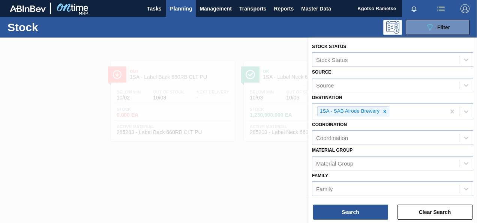
click at [407, 152] on div "Material [PERSON_NAME] Group" at bounding box center [392, 158] width 161 height 26
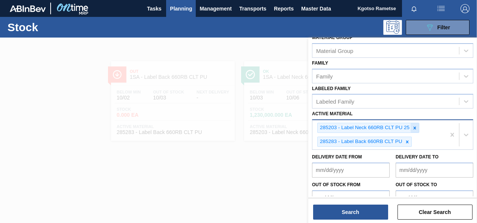
click at [414, 126] on icon at bounding box center [415, 127] width 3 height 3
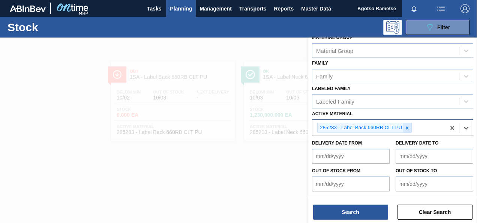
click at [405, 129] on div at bounding box center [407, 127] width 8 height 9
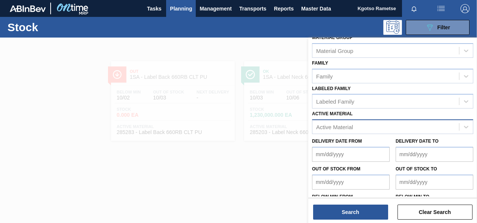
click at [203, 176] on div at bounding box center [238, 149] width 477 height 223
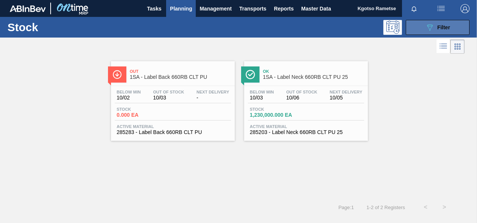
click at [457, 27] on button "089F7B8B-B2A5-4AFE-B5C0-19BA573D28AC Filter" at bounding box center [438, 27] width 64 height 15
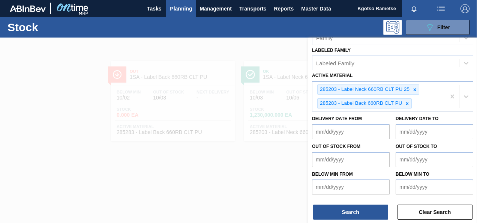
click at [414, 85] on div at bounding box center [415, 89] width 8 height 9
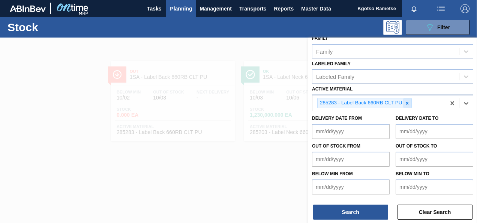
click at [408, 101] on icon at bounding box center [407, 103] width 5 height 5
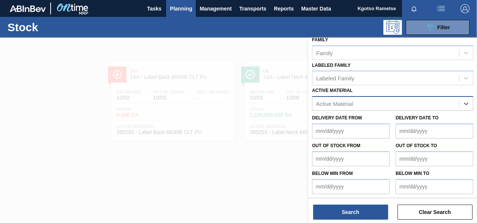
scroll to position [151, 0]
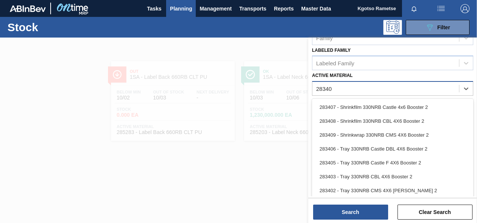
type Material "283408"
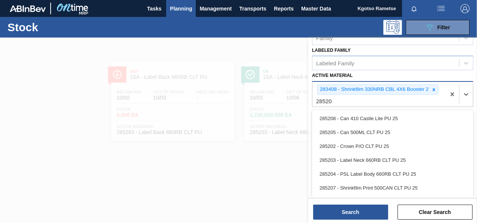
type Material "285201"
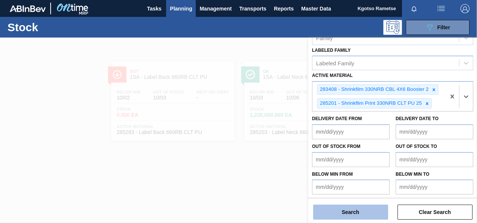
click at [336, 210] on button "Search" at bounding box center [350, 212] width 75 height 15
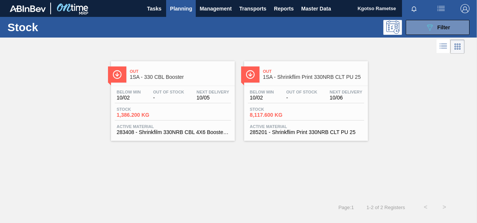
click at [159, 99] on span "-" at bounding box center [168, 98] width 31 height 6
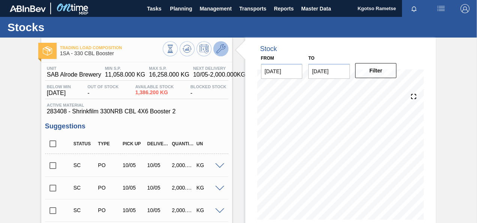
click at [220, 50] on icon at bounding box center [221, 48] width 9 height 9
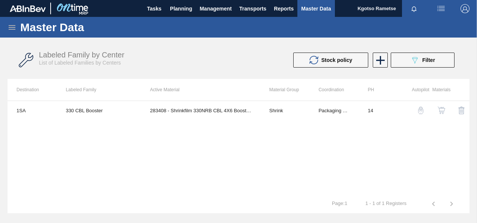
click at [439, 110] on img "button" at bounding box center [442, 111] width 8 height 8
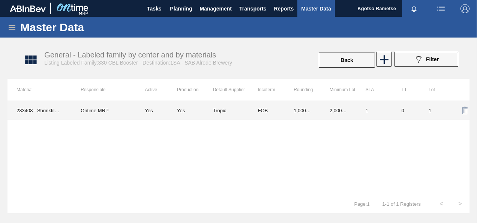
click at [279, 115] on td "FOB" at bounding box center [267, 110] width 36 height 19
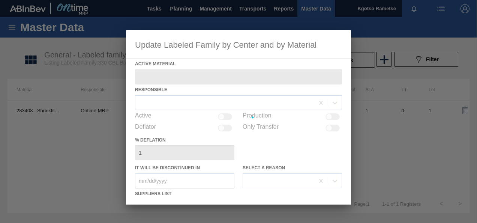
type Material "283408 - Shrinkfilm 330NRB CBL 4X6 Booster 2"
checkbox input "true"
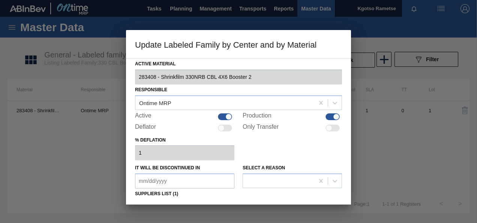
click at [343, 146] on div "Active Material 283408 - Shrinkfilm 330NRB CBL 4X6 Booster 2 Responsible Ontime…" at bounding box center [238, 131] width 225 height 146
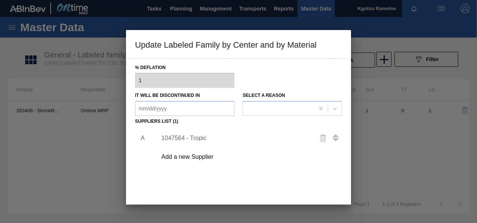
scroll to position [75, 0]
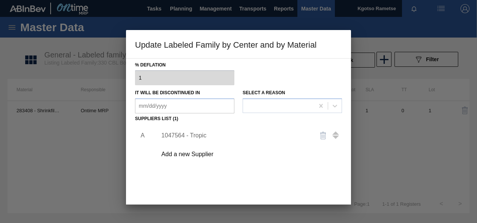
click at [187, 133] on div "1047564 - Tropic" at bounding box center [234, 135] width 147 height 7
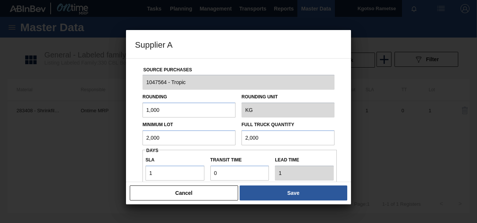
click at [161, 135] on input "2,000" at bounding box center [189, 137] width 93 height 15
click at [157, 111] on input "1,000" at bounding box center [189, 109] width 93 height 15
type input "100"
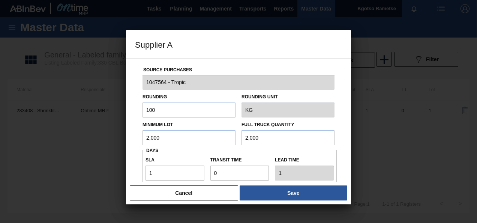
click at [151, 137] on input "2,000" at bounding box center [189, 137] width 93 height 15
click at [151, 137] on input "2,600" at bounding box center [189, 137] width 93 height 15
type input "2,600"
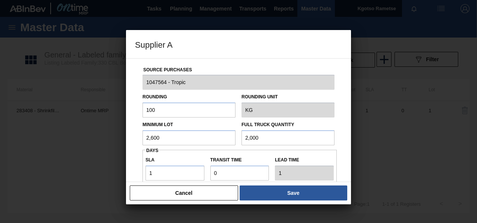
click at [252, 140] on input "2,000" at bounding box center [288, 137] width 93 height 15
paste input "6"
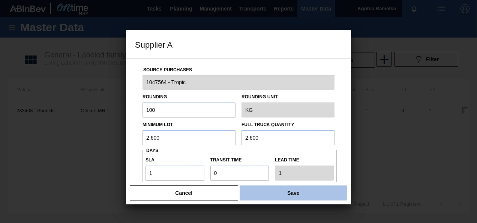
type input "2,600"
click at [271, 192] on button "Save" at bounding box center [294, 192] width 108 height 15
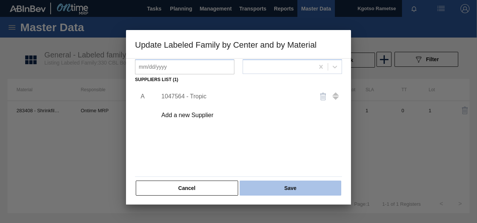
scroll to position [115, 0]
click at [278, 186] on button "Save" at bounding box center [291, 187] width 102 height 15
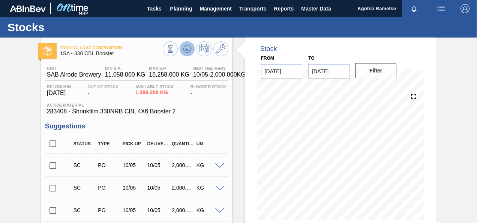
click at [190, 49] on icon at bounding box center [187, 48] width 9 height 9
click at [177, 8] on span "Planning" at bounding box center [181, 8] width 22 height 9
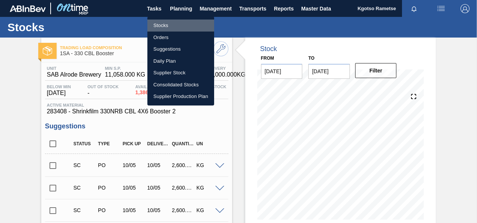
click at [172, 22] on li "Stocks" at bounding box center [181, 26] width 67 height 12
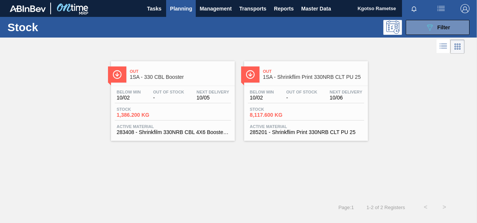
click at [280, 83] on div "Out 1SA - Shrinkflim Print 330NRB CLT PU 25 Below Min 10/02 Out Of Stock - Next…" at bounding box center [306, 101] width 124 height 80
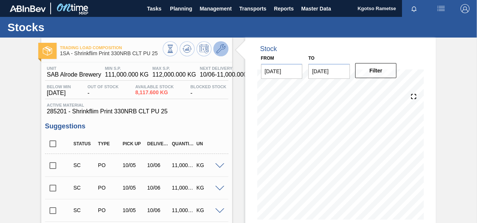
click at [219, 47] on icon at bounding box center [221, 48] width 9 height 9
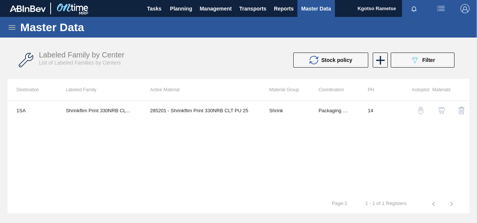
click at [440, 110] on img "button" at bounding box center [442, 111] width 8 height 8
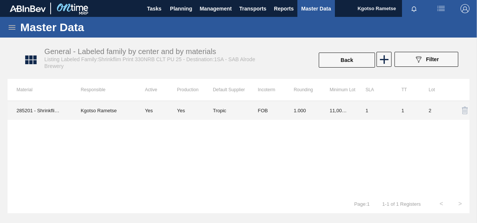
click at [173, 111] on td "Yes" at bounding box center [156, 110] width 41 height 19
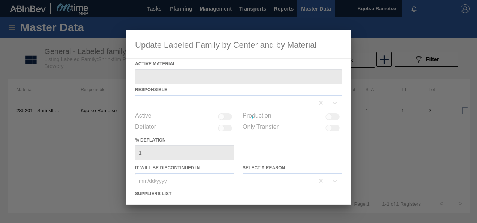
type Material "285201 - Shrinkflim Print 330NRB CLT PU 25"
checkbox input "true"
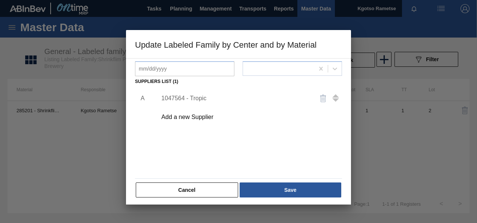
scroll to position [113, 0]
click at [182, 98] on div "1047564 - Tropic" at bounding box center [234, 98] width 147 height 7
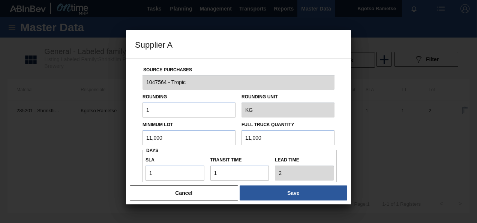
click at [186, 133] on input "11,000" at bounding box center [189, 137] width 93 height 15
click at [179, 191] on button "Cancel" at bounding box center [184, 192] width 108 height 15
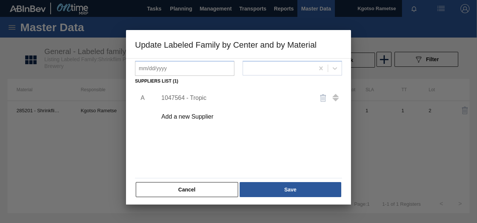
click at [179, 191] on button "Cancel" at bounding box center [187, 189] width 102 height 15
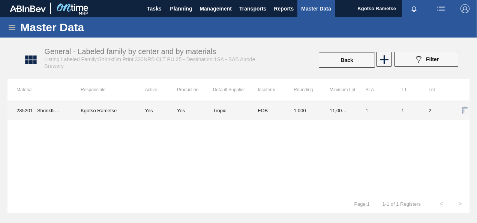
click at [164, 110] on td "Yes" at bounding box center [156, 110] width 41 height 19
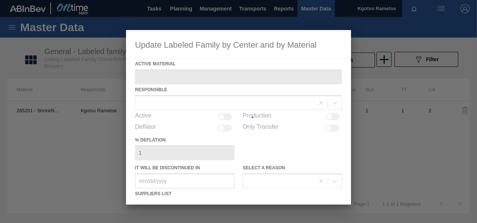
type Material "285201 - Shrinkflim Print 330NRB CLT PU 25"
checkbox input "true"
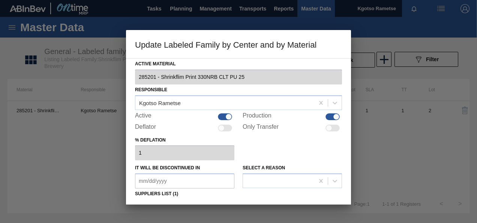
scroll to position [75, 0]
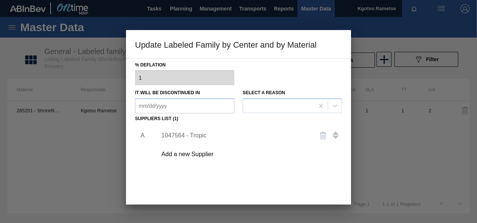
click at [194, 134] on div "1047564 - Tropic" at bounding box center [234, 135] width 147 height 7
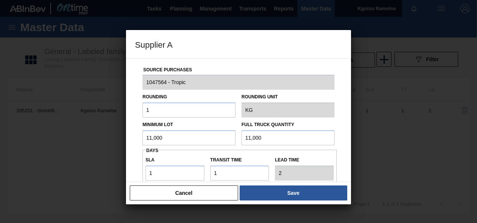
click at [168, 131] on input "11,000" at bounding box center [189, 137] width 93 height 15
click at [152, 136] on input "8,000" at bounding box center [189, 137] width 93 height 15
type input "8,000"
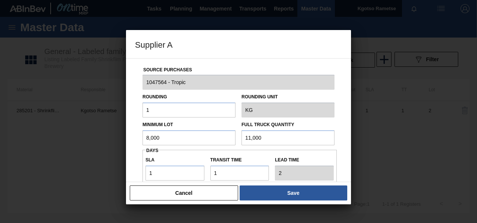
click at [246, 137] on input "11,000" at bounding box center [288, 137] width 93 height 15
click at [246, 136] on input "11,000" at bounding box center [288, 137] width 93 height 15
paste input "8"
type input "8,000"
click at [268, 189] on button "Save" at bounding box center [294, 192] width 108 height 15
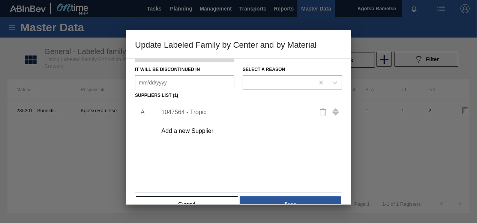
scroll to position [115, 0]
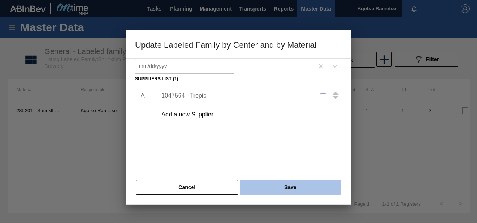
click at [268, 183] on button "Save" at bounding box center [291, 187] width 102 height 15
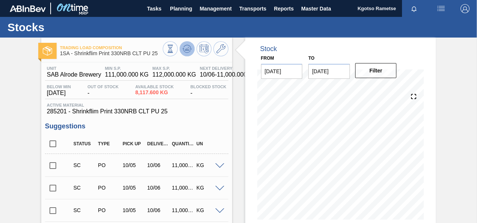
click at [185, 50] on icon at bounding box center [187, 48] width 5 height 3
click at [173, 9] on span "Planning" at bounding box center [181, 8] width 22 height 9
